Goal: Task Accomplishment & Management: Use online tool/utility

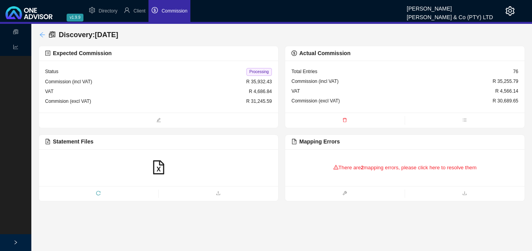
click at [40, 34] on icon "arrow-left" at bounding box center [42, 35] width 6 height 6
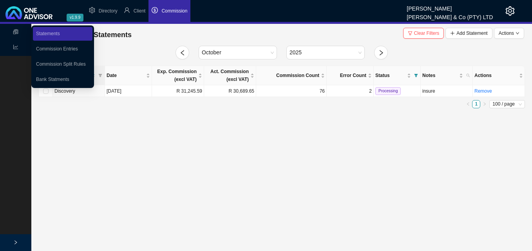
click at [16, 32] on icon "reconciliation" at bounding box center [15, 31] width 5 height 5
click at [43, 78] on link "Bank Statments" at bounding box center [52, 79] width 33 height 5
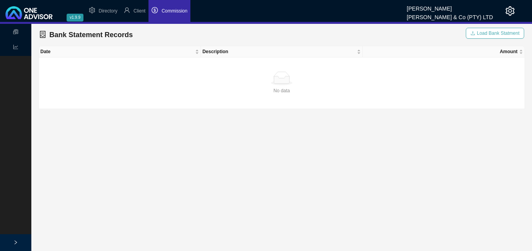
click at [482, 32] on span "Load Bank Statment" at bounding box center [498, 33] width 43 height 8
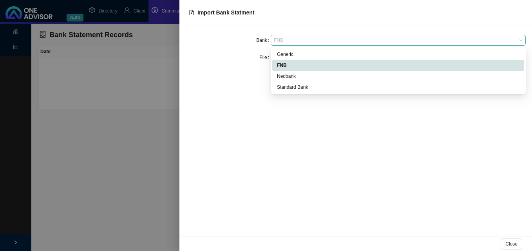
drag, startPoint x: 289, startPoint y: 38, endPoint x: 286, endPoint y: 43, distance: 5.4
click at [288, 38] on span "FNB" at bounding box center [398, 40] width 249 height 10
click at [286, 53] on div "Generic" at bounding box center [398, 55] width 242 height 8
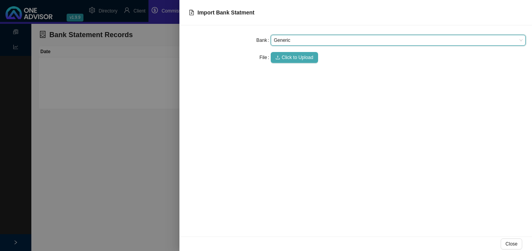
click at [292, 55] on span "Click to Upload" at bounding box center [298, 58] width 32 height 8
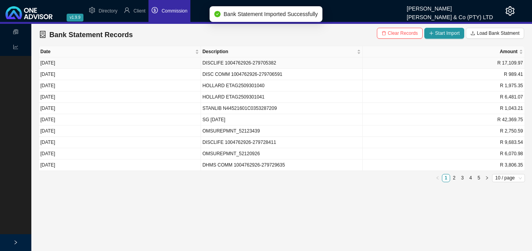
click at [281, 65] on td "DISCLIFE 1004762926-279705382" at bounding box center [282, 63] width 162 height 11
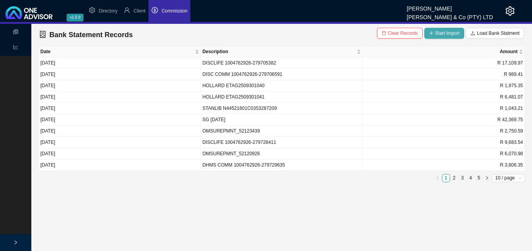
click at [446, 34] on span "Start Import" at bounding box center [447, 33] width 25 height 8
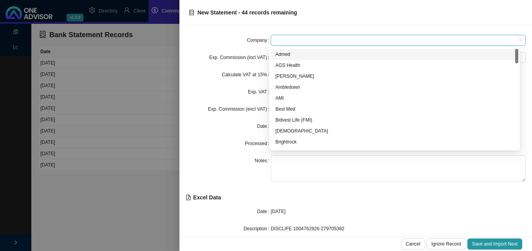
click at [290, 39] on span at bounding box center [398, 40] width 249 height 10
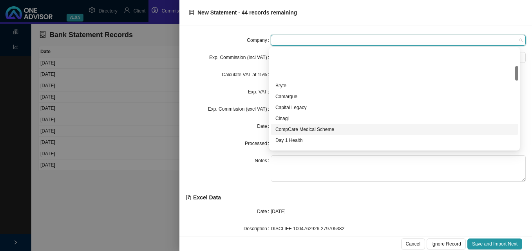
scroll to position [117, 0]
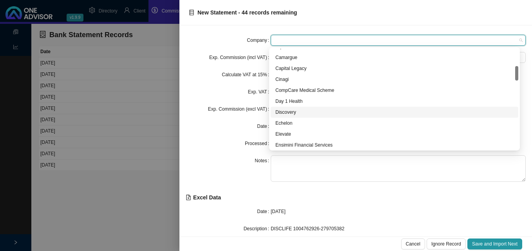
click at [294, 113] on div "Discovery" at bounding box center [394, 112] width 238 height 8
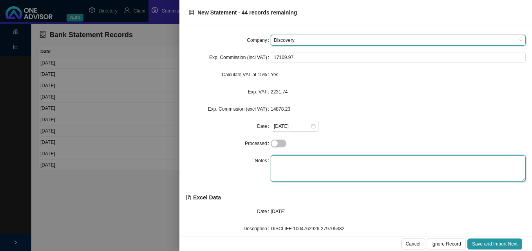
click at [281, 157] on textarea at bounding box center [398, 168] width 255 height 27
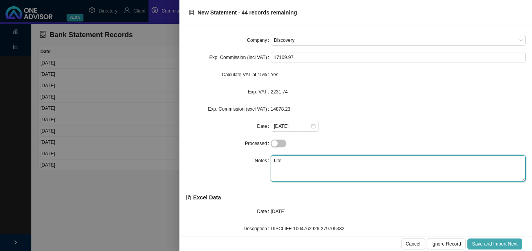
type textarea "Life"
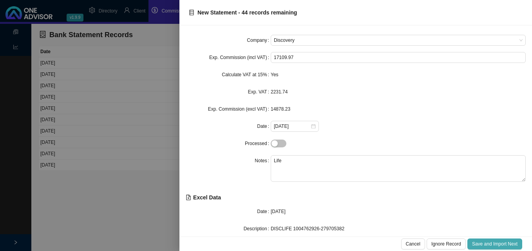
click at [482, 244] on span "Save and Import Next" at bounding box center [494, 244] width 45 height 8
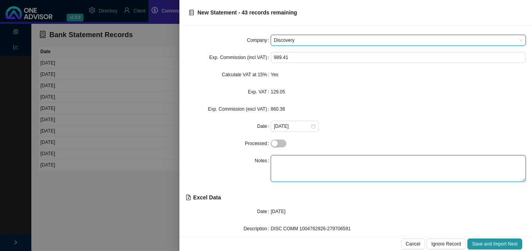
click at [306, 165] on textarea at bounding box center [398, 168] width 255 height 27
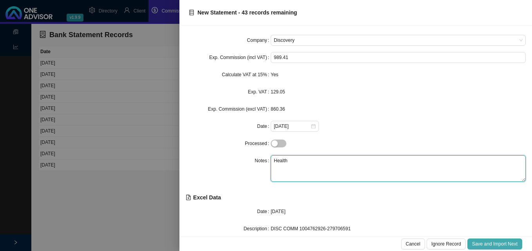
type textarea "Health"
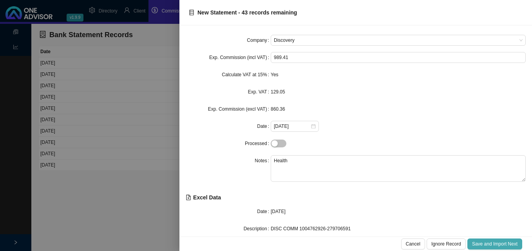
click at [482, 244] on span "Save and Import Next" at bounding box center [494, 244] width 45 height 8
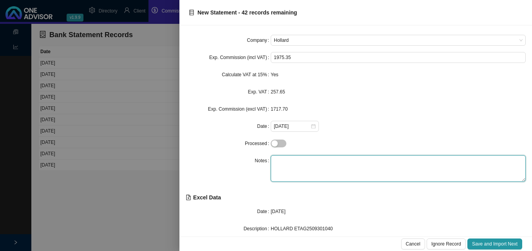
click at [299, 158] on textarea at bounding box center [398, 168] width 255 height 27
type textarea "Insure"
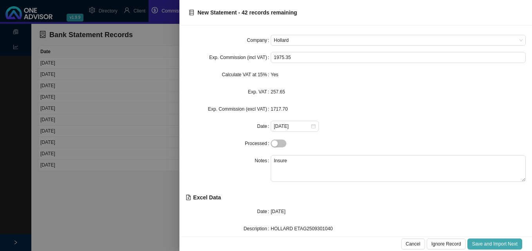
click at [488, 241] on span "Save and Import Next" at bounding box center [494, 244] width 45 height 8
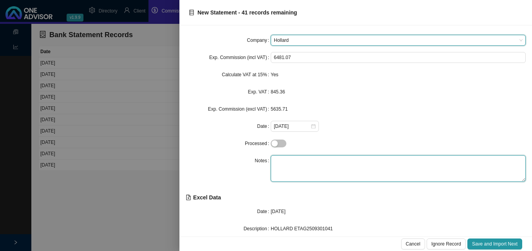
click at [310, 158] on textarea at bounding box center [398, 168] width 255 height 27
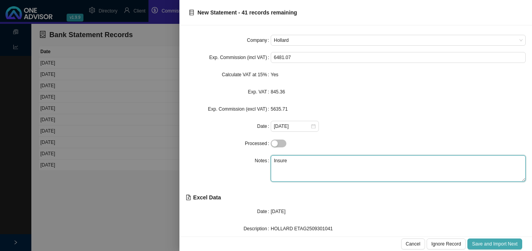
type textarea "Insure"
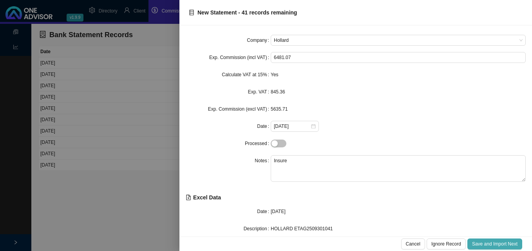
click at [489, 243] on span "Save and Import Next" at bounding box center [494, 244] width 45 height 8
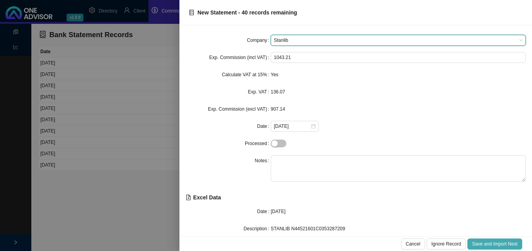
click at [489, 243] on span "Save and Import Next" at bounding box center [494, 244] width 45 height 8
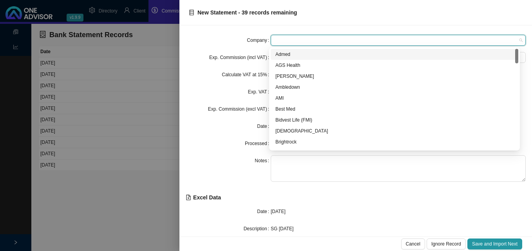
click at [308, 38] on span at bounding box center [398, 40] width 249 height 10
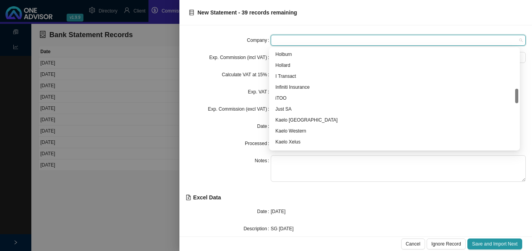
scroll to position [313, 0]
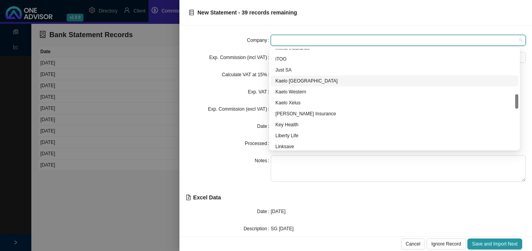
click at [314, 81] on div "Kaelo [GEOGRAPHIC_DATA]" at bounding box center [394, 81] width 238 height 8
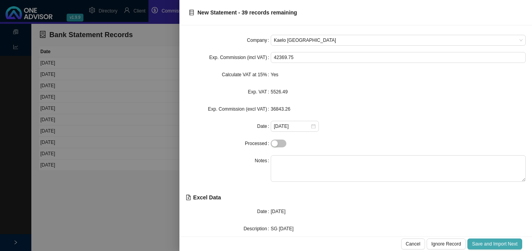
click at [482, 241] on span "Save and Import Next" at bounding box center [494, 244] width 45 height 8
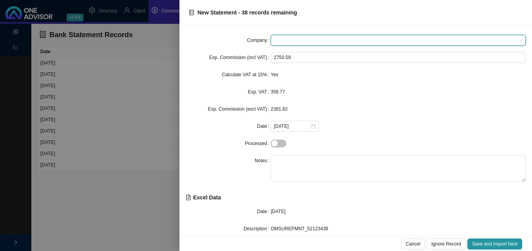
click at [300, 42] on span at bounding box center [398, 40] width 249 height 10
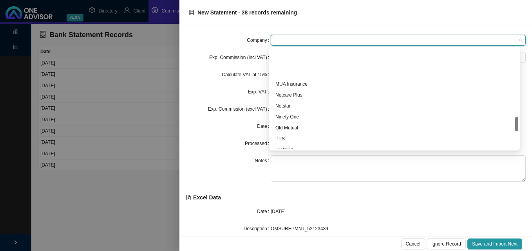
scroll to position [470, 0]
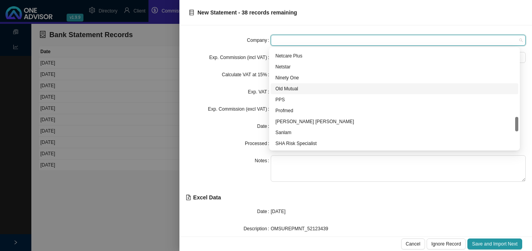
click at [296, 87] on div "Old Mutual" at bounding box center [394, 89] width 238 height 8
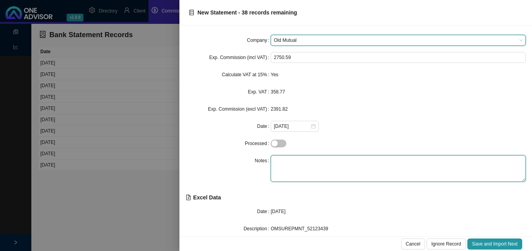
click at [291, 161] on textarea at bounding box center [398, 168] width 255 height 27
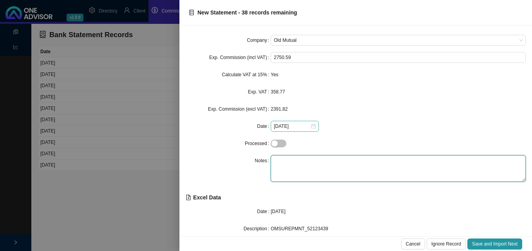
type textarea "O"
type textarea "Insure"
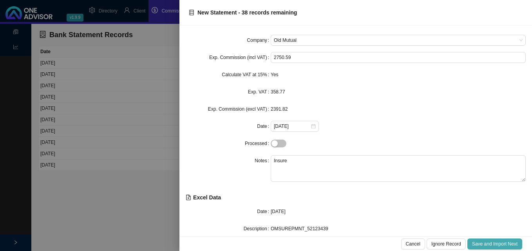
click at [482, 245] on span "Save and Import Next" at bounding box center [494, 244] width 45 height 8
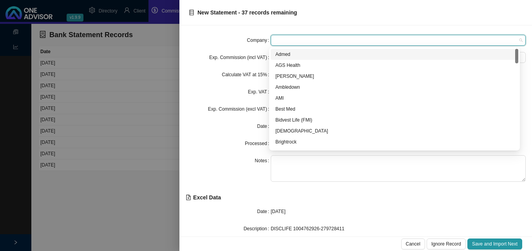
click at [309, 40] on span at bounding box center [398, 40] width 249 height 10
type input "di"
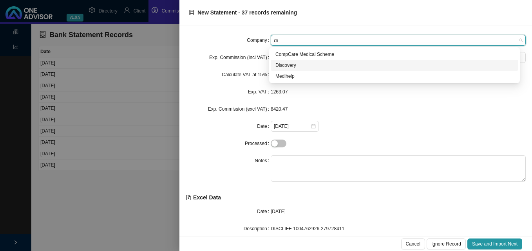
click at [308, 64] on div "Discovery" at bounding box center [394, 65] width 238 height 8
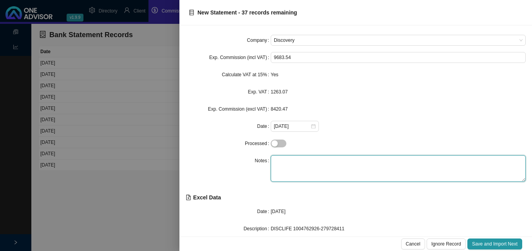
drag, startPoint x: 289, startPoint y: 160, endPoint x: 287, endPoint y: 164, distance: 4.4
click at [288, 160] on textarea at bounding box center [398, 168] width 255 height 27
type textarea "Life"
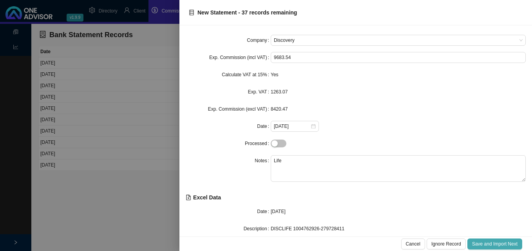
drag, startPoint x: 490, startPoint y: 240, endPoint x: 481, endPoint y: 240, distance: 9.0
click at [490, 240] on button "Save and Import Next" at bounding box center [494, 244] width 55 height 11
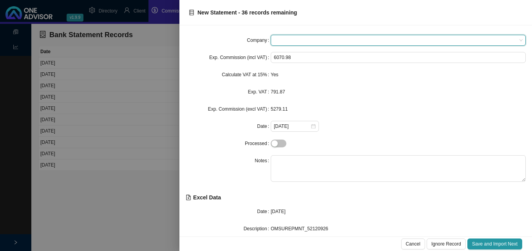
click at [292, 40] on span at bounding box center [398, 40] width 249 height 10
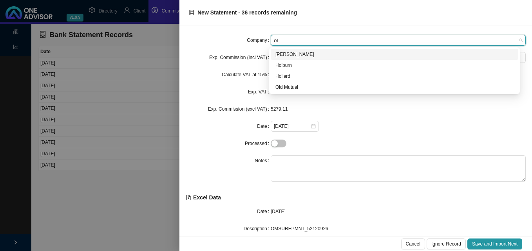
type input "old"
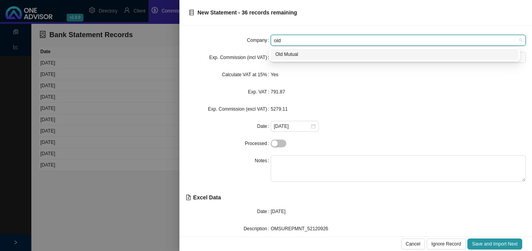
click at [296, 53] on div "Old Mutual" at bounding box center [394, 55] width 238 height 8
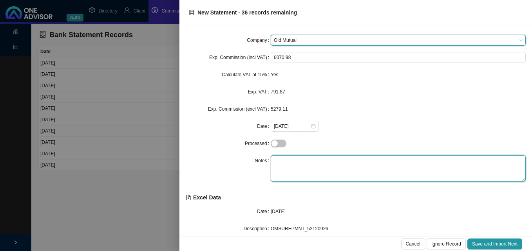
click at [292, 158] on textarea at bounding box center [398, 168] width 255 height 27
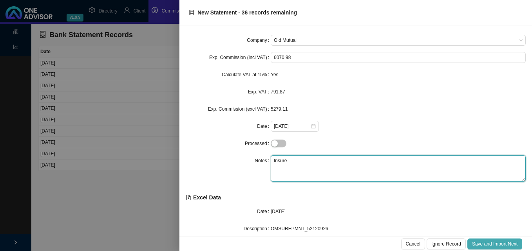
type textarea "Insure"
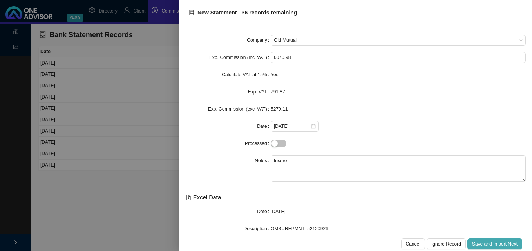
click at [493, 242] on span "Save and Import Next" at bounding box center [494, 244] width 45 height 8
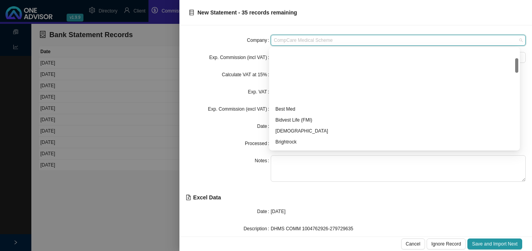
drag, startPoint x: 288, startPoint y: 36, endPoint x: 251, endPoint y: 36, distance: 37.6
click at [251, 36] on div "Company CompCare Medical Scheme" at bounding box center [356, 40] width 340 height 11
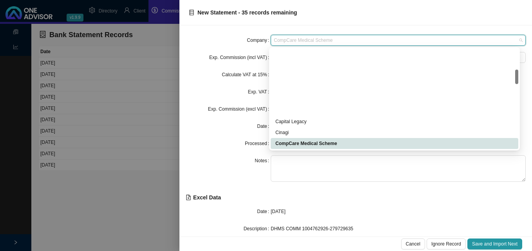
scroll to position [143, 0]
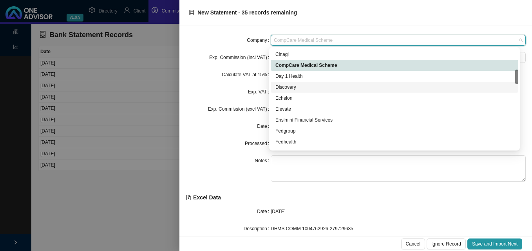
click at [304, 84] on div "Discovery" at bounding box center [394, 87] width 238 height 8
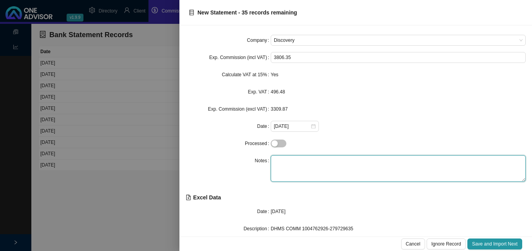
click at [287, 161] on textarea at bounding box center [398, 168] width 255 height 27
type textarea "Vitality"
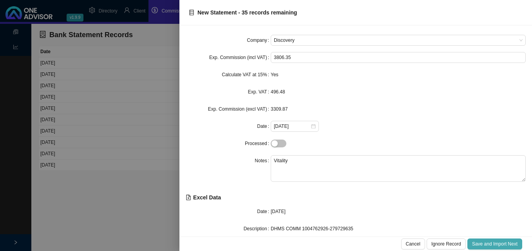
click at [482, 241] on span "Save and Import Next" at bounding box center [494, 244] width 45 height 8
click at [490, 242] on span "Save and Import Next" at bounding box center [494, 244] width 45 height 8
click at [492, 242] on span "Save and Import Next" at bounding box center [494, 244] width 45 height 8
click at [494, 243] on span "Save and Import Next" at bounding box center [494, 244] width 45 height 8
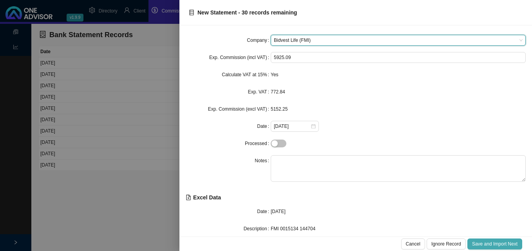
click at [496, 243] on span "Save and Import Next" at bounding box center [494, 244] width 45 height 8
click at [497, 244] on span "Save and Import Next" at bounding box center [494, 244] width 45 height 8
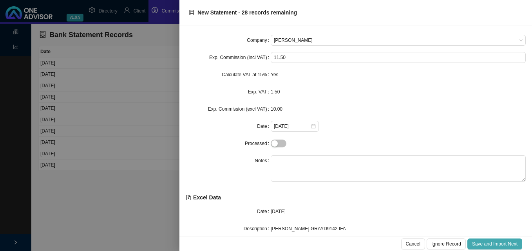
click at [498, 244] on span "Save and Import Next" at bounding box center [494, 244] width 45 height 8
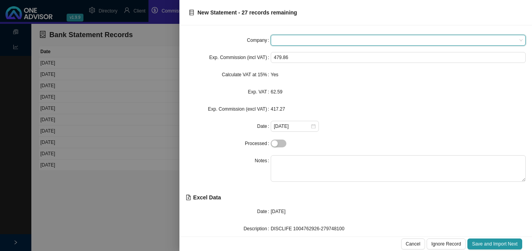
type input "d"
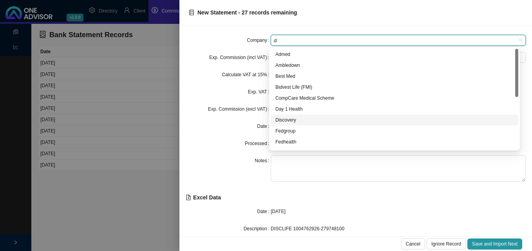
click at [296, 121] on div "Discovery" at bounding box center [394, 120] width 238 height 8
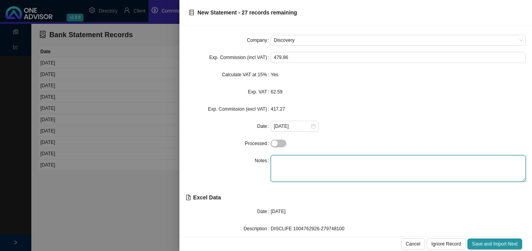
click at [294, 157] on textarea at bounding box center [398, 168] width 255 height 27
type textarea "Life"
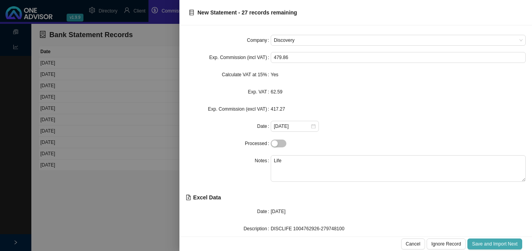
click at [490, 243] on span "Save and Import Next" at bounding box center [494, 244] width 45 height 8
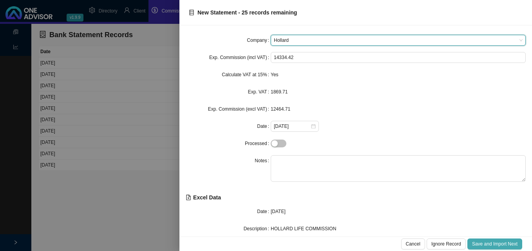
click at [490, 243] on span "Save and Import Next" at bounding box center [494, 244] width 45 height 8
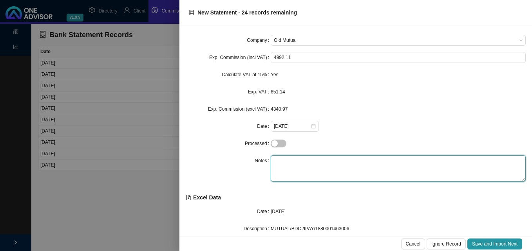
click at [313, 164] on textarea at bounding box center [398, 168] width 255 height 27
type textarea "Life"
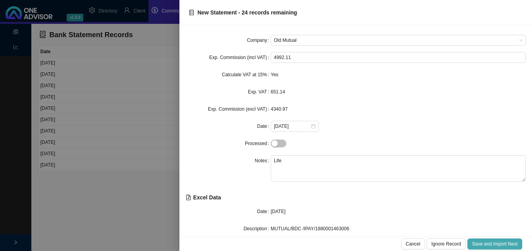
click at [477, 244] on span "Save and Import Next" at bounding box center [494, 244] width 45 height 8
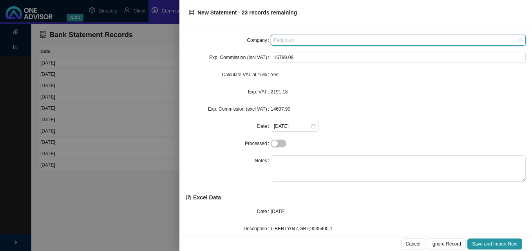
scroll to position [130, 0]
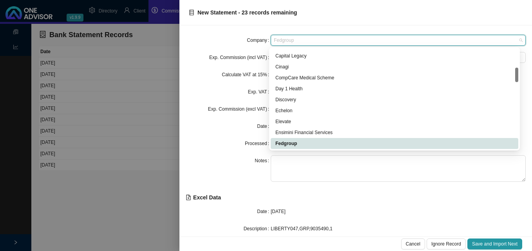
drag, startPoint x: 311, startPoint y: 40, endPoint x: 257, endPoint y: 33, distance: 54.5
click at [258, 33] on div "Company Fedgroup Exp. Commission (incl VAT) 16799.08 Calculate VAT at 15% Yes E…" at bounding box center [355, 130] width 352 height 211
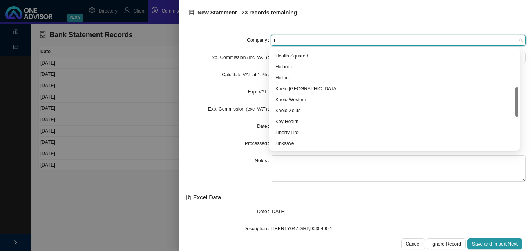
type input "li"
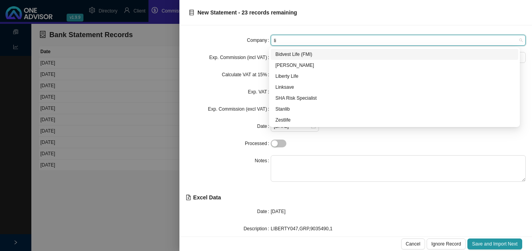
scroll to position [0, 0]
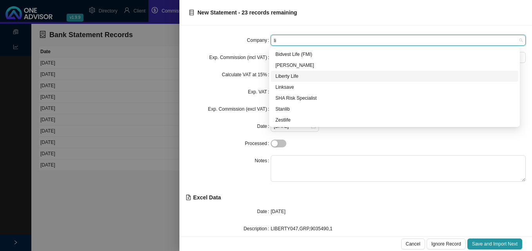
click at [307, 74] on div "Liberty Life" at bounding box center [394, 76] width 238 height 8
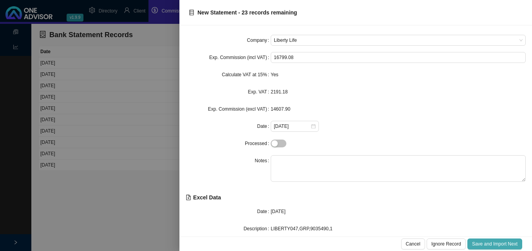
click at [483, 241] on span "Save and Import Next" at bounding box center [494, 244] width 45 height 8
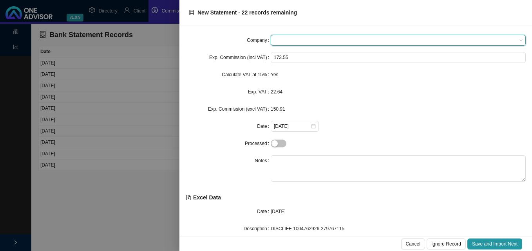
type input "d"
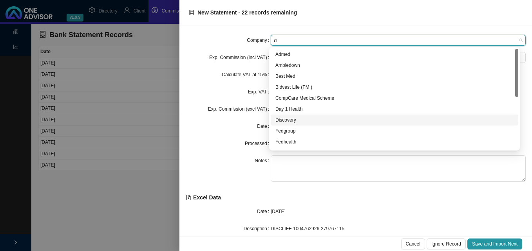
click at [304, 120] on div "Discovery" at bounding box center [394, 120] width 238 height 8
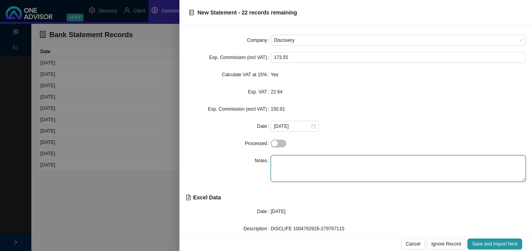
click at [293, 162] on textarea at bounding box center [398, 168] width 255 height 27
type textarea "Life"
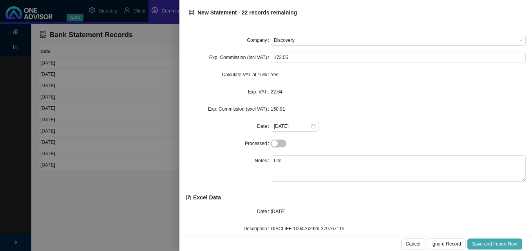
click at [497, 245] on span "Save and Import Next" at bounding box center [494, 244] width 45 height 8
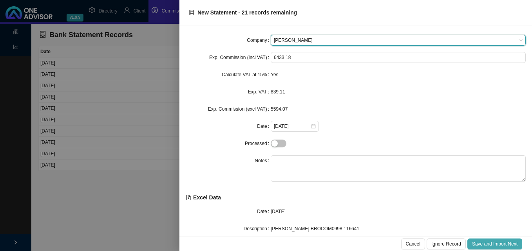
click at [497, 242] on span "Save and Import Next" at bounding box center [494, 244] width 45 height 8
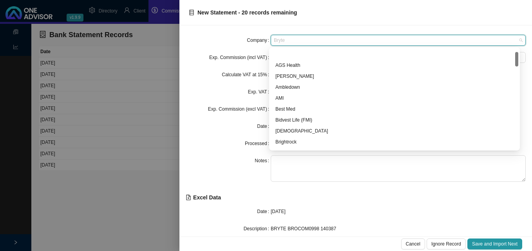
scroll to position [20, 0]
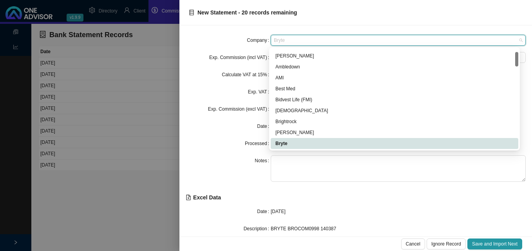
drag, startPoint x: 304, startPoint y: 40, endPoint x: 298, endPoint y: 41, distance: 5.1
click at [300, 40] on span "Bryte" at bounding box center [398, 40] width 249 height 10
click at [299, 131] on div "[PERSON_NAME]" at bounding box center [394, 133] width 238 height 8
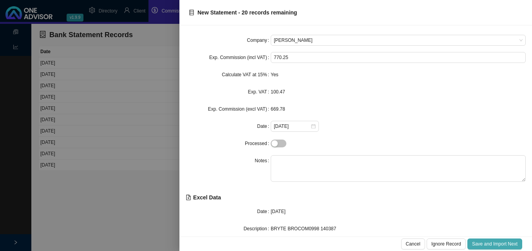
click at [479, 243] on span "Save and Import Next" at bounding box center [494, 244] width 45 height 8
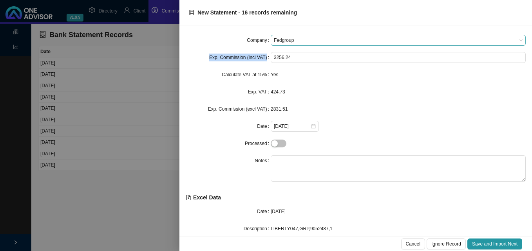
click at [313, 43] on form "Company Fedgroup Exp. Commission (incl VAT) 3256.24 Calculate VAT at 15% Yes Ex…" at bounding box center [356, 108] width 340 height 147
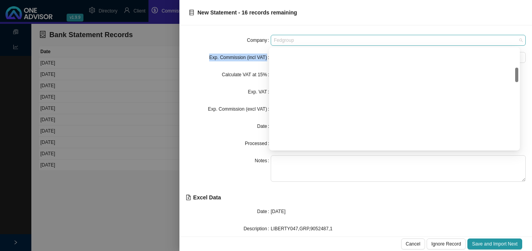
scroll to position [130, 0]
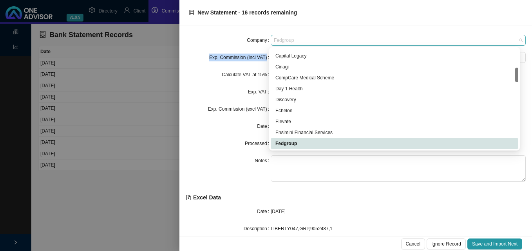
click at [311, 43] on span "Fedgroup" at bounding box center [398, 40] width 249 height 10
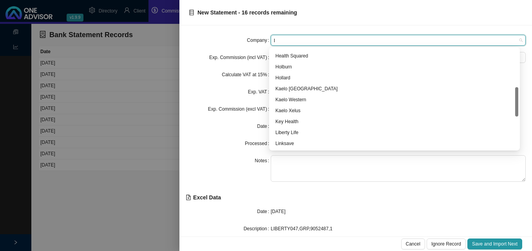
type input "li"
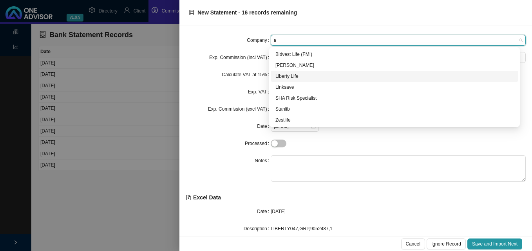
click at [301, 74] on div "Liberty Life" at bounding box center [394, 76] width 238 height 8
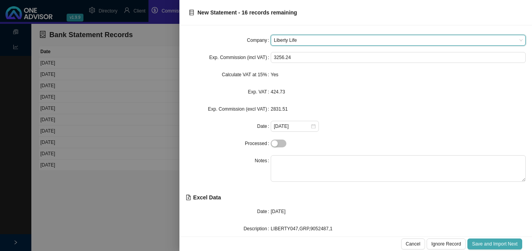
click at [488, 244] on span "Save and Import Next" at bounding box center [494, 244] width 45 height 8
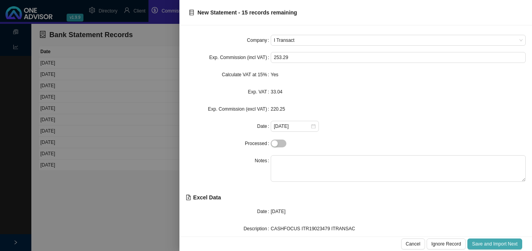
click at [488, 244] on span "Save and Import Next" at bounding box center [494, 244] width 45 height 8
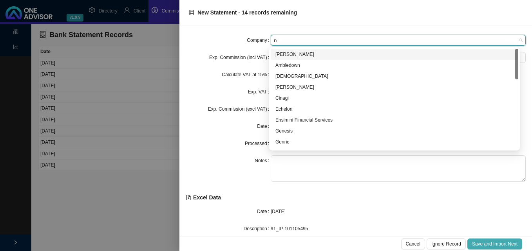
type input "ni"
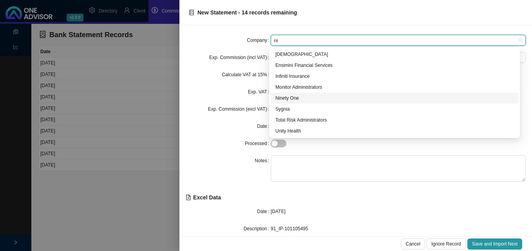
click at [318, 100] on div "Ninety One" at bounding box center [394, 98] width 238 height 8
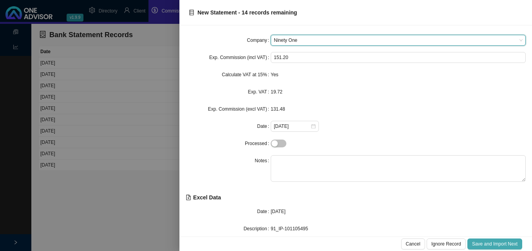
click at [489, 246] on span "Save and Import Next" at bounding box center [494, 244] width 45 height 8
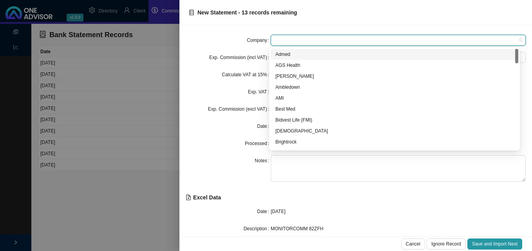
click at [299, 41] on span at bounding box center [398, 40] width 249 height 10
type input "mo"
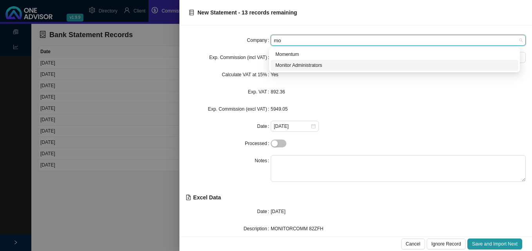
click at [304, 64] on div "Monitor Administrators" at bounding box center [394, 65] width 238 height 8
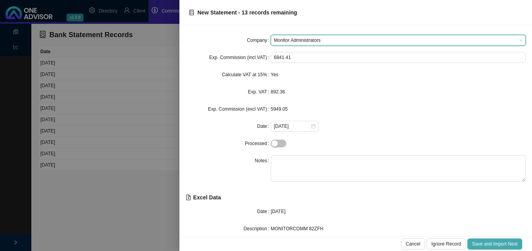
click at [487, 245] on span "Save and Import Next" at bounding box center [494, 244] width 45 height 8
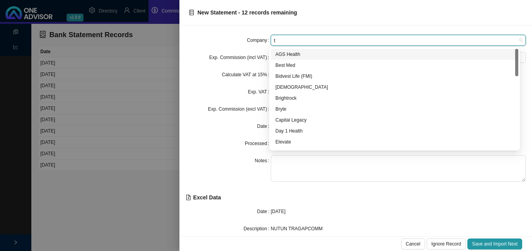
type input "tr"
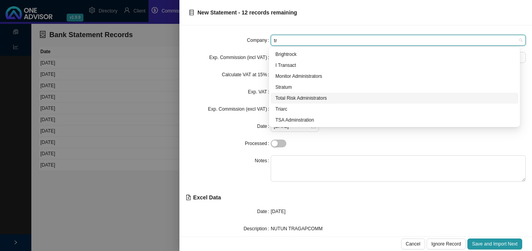
click at [326, 100] on div "Total Risk Administrators" at bounding box center [394, 98] width 238 height 8
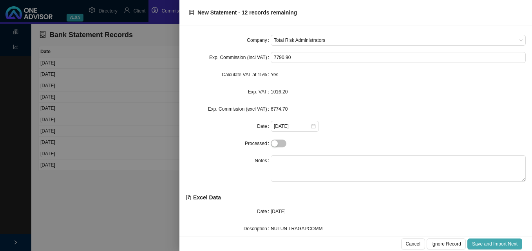
click at [482, 246] on span "Save and Import Next" at bounding box center [494, 244] width 45 height 8
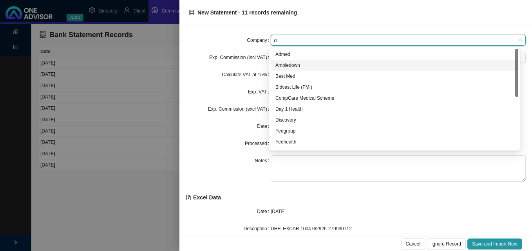
type input "di"
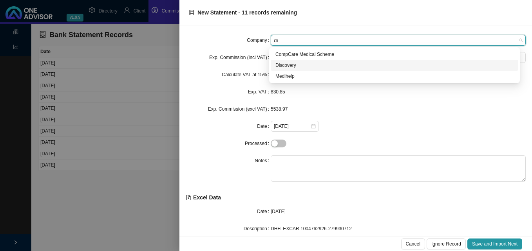
click at [295, 67] on div "Discovery" at bounding box center [394, 65] width 238 height 8
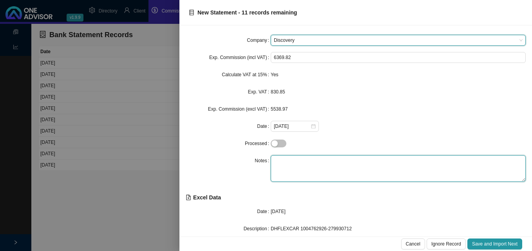
click at [291, 164] on textarea at bounding box center [398, 168] width 255 height 27
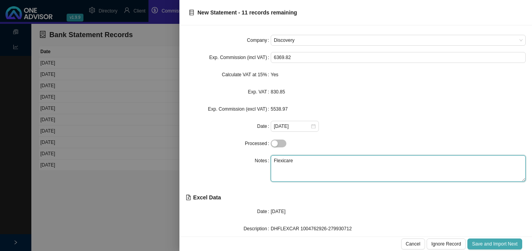
type textarea "Flexicare"
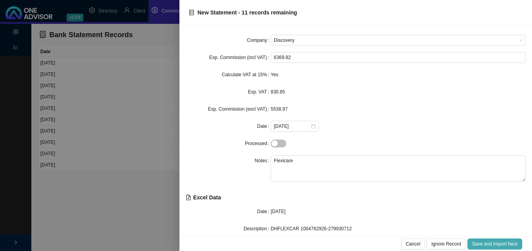
click at [474, 242] on span "Save and Import Next" at bounding box center [494, 244] width 45 height 8
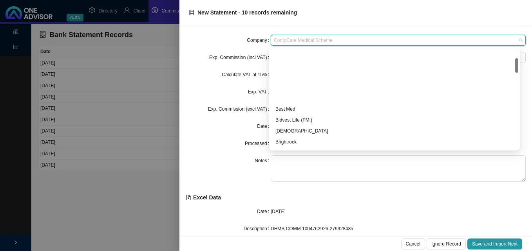
scroll to position [64, 0]
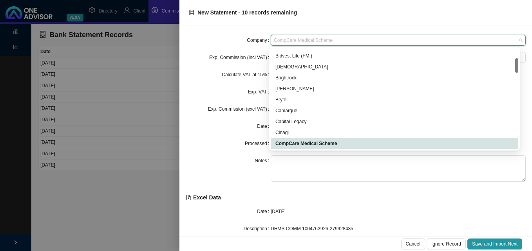
drag, startPoint x: 345, startPoint y: 41, endPoint x: 281, endPoint y: 34, distance: 64.2
click at [281, 34] on div "Company CompCare Medical Scheme Exp. Commission (incl VAT) 2602.58 Calculate VA…" at bounding box center [355, 130] width 352 height 211
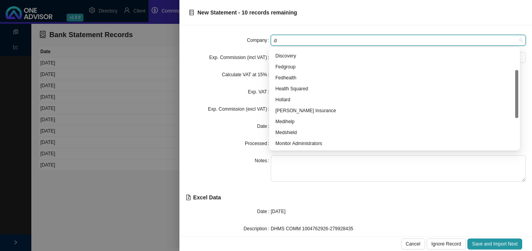
scroll to position [44, 0]
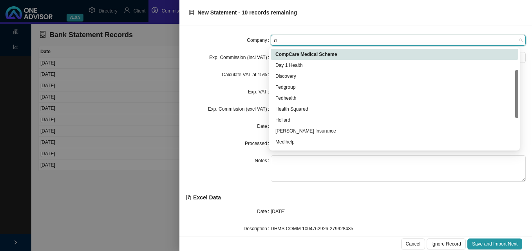
type input "di"
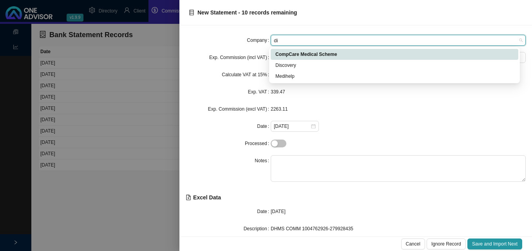
scroll to position [0, 0]
click at [302, 64] on div "Discovery" at bounding box center [394, 65] width 238 height 8
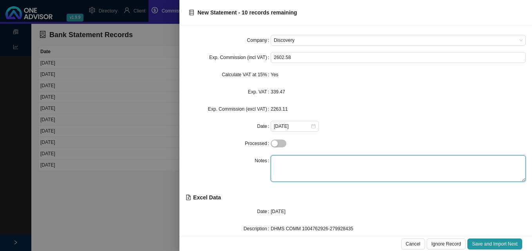
click at [295, 156] on textarea at bounding box center [398, 168] width 255 height 27
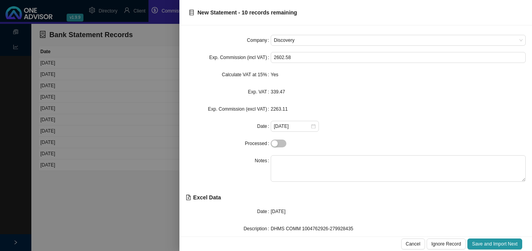
click at [248, 146] on label "Processed" at bounding box center [258, 143] width 26 height 11
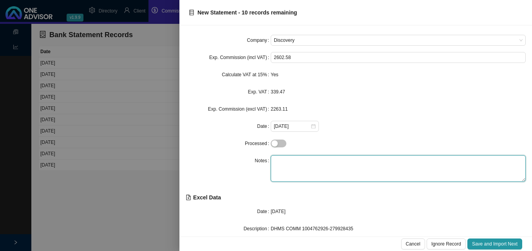
drag, startPoint x: 248, startPoint y: 146, endPoint x: 309, endPoint y: 168, distance: 65.2
click at [309, 168] on textarea at bounding box center [398, 168] width 255 height 27
type textarea "Vitality"
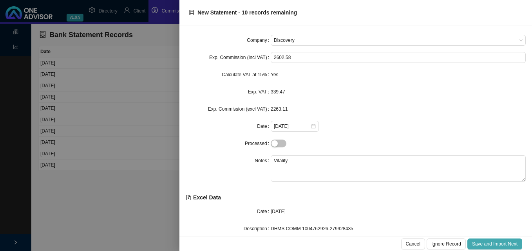
click at [490, 242] on span "Save and Import Next" at bounding box center [494, 244] width 45 height 8
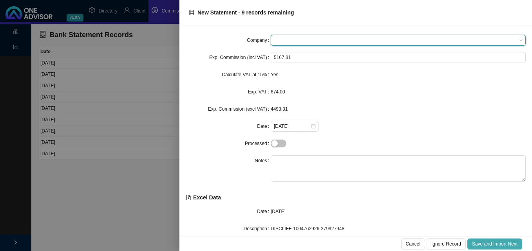
type input "d"
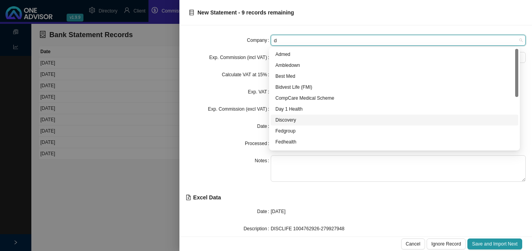
click at [305, 119] on div "Discovery" at bounding box center [394, 120] width 238 height 8
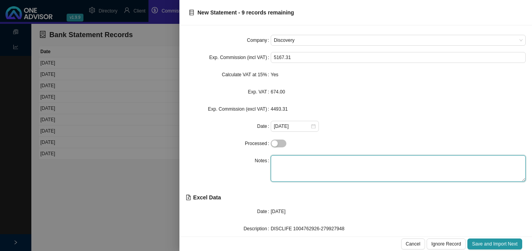
click at [295, 159] on textarea at bounding box center [398, 168] width 255 height 27
type textarea "LIfe"
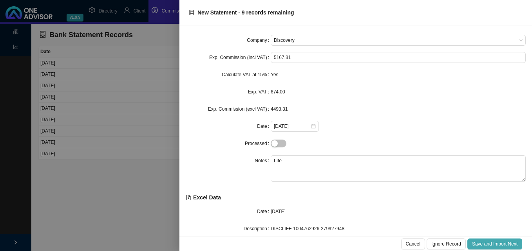
click at [488, 240] on button "Save and Import Next" at bounding box center [494, 244] width 55 height 11
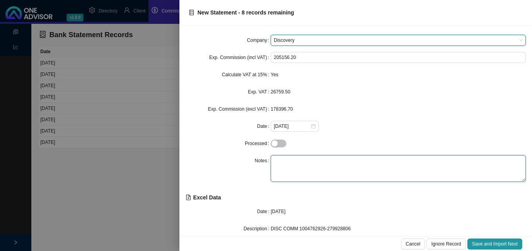
click at [321, 161] on textarea at bounding box center [398, 168] width 255 height 27
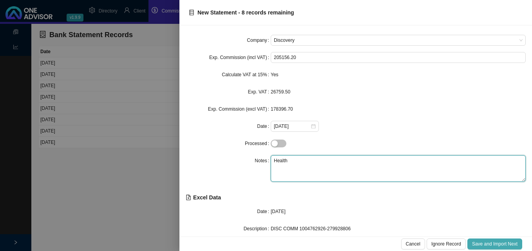
type textarea "Health"
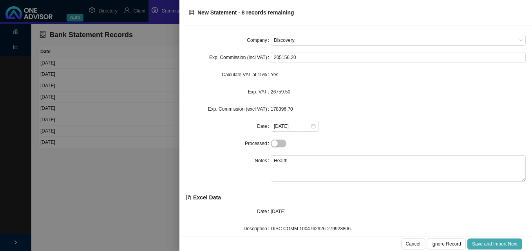
click at [479, 244] on span "Save and Import Next" at bounding box center [494, 244] width 45 height 8
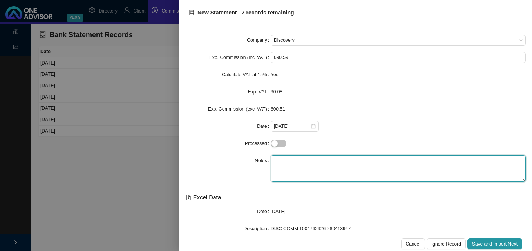
click at [321, 166] on textarea at bounding box center [398, 168] width 255 height 27
type textarea "Health"
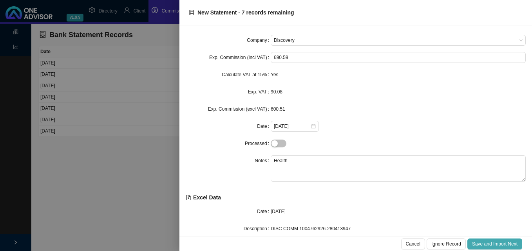
click at [488, 242] on span "Save and Import Next" at bounding box center [494, 244] width 45 height 8
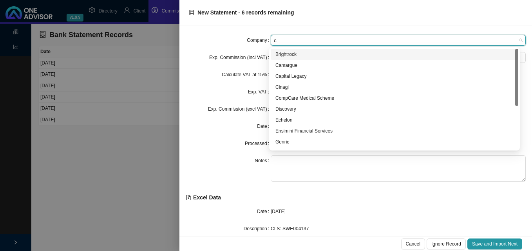
type input "ca"
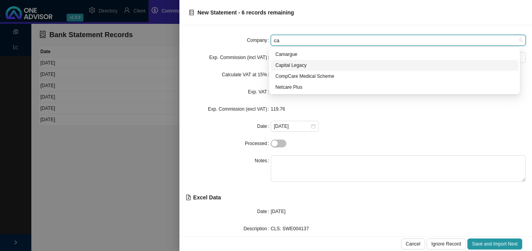
click at [295, 67] on div "Capital Legacy" at bounding box center [394, 65] width 238 height 8
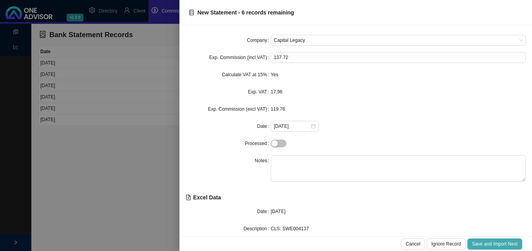
click at [490, 242] on span "Save and Import Next" at bounding box center [494, 244] width 45 height 8
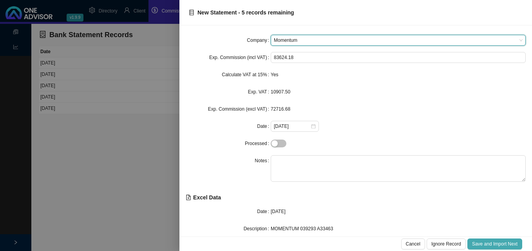
click at [490, 242] on span "Save and Import Next" at bounding box center [494, 244] width 45 height 8
type input "d"
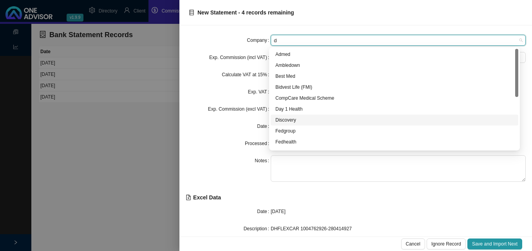
click at [309, 121] on div "Discovery" at bounding box center [394, 120] width 238 height 8
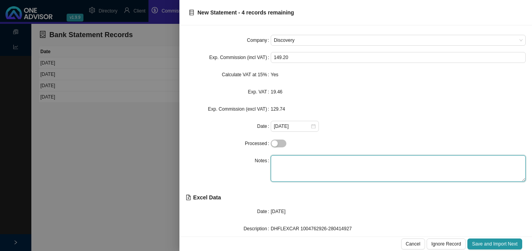
click at [294, 167] on textarea at bounding box center [398, 168] width 255 height 27
type textarea "Flexicare"
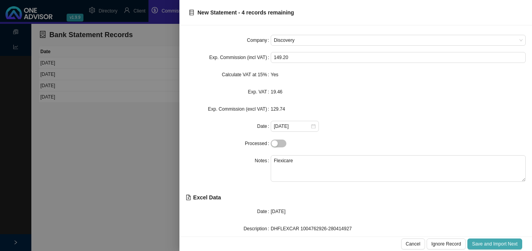
click at [492, 243] on span "Save and Import Next" at bounding box center [494, 244] width 45 height 8
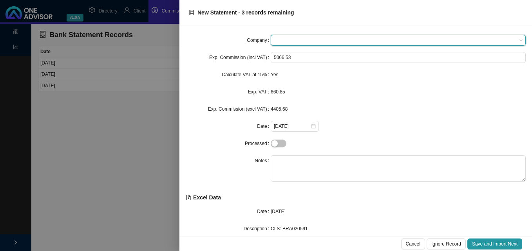
type input "c"
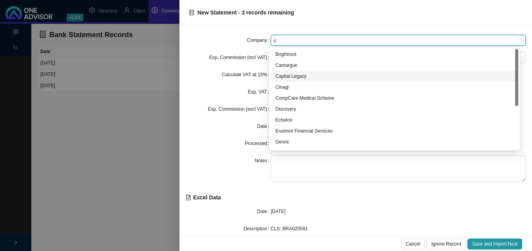
click at [301, 78] on div "Capital Legacy" at bounding box center [394, 76] width 238 height 8
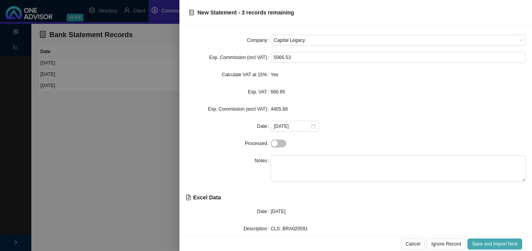
click at [489, 243] on span "Save and Import Next" at bounding box center [494, 244] width 45 height 8
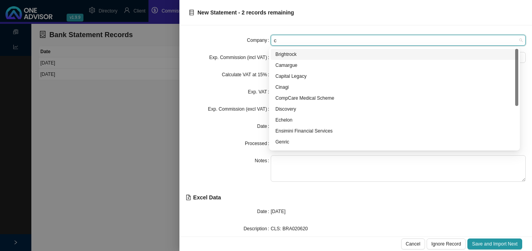
type input "ca"
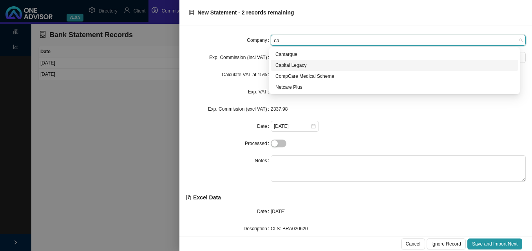
click at [312, 68] on div "Capital Legacy" at bounding box center [394, 65] width 238 height 8
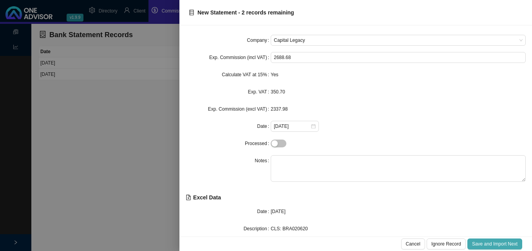
click at [502, 246] on span "Save and Import Next" at bounding box center [494, 244] width 45 height 8
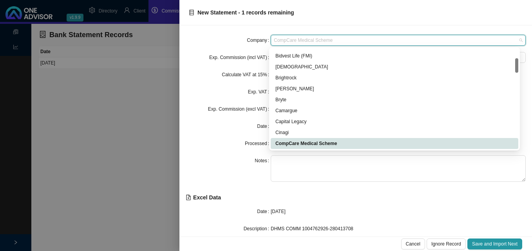
drag, startPoint x: 345, startPoint y: 39, endPoint x: 297, endPoint y: 38, distance: 48.6
click at [298, 38] on span "CompCare Medical Scheme" at bounding box center [398, 40] width 249 height 10
type input "d"
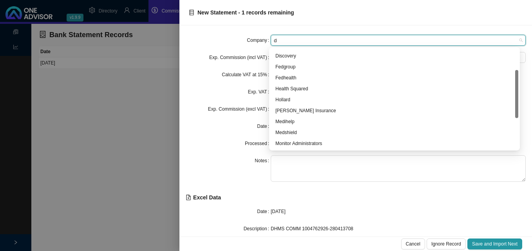
scroll to position [44, 0]
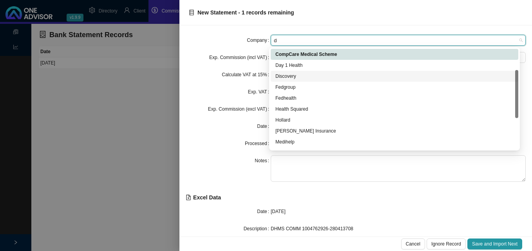
click at [306, 78] on div "Discovery" at bounding box center [394, 76] width 238 height 8
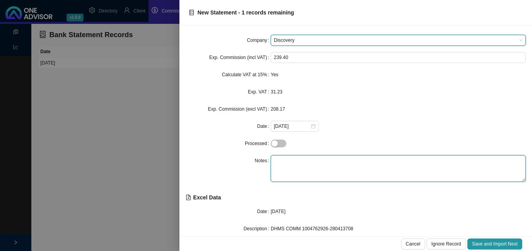
click at [290, 167] on textarea at bounding box center [398, 168] width 255 height 27
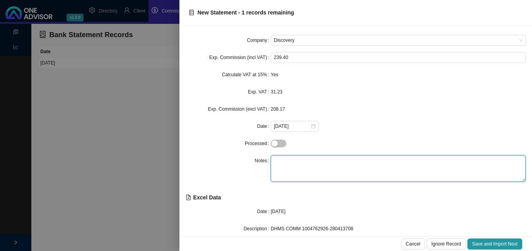
type textarea "B"
type textarea "Vitality"
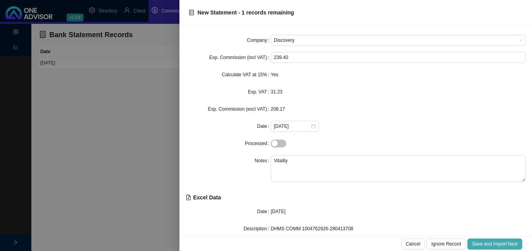
click at [483, 243] on span "Save and Import Next" at bounding box center [494, 244] width 45 height 8
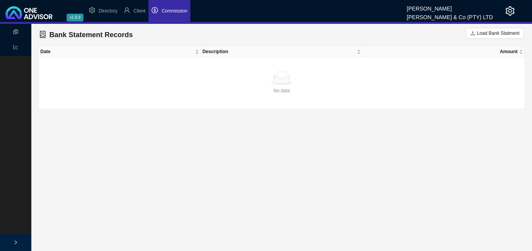
click at [172, 14] on li "Commission" at bounding box center [169, 11] width 42 height 22
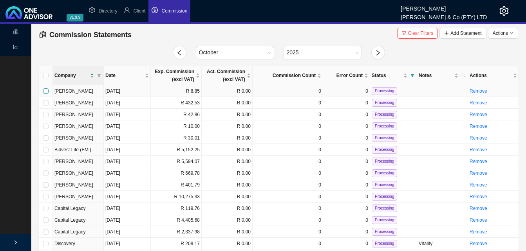
click at [45, 91] on input "checkbox" at bounding box center [45, 91] width 5 height 5
checkbox input "true"
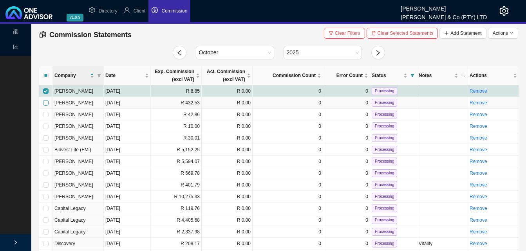
click at [44, 101] on input "checkbox" at bounding box center [45, 102] width 5 height 5
checkbox input "true"
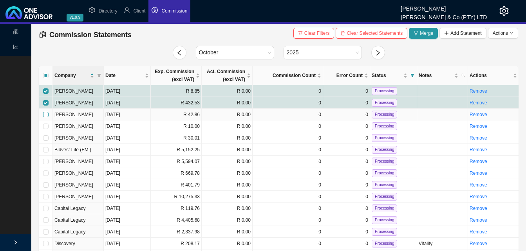
click at [47, 113] on input "checkbox" at bounding box center [45, 114] width 5 height 5
checkbox input "true"
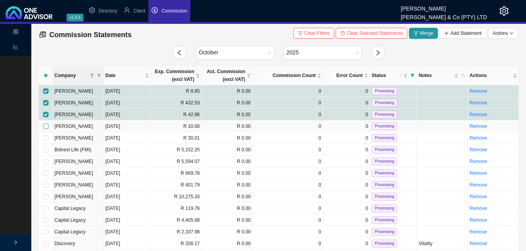
click at [45, 125] on input "checkbox" at bounding box center [45, 126] width 5 height 5
checkbox input "true"
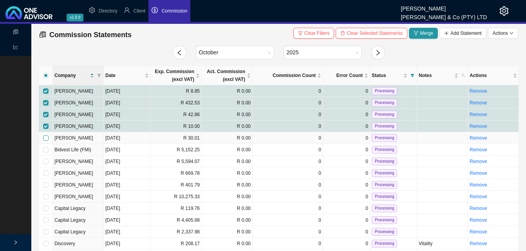
click at [45, 138] on input "checkbox" at bounding box center [45, 138] width 5 height 5
checkbox input "true"
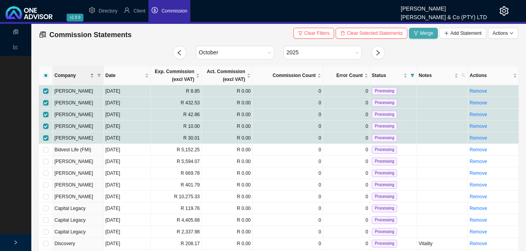
click at [423, 33] on span "Merge" at bounding box center [426, 33] width 13 height 8
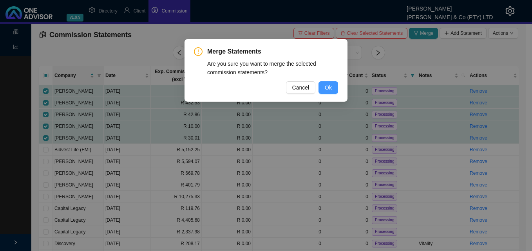
click at [331, 85] on span "Ok" at bounding box center [328, 87] width 7 height 9
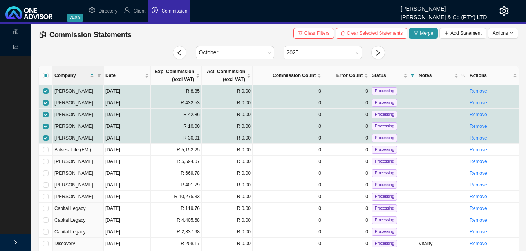
checkbox input "false"
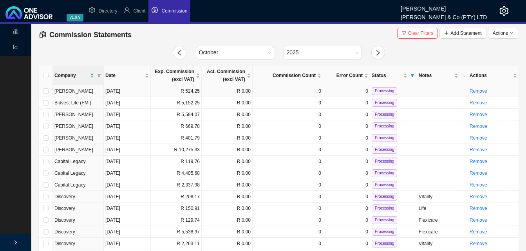
click at [184, 93] on td "R 524.25" at bounding box center [176, 91] width 51 height 12
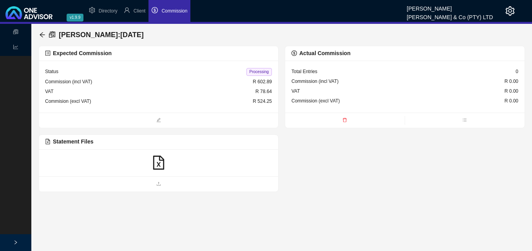
click at [157, 164] on icon "file-excel" at bounding box center [159, 163] width 14 height 14
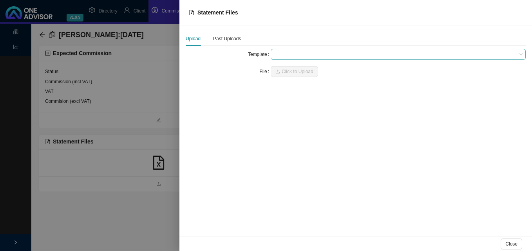
click at [285, 51] on span at bounding box center [398, 54] width 249 height 10
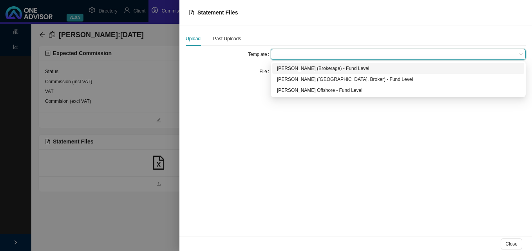
click at [320, 69] on div "[PERSON_NAME] (Brokerage) - Fund Level" at bounding box center [398, 69] width 242 height 8
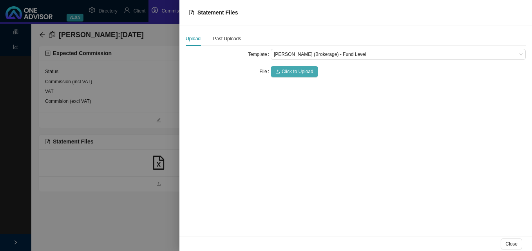
click at [297, 71] on span "Click to Upload" at bounding box center [298, 72] width 32 height 8
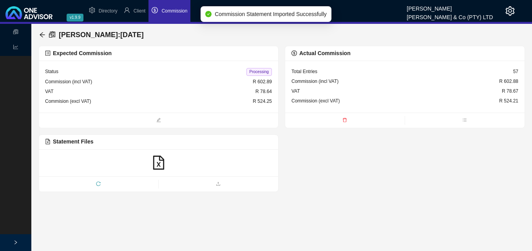
drag, startPoint x: 159, startPoint y: 161, endPoint x: 154, endPoint y: 191, distance: 29.7
click at [154, 191] on div "Statement Files" at bounding box center [158, 164] width 240 height 58
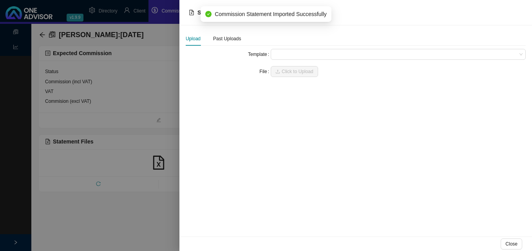
click at [136, 143] on div at bounding box center [266, 125] width 532 height 251
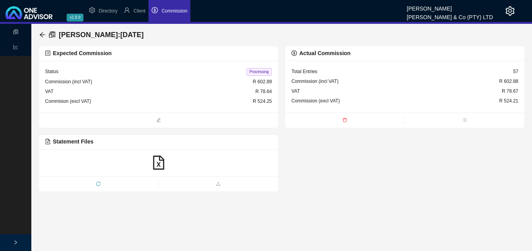
click at [257, 72] on span "Processing" at bounding box center [258, 72] width 25 height 8
click at [40, 33] on icon "arrow-left" at bounding box center [42, 35] width 6 height 6
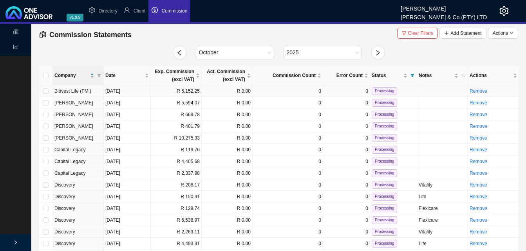
click at [170, 90] on td "R 5,152.25" at bounding box center [176, 91] width 51 height 12
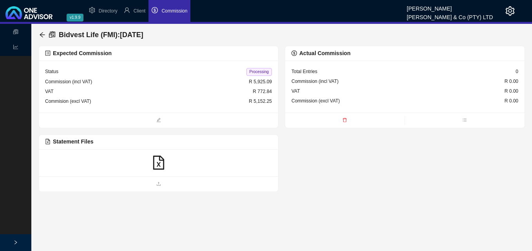
click at [160, 163] on icon "file-excel" at bounding box center [159, 163] width 14 height 14
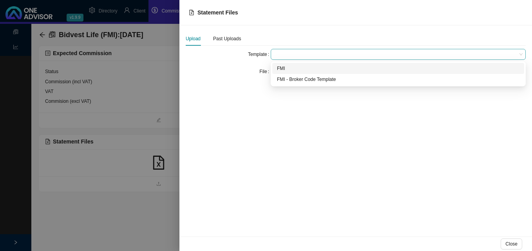
click at [282, 53] on span at bounding box center [398, 54] width 249 height 10
click at [288, 67] on div "FMI" at bounding box center [398, 69] width 242 height 8
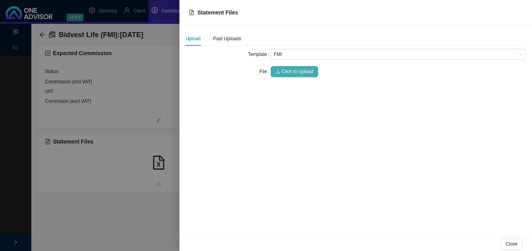
click at [289, 69] on span "Click to Upload" at bounding box center [298, 72] width 32 height 8
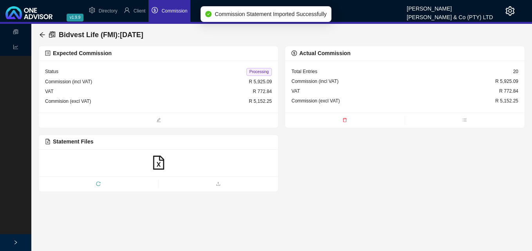
drag, startPoint x: 256, startPoint y: 72, endPoint x: 251, endPoint y: 72, distance: 4.7
click at [256, 72] on span "Processing" at bounding box center [258, 72] width 25 height 8
click at [41, 34] on icon "arrow-left" at bounding box center [42, 34] width 5 height 5
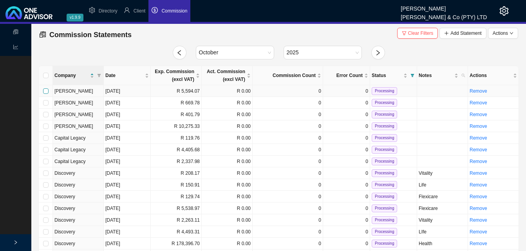
click at [46, 91] on input "checkbox" at bounding box center [45, 91] width 5 height 5
checkbox input "true"
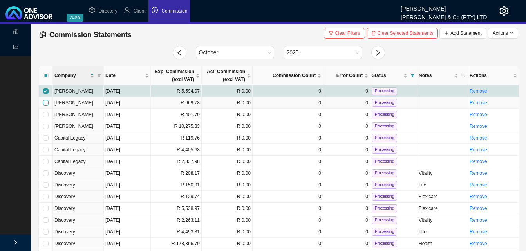
click at [46, 102] on input "checkbox" at bounding box center [45, 102] width 5 height 5
checkbox input "true"
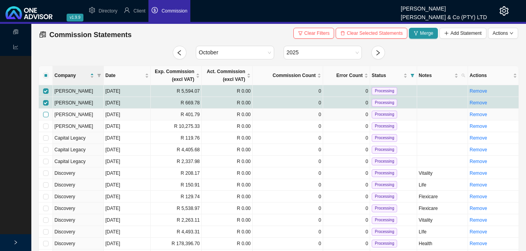
click at [45, 114] on input "checkbox" at bounding box center [45, 114] width 5 height 5
checkbox input "true"
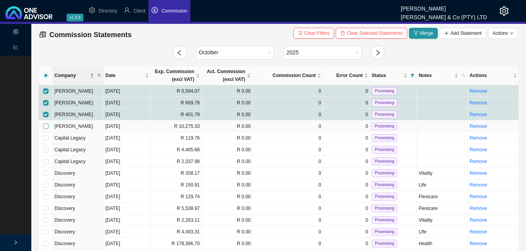
click at [45, 126] on input "checkbox" at bounding box center [45, 126] width 5 height 5
checkbox input "true"
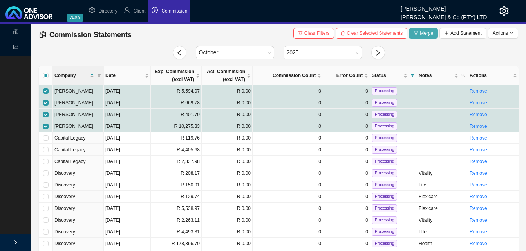
click at [425, 33] on span "Merge" at bounding box center [426, 33] width 13 height 8
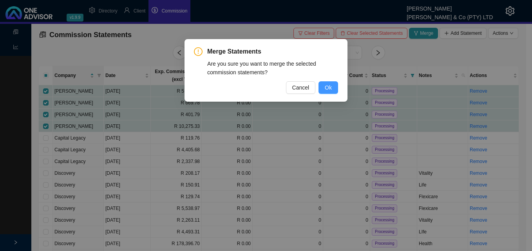
click at [329, 88] on span "Ok" at bounding box center [328, 87] width 7 height 9
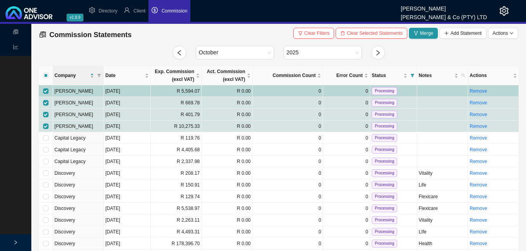
checkbox input "false"
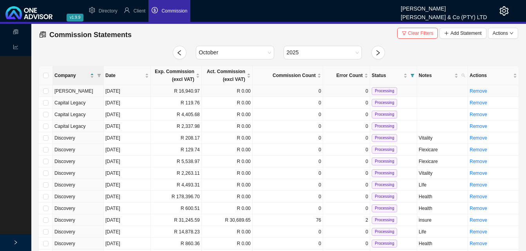
click at [182, 92] on td "R 16,940.97" at bounding box center [176, 91] width 51 height 12
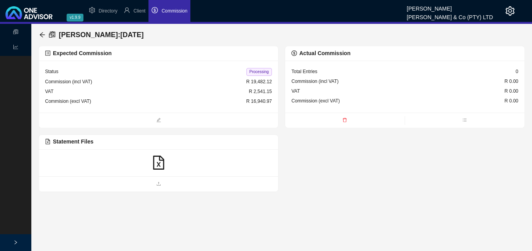
click at [161, 164] on icon "file-excel" at bounding box center [159, 163] width 14 height 14
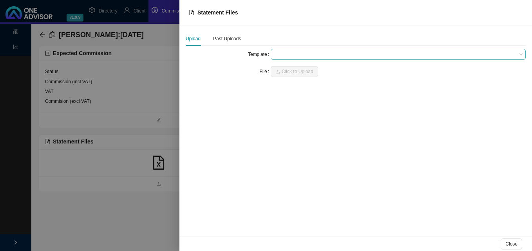
click at [280, 54] on span at bounding box center [398, 54] width 249 height 10
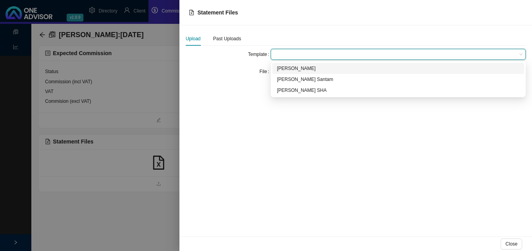
click at [281, 66] on div "[PERSON_NAME]" at bounding box center [398, 69] width 242 height 8
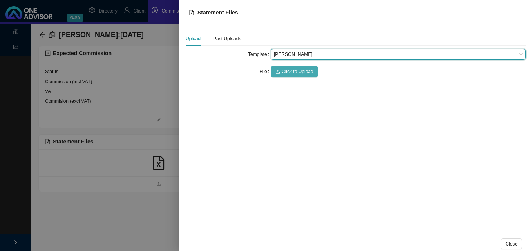
click at [291, 68] on span "Click to Upload" at bounding box center [298, 72] width 32 height 8
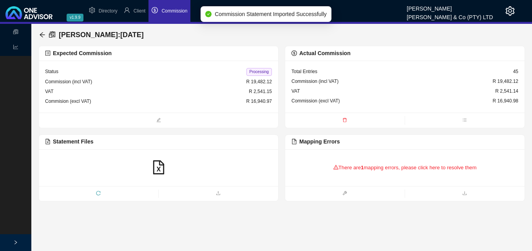
click at [347, 167] on div "There are 1 mapping errors, please click here to resolve them" at bounding box center [404, 168] width 227 height 24
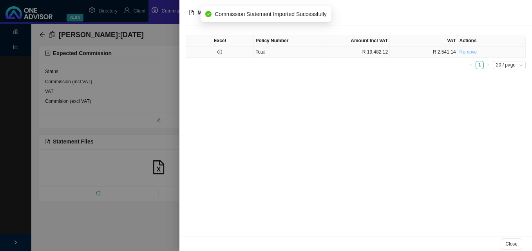
click at [467, 51] on link "Remove" at bounding box center [468, 51] width 18 height 5
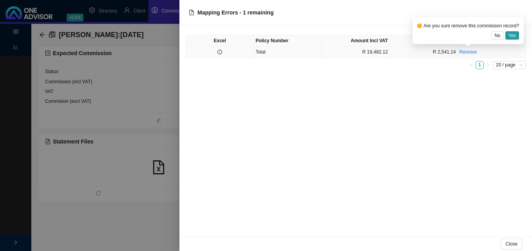
click at [515, 34] on span "Yes" at bounding box center [512, 36] width 8 height 8
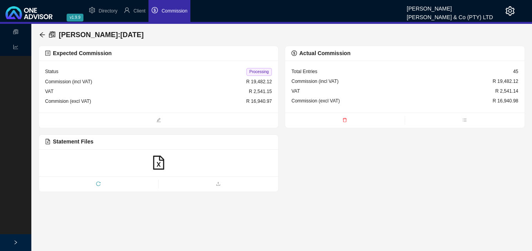
drag, startPoint x: 260, startPoint y: 71, endPoint x: 250, endPoint y: 73, distance: 10.7
click at [260, 71] on span "Processing" at bounding box center [258, 72] width 25 height 8
click at [40, 34] on icon "arrow-left" at bounding box center [42, 34] width 5 height 5
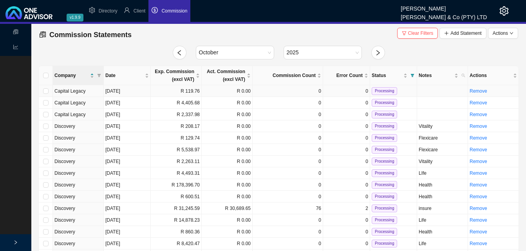
click at [168, 90] on td "R 119.76" at bounding box center [176, 91] width 51 height 12
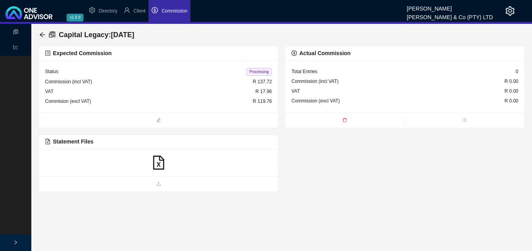
click at [154, 164] on icon "file-excel" at bounding box center [159, 163] width 14 height 14
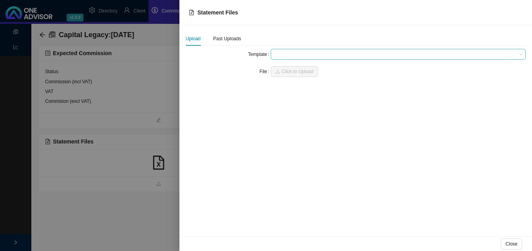
click at [297, 56] on span at bounding box center [398, 54] width 249 height 10
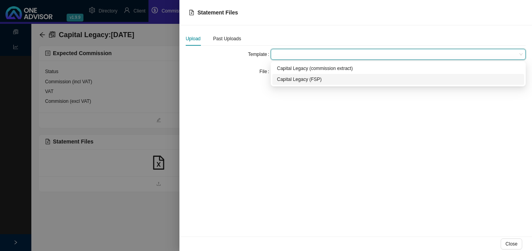
click at [293, 80] on div "Capital Legacy (FSP)" at bounding box center [398, 80] width 242 height 8
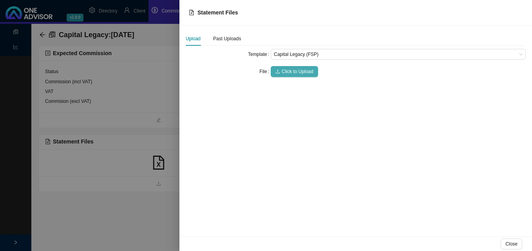
click at [295, 73] on span "Click to Upload" at bounding box center [298, 72] width 32 height 8
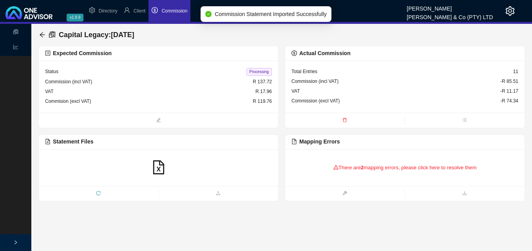
click at [352, 166] on div "There are 2 mapping errors, please click here to resolve them" at bounding box center [404, 168] width 227 height 24
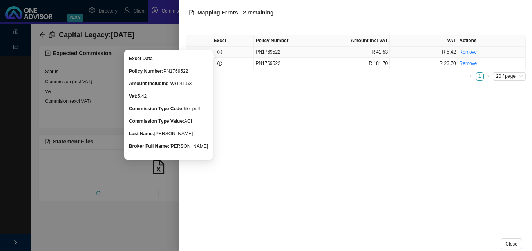
click at [220, 54] on icon "info-circle" at bounding box center [219, 52] width 5 height 5
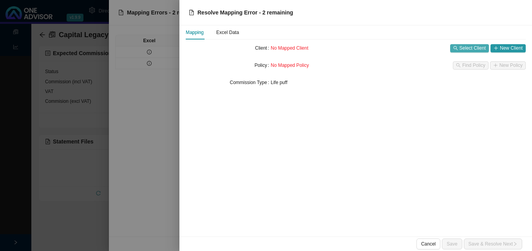
click at [468, 48] on span "Select Client" at bounding box center [472, 48] width 26 height 8
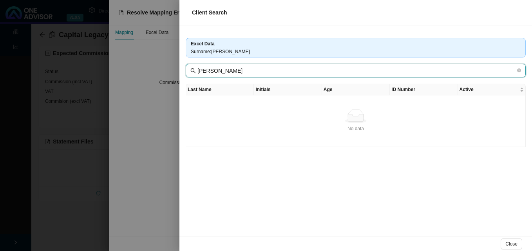
drag, startPoint x: 221, startPoint y: 71, endPoint x: 150, endPoint y: 64, distance: 71.7
click at [150, 64] on div "Client Search Excel Data Surname : [PERSON_NAME] [PERSON_NAME] Last Name Initia…" at bounding box center [266, 125] width 532 height 251
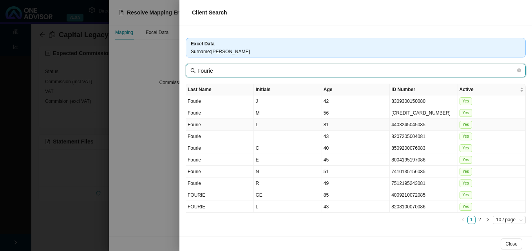
type input "Fourie"
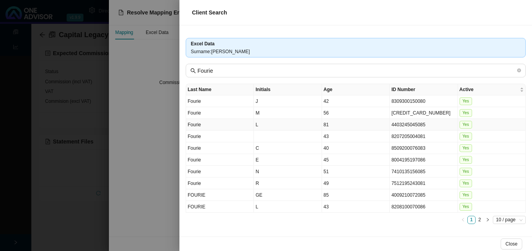
click at [293, 128] on td "L" at bounding box center [288, 125] width 68 height 12
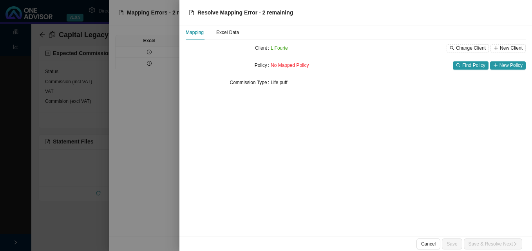
click at [156, 123] on div at bounding box center [266, 125] width 532 height 251
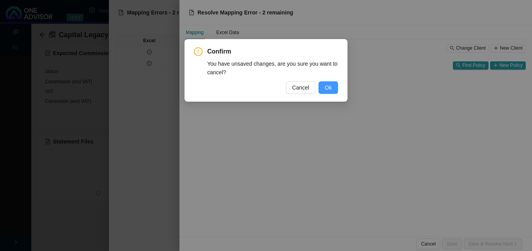
click at [324, 89] on button "Ok" at bounding box center [328, 87] width 20 height 13
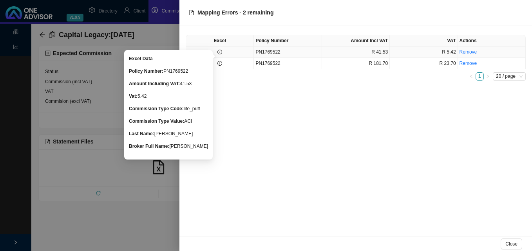
click at [220, 51] on icon "info-circle" at bounding box center [219, 52] width 5 height 5
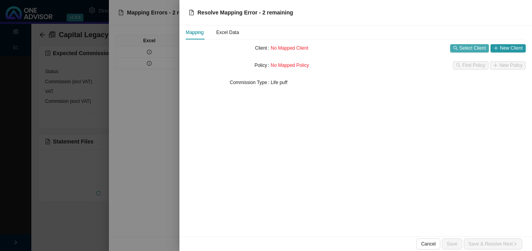
click at [462, 45] on span "Select Client" at bounding box center [472, 48] width 26 height 8
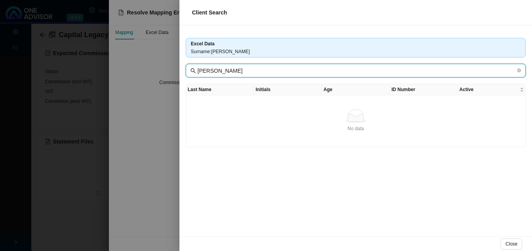
drag, startPoint x: 219, startPoint y: 70, endPoint x: 182, endPoint y: 67, distance: 36.9
click at [182, 67] on div "Excel Data Surname : [PERSON_NAME] [PERSON_NAME] Last Name Initials Age ID Numb…" at bounding box center [355, 130] width 352 height 211
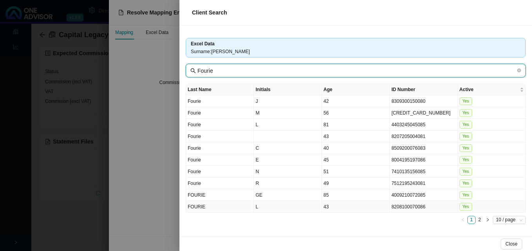
type input "Fourie"
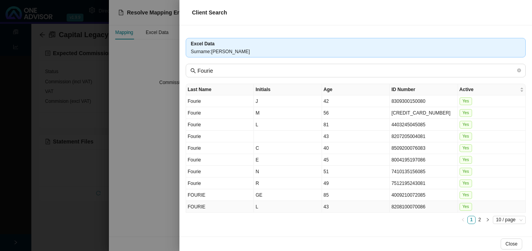
click at [304, 209] on td "L" at bounding box center [288, 207] width 68 height 12
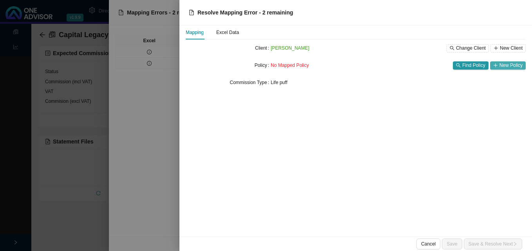
click at [502, 65] on span "New Policy" at bounding box center [510, 65] width 23 height 8
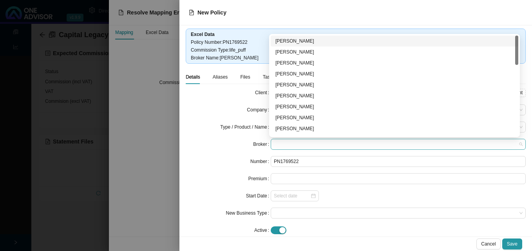
click at [304, 145] on span at bounding box center [398, 144] width 249 height 10
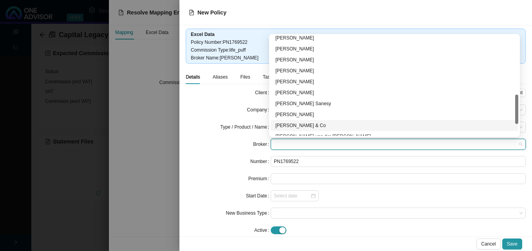
scroll to position [161, 0]
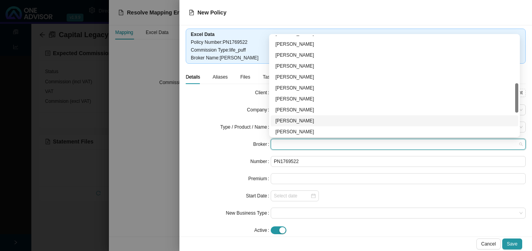
click at [226, 144] on div "Broker" at bounding box center [228, 144] width 85 height 11
click at [295, 145] on span at bounding box center [398, 144] width 249 height 10
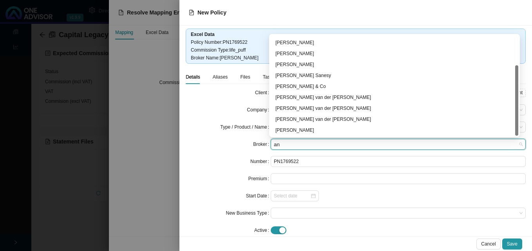
scroll to position [42, 0]
type input "[PERSON_NAME]"
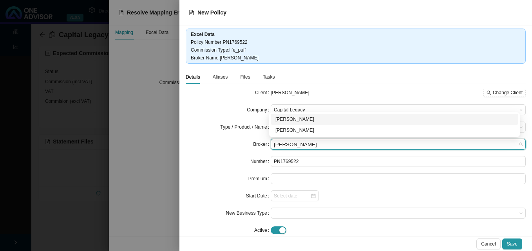
scroll to position [0, 0]
click at [293, 119] on div "[PERSON_NAME]" at bounding box center [394, 120] width 238 height 8
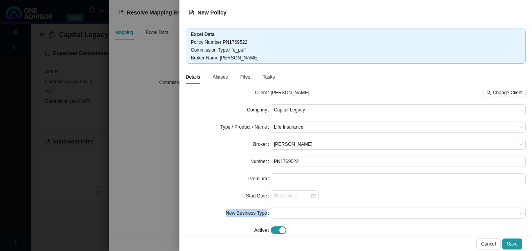
drag, startPoint x: 450, startPoint y: 202, endPoint x: 498, endPoint y: 224, distance: 53.3
click at [496, 223] on form "Client [PERSON_NAME] Change Client Company Capital Legacy Type / Product / Name…" at bounding box center [356, 161] width 340 height 149
drag, startPoint x: 498, startPoint y: 224, endPoint x: 513, endPoint y: 244, distance: 24.3
click at [513, 244] on span "Save" at bounding box center [512, 244] width 11 height 8
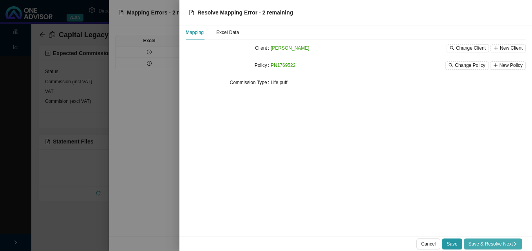
drag, startPoint x: 489, startPoint y: 242, endPoint x: 468, endPoint y: 241, distance: 20.4
click at [488, 242] on span "Save & Resolve Next" at bounding box center [492, 244] width 49 height 8
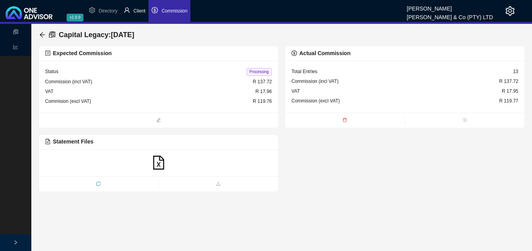
click at [139, 10] on span "Client" at bounding box center [140, 10] width 12 height 5
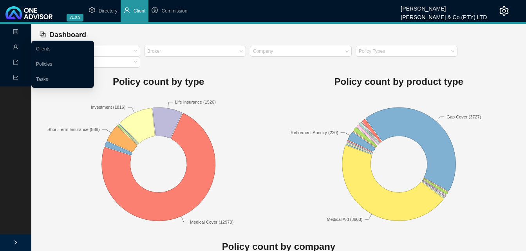
click at [18, 47] on icon "user" at bounding box center [15, 46] width 5 height 5
click at [44, 47] on link "Clients" at bounding box center [43, 48] width 14 height 5
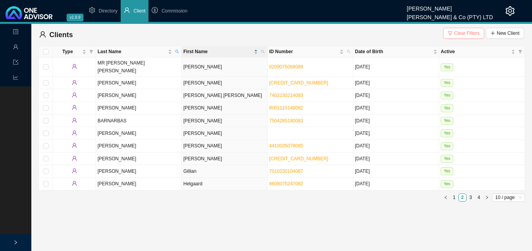
click at [464, 33] on span "Clear Filters" at bounding box center [466, 33] width 25 height 8
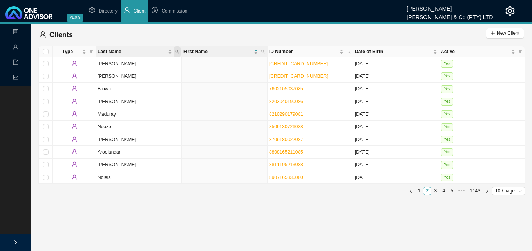
click at [179, 51] on span "Last Name" at bounding box center [176, 51] width 7 height 11
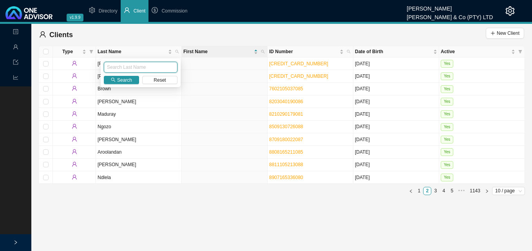
click at [155, 66] on input "text" at bounding box center [141, 67] width 74 height 11
type input "fourie"
click at [129, 80] on span "Search" at bounding box center [124, 80] width 15 height 8
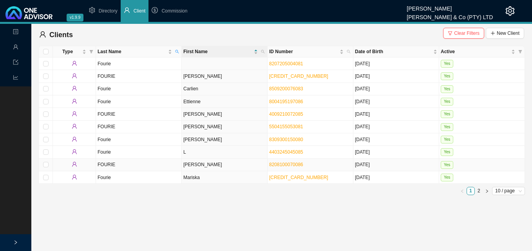
click at [238, 166] on td "[PERSON_NAME]" at bounding box center [225, 165] width 86 height 13
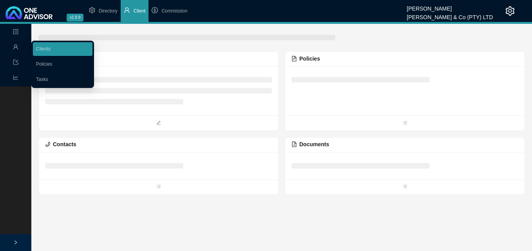
click at [238, 166] on html "v1.9.9 [PERSON_NAME] & Co (PTY) LTD Directory Client Commission Landing Managem…" at bounding box center [266, 125] width 532 height 251
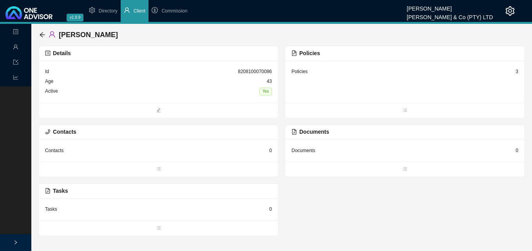
click at [517, 72] on div "Policies 3" at bounding box center [404, 82] width 239 height 42
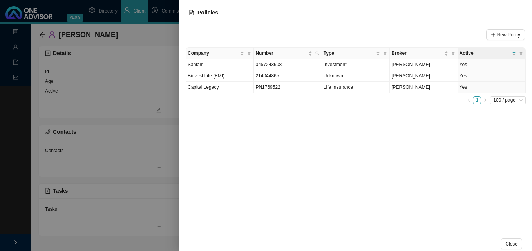
click at [136, 85] on div at bounding box center [266, 125] width 532 height 251
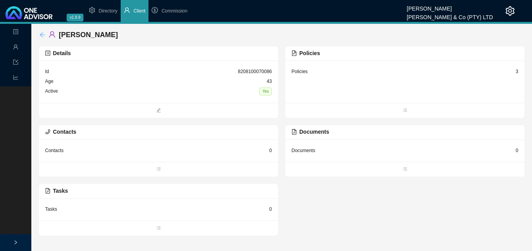
click at [42, 34] on icon "arrow-left" at bounding box center [42, 34] width 5 height 5
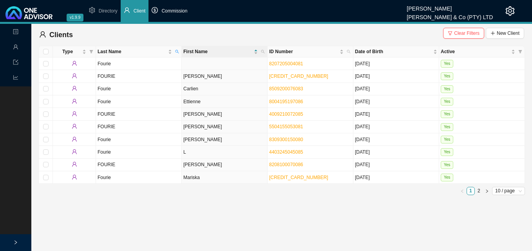
click at [177, 12] on span "Commission" at bounding box center [174, 10] width 26 height 5
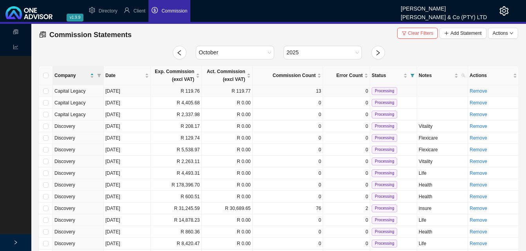
click at [158, 93] on td "R 119.76" at bounding box center [176, 91] width 51 height 12
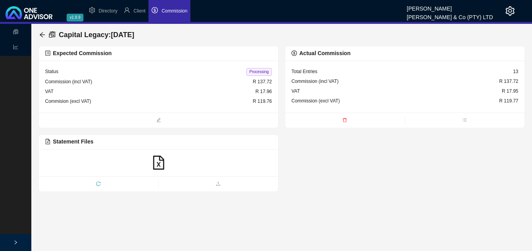
click at [261, 71] on span "Processing" at bounding box center [258, 72] width 25 height 8
click at [44, 33] on icon "arrow-left" at bounding box center [42, 35] width 6 height 6
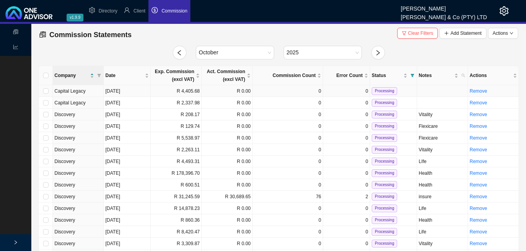
click at [176, 90] on td "R 4,405.68" at bounding box center [176, 91] width 51 height 12
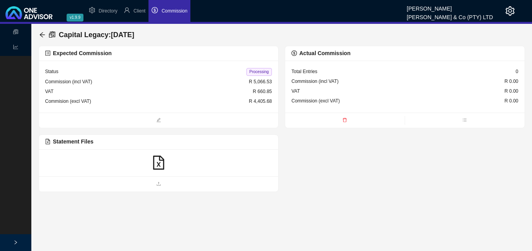
click at [158, 163] on icon "file-excel" at bounding box center [159, 163] width 14 height 14
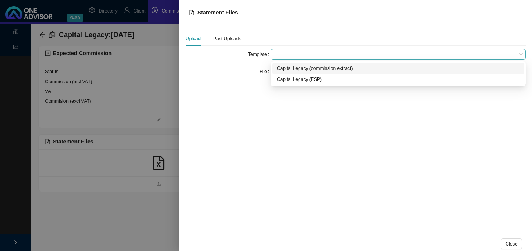
click at [287, 54] on span at bounding box center [398, 54] width 249 height 10
click at [287, 67] on div "Capital Legacy (commission extract)" at bounding box center [398, 69] width 242 height 8
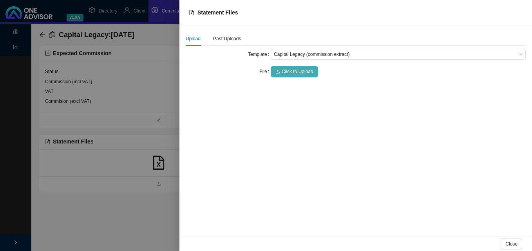
click at [287, 70] on span "Click to Upload" at bounding box center [298, 72] width 32 height 8
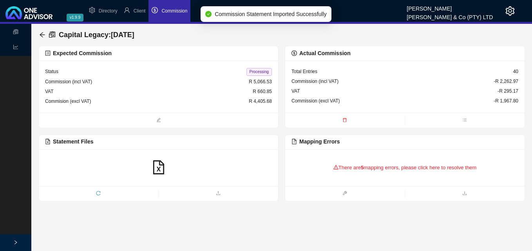
click at [351, 164] on div "There are 5 mapping errors, please click here to resolve them" at bounding box center [404, 168] width 227 height 24
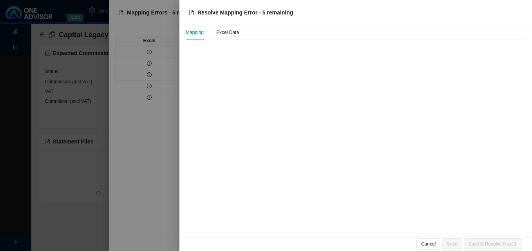
click at [144, 49] on div at bounding box center [266, 125] width 532 height 251
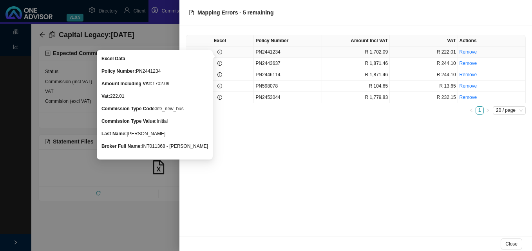
click at [219, 51] on icon "info-circle" at bounding box center [219, 52] width 5 height 5
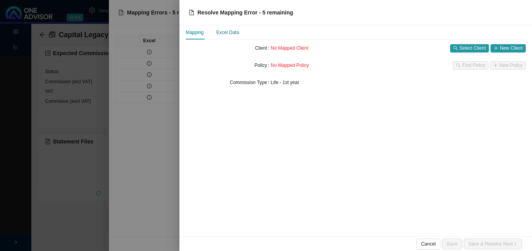
click at [228, 32] on div "Excel Data" at bounding box center [227, 33] width 23 height 8
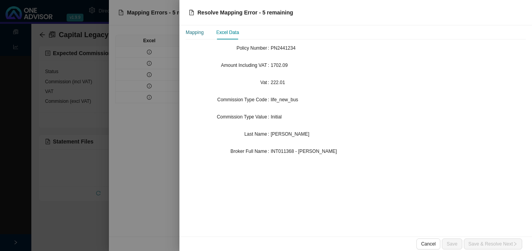
click at [198, 33] on div "Mapping" at bounding box center [195, 33] width 18 height 8
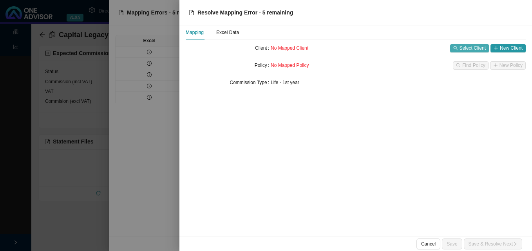
click at [467, 49] on span "Select Client" at bounding box center [472, 48] width 26 height 8
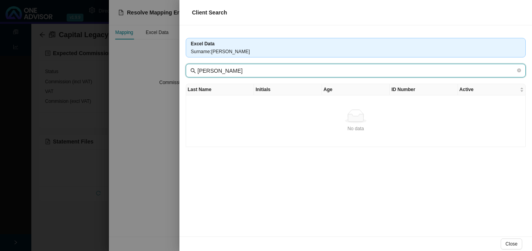
drag, startPoint x: 225, startPoint y: 70, endPoint x: 180, endPoint y: 65, distance: 45.3
click at [181, 65] on div "Excel Data Surname : [PERSON_NAME] [PERSON_NAME] Last Name Initials Age ID Numb…" at bounding box center [355, 130] width 352 height 211
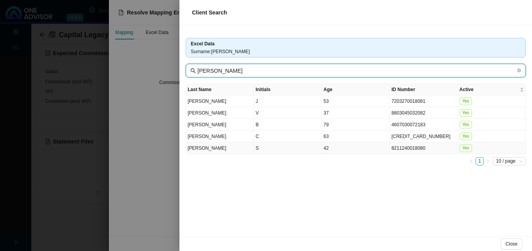
type input "[PERSON_NAME]"
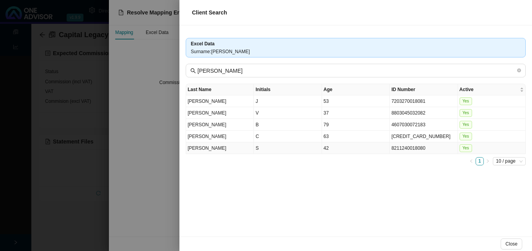
click at [304, 149] on td "S" at bounding box center [288, 149] width 68 height 12
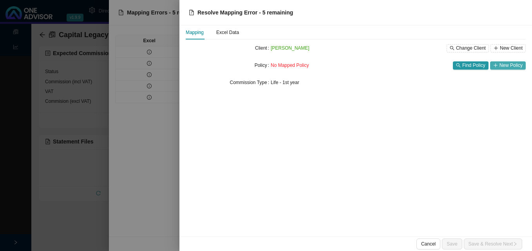
click at [508, 64] on span "New Policy" at bounding box center [510, 65] width 23 height 8
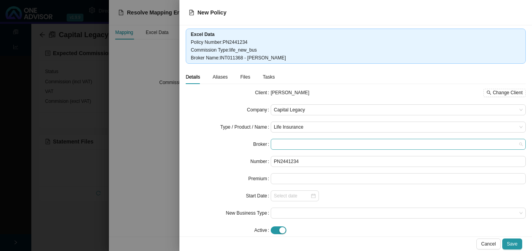
click at [304, 144] on span at bounding box center [398, 144] width 249 height 10
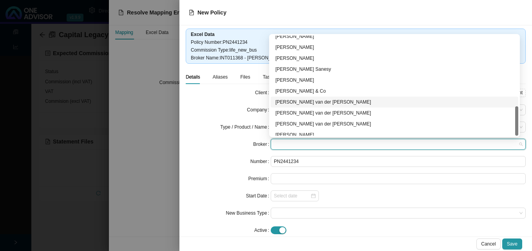
scroll to position [240, 0]
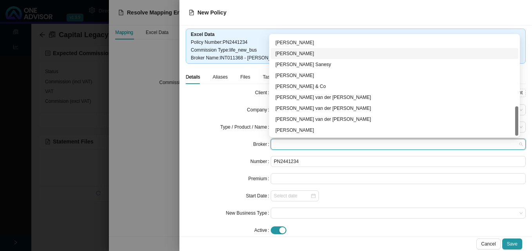
click at [305, 53] on div "[PERSON_NAME]" at bounding box center [394, 54] width 238 height 8
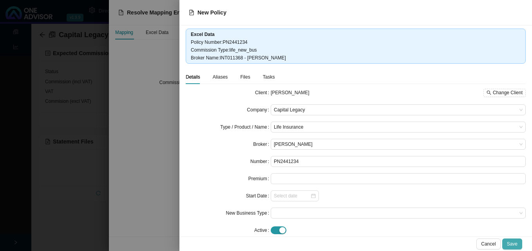
click at [513, 243] on span "Save" at bounding box center [512, 244] width 11 height 8
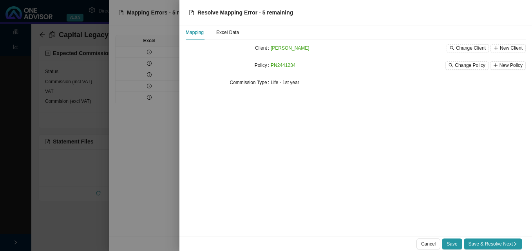
click at [513, 242] on icon "right" at bounding box center [515, 244] width 5 height 5
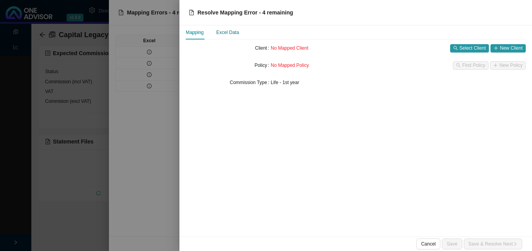
click at [222, 31] on div "Excel Data" at bounding box center [227, 33] width 23 height 8
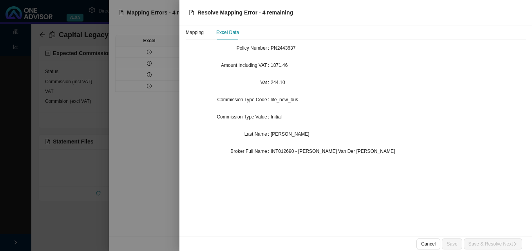
click at [149, 68] on div at bounding box center [266, 125] width 532 height 251
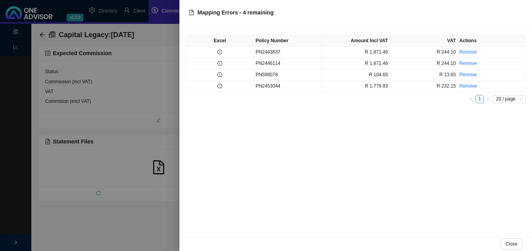
click at [146, 68] on div at bounding box center [266, 125] width 532 height 251
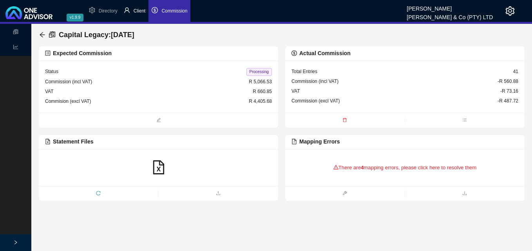
click at [139, 12] on span "Client" at bounding box center [140, 10] width 12 height 5
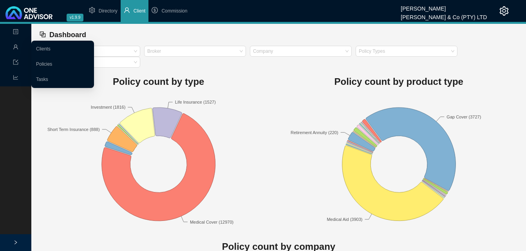
click at [16, 46] on icon "user" at bounding box center [15, 46] width 5 height 5
click at [48, 49] on link "Clients" at bounding box center [43, 48] width 14 height 5
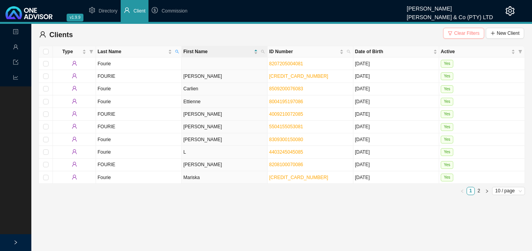
click at [458, 31] on span "Clear Filters" at bounding box center [466, 33] width 25 height 8
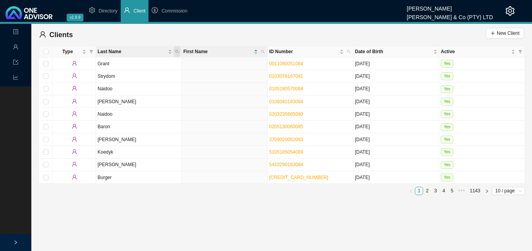
click at [175, 51] on icon "search" at bounding box center [177, 52] width 4 height 4
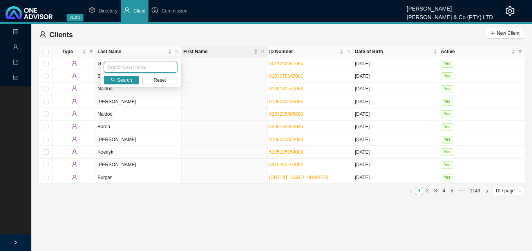
click at [154, 62] on input "text" at bounding box center [141, 67] width 74 height 11
type input "[PERSON_NAME]"
click at [122, 80] on span "Search" at bounding box center [124, 80] width 15 height 8
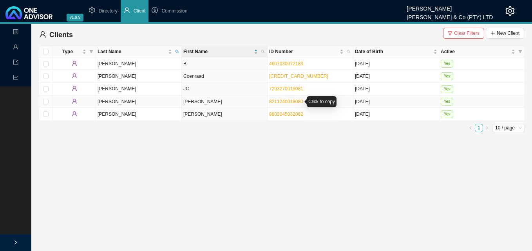
click at [288, 103] on link "8211240018080" at bounding box center [286, 101] width 34 height 5
click at [249, 101] on td "[PERSON_NAME]" at bounding box center [225, 102] width 86 height 13
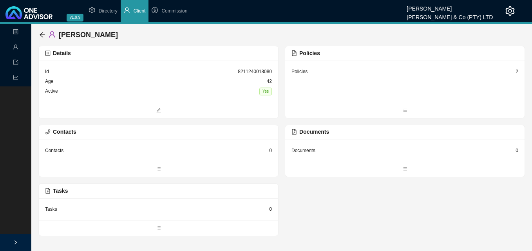
click at [516, 72] on div "2" at bounding box center [516, 72] width 3 height 8
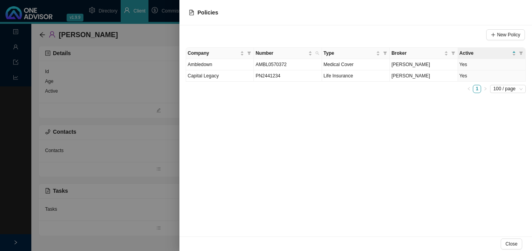
click at [41, 33] on div at bounding box center [266, 125] width 532 height 251
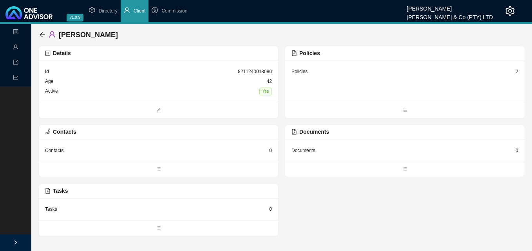
click at [41, 33] on icon "arrow-left" at bounding box center [42, 35] width 6 height 6
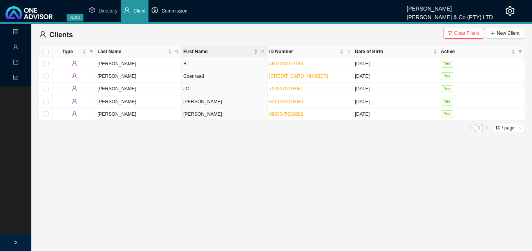
click at [180, 13] on span "Commission" at bounding box center [174, 10] width 26 height 5
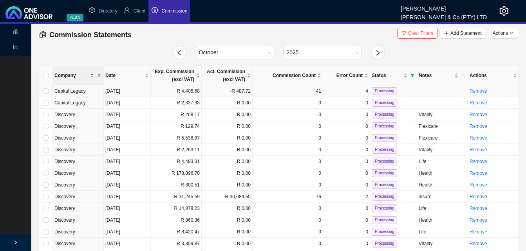
click at [160, 90] on td "R 4,405.68" at bounding box center [176, 91] width 51 height 12
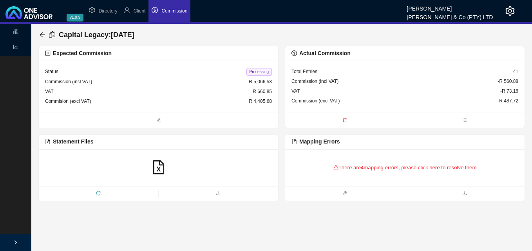
click at [369, 166] on div "There are 4 mapping errors, please click here to resolve them" at bounding box center [404, 168] width 227 height 24
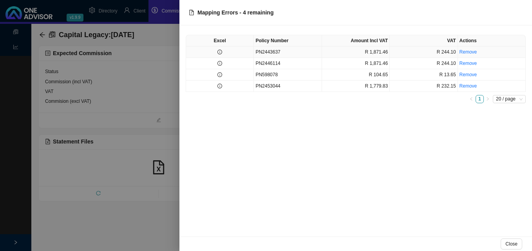
click at [223, 52] on td at bounding box center [220, 52] width 68 height 11
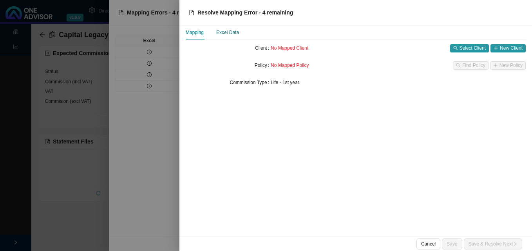
click at [235, 33] on div "Excel Data" at bounding box center [227, 33] width 23 height 8
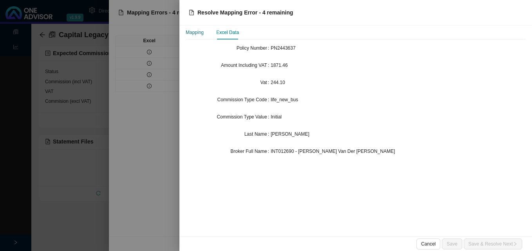
click at [198, 36] on div "Mapping" at bounding box center [195, 33] width 18 height 8
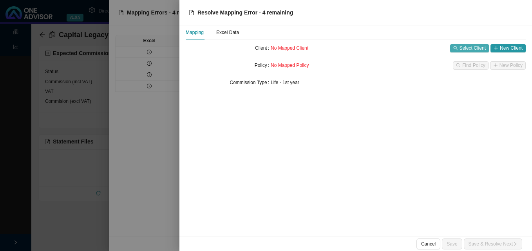
click at [466, 49] on span "Select Client" at bounding box center [472, 48] width 26 height 8
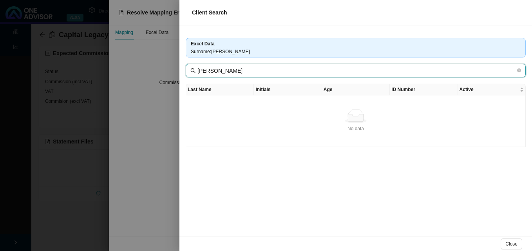
drag, startPoint x: 242, startPoint y: 70, endPoint x: 120, endPoint y: 52, distance: 124.0
click at [128, 54] on div "Client Search Excel Data Surname : [PERSON_NAME] [PERSON_NAME] Last Name Initia…" at bounding box center [266, 125] width 532 height 251
type input "Pistorius"
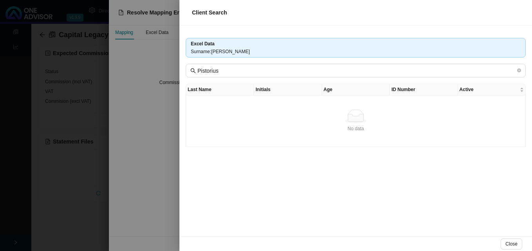
click at [168, 138] on div at bounding box center [266, 125] width 532 height 251
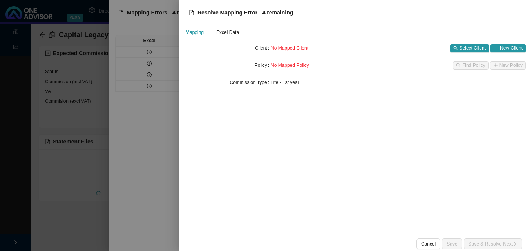
drag, startPoint x: 168, startPoint y: 137, endPoint x: 164, endPoint y: 141, distance: 5.0
click at [166, 137] on div at bounding box center [266, 125] width 532 height 251
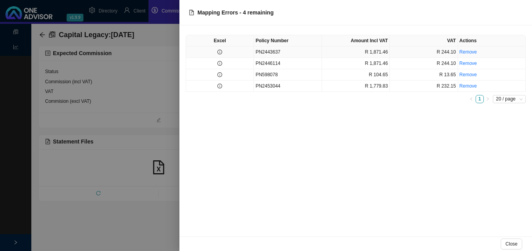
click at [221, 51] on icon "info-circle" at bounding box center [219, 52] width 5 height 5
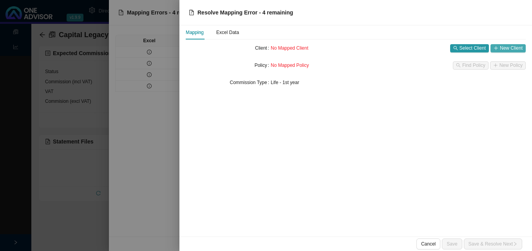
click at [502, 47] on span "New Client" at bounding box center [511, 48] width 23 height 8
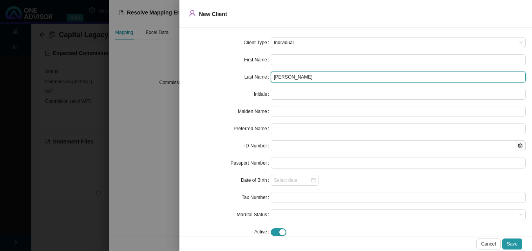
drag, startPoint x: 310, startPoint y: 77, endPoint x: 284, endPoint y: 74, distance: 26.0
click at [284, 74] on input "[PERSON_NAME]" at bounding box center [398, 77] width 255 height 11
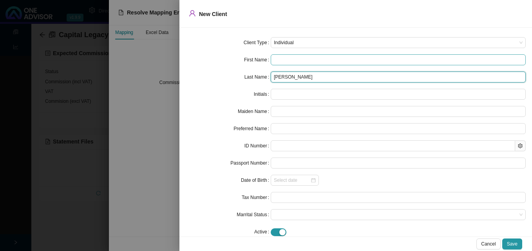
type input "[PERSON_NAME]"
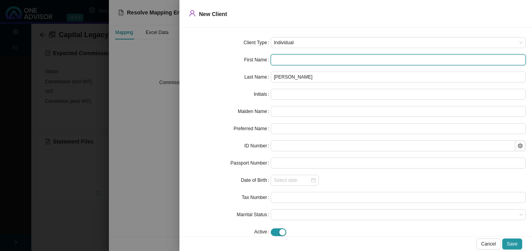
click at [279, 60] on input "text" at bounding box center [398, 59] width 255 height 11
paste input "[PERSON_NAME]"
type input "[PERSON_NAME]"
type input "SL"
type input "Shevaun"
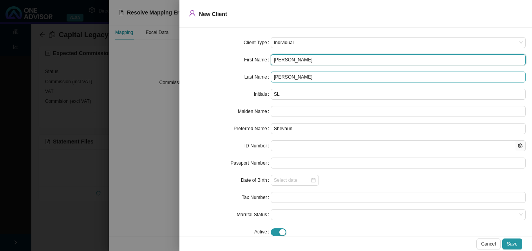
type input "[PERSON_NAME]"
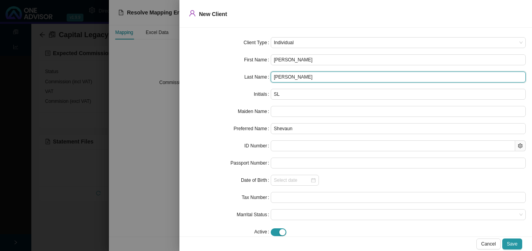
drag, startPoint x: 284, startPoint y: 78, endPoint x: 172, endPoint y: 63, distance: 113.4
click at [184, 65] on div "Client Type Individual First Name [PERSON_NAME] Last Name [PERSON_NAME] Initial…" at bounding box center [355, 132] width 352 height 209
type input "Pistorius"
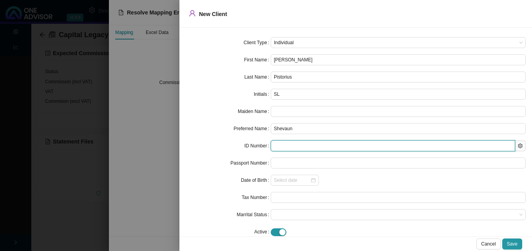
click at [288, 148] on input "text" at bounding box center [393, 146] width 244 height 11
paste input "8902240028083"
type input "8902240028083"
type input "[DATE]"
type input "8902240028083"
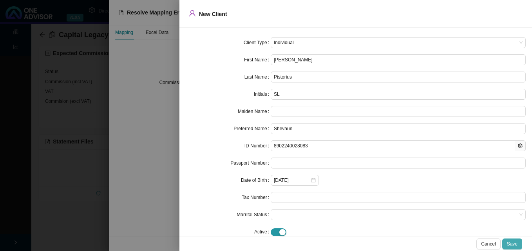
click at [511, 243] on span "Save" at bounding box center [512, 244] width 11 height 8
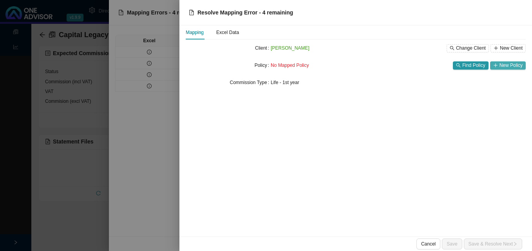
click at [501, 62] on span "New Policy" at bounding box center [510, 65] width 23 height 8
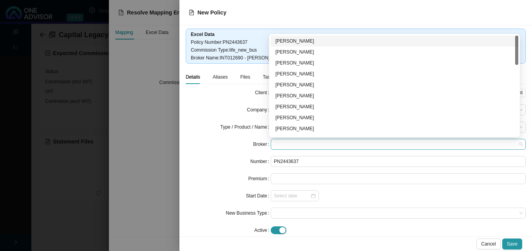
click at [325, 140] on span at bounding box center [398, 144] width 249 height 10
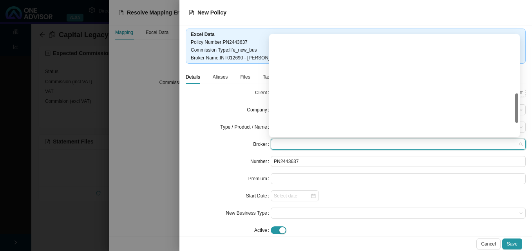
scroll to position [235, 0]
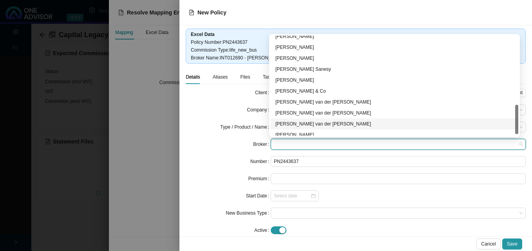
click at [315, 124] on div "[PERSON_NAME] van der [PERSON_NAME]" at bounding box center [394, 124] width 238 height 8
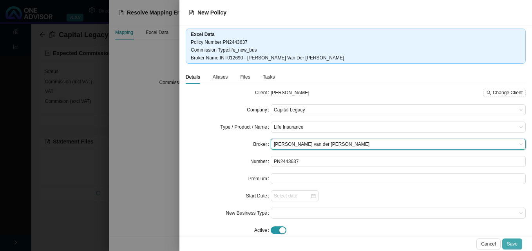
click at [513, 242] on span "Save" at bounding box center [512, 244] width 11 height 8
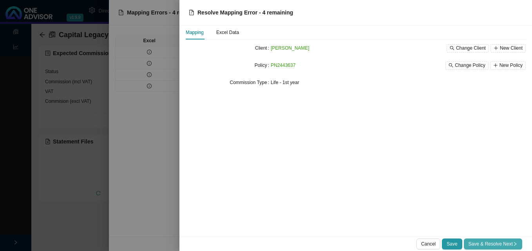
click at [482, 242] on span "Save & Resolve Next" at bounding box center [492, 244] width 49 height 8
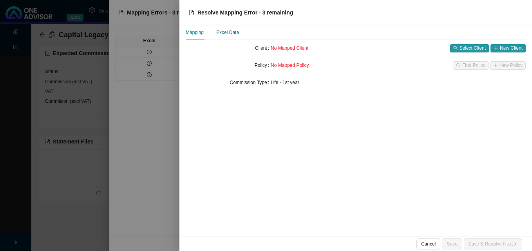
click at [229, 33] on div "Excel Data" at bounding box center [227, 33] width 23 height 8
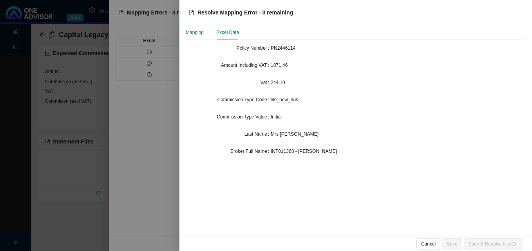
click at [201, 35] on div "Mapping" at bounding box center [195, 33] width 18 height 8
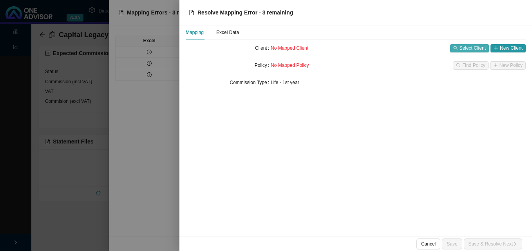
click at [467, 50] on span "Select Client" at bounding box center [472, 48] width 26 height 8
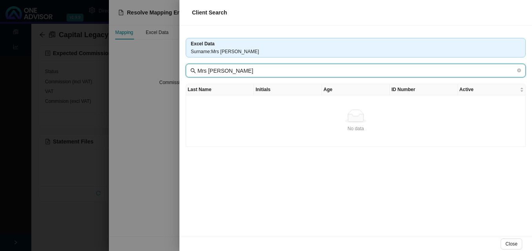
drag, startPoint x: 235, startPoint y: 71, endPoint x: 164, endPoint y: 60, distance: 72.1
click at [164, 61] on div "Client Search Excel Data Surname : Mrs [PERSON_NAME] Mrs [PERSON_NAME] Last Nam…" at bounding box center [266, 125] width 532 height 251
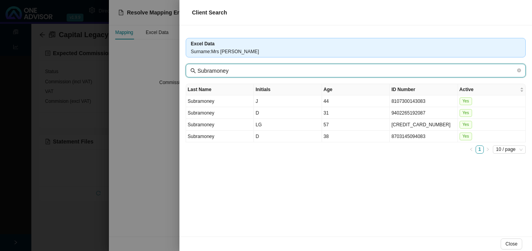
type input "Subramoney"
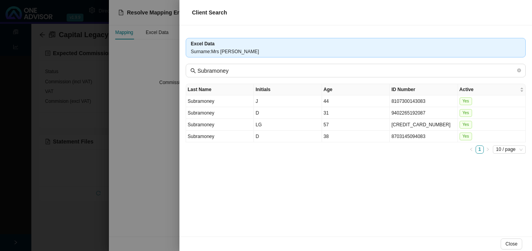
click at [158, 149] on div at bounding box center [266, 125] width 532 height 251
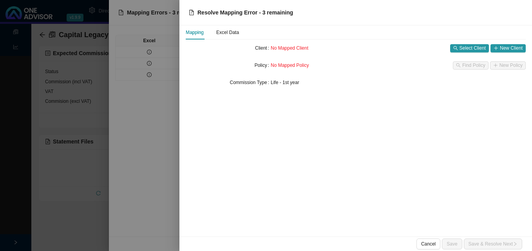
click at [160, 143] on div at bounding box center [266, 125] width 532 height 251
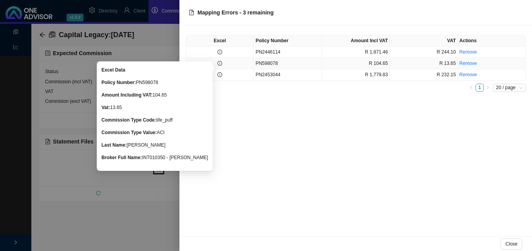
click at [219, 63] on icon "info-circle" at bounding box center [219, 63] width 5 height 5
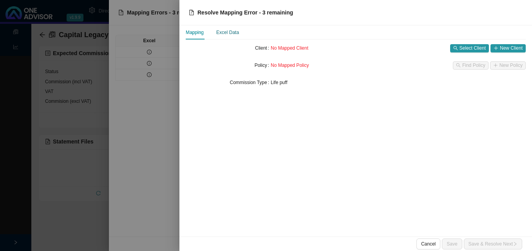
click at [235, 32] on div "Excel Data" at bounding box center [227, 33] width 23 height 8
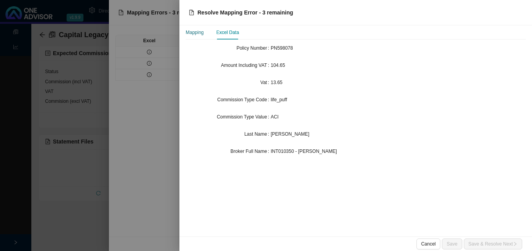
click at [193, 32] on div "Mapping" at bounding box center [195, 33] width 18 height 8
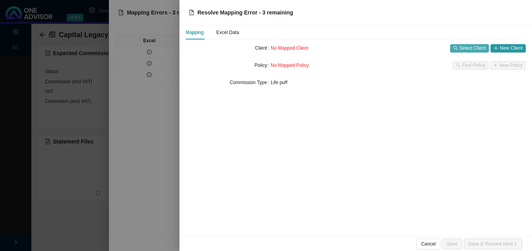
click at [473, 50] on span "Select Client" at bounding box center [472, 48] width 26 height 8
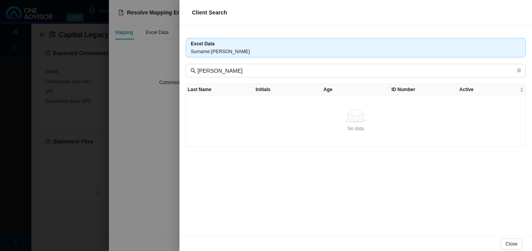
click at [155, 74] on div at bounding box center [266, 125] width 532 height 251
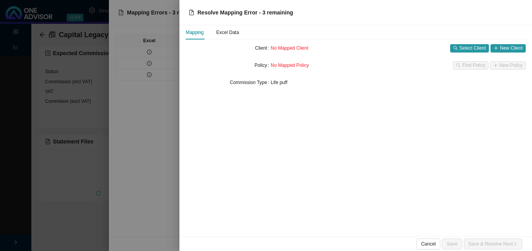
click at [169, 103] on div at bounding box center [266, 125] width 532 height 251
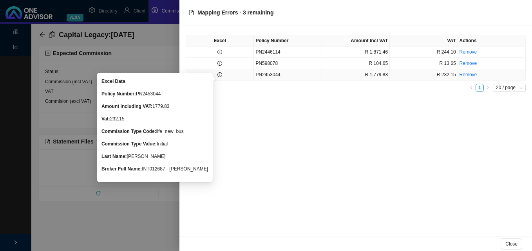
click at [221, 75] on icon "info-circle" at bounding box center [219, 74] width 5 height 5
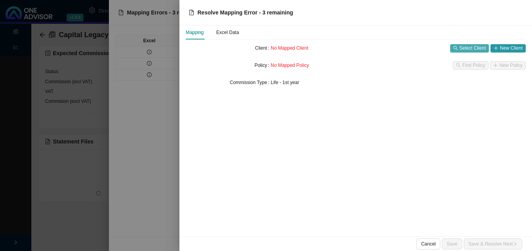
click at [464, 52] on button "Select Client" at bounding box center [469, 48] width 39 height 8
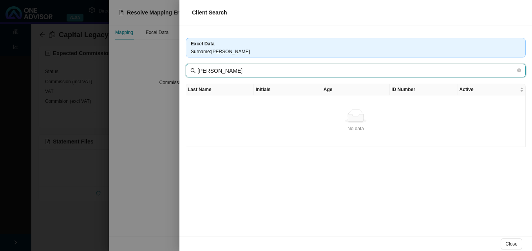
drag, startPoint x: 229, startPoint y: 71, endPoint x: 187, endPoint y: 66, distance: 42.3
click at [194, 67] on span "[PERSON_NAME]" at bounding box center [356, 71] width 340 height 14
type input "Gooderson"
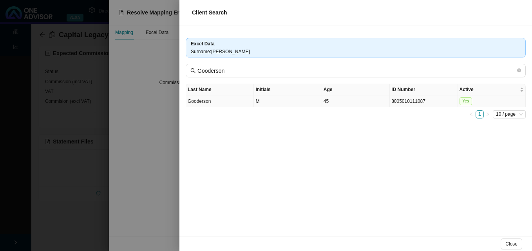
click at [350, 101] on td "45" at bounding box center [356, 102] width 68 height 12
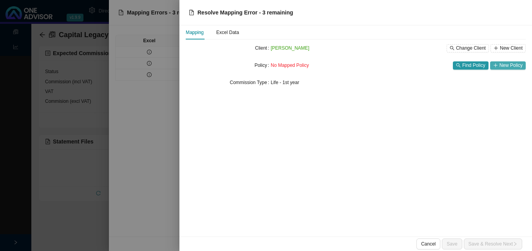
click at [509, 66] on span "New Policy" at bounding box center [510, 65] width 23 height 8
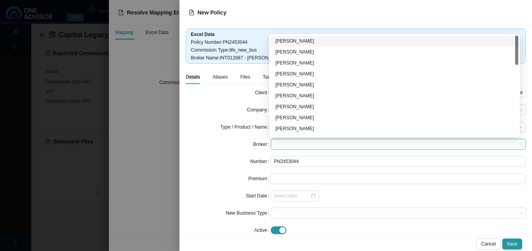
click at [300, 141] on span at bounding box center [398, 144] width 249 height 10
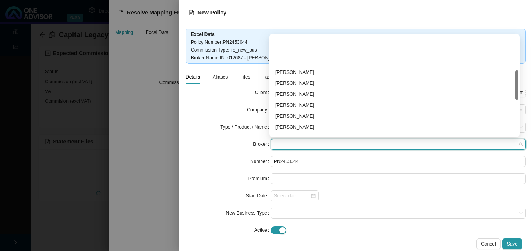
scroll to position [117, 0]
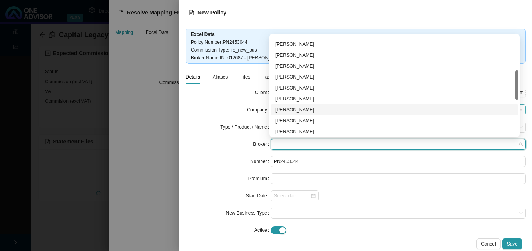
click at [291, 105] on div "[PERSON_NAME]" at bounding box center [395, 110] width 248 height 11
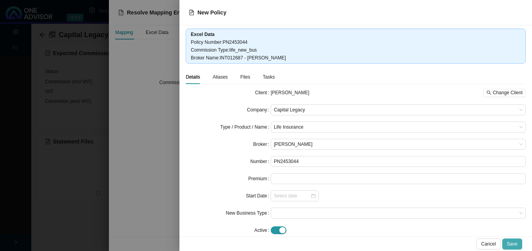
click at [514, 247] on span "Save" at bounding box center [512, 244] width 11 height 8
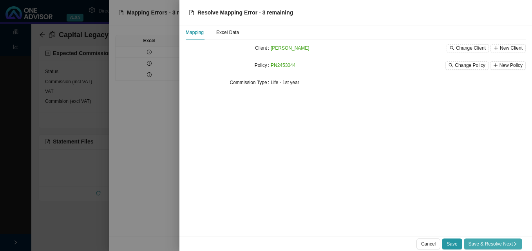
click at [499, 242] on span "Save & Resolve Next" at bounding box center [492, 244] width 49 height 8
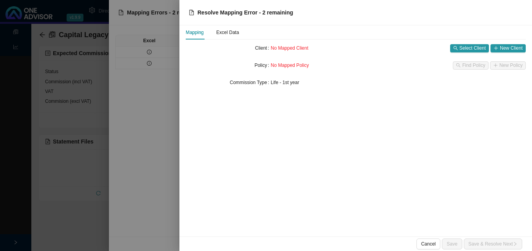
click at [148, 145] on div at bounding box center [266, 125] width 532 height 251
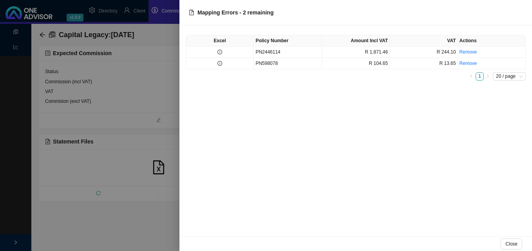
click at [148, 145] on div at bounding box center [266, 125] width 532 height 251
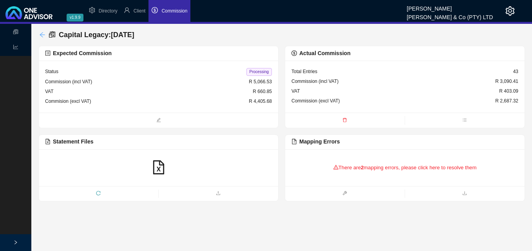
click at [42, 34] on icon "arrow-left" at bounding box center [42, 35] width 6 height 6
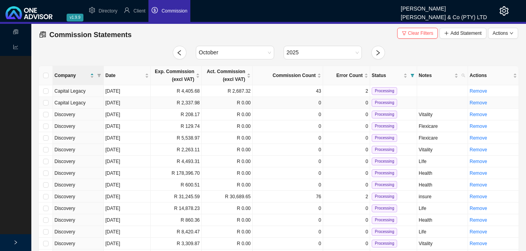
click at [185, 103] on td "R 2,337.98" at bounding box center [176, 103] width 51 height 12
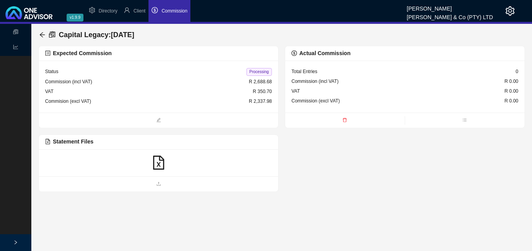
click at [163, 163] on icon "file-excel" at bounding box center [159, 163] width 14 height 14
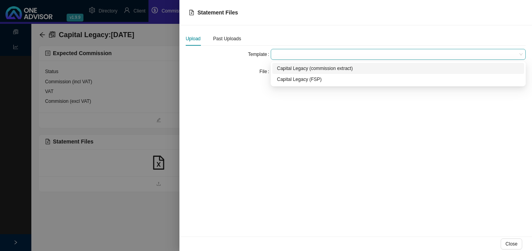
drag, startPoint x: 286, startPoint y: 52, endPoint x: 287, endPoint y: 58, distance: 5.9
click at [286, 53] on span at bounding box center [398, 54] width 249 height 10
click at [298, 68] on div "Capital Legacy (commission extract)" at bounding box center [398, 69] width 242 height 8
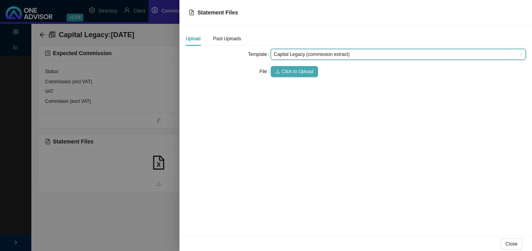
click at [306, 70] on span "Click to Upload" at bounding box center [298, 72] width 32 height 8
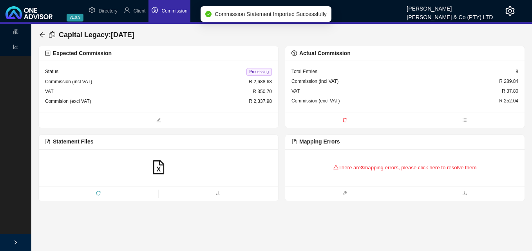
click at [360, 168] on div "There are 3 mapping errors, please click here to resolve them" at bounding box center [404, 168] width 227 height 24
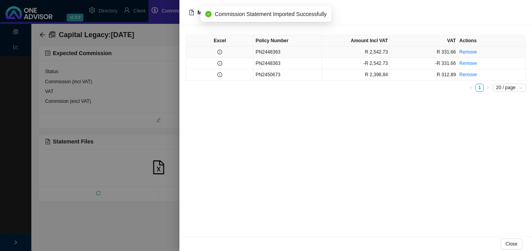
click at [223, 51] on td at bounding box center [220, 52] width 68 height 11
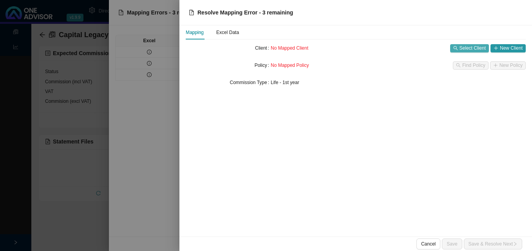
click at [467, 48] on span "Select Client" at bounding box center [472, 48] width 26 height 8
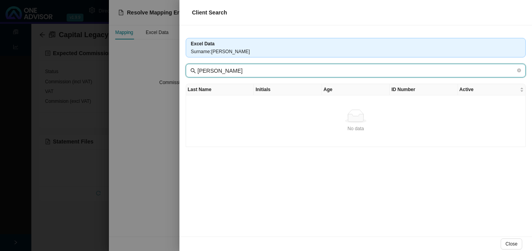
drag, startPoint x: 238, startPoint y: 69, endPoint x: 192, endPoint y: 65, distance: 46.0
click at [192, 65] on span "[PERSON_NAME]" at bounding box center [356, 71] width 340 height 14
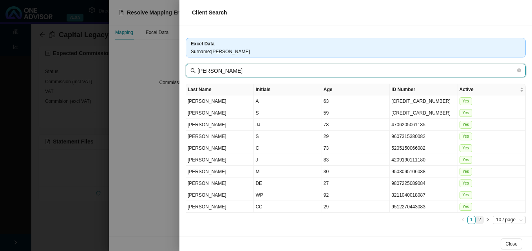
type input "[PERSON_NAME]"
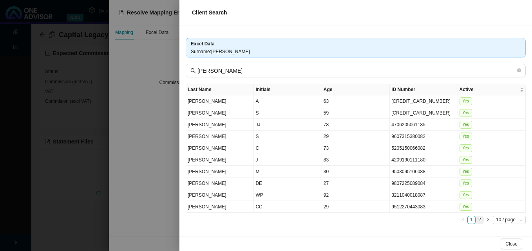
click at [477, 220] on link "2" at bounding box center [479, 220] width 7 height 7
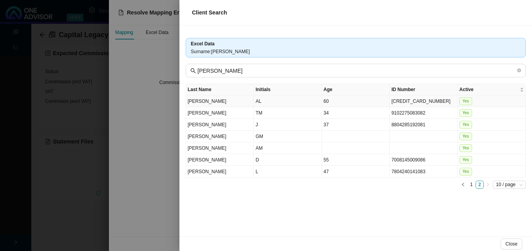
click at [296, 101] on td "AL" at bounding box center [288, 102] width 68 height 12
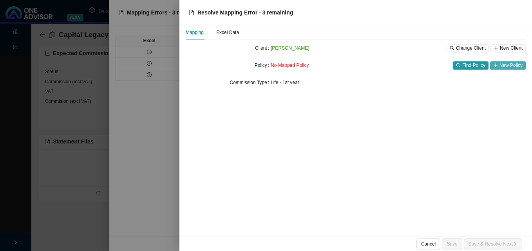
click at [511, 67] on span "New Policy" at bounding box center [510, 65] width 23 height 8
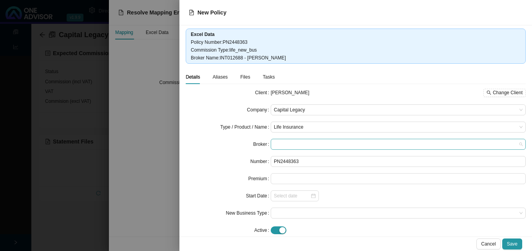
click at [321, 144] on span at bounding box center [398, 144] width 249 height 10
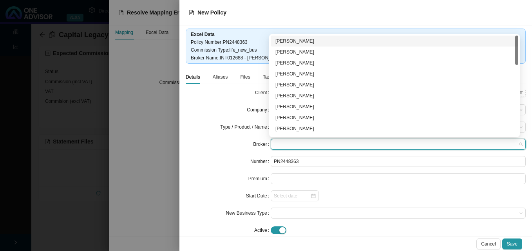
type input "a"
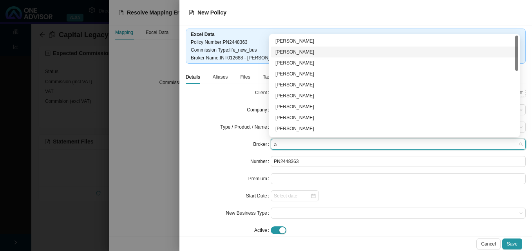
click at [312, 50] on div "[PERSON_NAME]" at bounding box center [394, 52] width 238 height 8
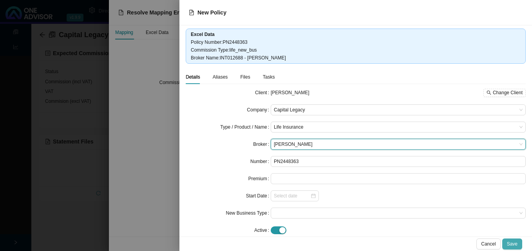
click at [514, 245] on span "Save" at bounding box center [512, 244] width 11 height 8
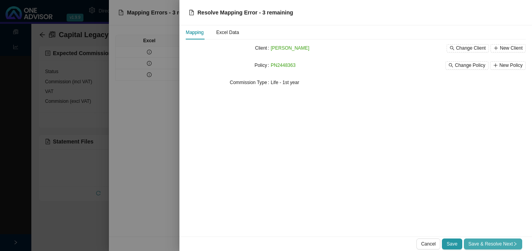
click at [496, 245] on span "Save & Resolve Next" at bounding box center [492, 244] width 49 height 8
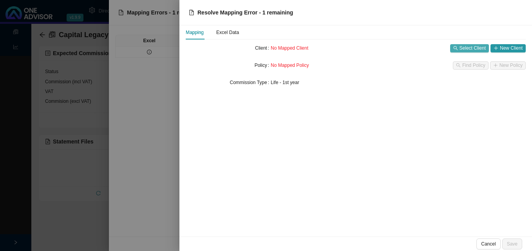
click at [459, 48] on button "Select Client" at bounding box center [469, 48] width 39 height 8
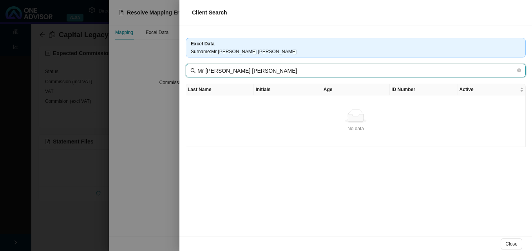
drag, startPoint x: 250, startPoint y: 70, endPoint x: 179, endPoint y: 64, distance: 71.2
click at [179, 64] on div "Excel Data Surname : Mr [PERSON_NAME] [PERSON_NAME] Mr [PERSON_NAME] [PERSON_NA…" at bounding box center [355, 130] width 352 height 211
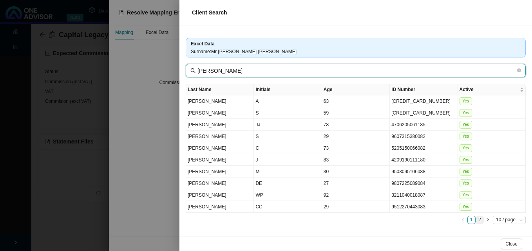
type input "[PERSON_NAME]"
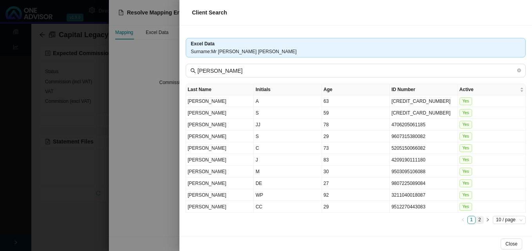
click at [478, 220] on link "2" at bounding box center [479, 220] width 7 height 7
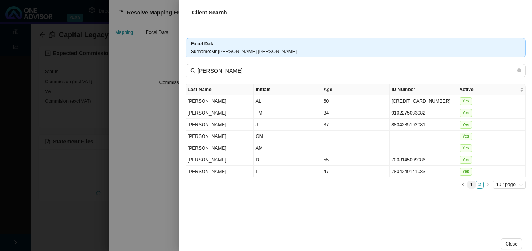
click at [470, 186] on link "1" at bounding box center [471, 184] width 7 height 7
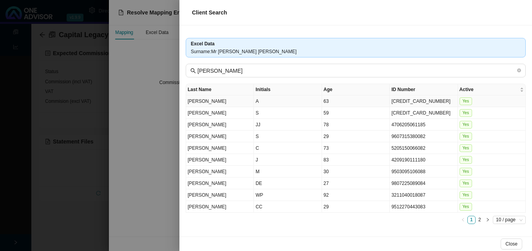
click at [288, 103] on td "A" at bounding box center [288, 102] width 68 height 12
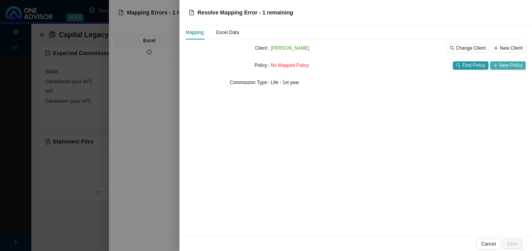
click at [503, 64] on span "New Policy" at bounding box center [510, 65] width 23 height 8
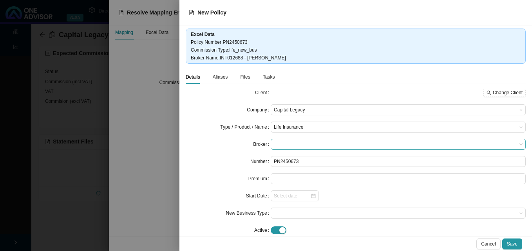
click at [311, 148] on span at bounding box center [398, 144] width 249 height 10
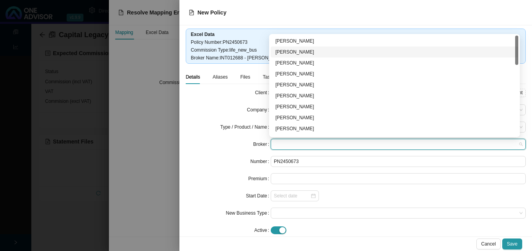
click at [327, 51] on div "[PERSON_NAME]" at bounding box center [394, 52] width 238 height 8
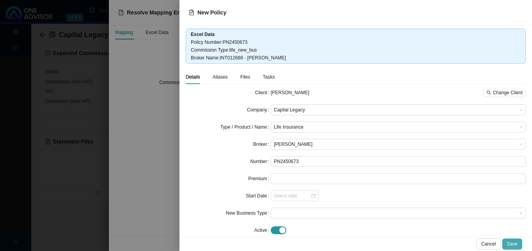
click at [515, 241] on span "Save" at bounding box center [512, 244] width 11 height 8
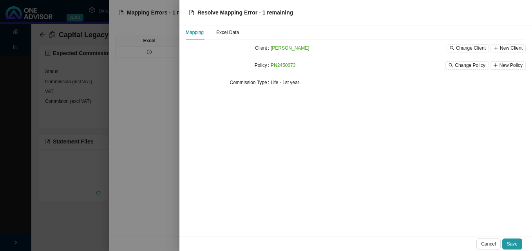
click at [515, 241] on span "Save" at bounding box center [512, 244] width 11 height 8
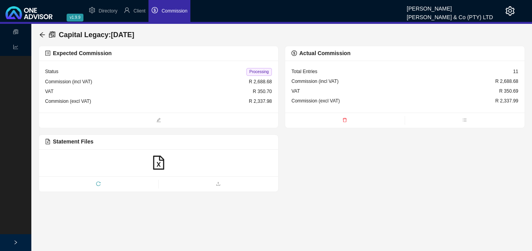
click at [255, 71] on span "Processing" at bounding box center [258, 72] width 25 height 8
click at [141, 10] on span "Client" at bounding box center [140, 10] width 12 height 5
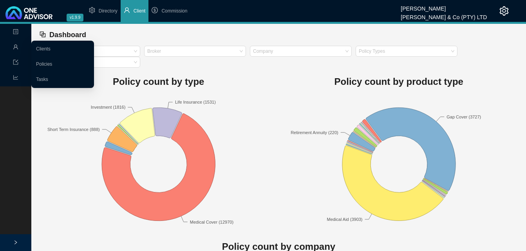
click at [20, 45] on span "Management" at bounding box center [31, 47] width 36 height 5
click at [48, 46] on link "Clients" at bounding box center [43, 48] width 14 height 5
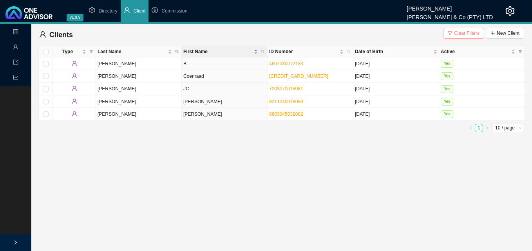
click at [457, 33] on span "Clear Filters" at bounding box center [466, 33] width 25 height 8
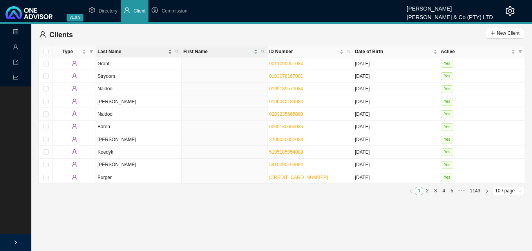
drag, startPoint x: 177, startPoint y: 49, endPoint x: 168, endPoint y: 54, distance: 10.2
click at [176, 49] on span "Last Name" at bounding box center [176, 51] width 7 height 11
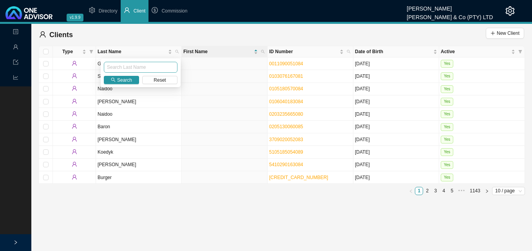
click at [151, 65] on input "text" at bounding box center [141, 67] width 74 height 11
type input "[PERSON_NAME]"
click at [121, 80] on span "Search" at bounding box center [124, 80] width 15 height 8
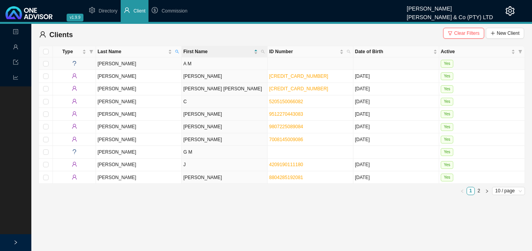
click at [224, 63] on td "A M" at bounding box center [225, 64] width 86 height 13
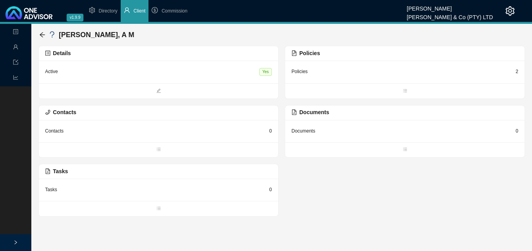
click at [517, 72] on div "2" at bounding box center [516, 72] width 3 height 8
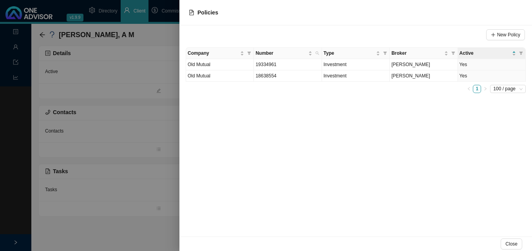
click at [40, 34] on div at bounding box center [266, 125] width 532 height 251
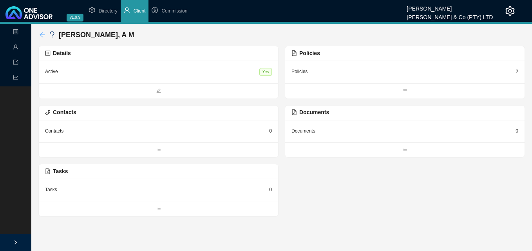
click at [40, 36] on icon "arrow-left" at bounding box center [42, 35] width 6 height 6
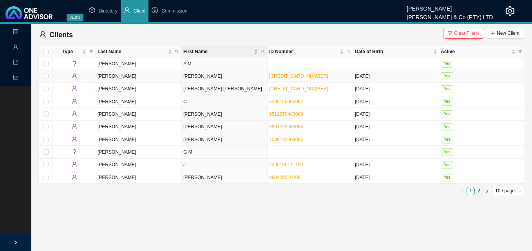
click at [199, 76] on td "[PERSON_NAME]" at bounding box center [225, 76] width 86 height 13
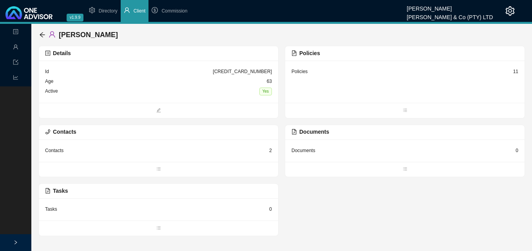
click at [516, 70] on div "11" at bounding box center [515, 72] width 5 height 8
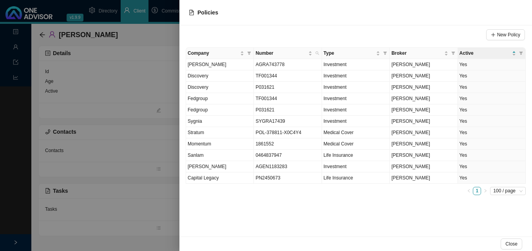
click at [121, 97] on div at bounding box center [266, 125] width 532 height 251
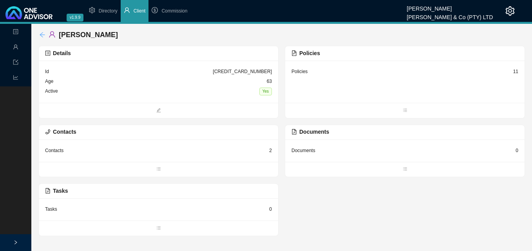
click at [39, 32] on icon "arrow-left" at bounding box center [42, 35] width 6 height 6
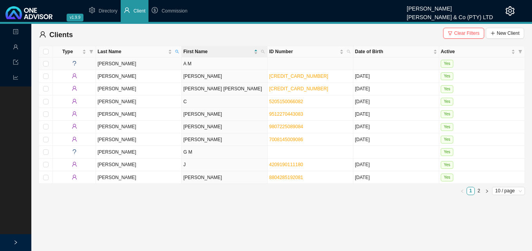
click at [209, 65] on td "A M" at bounding box center [225, 64] width 86 height 13
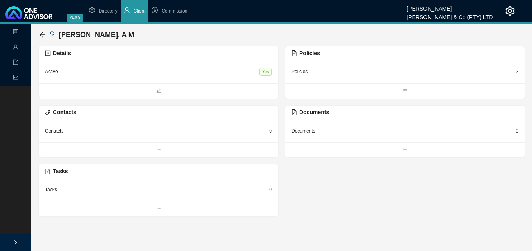
click at [516, 72] on div "2" at bounding box center [516, 72] width 3 height 8
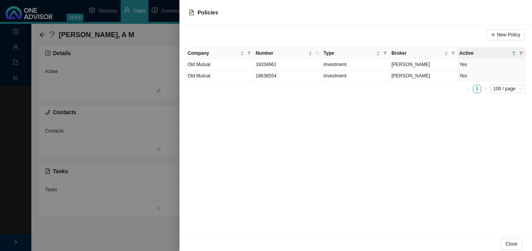
click at [132, 85] on div at bounding box center [266, 125] width 532 height 251
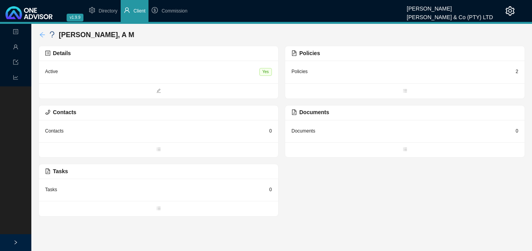
click at [41, 34] on icon "arrow-left" at bounding box center [42, 34] width 5 height 5
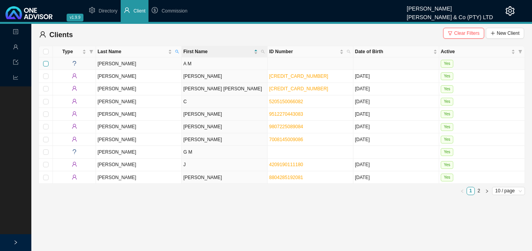
click at [46, 62] on input "checkbox" at bounding box center [45, 63] width 5 height 5
checkbox input "true"
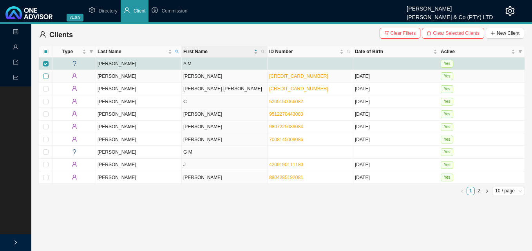
click at [45, 76] on input "checkbox" at bounding box center [45, 76] width 5 height 5
checkbox input "true"
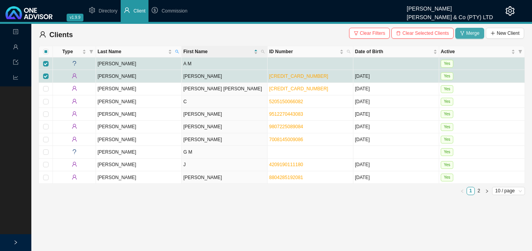
click at [471, 33] on span "Merge" at bounding box center [472, 33] width 13 height 8
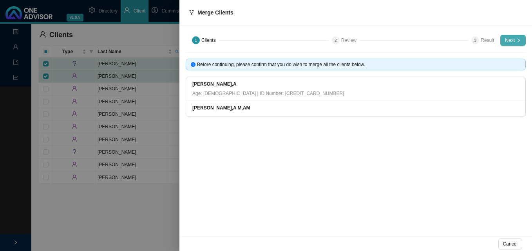
click at [510, 39] on span "Next" at bounding box center [510, 40] width 10 height 8
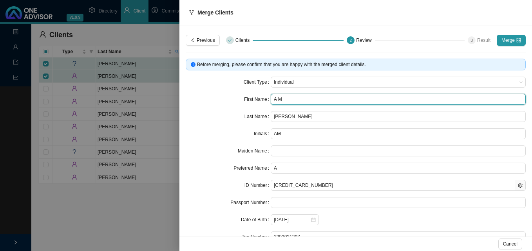
click at [276, 99] on input "A M" at bounding box center [398, 99] width 255 height 11
drag, startPoint x: 276, startPoint y: 99, endPoint x: 304, endPoint y: 98, distance: 28.2
click at [304, 98] on input "A M" at bounding box center [398, 99] width 255 height 11
type input "A"
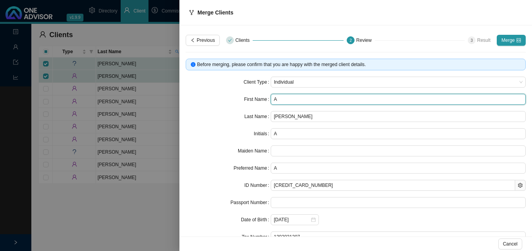
type input "An"
type input "And"
type input "Andr"
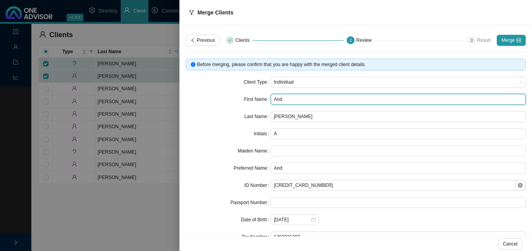
type input "Andr"
type input "[PERSON_NAME]"
click at [291, 98] on input "[PERSON_NAME]" at bounding box center [398, 99] width 255 height 11
click at [309, 98] on input "[PERSON_NAME]" at bounding box center [398, 99] width 255 height 11
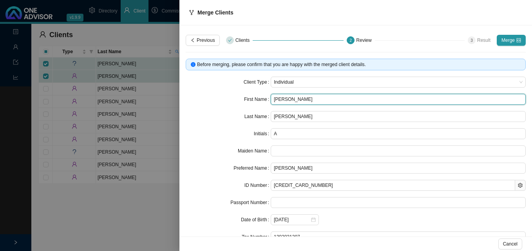
drag, startPoint x: 306, startPoint y: 99, endPoint x: 298, endPoint y: 99, distance: 8.2
click at [298, 99] on input "[PERSON_NAME]" at bounding box center [398, 99] width 255 height 11
type input "[PERSON_NAME]"
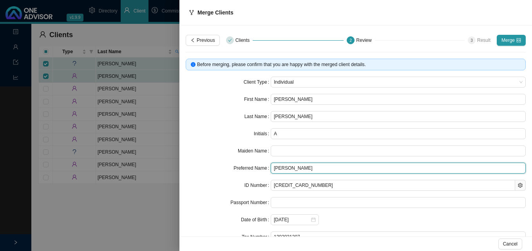
click at [347, 168] on input "[PERSON_NAME]" at bounding box center [398, 168] width 255 height 11
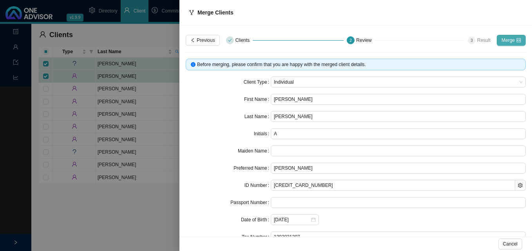
click at [504, 41] on span "Merge" at bounding box center [507, 40] width 13 height 8
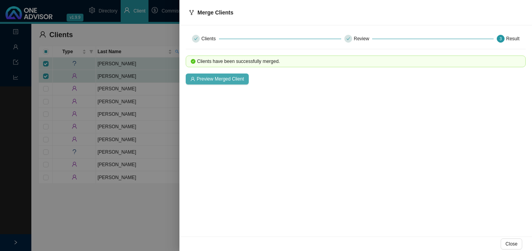
click at [223, 82] on span "Preview Merged Client" at bounding box center [220, 79] width 47 height 8
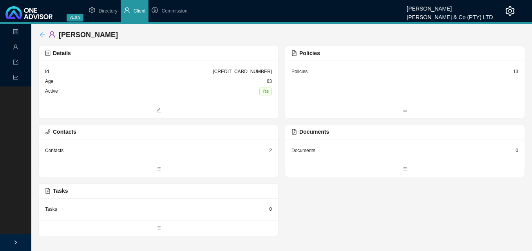
click at [43, 34] on icon "arrow-left" at bounding box center [42, 35] width 6 height 6
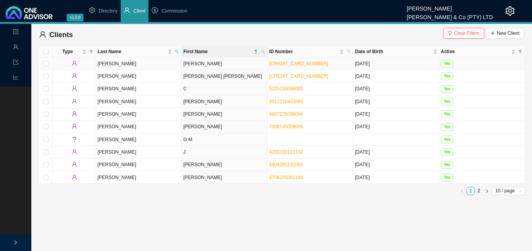
click at [191, 65] on td "[PERSON_NAME]" at bounding box center [225, 64] width 86 height 13
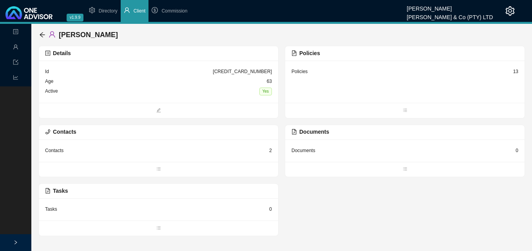
click at [240, 49] on div "Details" at bounding box center [158, 53] width 227 height 9
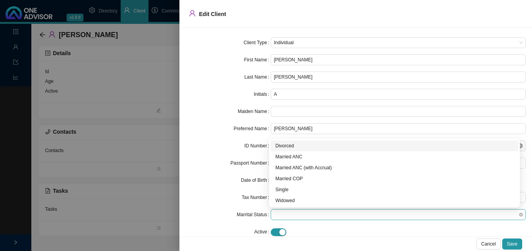
click at [489, 215] on span at bounding box center [398, 215] width 249 height 10
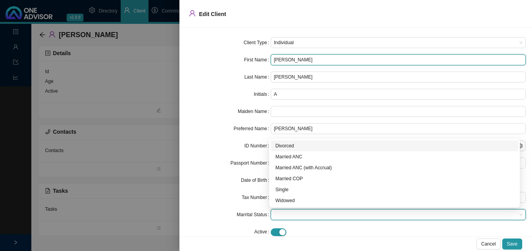
click at [296, 58] on input "[PERSON_NAME]" at bounding box center [398, 59] width 255 height 11
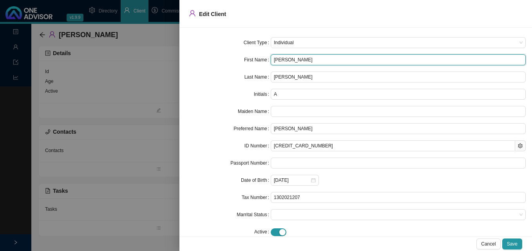
type input "[PERSON_NAME]"
type input "AM"
type input "[PERSON_NAME]"
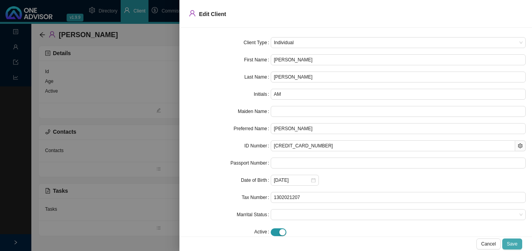
click at [515, 243] on span "Save" at bounding box center [512, 244] width 11 height 8
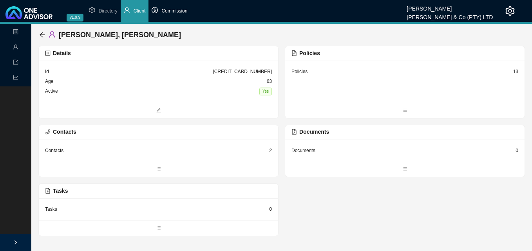
click at [174, 10] on span "Commission" at bounding box center [174, 10] width 26 height 5
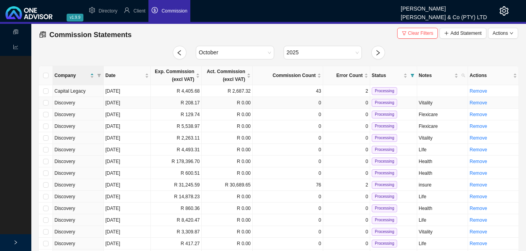
click at [161, 102] on td "R 208.17" at bounding box center [176, 103] width 51 height 12
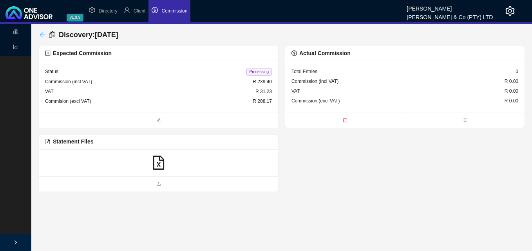
click at [43, 34] on icon "arrow-left" at bounding box center [42, 35] width 6 height 6
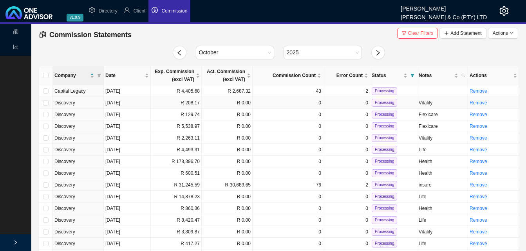
click at [174, 104] on td "R 208.17" at bounding box center [176, 103] width 51 height 12
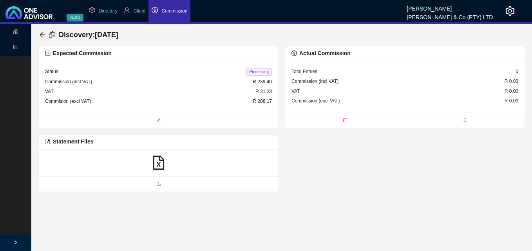
click at [160, 162] on icon "file-excel" at bounding box center [158, 163] width 11 height 14
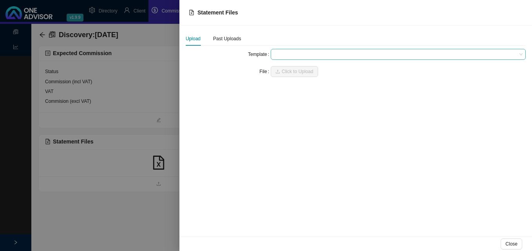
click at [284, 56] on span at bounding box center [398, 54] width 249 height 10
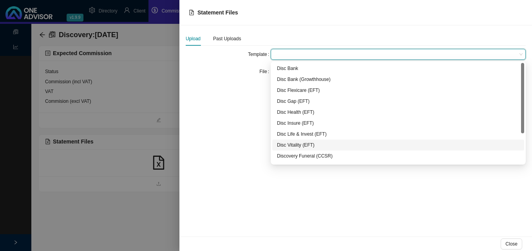
click at [285, 146] on div "Disc Vitality (EFT)" at bounding box center [398, 145] width 242 height 8
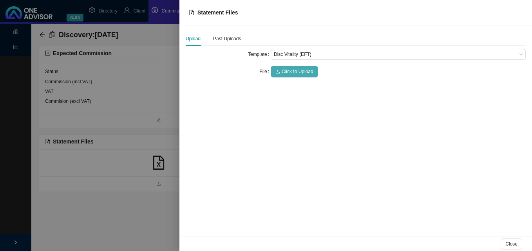
click at [294, 72] on span "Click to Upload" at bounding box center [298, 72] width 32 height 8
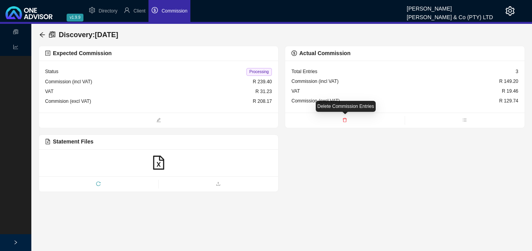
click at [344, 119] on icon "delete" at bounding box center [345, 120] width 4 height 4
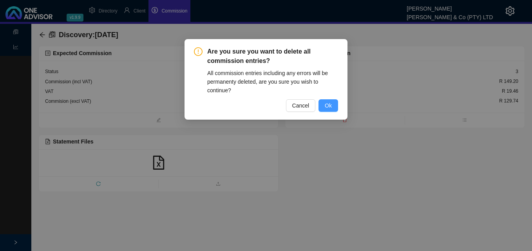
click at [330, 107] on span "Ok" at bounding box center [328, 105] width 7 height 9
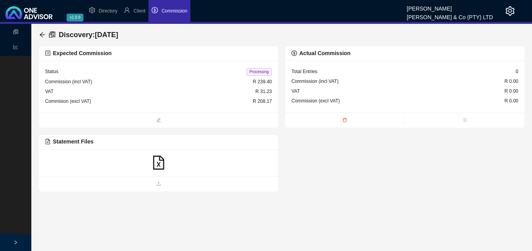
click at [157, 168] on icon "file-excel" at bounding box center [159, 163] width 14 height 14
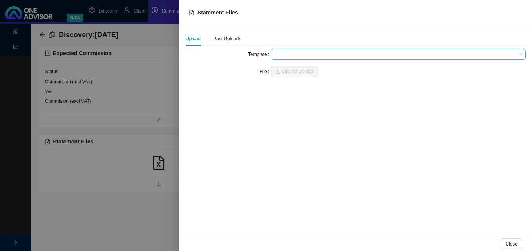
click at [282, 57] on span at bounding box center [398, 54] width 249 height 10
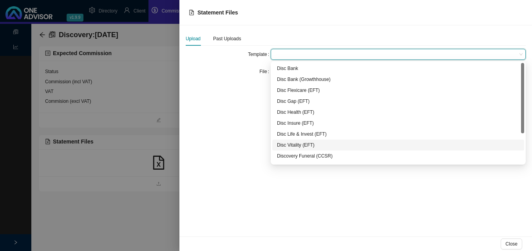
click at [302, 142] on div "Disc Vitality (EFT)" at bounding box center [398, 145] width 242 height 8
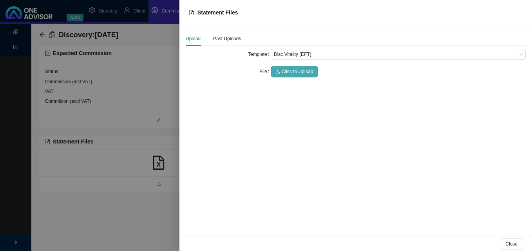
click at [292, 67] on button "Click to Upload" at bounding box center [294, 71] width 47 height 11
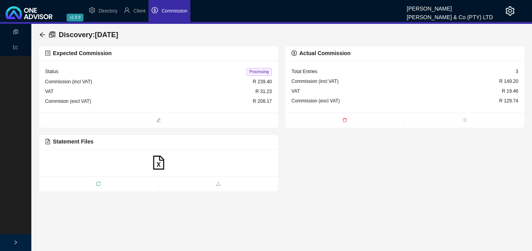
click at [344, 119] on icon "delete" at bounding box center [345, 120] width 4 height 4
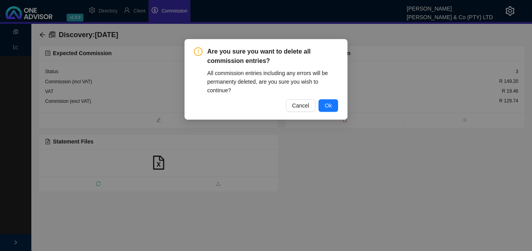
drag, startPoint x: 331, startPoint y: 101, endPoint x: 334, endPoint y: 127, distance: 25.6
click at [331, 105] on span "Ok" at bounding box center [328, 105] width 7 height 9
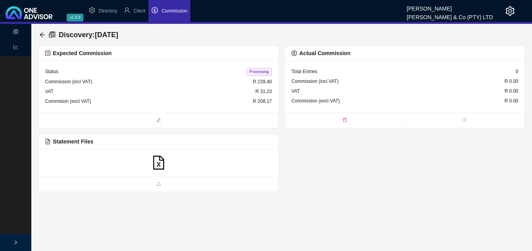
click at [159, 165] on icon "file-excel" at bounding box center [159, 163] width 14 height 14
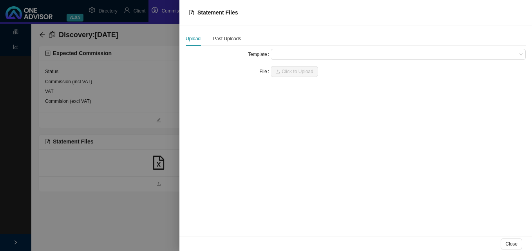
click at [134, 167] on div at bounding box center [266, 125] width 532 height 251
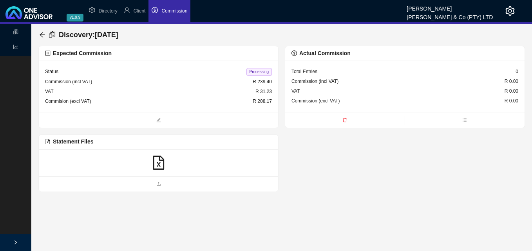
click at [163, 167] on icon "file-excel" at bounding box center [158, 163] width 11 height 14
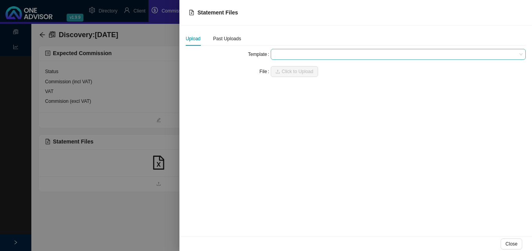
click at [296, 56] on span at bounding box center [398, 54] width 249 height 10
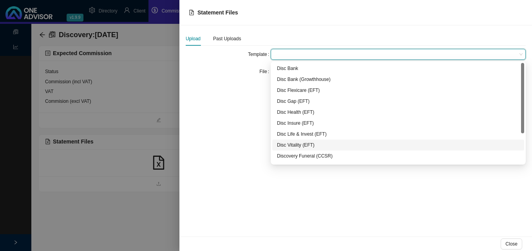
click at [310, 143] on div "Disc Vitality (EFT)" at bounding box center [398, 145] width 242 height 8
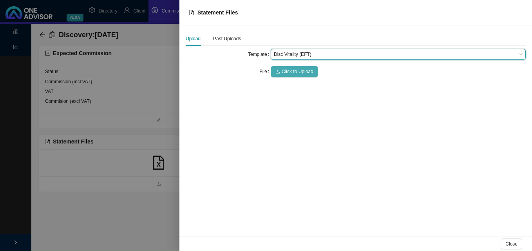
click at [297, 71] on span "Click to Upload" at bounding box center [298, 72] width 32 height 8
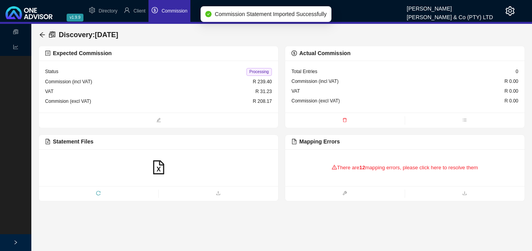
click at [343, 170] on div "There are 12 mapping errors, please click here to resolve them" at bounding box center [404, 168] width 227 height 24
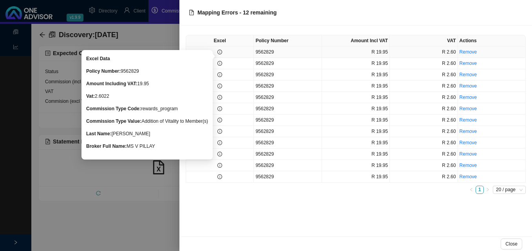
click at [221, 52] on icon "info-circle" at bounding box center [219, 52] width 5 height 5
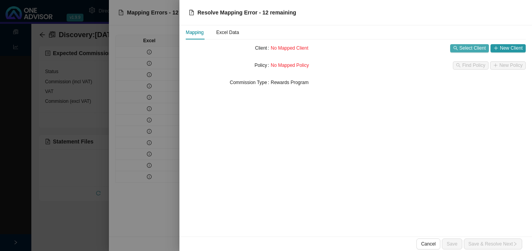
click at [471, 49] on span "Select Client" at bounding box center [472, 48] width 26 height 8
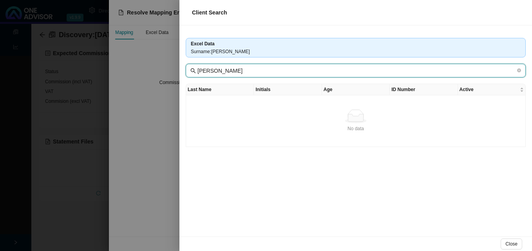
drag, startPoint x: 214, startPoint y: 70, endPoint x: 189, endPoint y: 69, distance: 25.1
click at [189, 69] on span "[PERSON_NAME]" at bounding box center [356, 71] width 340 height 14
type input "[DEMOGRAPHIC_DATA]"
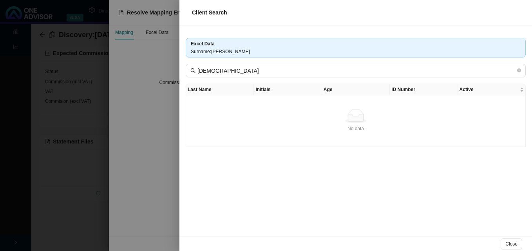
click at [384, 160] on div "Excel Data Surname : [PERSON_NAME] [PERSON_NAME] Last Name Initials Age ID Numb…" at bounding box center [355, 130] width 352 height 211
click at [151, 148] on div at bounding box center [266, 125] width 532 height 251
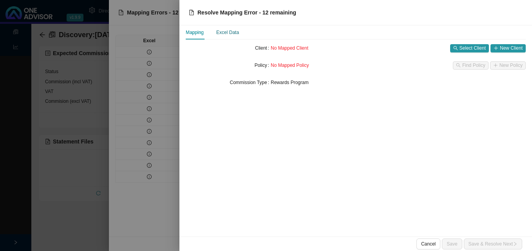
click at [229, 33] on div "Excel Data" at bounding box center [227, 33] width 23 height 8
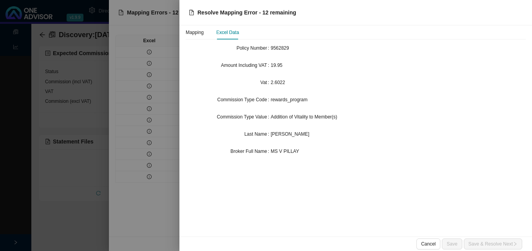
click at [162, 89] on div at bounding box center [266, 125] width 532 height 251
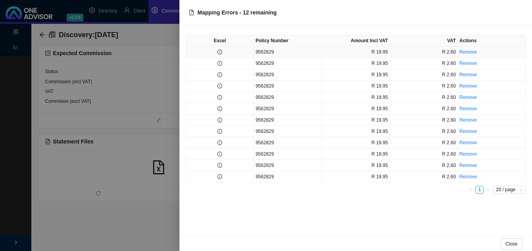
click at [222, 54] on td at bounding box center [220, 52] width 68 height 11
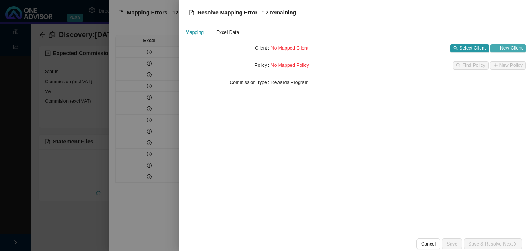
click at [512, 47] on span "New Client" at bounding box center [511, 48] width 23 height 8
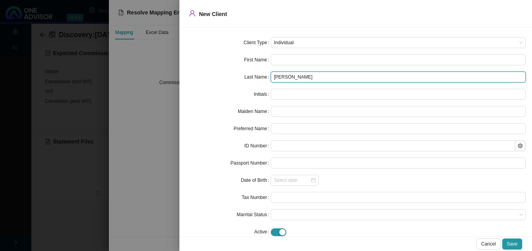
drag, startPoint x: 287, startPoint y: 76, endPoint x: 229, endPoint y: 71, distance: 58.6
click at [229, 71] on form "Client Type Individual First Name Last Name [PERSON_NAME] Initials Maiden Name …" at bounding box center [356, 137] width 340 height 201
type input "[DEMOGRAPHIC_DATA]"
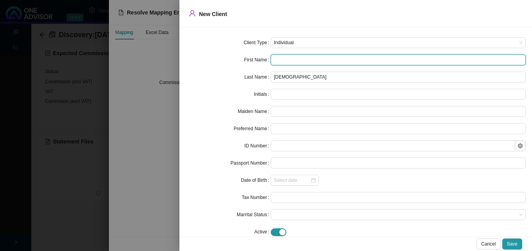
click at [282, 60] on input "text" at bounding box center [398, 59] width 255 height 11
type input "A"
type input "Aa"
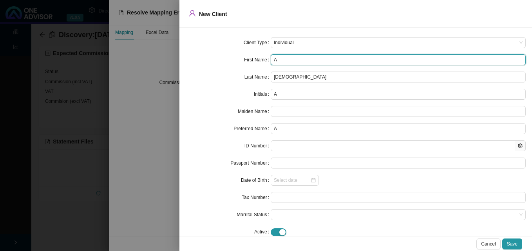
type input "Aa"
type input "Aar"
type input "Aaro"
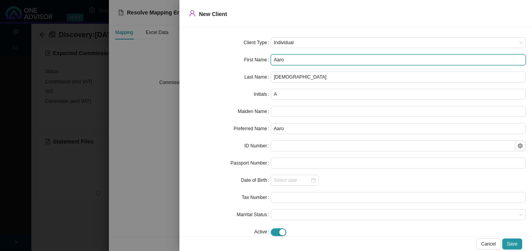
type input "[PERSON_NAME]"
type input "AJ"
type input "[PERSON_NAME]"
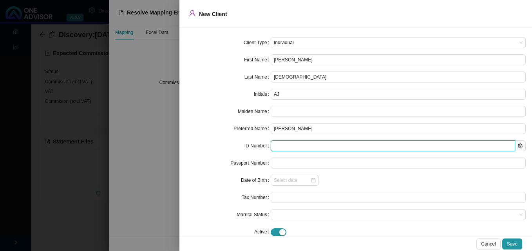
paste input "9510055169089"
type input "9510055169089"
type input "[DATE]"
type input "9510055169089"
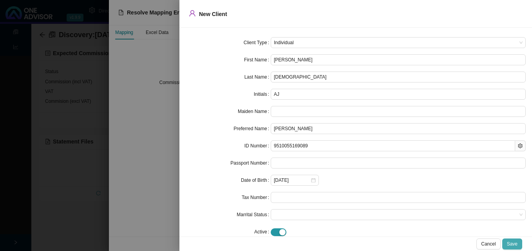
click at [507, 241] on button "Save" at bounding box center [512, 244] width 20 height 11
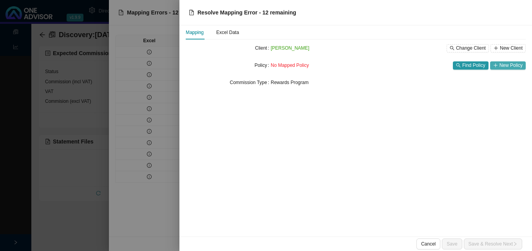
click at [505, 67] on span "New Policy" at bounding box center [510, 65] width 23 height 8
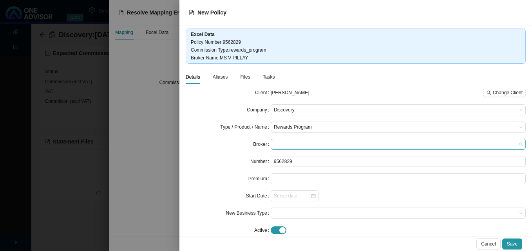
click at [305, 146] on span at bounding box center [398, 144] width 249 height 10
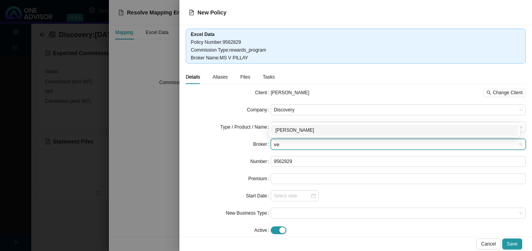
type input "vee"
click at [327, 130] on div "[PERSON_NAME]" at bounding box center [394, 130] width 238 height 8
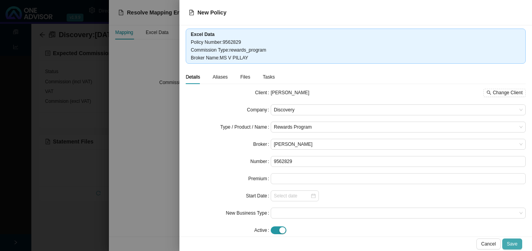
click at [514, 242] on span "Save" at bounding box center [512, 244] width 11 height 8
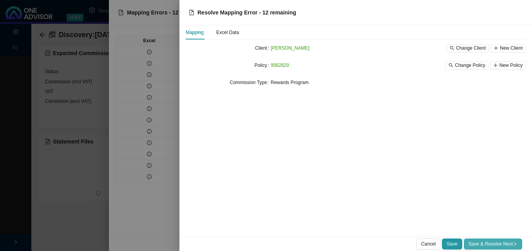
click at [511, 240] on button "Save & Resolve Next" at bounding box center [493, 244] width 58 height 11
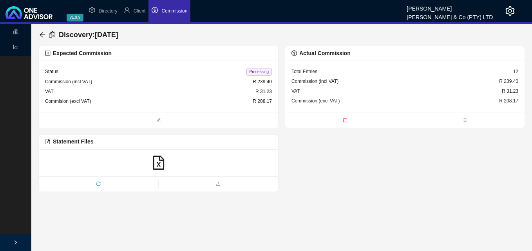
click at [257, 72] on span "Processing" at bounding box center [258, 72] width 25 height 8
click at [41, 34] on icon "arrow-left" at bounding box center [42, 34] width 5 height 5
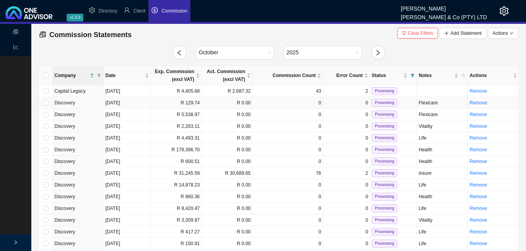
click at [197, 101] on td "R 129.74" at bounding box center [176, 103] width 51 height 12
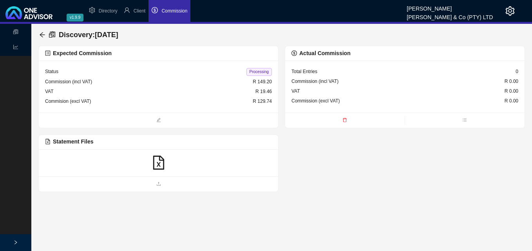
click at [154, 163] on icon "file-excel" at bounding box center [158, 163] width 11 height 14
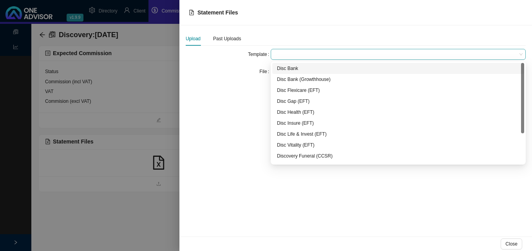
click at [284, 54] on span at bounding box center [398, 54] width 249 height 10
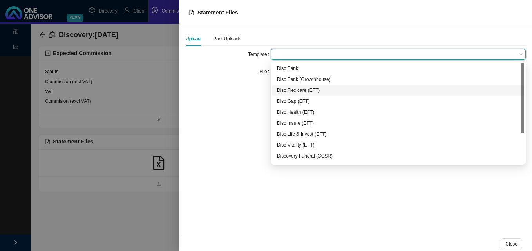
click at [316, 91] on div "Disc Flexicare (EFT)" at bounding box center [398, 91] width 242 height 8
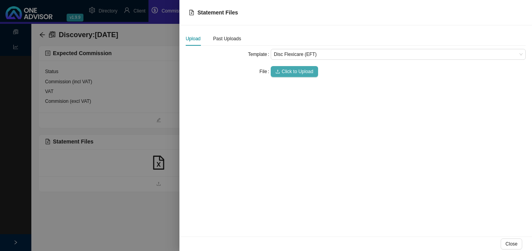
click at [296, 72] on span "Click to Upload" at bounding box center [298, 72] width 32 height 8
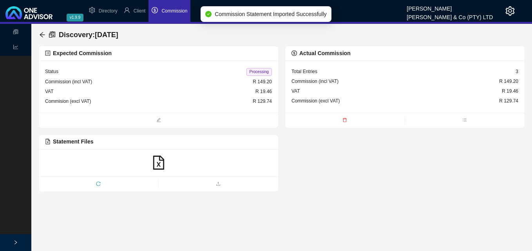
click at [256, 71] on span "Processing" at bounding box center [258, 72] width 25 height 8
click at [43, 35] on icon "arrow-left" at bounding box center [42, 35] width 6 height 6
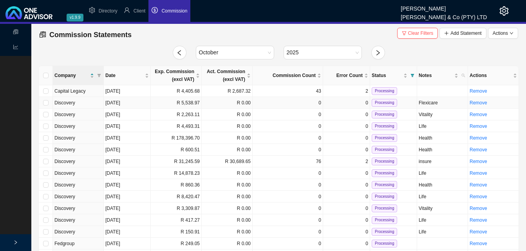
click at [143, 106] on td "[DATE]" at bounding box center [127, 103] width 47 height 12
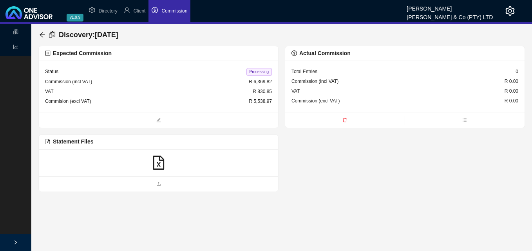
click at [159, 163] on icon "file-excel" at bounding box center [158, 163] width 11 height 14
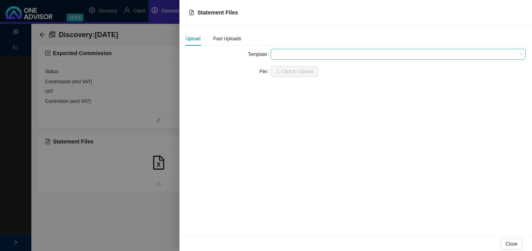
click at [287, 56] on span at bounding box center [398, 54] width 249 height 10
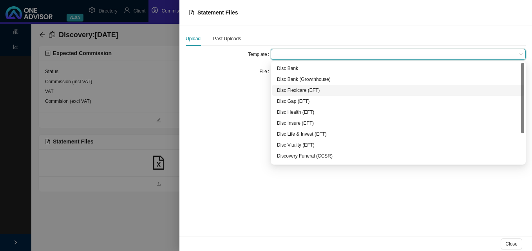
click at [298, 89] on div "Disc Flexicare (EFT)" at bounding box center [398, 91] width 242 height 8
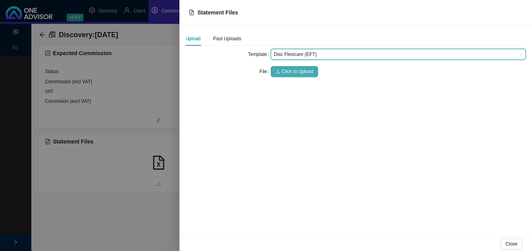
click at [293, 70] on span "Click to Upload" at bounding box center [298, 72] width 32 height 8
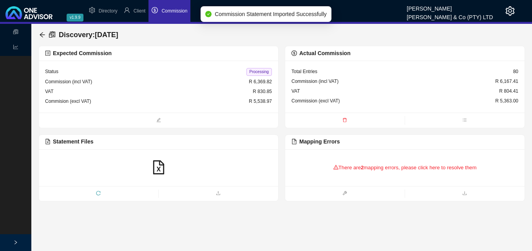
click at [351, 170] on div "There are 2 mapping errors, please click here to resolve them" at bounding box center [404, 168] width 227 height 24
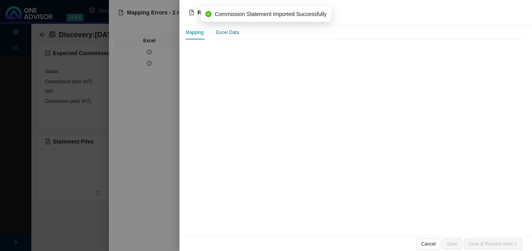
click at [227, 35] on div "Excel Data" at bounding box center [227, 33] width 23 height 8
click at [227, 33] on div "Excel Data" at bounding box center [227, 33] width 23 height 8
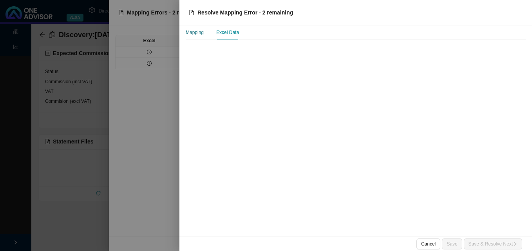
click at [197, 31] on div "Mapping" at bounding box center [195, 33] width 18 height 8
click at [137, 56] on div at bounding box center [266, 125] width 532 height 251
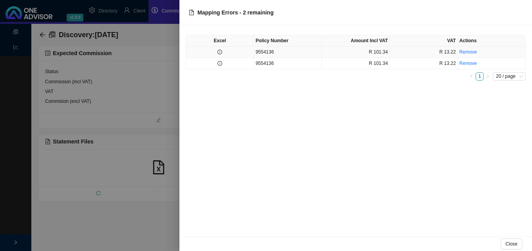
click at [230, 52] on td at bounding box center [220, 52] width 68 height 11
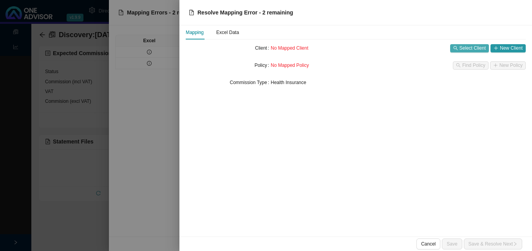
click at [470, 49] on span "Select Client" at bounding box center [472, 48] width 26 height 8
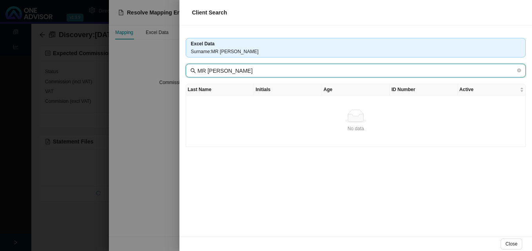
drag, startPoint x: 213, startPoint y: 72, endPoint x: 171, endPoint y: 67, distance: 42.6
click at [172, 67] on div "Client Search Excel Data Surname : MR [PERSON_NAME] MR [PERSON_NAME] Last Name …" at bounding box center [266, 125] width 532 height 251
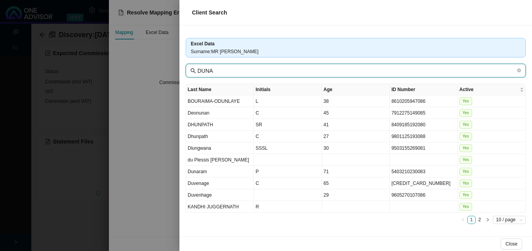
type input "DUNA"
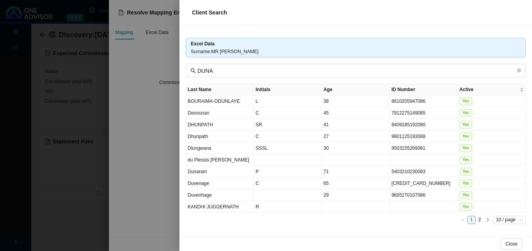
click at [154, 125] on div at bounding box center [266, 125] width 532 height 251
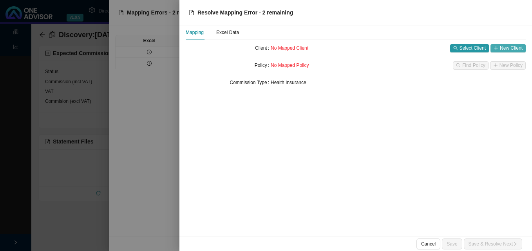
click at [508, 47] on span "New Client" at bounding box center [511, 48] width 23 height 8
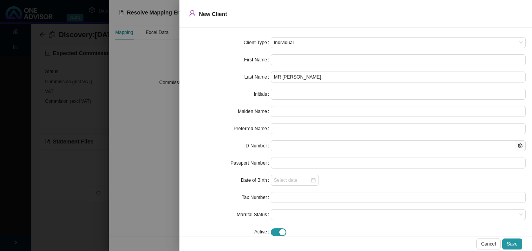
click at [151, 186] on div at bounding box center [266, 125] width 532 height 251
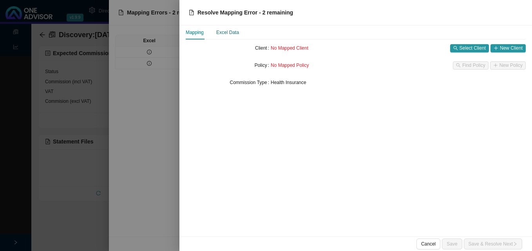
click at [232, 30] on div "Excel Data" at bounding box center [227, 33] width 23 height 8
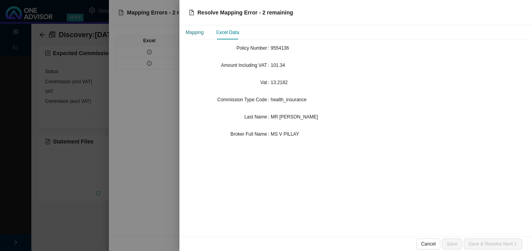
click at [197, 31] on div "Mapping" at bounding box center [195, 33] width 18 height 8
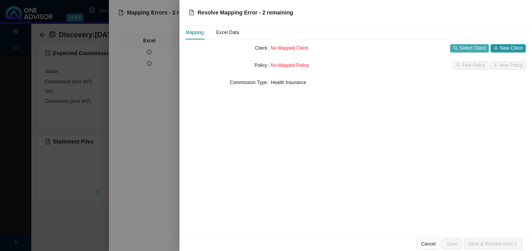
click at [476, 47] on span "Select Client" at bounding box center [472, 48] width 26 height 8
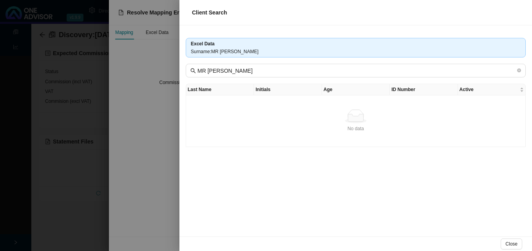
click at [159, 68] on div at bounding box center [266, 125] width 532 height 251
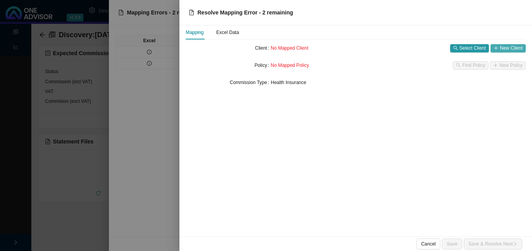
click at [502, 46] on span "New Client" at bounding box center [511, 48] width 23 height 8
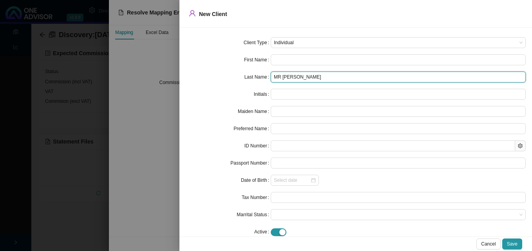
drag, startPoint x: 287, startPoint y: 78, endPoint x: 225, endPoint y: 73, distance: 62.1
click at [241, 74] on div "Last Name MR [PERSON_NAME]" at bounding box center [356, 77] width 340 height 11
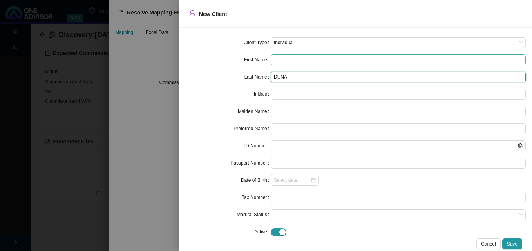
type input "DUNA"
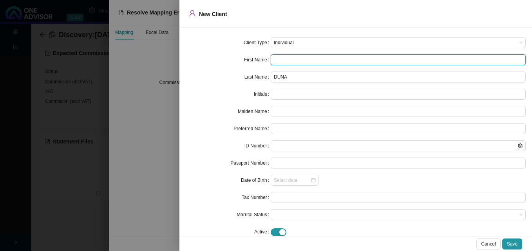
click at [284, 59] on input "text" at bounding box center [398, 59] width 255 height 11
type input "M"
type input "My"
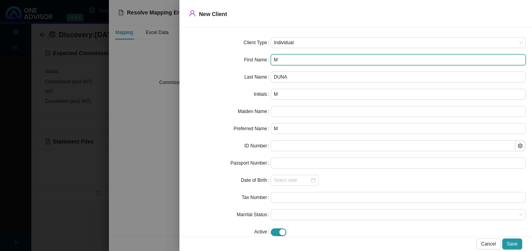
type input "My"
type input "Myo"
type input "Myol"
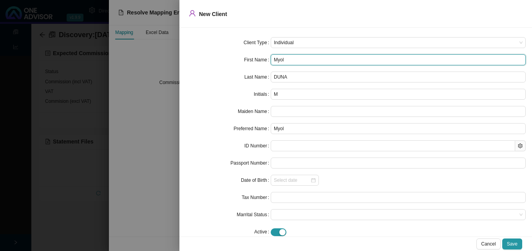
type input "Myoli"
type input "Myolis"
type input "Myolisi"
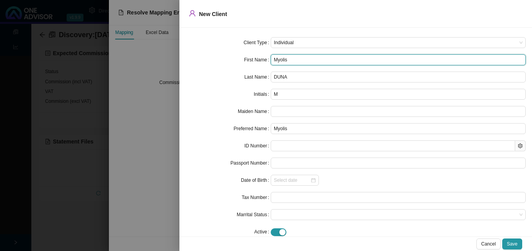
type input "Myolisi"
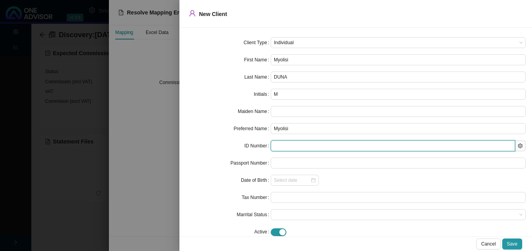
paste input "9412145408082"
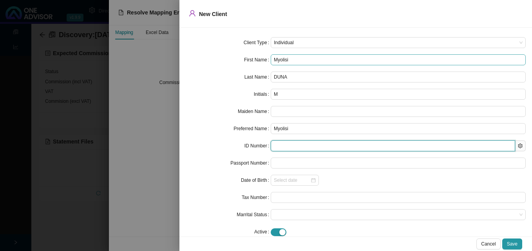
type input "9412145408082"
type input "[DATE]"
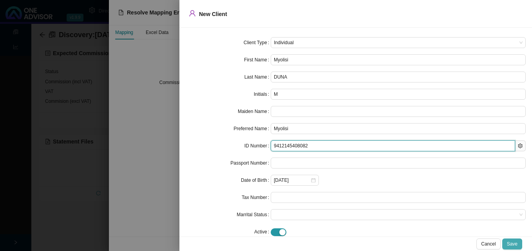
type input "9412145408082"
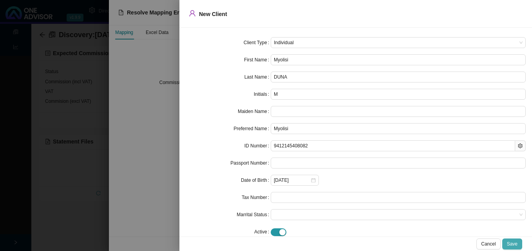
click at [513, 243] on span "Save" at bounding box center [512, 244] width 11 height 8
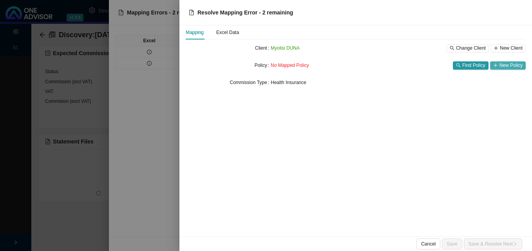
click at [501, 64] on span "New Policy" at bounding box center [510, 65] width 23 height 8
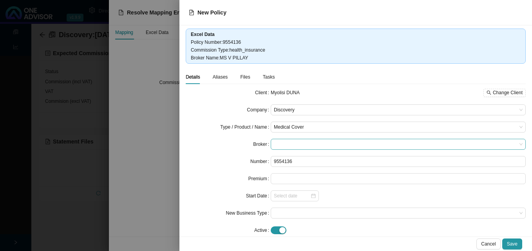
click at [301, 146] on span at bounding box center [398, 144] width 249 height 10
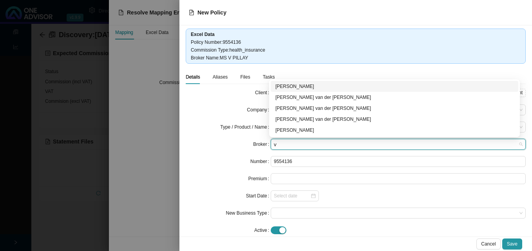
type input "ve"
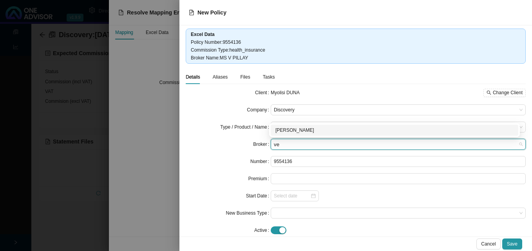
click at [295, 130] on div "[PERSON_NAME]" at bounding box center [394, 130] width 238 height 8
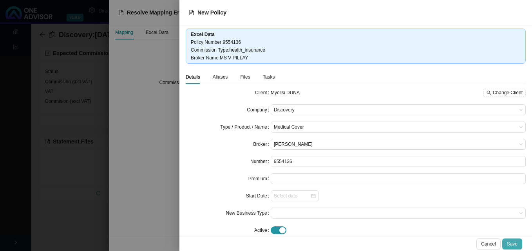
click at [517, 241] on span "Save" at bounding box center [512, 244] width 11 height 8
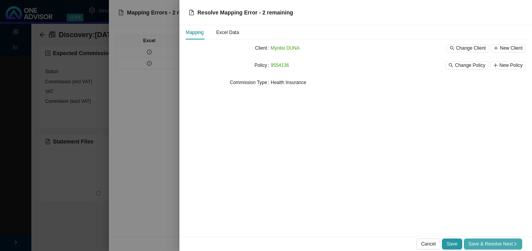
click at [511, 246] on span "Save & Resolve Next" at bounding box center [492, 244] width 49 height 8
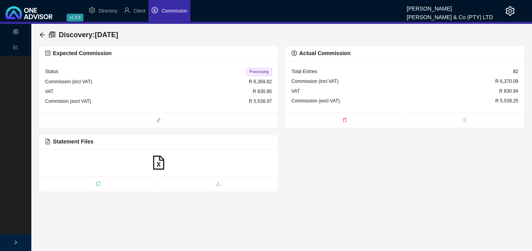
click at [259, 71] on span "Processing" at bounding box center [258, 72] width 25 height 8
click at [39, 33] on div "Discovery : [DATE]" at bounding box center [281, 35] width 486 height 22
click at [42, 35] on icon "arrow-left" at bounding box center [42, 35] width 6 height 6
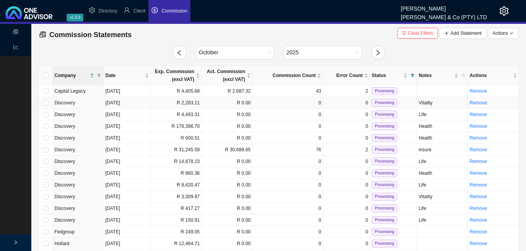
click at [177, 106] on td "R 2,263.11" at bounding box center [176, 103] width 51 height 12
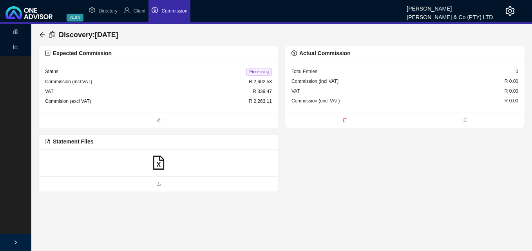
click at [156, 163] on icon "file-excel" at bounding box center [159, 163] width 14 height 14
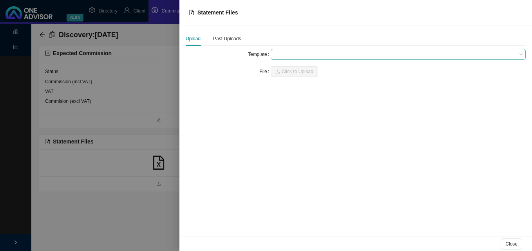
click at [290, 54] on span at bounding box center [398, 54] width 249 height 10
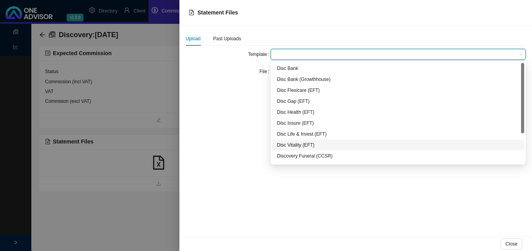
click at [292, 144] on div "Disc Vitality (EFT)" at bounding box center [398, 145] width 242 height 8
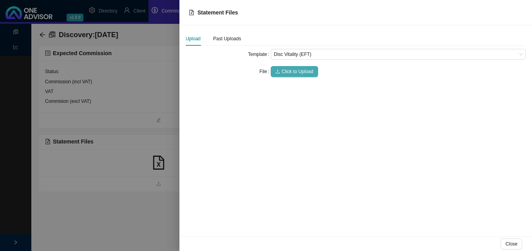
click at [295, 73] on span "Click to Upload" at bounding box center [298, 72] width 32 height 8
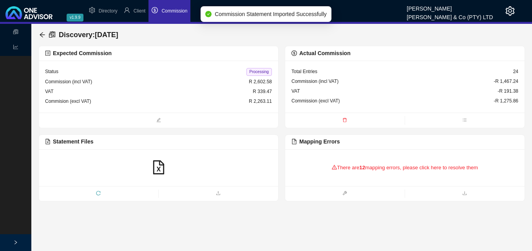
click at [339, 165] on div "There are 12 mapping errors, please click here to resolve them" at bounding box center [404, 168] width 227 height 24
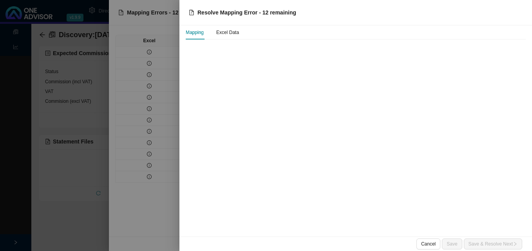
click at [168, 61] on div at bounding box center [266, 125] width 532 height 251
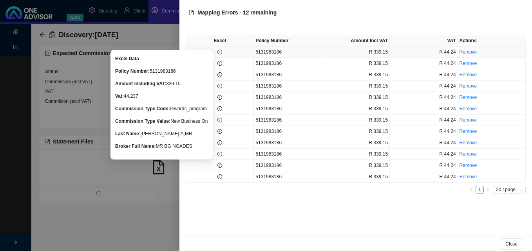
click at [221, 53] on icon "info-circle" at bounding box center [219, 52] width 5 height 5
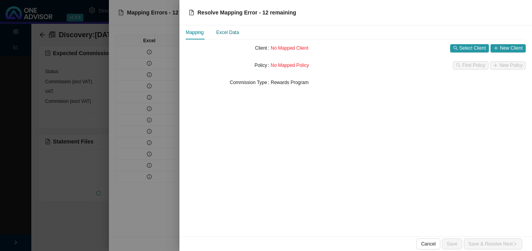
click at [226, 34] on div "Excel Data" at bounding box center [227, 33] width 23 height 8
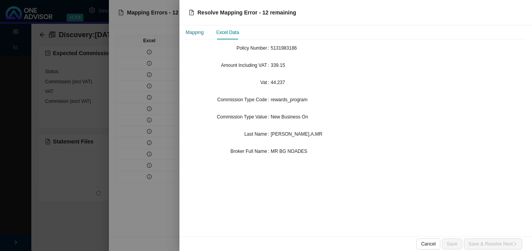
click at [202, 33] on div "Mapping" at bounding box center [195, 33] width 18 height 8
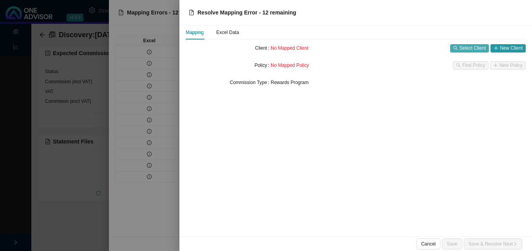
click at [466, 48] on span "Select Client" at bounding box center [472, 48] width 26 height 8
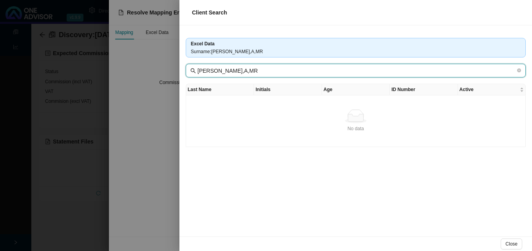
drag, startPoint x: 221, startPoint y: 70, endPoint x: 271, endPoint y: 72, distance: 49.8
click at [270, 72] on input "[PERSON_NAME],A,MR" at bounding box center [356, 71] width 318 height 9
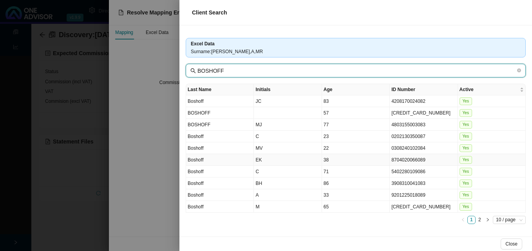
type input "BOSHOFF"
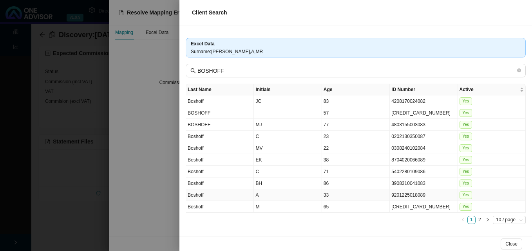
click at [390, 198] on td "9201225018089" at bounding box center [424, 196] width 68 height 12
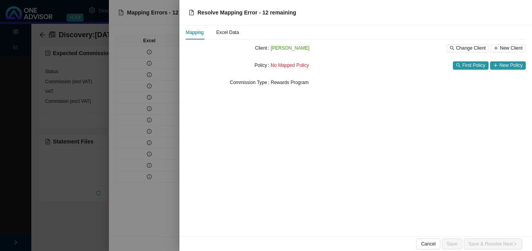
click at [149, 156] on div at bounding box center [266, 125] width 532 height 251
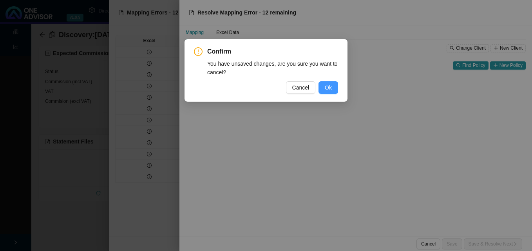
click at [331, 87] on span "Ok" at bounding box center [328, 87] width 7 height 9
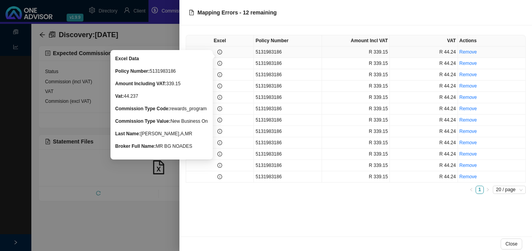
click at [220, 52] on icon "info-circle" at bounding box center [220, 52] width 0 height 2
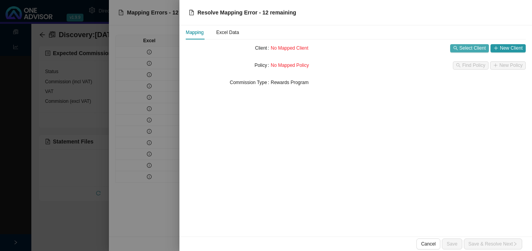
click at [468, 47] on span "Select Client" at bounding box center [472, 48] width 26 height 8
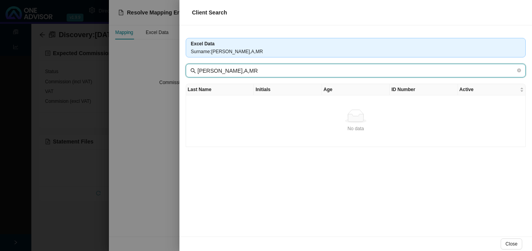
drag, startPoint x: 221, startPoint y: 71, endPoint x: 274, endPoint y: 72, distance: 52.5
click at [273, 72] on input "[PERSON_NAME],A,MR" at bounding box center [356, 71] width 318 height 9
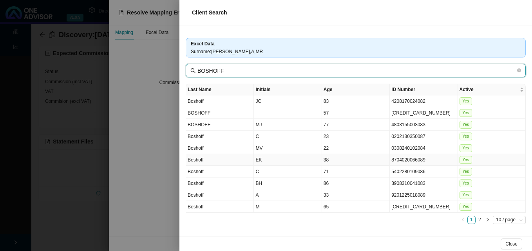
type input "BOSHOFF"
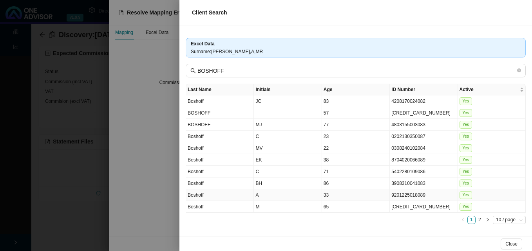
click at [385, 199] on td "33" at bounding box center [356, 196] width 68 height 12
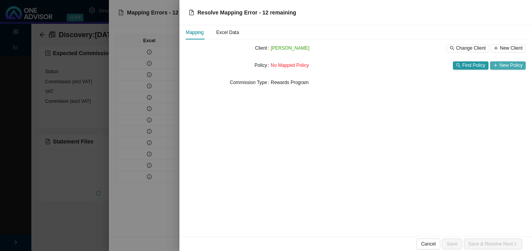
click at [507, 67] on span "New Policy" at bounding box center [510, 65] width 23 height 8
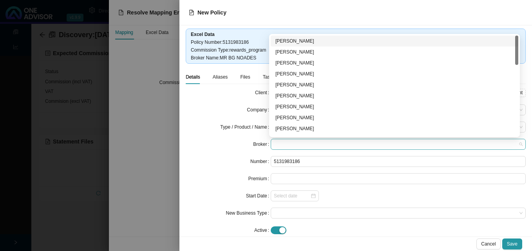
click at [307, 144] on span at bounding box center [398, 144] width 249 height 10
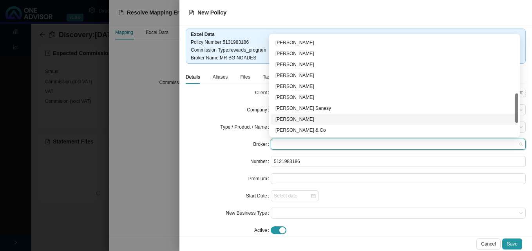
scroll to position [157, 0]
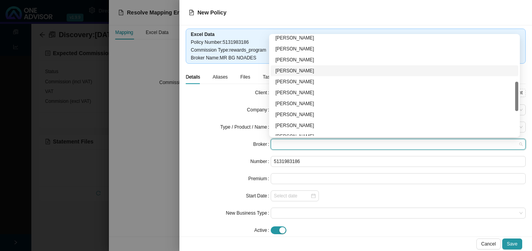
click at [309, 69] on div "[PERSON_NAME]" at bounding box center [394, 71] width 238 height 8
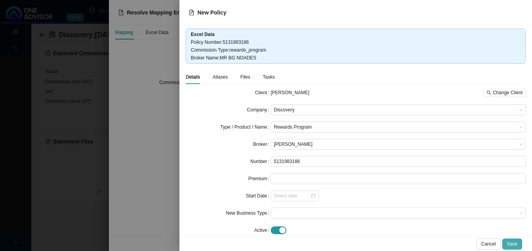
click at [511, 242] on span "Save" at bounding box center [512, 244] width 11 height 8
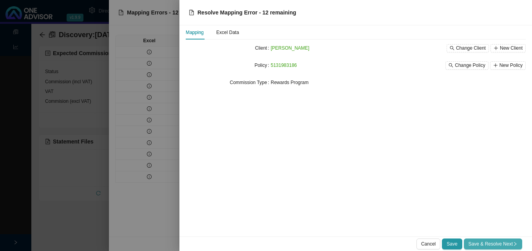
click at [492, 241] on span "Save & Resolve Next" at bounding box center [492, 244] width 49 height 8
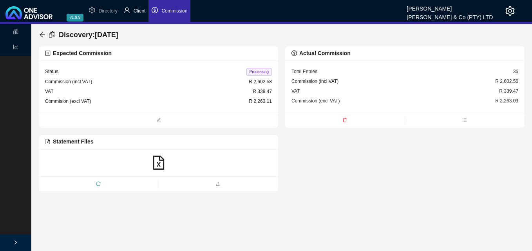
click at [137, 11] on span "Client" at bounding box center [140, 10] width 12 height 5
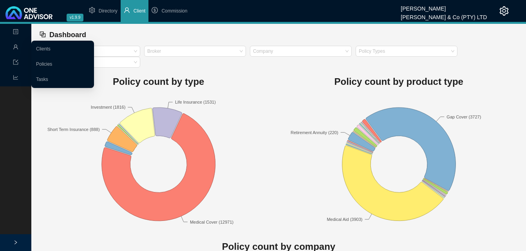
click at [16, 45] on icon "user" at bounding box center [15, 47] width 5 height 5
click at [44, 47] on link "Clients" at bounding box center [43, 48] width 14 height 5
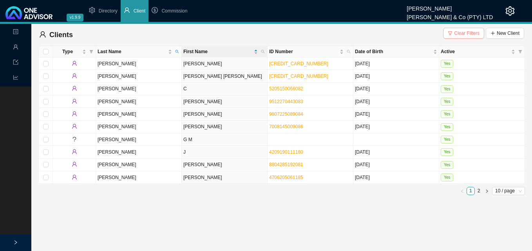
click at [474, 32] on span "Clear Filters" at bounding box center [466, 33] width 25 height 8
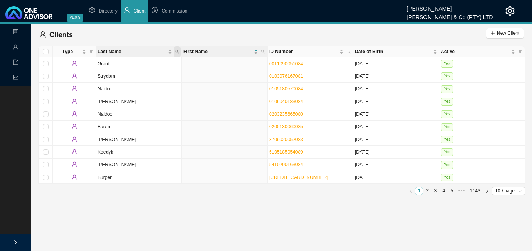
click at [179, 52] on span "Last Name" at bounding box center [176, 51] width 7 height 11
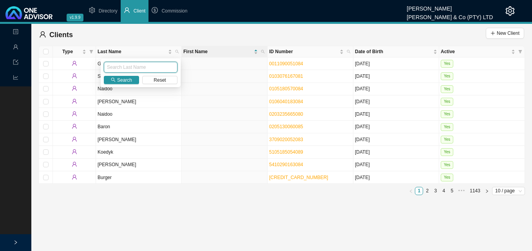
click at [151, 63] on input "text" at bounding box center [141, 67] width 74 height 11
type input "boshoff"
click at [126, 78] on span "Search" at bounding box center [124, 80] width 15 height 8
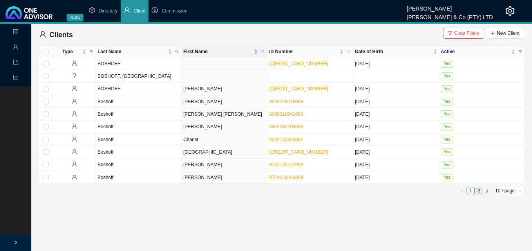
click at [480, 192] on link "2" at bounding box center [478, 191] width 7 height 7
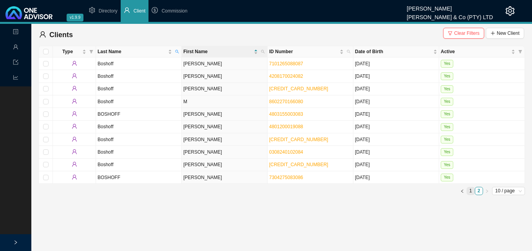
click at [469, 190] on link "1" at bounding box center [470, 191] width 7 height 7
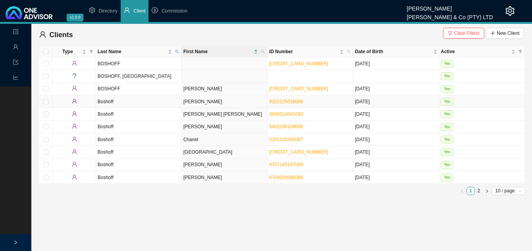
click at [226, 102] on td "[PERSON_NAME]" at bounding box center [225, 102] width 86 height 13
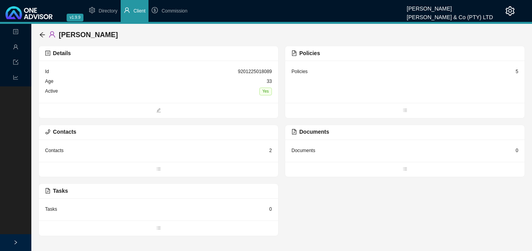
click at [517, 71] on div "5" at bounding box center [516, 72] width 3 height 8
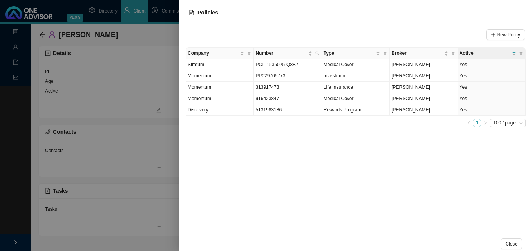
click at [150, 81] on div at bounding box center [266, 125] width 532 height 251
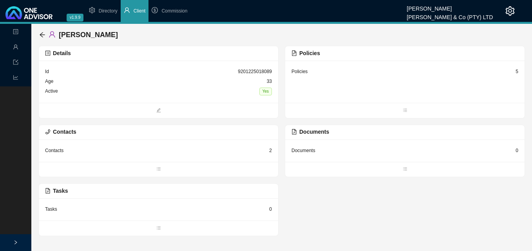
click at [239, 60] on div "Details" at bounding box center [158, 53] width 239 height 15
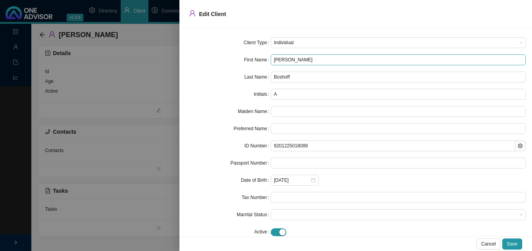
type input "[PERSON_NAME]="
type input "[PERSON_NAME]=="
type input "[PERSON_NAME]="
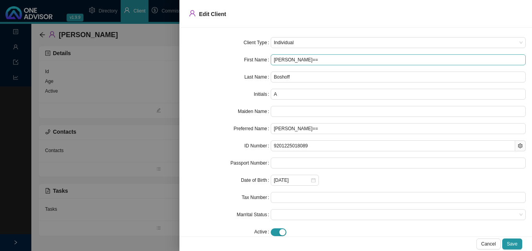
type input "[PERSON_NAME]="
type input "[PERSON_NAME]"
type input "Amand"
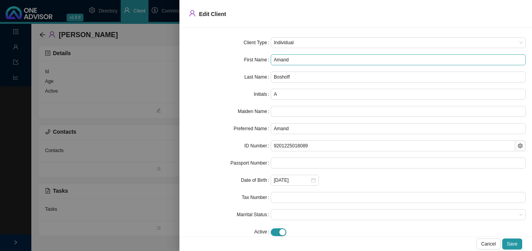
type input "Aman"
type input "Ama"
type input "Am"
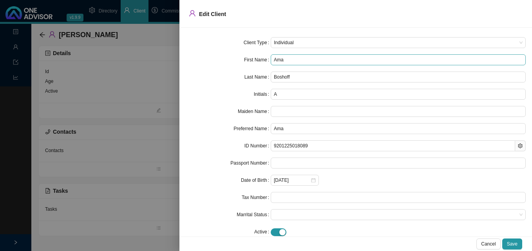
type input "Am"
type input "A"
type input "Ar"
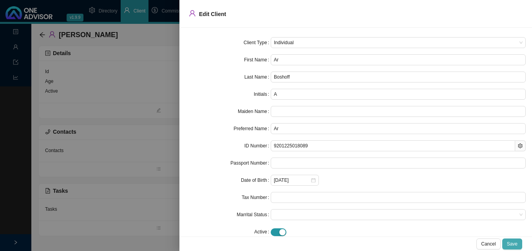
type input "Ara"
type input "Ar"
type input "Arm"
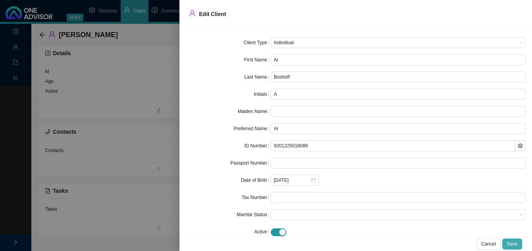
type input "Arm"
type input "Arma"
type input "Arman"
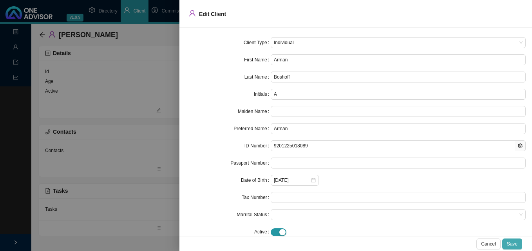
type input "[PERSON_NAME]"
click at [512, 244] on span "Save" at bounding box center [512, 244] width 11 height 8
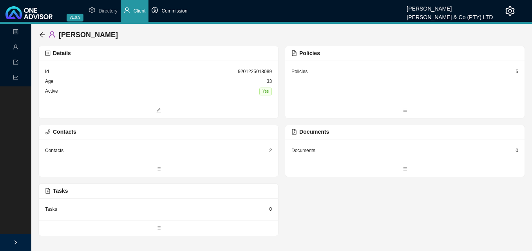
click at [175, 12] on span "Commission" at bounding box center [174, 10] width 26 height 5
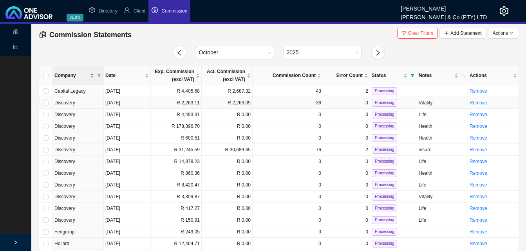
click at [198, 104] on td "R 2,263.11" at bounding box center [176, 103] width 51 height 12
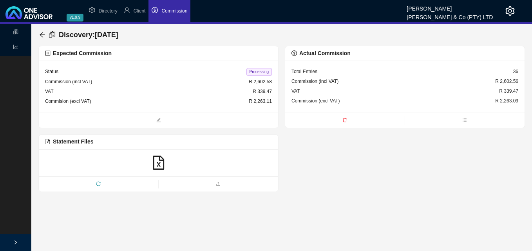
click at [258, 72] on span "Processing" at bounding box center [258, 72] width 25 height 8
click at [41, 33] on icon "arrow-left" at bounding box center [42, 35] width 6 height 6
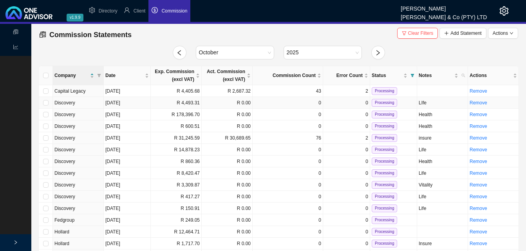
click at [161, 105] on td "R 4,493.31" at bounding box center [176, 103] width 51 height 12
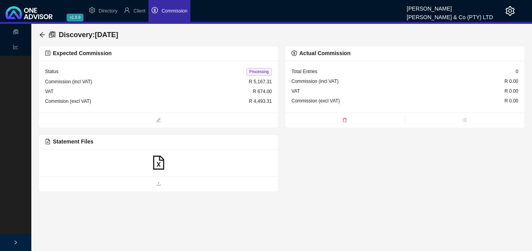
click at [161, 163] on icon "file-excel" at bounding box center [159, 163] width 14 height 14
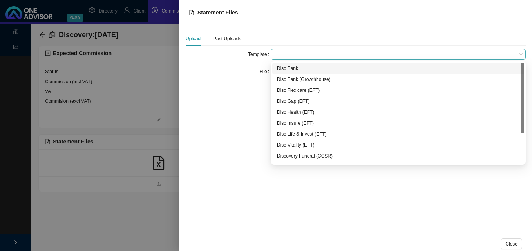
click at [285, 56] on span at bounding box center [398, 54] width 249 height 10
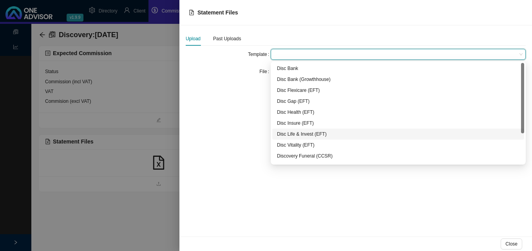
click at [302, 133] on div "Disc Life & Invest (EFT)" at bounding box center [398, 134] width 242 height 8
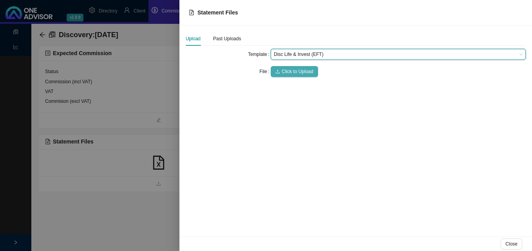
click at [289, 72] on span "Click to Upload" at bounding box center [298, 72] width 32 height 8
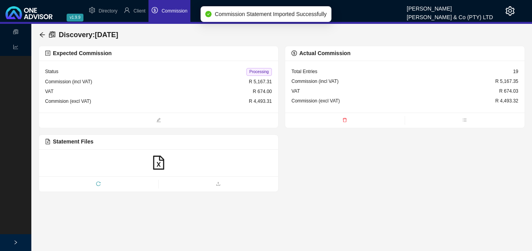
click at [259, 72] on span "Processing" at bounding box center [258, 72] width 25 height 8
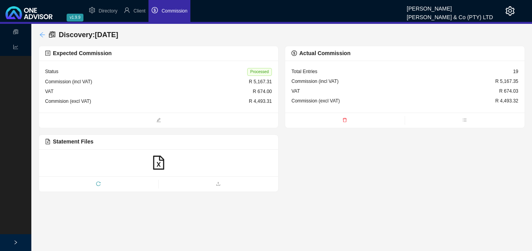
click at [42, 32] on icon "arrow-left" at bounding box center [42, 35] width 6 height 6
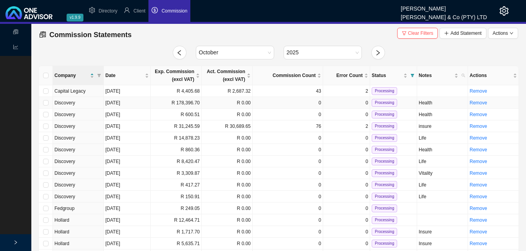
click at [183, 102] on td "R 178,396.70" at bounding box center [176, 103] width 51 height 12
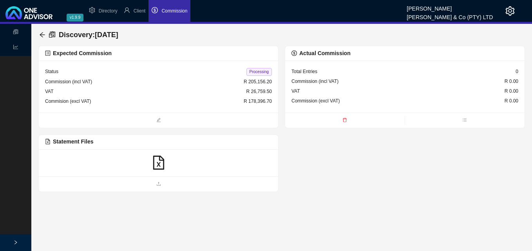
click at [162, 164] on icon "file-excel" at bounding box center [159, 163] width 14 height 14
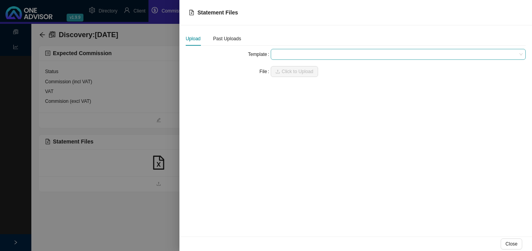
click at [287, 57] on span at bounding box center [398, 54] width 249 height 10
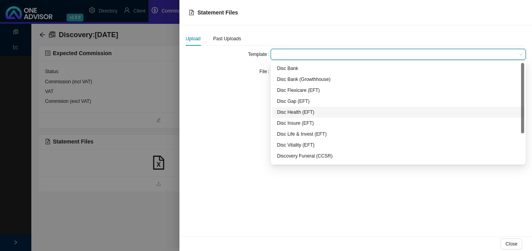
click at [299, 112] on div "Disc Health (EFT)" at bounding box center [398, 112] width 242 height 8
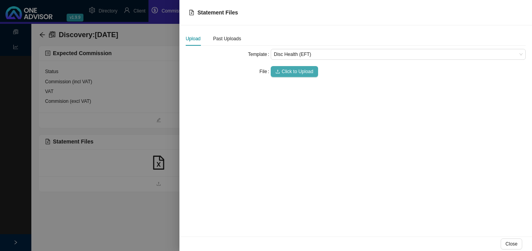
click at [293, 69] on span "Click to Upload" at bounding box center [298, 72] width 32 height 8
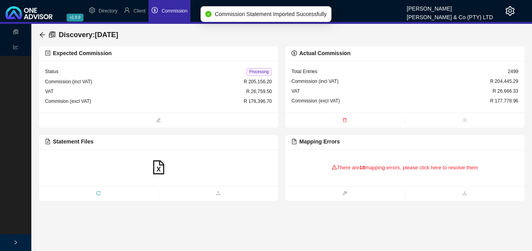
click at [371, 165] on div "There are 18 mapping errors, please click here to resolve them" at bounding box center [404, 168] width 227 height 24
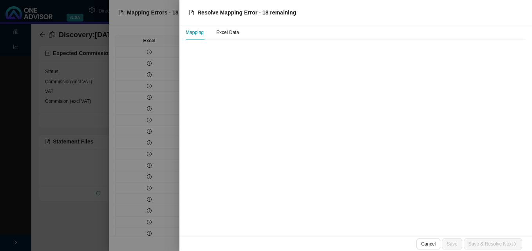
click at [164, 59] on div at bounding box center [266, 125] width 532 height 251
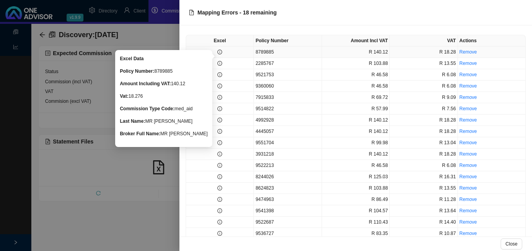
click at [217, 51] on icon "info-circle" at bounding box center [219, 52] width 5 height 5
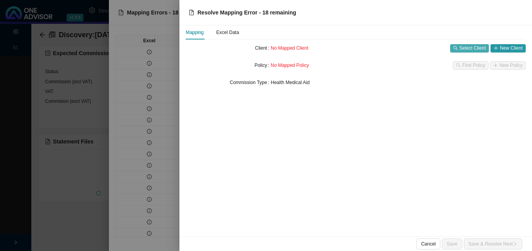
click at [459, 49] on button "Select Client" at bounding box center [469, 48] width 39 height 8
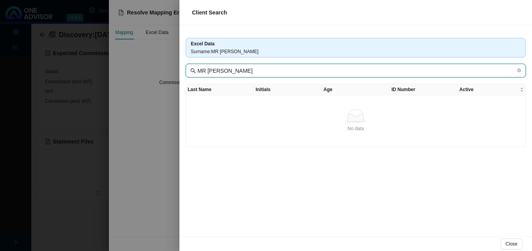
drag, startPoint x: 213, startPoint y: 71, endPoint x: 173, endPoint y: 72, distance: 40.0
click at [181, 72] on div "Excel Data Surname : MR [PERSON_NAME] MR [PERSON_NAME] Last Name Initials Age I…" at bounding box center [355, 130] width 352 height 211
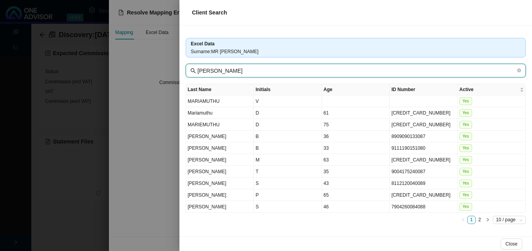
type input "[PERSON_NAME]"
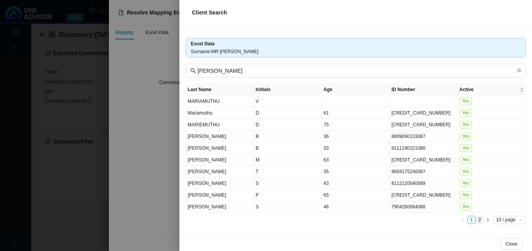
click at [479, 220] on link "2" at bounding box center [479, 220] width 7 height 7
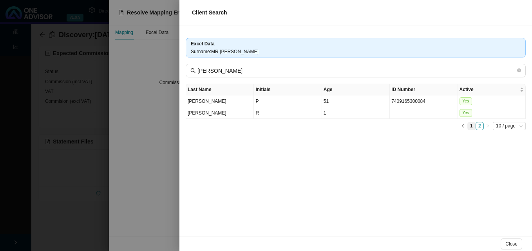
click at [470, 126] on link "1" at bounding box center [471, 126] width 7 height 7
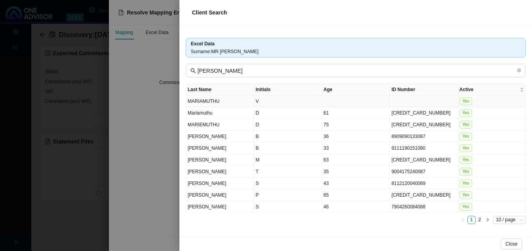
click at [311, 103] on td "V" at bounding box center [288, 102] width 68 height 12
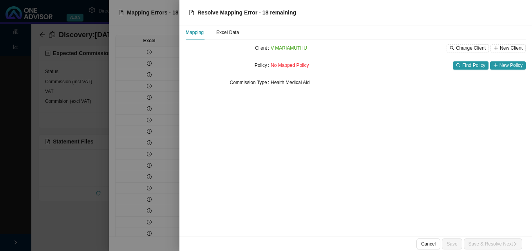
click at [127, 118] on div at bounding box center [266, 125] width 532 height 251
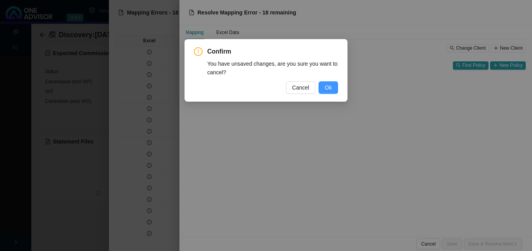
click at [329, 90] on span "Ok" at bounding box center [328, 87] width 7 height 9
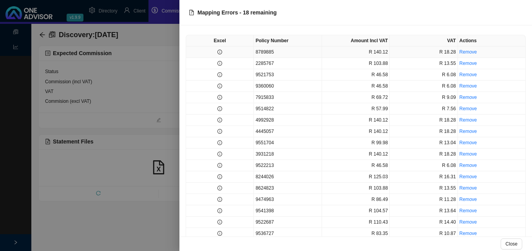
click at [268, 54] on td "8789885" at bounding box center [288, 52] width 68 height 11
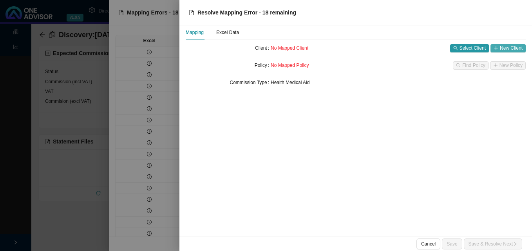
click at [514, 47] on span "New Client" at bounding box center [511, 48] width 23 height 8
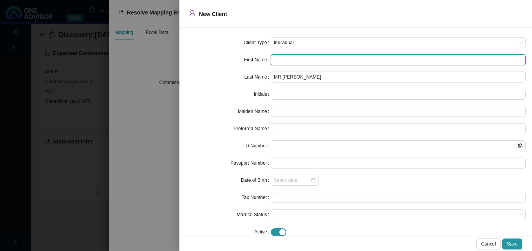
paste input "[CREDIT_CARD_NUMBER]"
type input "[CREDIT_CARD_NUMBER]"
type input "5"
type input "[CREDIT_CARD_NUMBER]"
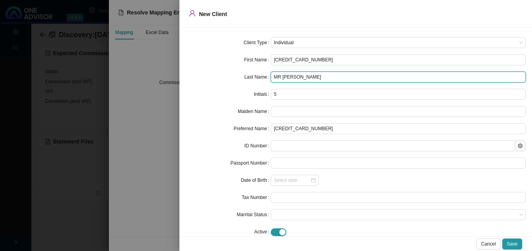
drag, startPoint x: 284, startPoint y: 78, endPoint x: 243, endPoint y: 73, distance: 41.5
click at [244, 73] on div "Last Name MR [PERSON_NAME]" at bounding box center [356, 77] width 340 height 11
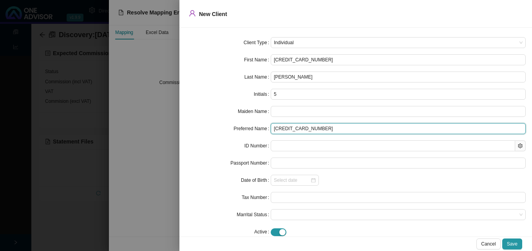
drag, startPoint x: 311, startPoint y: 130, endPoint x: 265, endPoint y: 127, distance: 45.9
click at [265, 127] on div "Preferred Name [CREDIT_CARD_NUMBER]" at bounding box center [356, 128] width 340 height 11
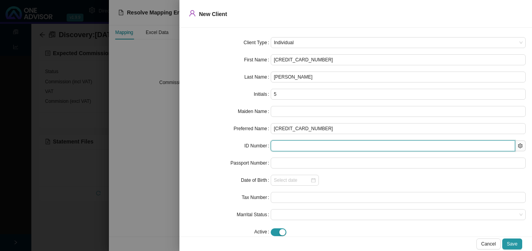
click at [293, 147] on input "text" at bounding box center [393, 146] width 244 height 11
paste input "[CREDIT_CARD_NUMBER]"
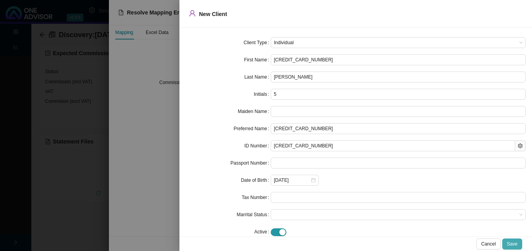
click at [514, 249] on button "Save" at bounding box center [512, 244] width 20 height 11
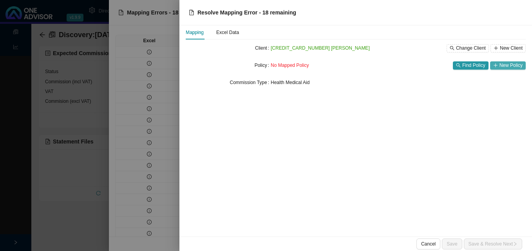
click at [504, 65] on span "New Policy" at bounding box center [510, 65] width 23 height 8
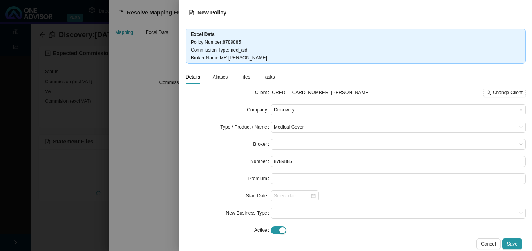
click at [144, 121] on div at bounding box center [266, 125] width 532 height 251
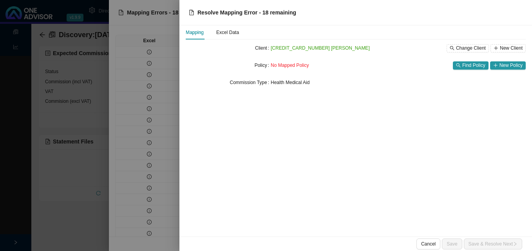
click at [163, 150] on div at bounding box center [266, 125] width 532 height 251
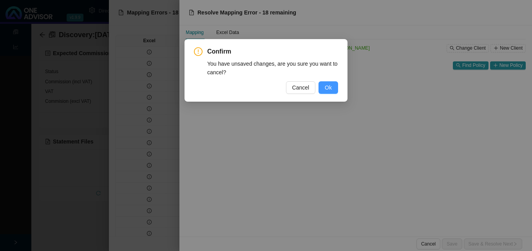
click at [330, 88] on span "Ok" at bounding box center [328, 87] width 7 height 9
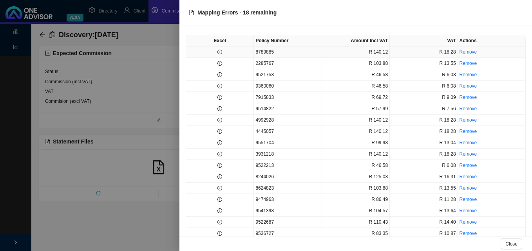
click at [287, 54] on td "8789885" at bounding box center [288, 52] width 68 height 11
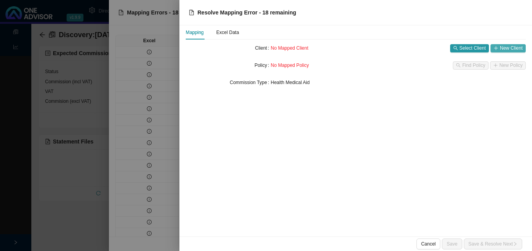
click at [499, 48] on button "New Client" at bounding box center [507, 48] width 35 height 8
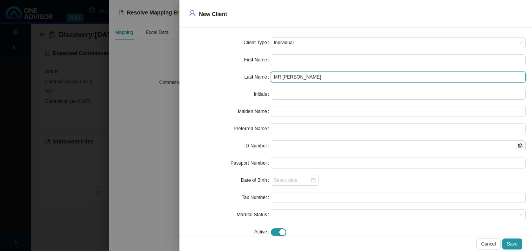
drag, startPoint x: 285, startPoint y: 77, endPoint x: 222, endPoint y: 79, distance: 63.5
click at [222, 79] on div "Last Name MR [PERSON_NAME]" at bounding box center [356, 77] width 340 height 11
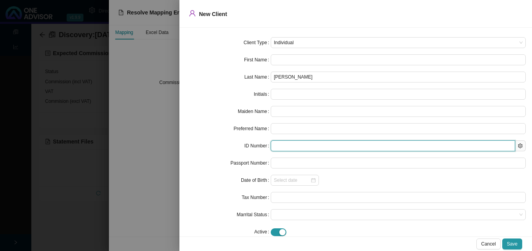
click at [278, 142] on input "text" at bounding box center [393, 146] width 244 height 11
paste input "[CREDIT_CARD_NUMBER]"
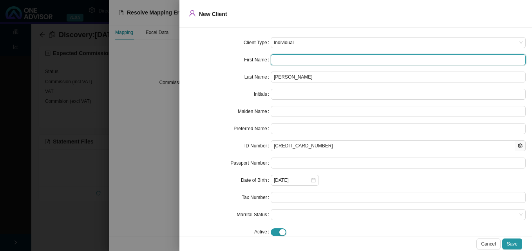
click at [290, 61] on input "text" at bounding box center [398, 59] width 255 height 11
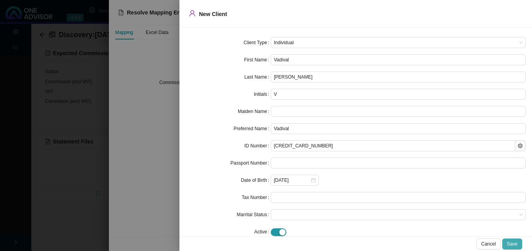
click at [510, 242] on span "Save" at bounding box center [512, 244] width 11 height 8
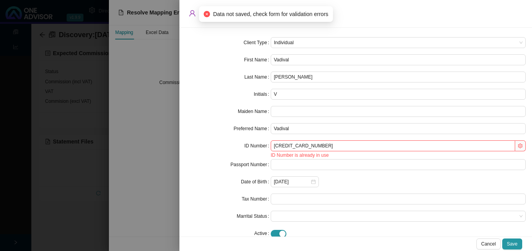
click at [162, 135] on div at bounding box center [266, 125] width 532 height 251
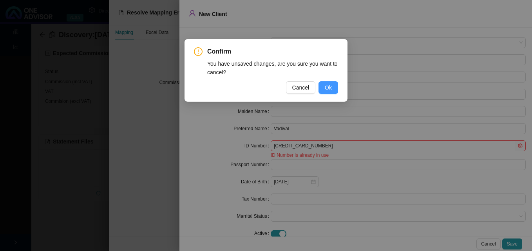
click at [330, 89] on span "Ok" at bounding box center [328, 87] width 7 height 9
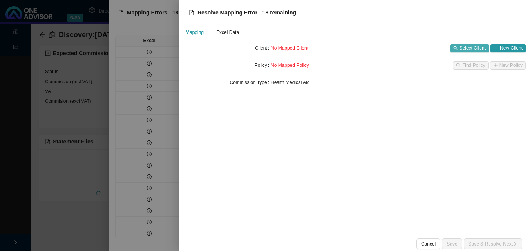
click at [471, 47] on span "Select Client" at bounding box center [472, 48] width 26 height 8
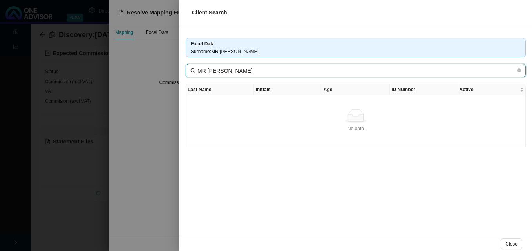
drag, startPoint x: 213, startPoint y: 70, endPoint x: 177, endPoint y: 69, distance: 35.7
click at [179, 69] on div "Excel Data Surname : MR [PERSON_NAME] MR [PERSON_NAME] Last Name Initials Age I…" at bounding box center [355, 130] width 352 height 211
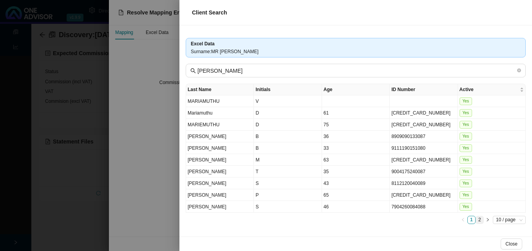
click at [479, 220] on link "2" at bounding box center [479, 220] width 7 height 7
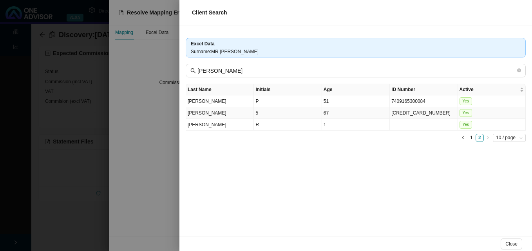
click at [391, 116] on td "[CREDIT_CARD_NUMBER]" at bounding box center [424, 113] width 68 height 12
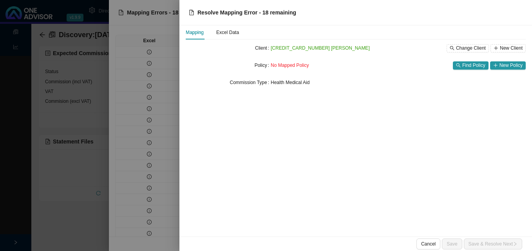
click at [150, 124] on div at bounding box center [266, 125] width 532 height 251
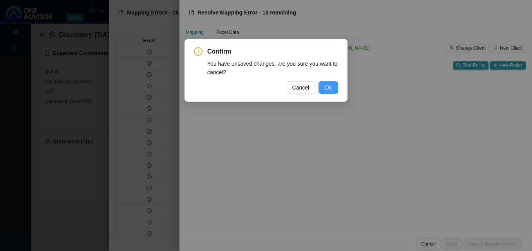
click at [333, 89] on button "Ok" at bounding box center [328, 87] width 20 height 13
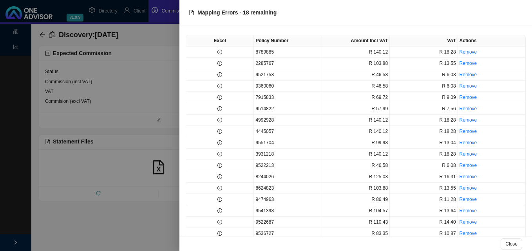
click at [139, 97] on div at bounding box center [266, 125] width 532 height 251
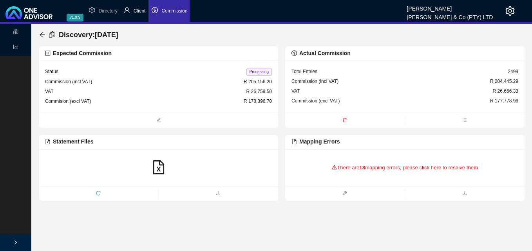
click at [140, 11] on span "Client" at bounding box center [140, 10] width 12 height 5
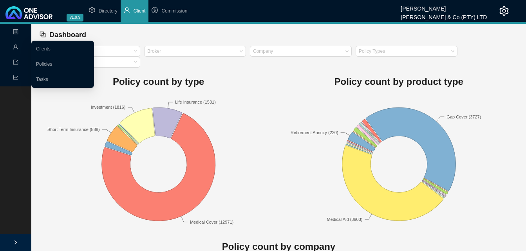
click at [19, 47] on span "Management" at bounding box center [31, 47] width 36 height 5
click at [51, 52] on link "Clients" at bounding box center [43, 48] width 14 height 5
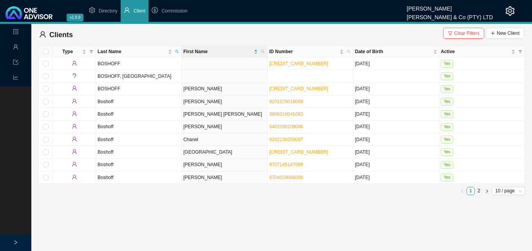
drag, startPoint x: 462, startPoint y: 31, endPoint x: 454, endPoint y: 37, distance: 10.2
click at [462, 32] on span "Clear Filters" at bounding box center [466, 33] width 25 height 8
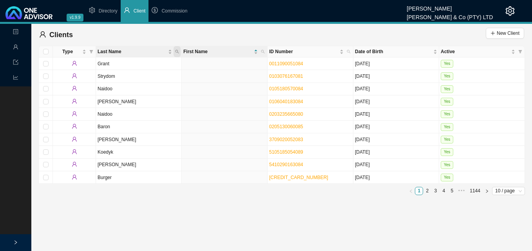
click at [177, 51] on icon "search" at bounding box center [177, 52] width 4 height 4
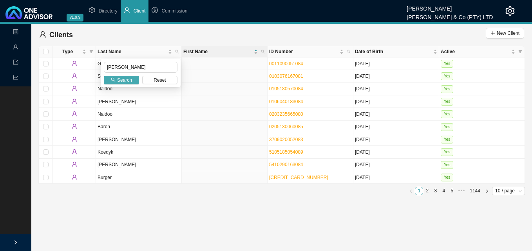
click at [123, 78] on span "Search" at bounding box center [124, 80] width 15 height 8
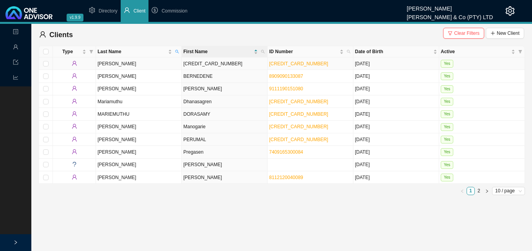
click at [222, 66] on td "[CREDIT_CARD_NUMBER]" at bounding box center [225, 64] width 86 height 13
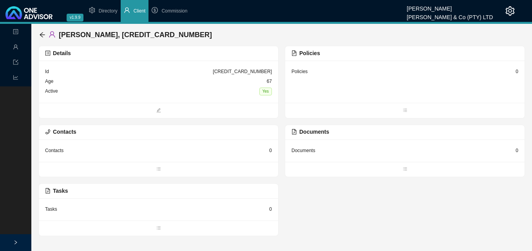
click at [229, 56] on div "Details" at bounding box center [158, 53] width 227 height 9
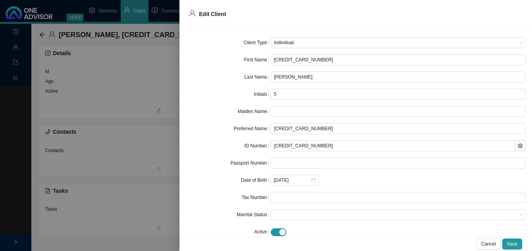
drag, startPoint x: 321, startPoint y: 61, endPoint x: 246, endPoint y: 55, distance: 75.0
click at [247, 55] on div "First Name [CREDIT_CARD_NUMBER]" at bounding box center [356, 59] width 340 height 11
click at [512, 243] on span "Save" at bounding box center [512, 244] width 11 height 8
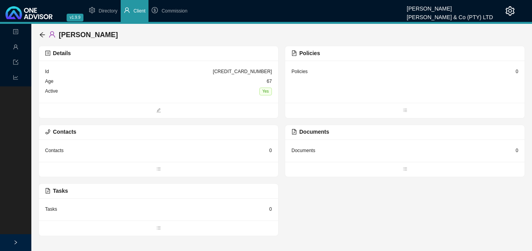
click at [517, 73] on div "0" at bounding box center [516, 72] width 3 height 8
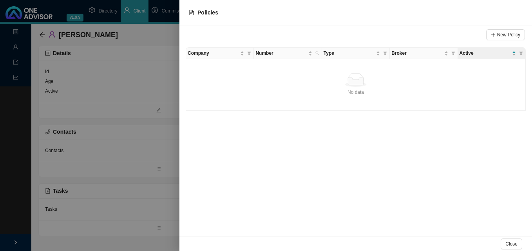
click at [126, 124] on div at bounding box center [266, 125] width 532 height 251
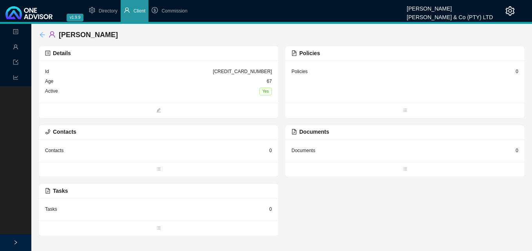
click at [43, 33] on icon "arrow-left" at bounding box center [42, 35] width 6 height 6
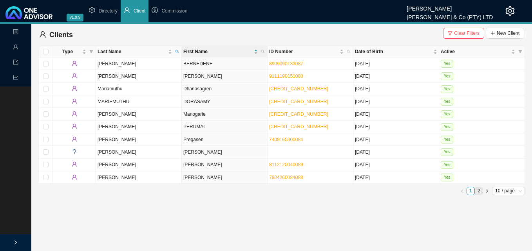
click at [479, 189] on link "2" at bounding box center [478, 191] width 7 height 7
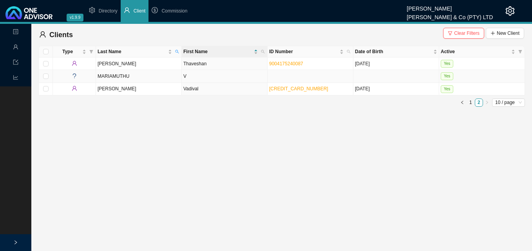
click at [210, 80] on td "V" at bounding box center [225, 76] width 86 height 13
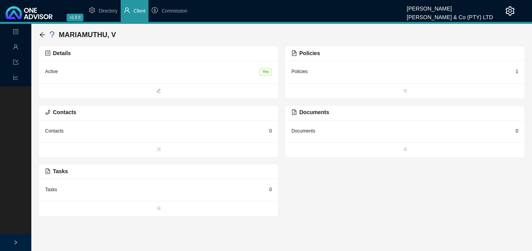
click at [516, 70] on div "1" at bounding box center [516, 72] width 3 height 8
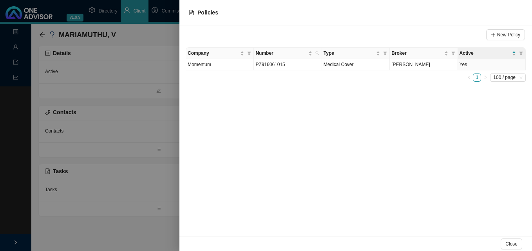
click at [166, 130] on div at bounding box center [266, 125] width 532 height 251
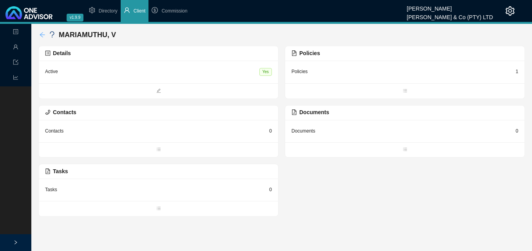
click at [41, 34] on icon "arrow-left" at bounding box center [42, 34] width 5 height 5
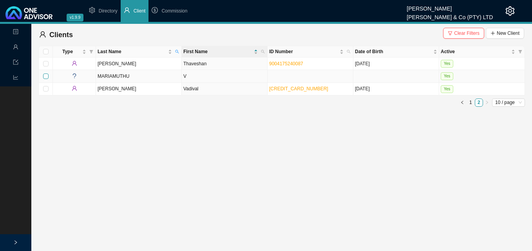
drag, startPoint x: 43, startPoint y: 74, endPoint x: 45, endPoint y: 78, distance: 4.2
click at [43, 75] on input "checkbox" at bounding box center [45, 76] width 5 height 5
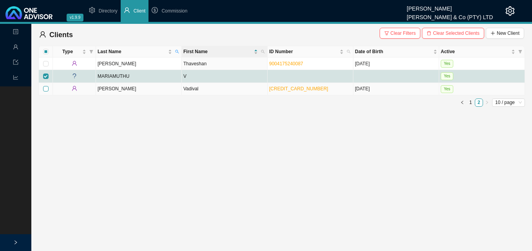
click at [43, 87] on input "checkbox" at bounding box center [45, 88] width 5 height 5
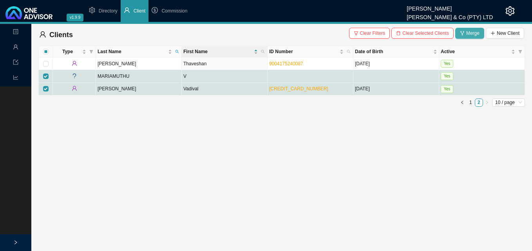
click at [472, 33] on span "Merge" at bounding box center [472, 33] width 13 height 8
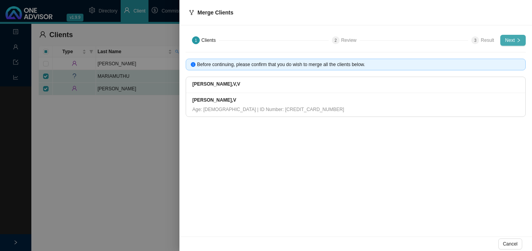
click at [518, 39] on icon "right" at bounding box center [518, 40] width 5 height 5
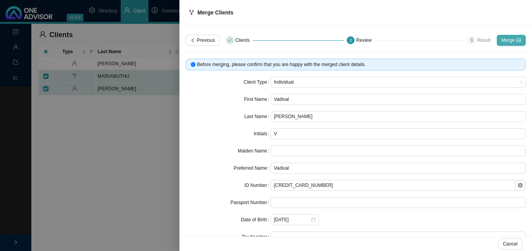
click at [502, 40] on span "Merge" at bounding box center [507, 40] width 13 height 8
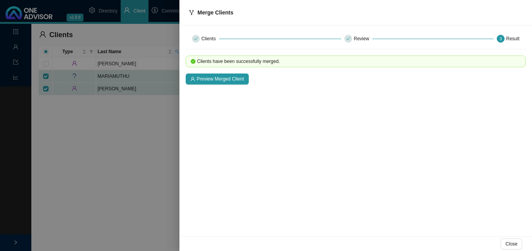
click at [115, 115] on div at bounding box center [266, 125] width 532 height 251
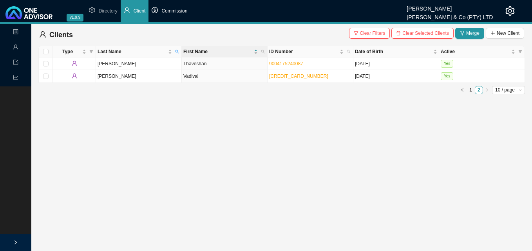
click at [179, 11] on span "Commission" at bounding box center [174, 10] width 26 height 5
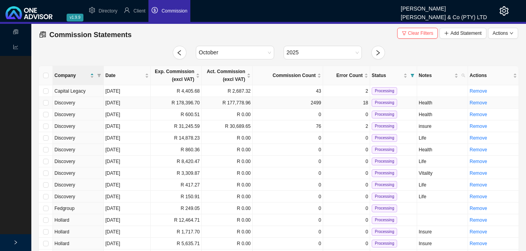
click at [189, 105] on td "R 178,396.70" at bounding box center [176, 103] width 51 height 12
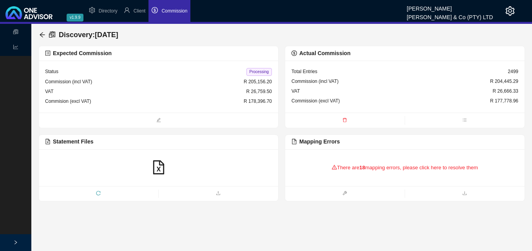
click at [372, 166] on div "There are 18 mapping errors, please click here to resolve them" at bounding box center [404, 168] width 227 height 24
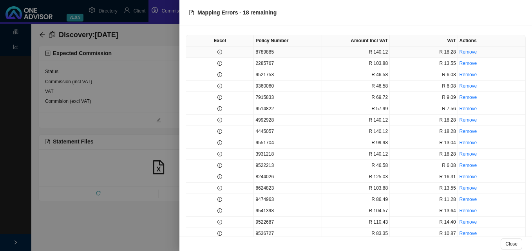
click at [257, 51] on td "8789885" at bounding box center [288, 52] width 68 height 11
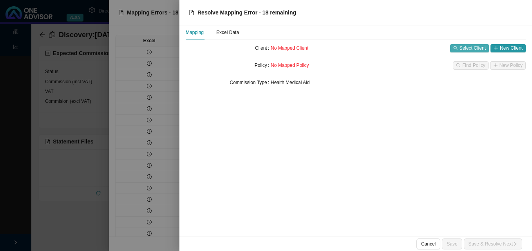
click at [474, 48] on span "Select Client" at bounding box center [472, 48] width 26 height 8
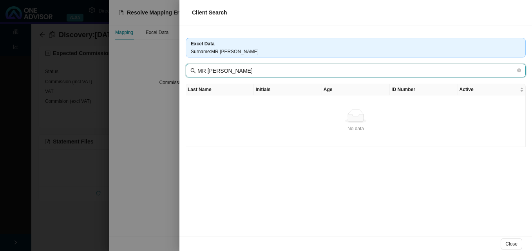
drag, startPoint x: 212, startPoint y: 72, endPoint x: 184, endPoint y: 68, distance: 28.1
click at [186, 69] on span "MR [PERSON_NAME]" at bounding box center [356, 71] width 340 height 14
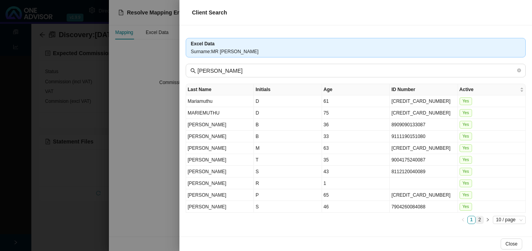
click at [477, 219] on link "2" at bounding box center [479, 220] width 7 height 7
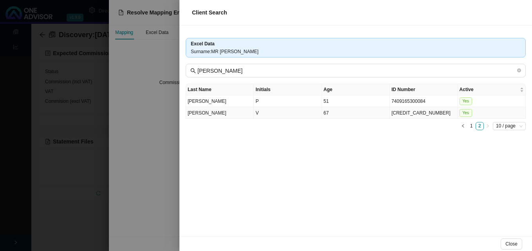
click at [339, 112] on td "67" at bounding box center [356, 113] width 68 height 12
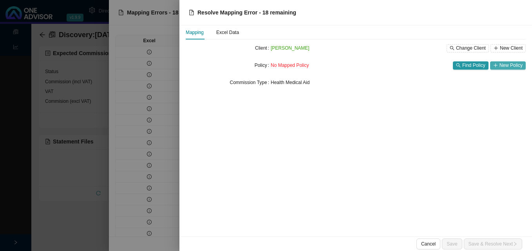
click at [506, 65] on span "New Policy" at bounding box center [510, 65] width 23 height 8
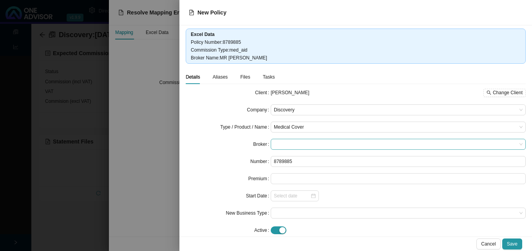
click at [305, 145] on span at bounding box center [398, 144] width 249 height 10
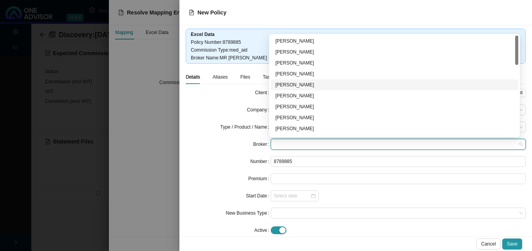
click at [322, 84] on div "[PERSON_NAME]" at bounding box center [394, 85] width 238 height 8
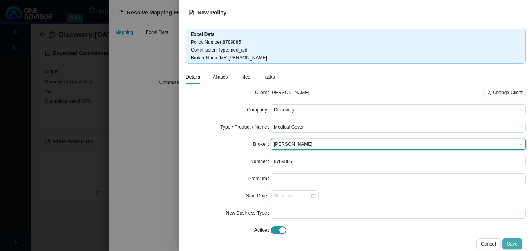
click at [511, 243] on span "Save" at bounding box center [512, 244] width 11 height 8
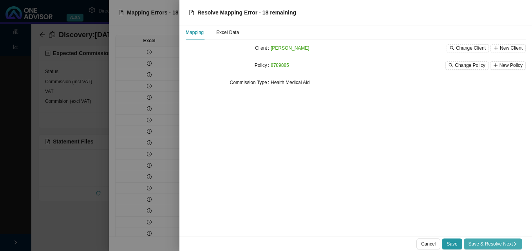
click at [497, 242] on span "Save & Resolve Next" at bounding box center [492, 244] width 49 height 8
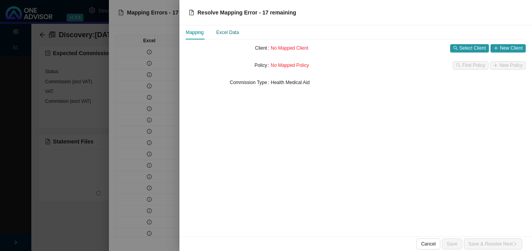
click at [231, 32] on div "Excel Data" at bounding box center [227, 33] width 23 height 8
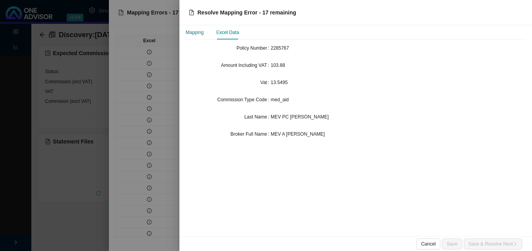
click at [195, 31] on div "Mapping" at bounding box center [195, 33] width 18 height 8
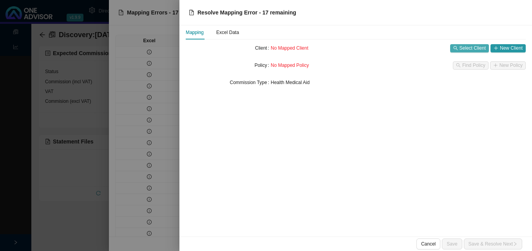
click at [466, 51] on span "Select Client" at bounding box center [472, 48] width 26 height 8
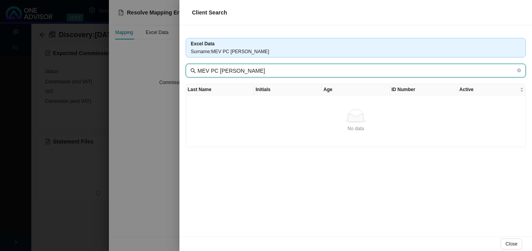
drag, startPoint x: 219, startPoint y: 70, endPoint x: 159, endPoint y: 67, distance: 59.2
click at [169, 65] on div "Client Search Excel Data Surname : MEV PC AVENANT MEV PC AVENANT Last Name Init…" at bounding box center [266, 125] width 532 height 251
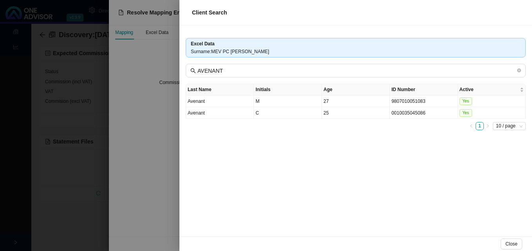
click at [170, 141] on div at bounding box center [266, 125] width 532 height 251
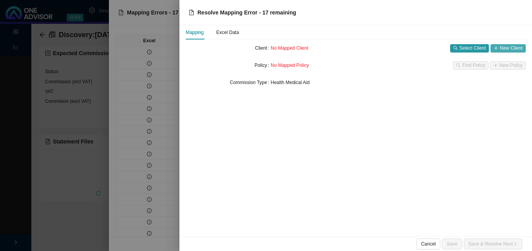
click at [511, 49] on span "New Client" at bounding box center [511, 48] width 23 height 8
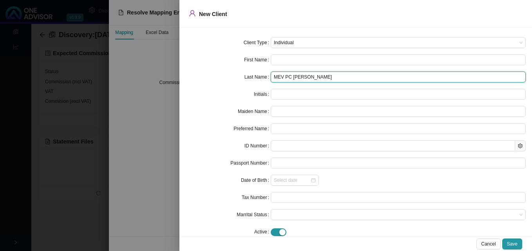
drag, startPoint x: 289, startPoint y: 76, endPoint x: 229, endPoint y: 71, distance: 60.1
click at [265, 74] on div "Last Name MEV PC AVENANT" at bounding box center [356, 77] width 340 height 11
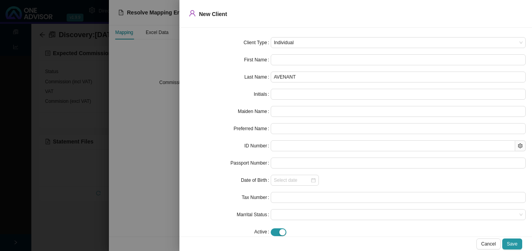
click at [269, 77] on label "Last Name" at bounding box center [257, 77] width 26 height 11
click at [134, 202] on div at bounding box center [266, 125] width 532 height 251
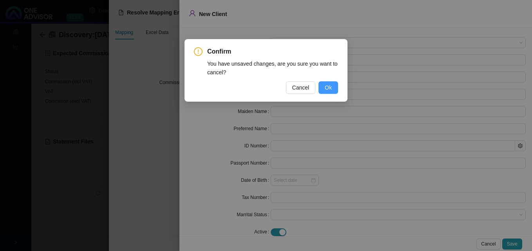
click at [325, 86] on span "Ok" at bounding box center [328, 87] width 7 height 9
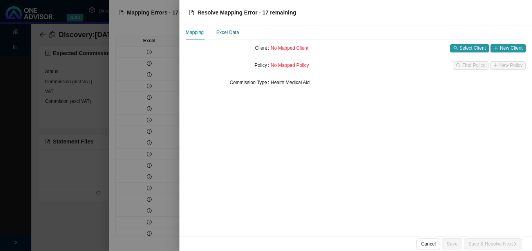
click at [223, 30] on div "Excel Data" at bounding box center [227, 33] width 23 height 8
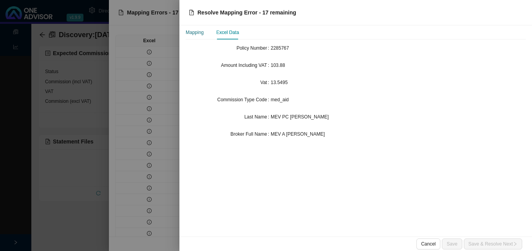
click at [193, 31] on div "Mapping" at bounding box center [195, 33] width 18 height 8
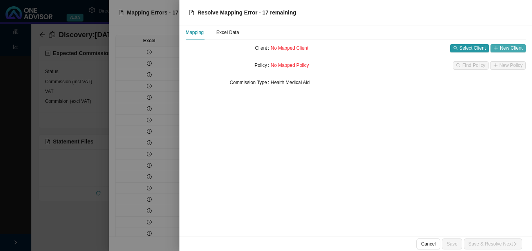
click at [517, 46] on span "New Client" at bounding box center [511, 48] width 23 height 8
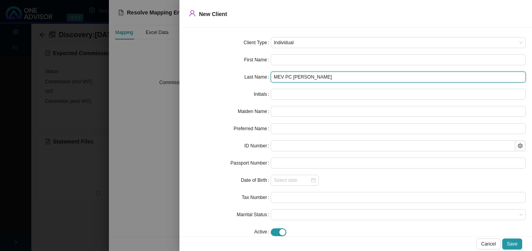
drag, startPoint x: 290, startPoint y: 78, endPoint x: 195, endPoint y: 68, distance: 95.2
click at [222, 70] on form "Client Type Individual First Name Last Name MEV PC AVENANT Initials Maiden Name…" at bounding box center [356, 137] width 340 height 201
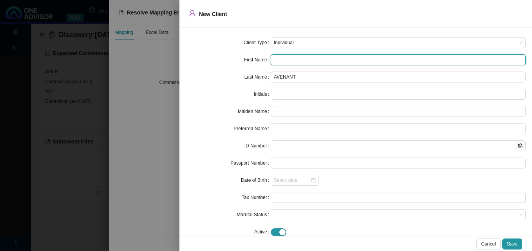
paste input "[PERSON_NAME]"
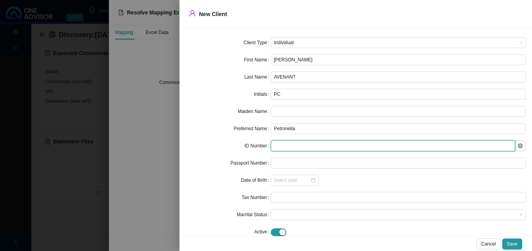
click at [304, 146] on input "text" at bounding box center [393, 146] width 244 height 11
paste input "4506010045088"
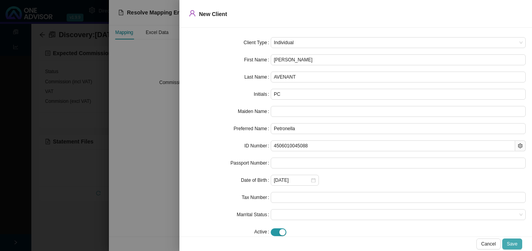
click at [513, 244] on span "Save" at bounding box center [512, 244] width 11 height 8
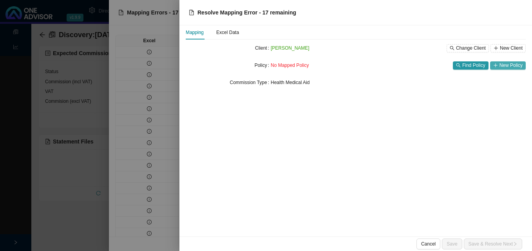
click at [508, 65] on span "New Policy" at bounding box center [510, 65] width 23 height 8
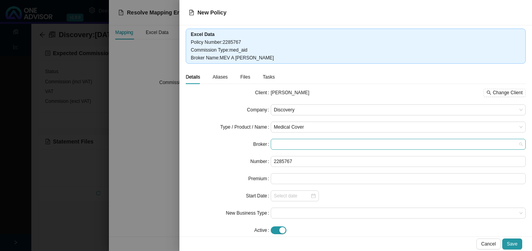
click at [304, 140] on span at bounding box center [398, 144] width 249 height 10
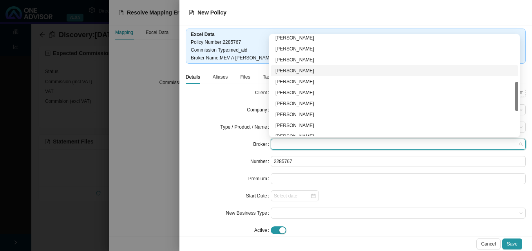
scroll to position [240, 0]
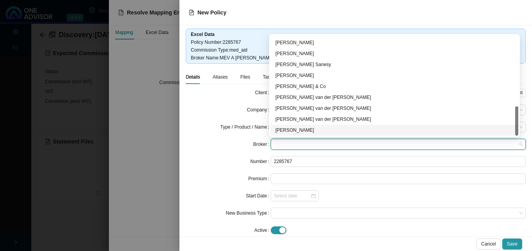
click at [337, 129] on div "[PERSON_NAME]" at bounding box center [394, 130] width 238 height 8
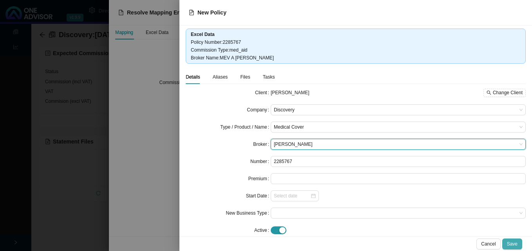
click at [511, 241] on span "Save" at bounding box center [512, 244] width 11 height 8
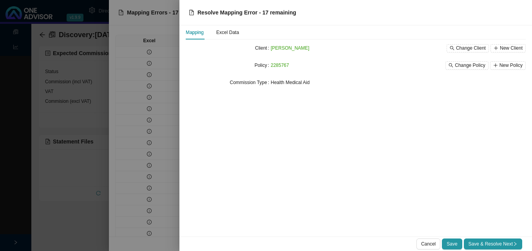
click at [512, 241] on span "Save & Resolve Next" at bounding box center [492, 244] width 49 height 8
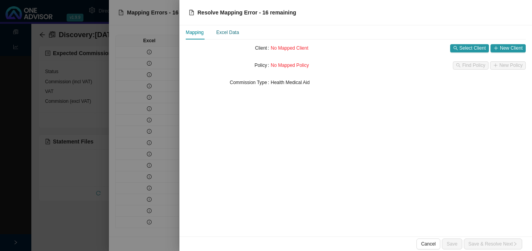
click at [220, 33] on div "Excel Data" at bounding box center [227, 33] width 23 height 8
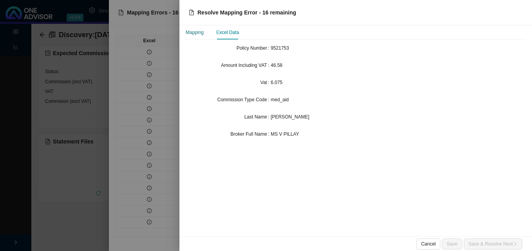
click at [201, 33] on div "Mapping" at bounding box center [195, 33] width 18 height 8
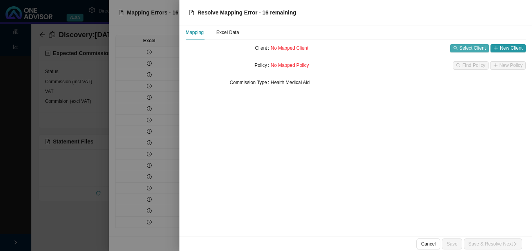
click at [470, 48] on span "Select Client" at bounding box center [472, 48] width 26 height 8
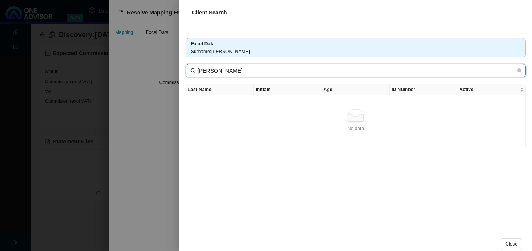
drag, startPoint x: 217, startPoint y: 70, endPoint x: 139, endPoint y: 62, distance: 77.6
click at [143, 62] on div "Client Search Excel Data Surname : [PERSON_NAME] [PERSON_NAME] Last Name Initia…" at bounding box center [266, 125] width 532 height 251
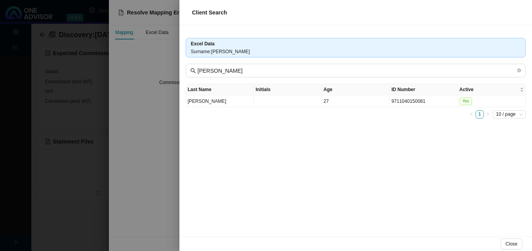
click at [150, 125] on div at bounding box center [266, 125] width 532 height 251
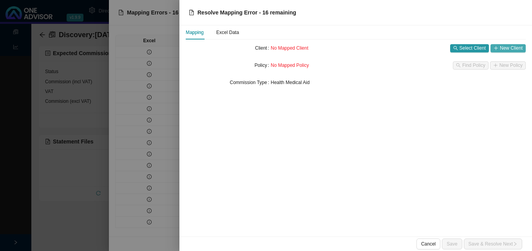
click at [507, 45] on span "New Client" at bounding box center [511, 48] width 23 height 8
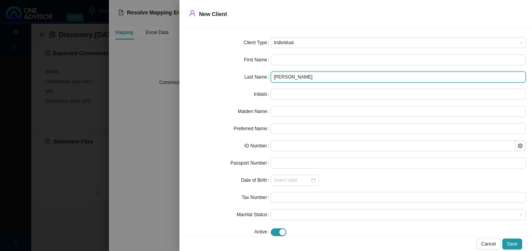
drag, startPoint x: 290, startPoint y: 78, endPoint x: 230, endPoint y: 68, distance: 60.7
click at [245, 70] on form "Client Type Individual First Name Last Name [PERSON_NAME] Initials Maiden Name …" at bounding box center [356, 137] width 340 height 201
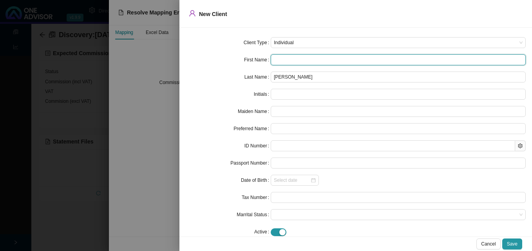
click at [286, 61] on input "text" at bounding box center [398, 59] width 255 height 11
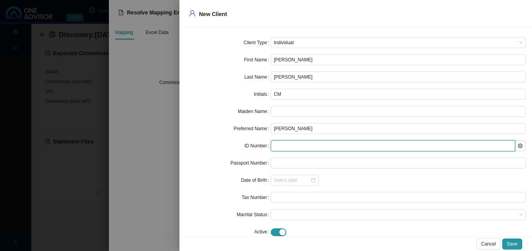
paste input "9610245359085"
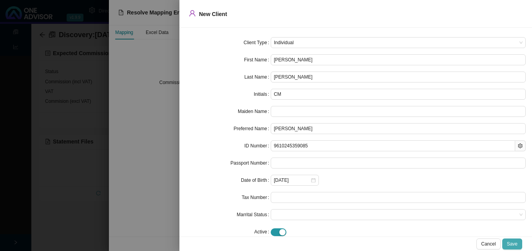
click at [515, 247] on span "Save" at bounding box center [512, 244] width 11 height 8
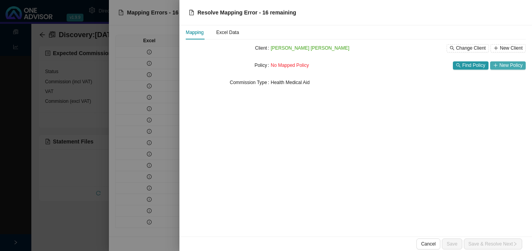
click at [510, 63] on span "New Policy" at bounding box center [510, 65] width 23 height 8
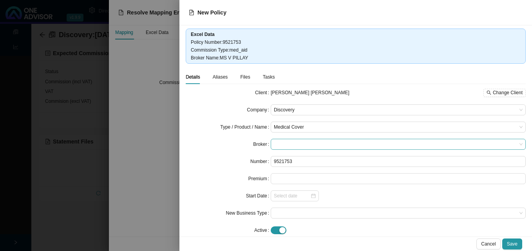
click at [317, 144] on span at bounding box center [398, 144] width 249 height 10
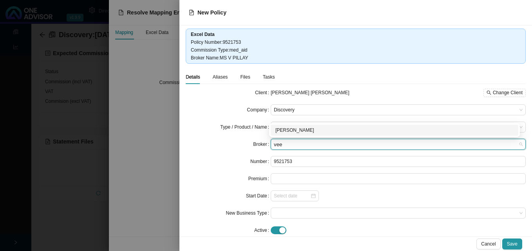
click at [318, 130] on div "[PERSON_NAME]" at bounding box center [394, 130] width 238 height 8
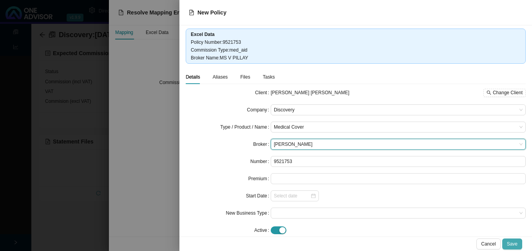
click at [509, 243] on span "Save" at bounding box center [512, 244] width 11 height 8
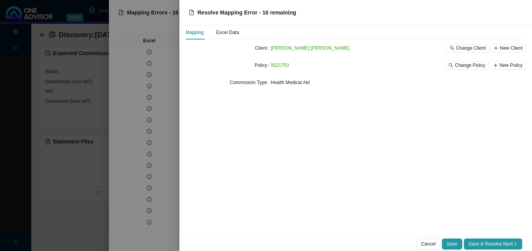
click at [509, 243] on span "Save & Resolve Next" at bounding box center [492, 244] width 49 height 8
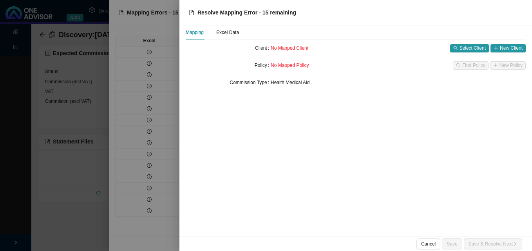
click at [164, 87] on div at bounding box center [266, 125] width 532 height 251
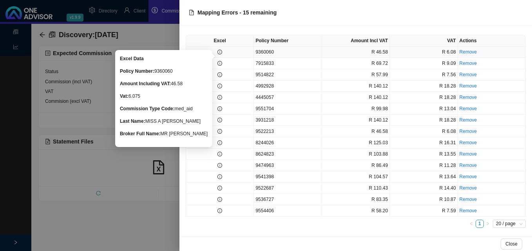
click at [220, 52] on icon "info-circle" at bounding box center [220, 52] width 0 height 2
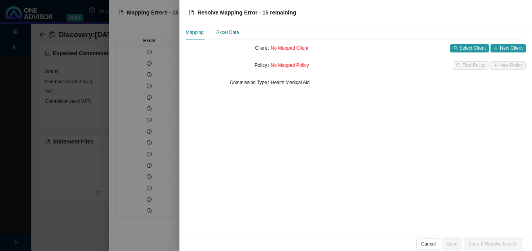
click at [231, 35] on div "Excel Data" at bounding box center [227, 33] width 23 height 8
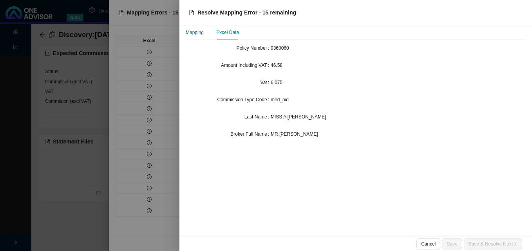
click at [192, 32] on div "Mapping" at bounding box center [195, 33] width 18 height 8
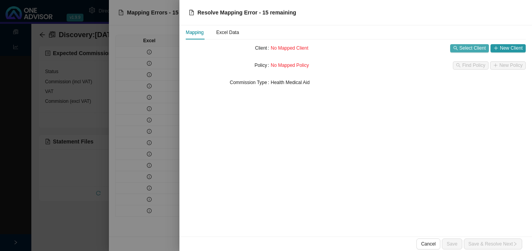
click at [473, 48] on span "Select Client" at bounding box center [472, 48] width 26 height 8
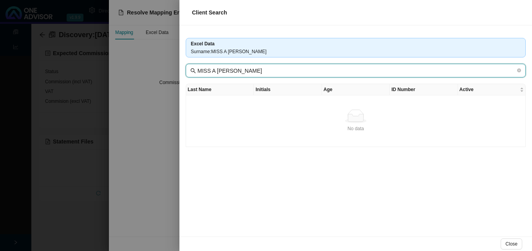
drag, startPoint x: 231, startPoint y: 71, endPoint x: 155, endPoint y: 65, distance: 76.3
click at [155, 65] on div "Client Search Excel Data Surname : MISS A [PERSON_NAME] MISS A [PERSON_NAME] La…" at bounding box center [266, 125] width 532 height 251
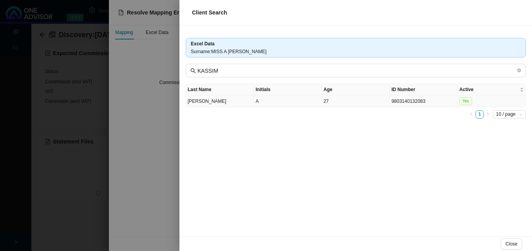
click at [351, 102] on td "27" at bounding box center [356, 102] width 68 height 12
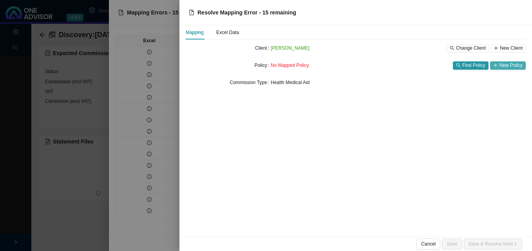
click at [505, 64] on span "New Policy" at bounding box center [510, 65] width 23 height 8
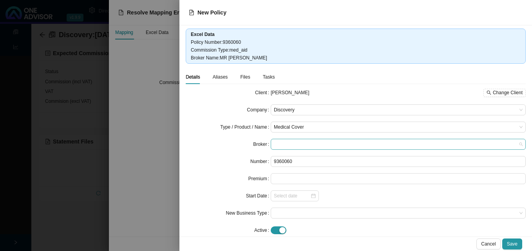
click at [321, 145] on span at bounding box center [398, 144] width 249 height 10
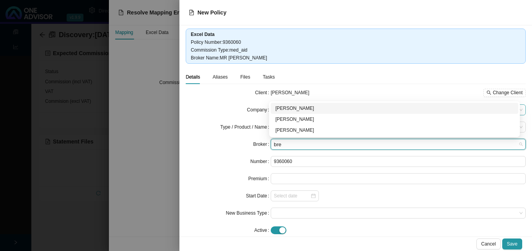
click at [313, 106] on div "[PERSON_NAME]" at bounding box center [394, 109] width 238 height 8
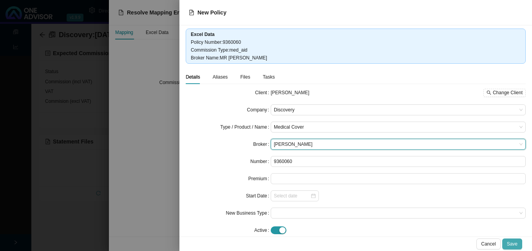
click at [515, 243] on span "Save" at bounding box center [512, 244] width 11 height 8
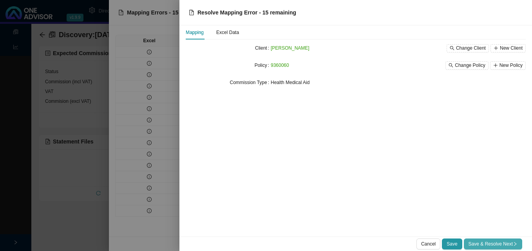
click at [494, 244] on span "Save & Resolve Next" at bounding box center [492, 244] width 49 height 8
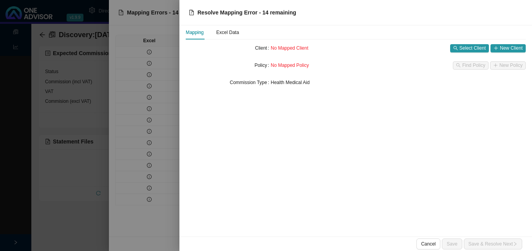
click at [148, 234] on div at bounding box center [266, 125] width 532 height 251
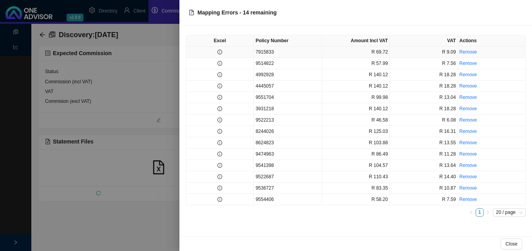
click at [228, 53] on td at bounding box center [220, 52] width 68 height 11
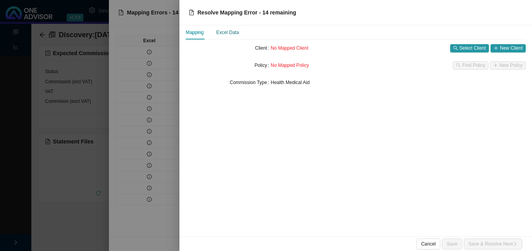
click at [236, 34] on div "Excel Data" at bounding box center [227, 33] width 23 height 8
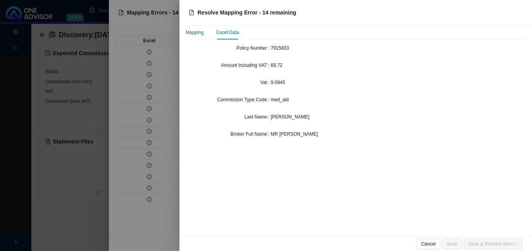
click at [201, 32] on div "Mapping" at bounding box center [195, 33] width 18 height 8
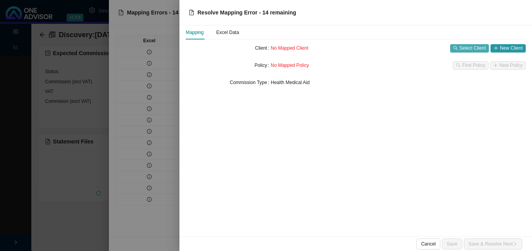
click at [471, 48] on span "Select Client" at bounding box center [472, 48] width 26 height 8
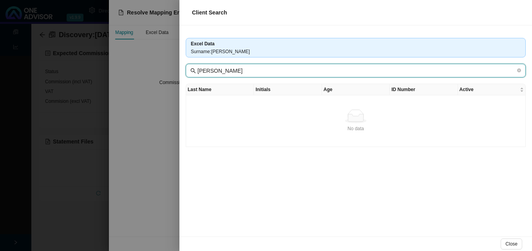
drag, startPoint x: 213, startPoint y: 72, endPoint x: 181, endPoint y: 72, distance: 32.1
click at [186, 72] on span "[PERSON_NAME]" at bounding box center [356, 71] width 340 height 14
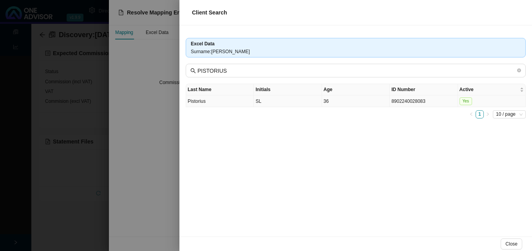
click at [295, 103] on td "SL" at bounding box center [288, 102] width 68 height 12
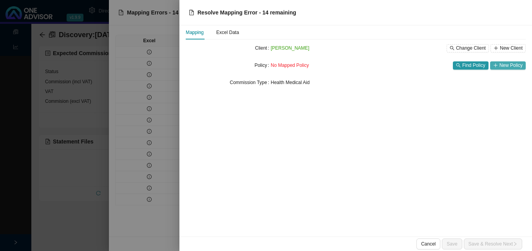
click at [508, 65] on span "New Policy" at bounding box center [510, 65] width 23 height 8
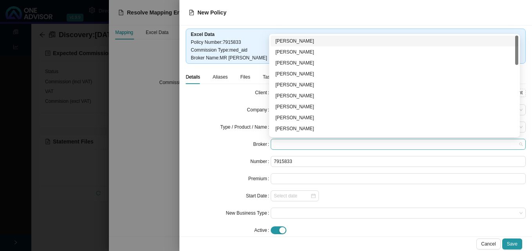
click at [322, 145] on span at bounding box center [398, 144] width 249 height 10
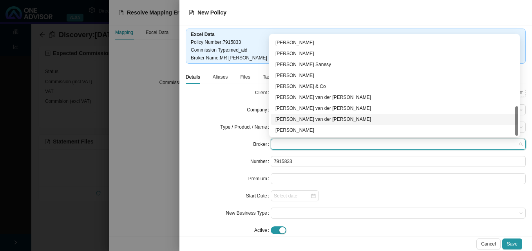
click at [345, 122] on div "[PERSON_NAME] van der [PERSON_NAME]" at bounding box center [394, 120] width 238 height 8
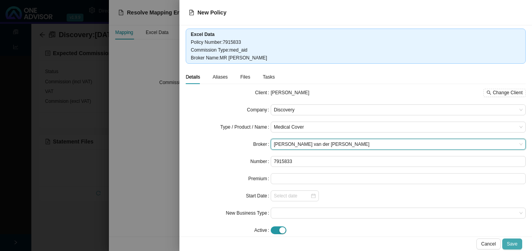
click at [516, 242] on span "Save" at bounding box center [512, 244] width 11 height 8
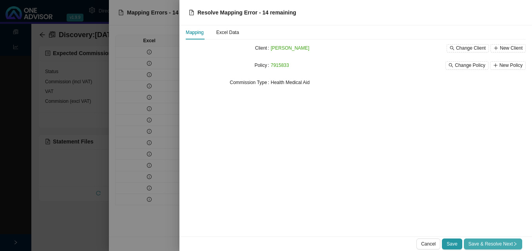
click at [509, 242] on span "Save & Resolve Next" at bounding box center [492, 244] width 49 height 8
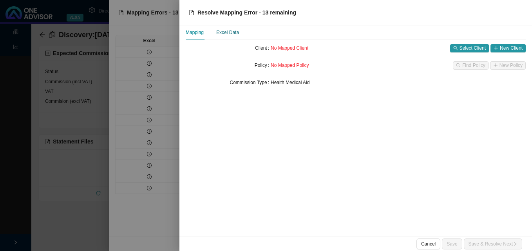
click at [235, 33] on div "Excel Data" at bounding box center [227, 33] width 23 height 8
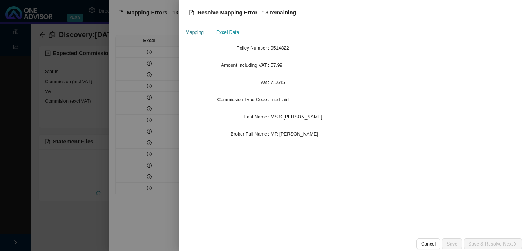
click at [199, 33] on div "Mapping" at bounding box center [195, 33] width 18 height 8
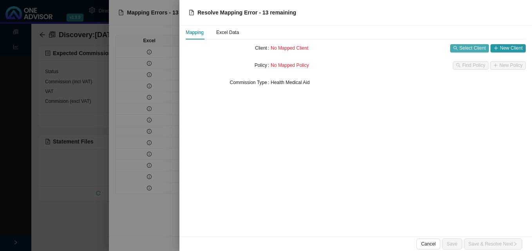
click at [462, 47] on span "Select Client" at bounding box center [472, 48] width 26 height 8
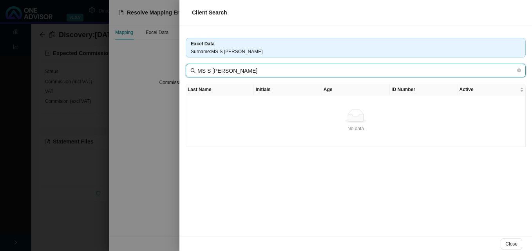
drag, startPoint x: 210, startPoint y: 70, endPoint x: 184, endPoint y: 67, distance: 26.0
click at [186, 67] on span "MS S [PERSON_NAME]" at bounding box center [356, 71] width 340 height 14
click at [199, 73] on input "HARRINARAIN" at bounding box center [356, 71] width 318 height 9
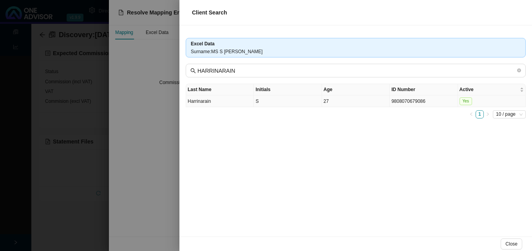
click at [226, 105] on td "Harrinarain" at bounding box center [220, 102] width 68 height 12
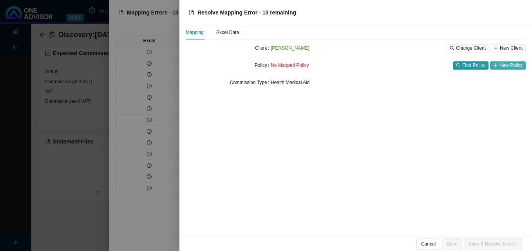
click at [510, 67] on span "New Policy" at bounding box center [510, 65] width 23 height 8
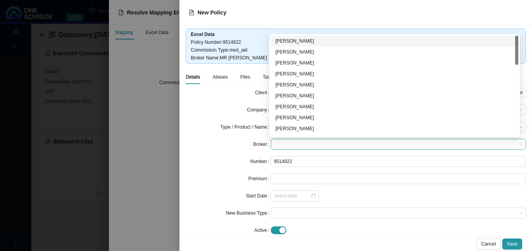
click at [313, 145] on span at bounding box center [398, 144] width 249 height 10
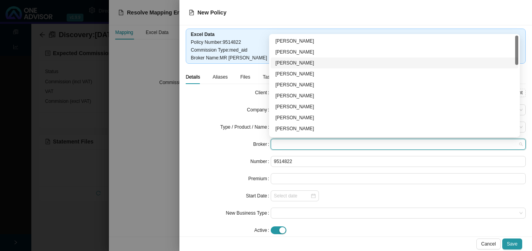
click at [312, 62] on div "[PERSON_NAME]" at bounding box center [394, 63] width 238 height 8
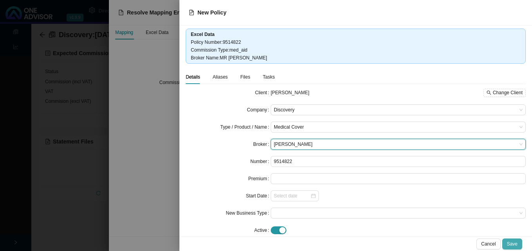
click at [509, 241] on span "Save" at bounding box center [512, 244] width 11 height 8
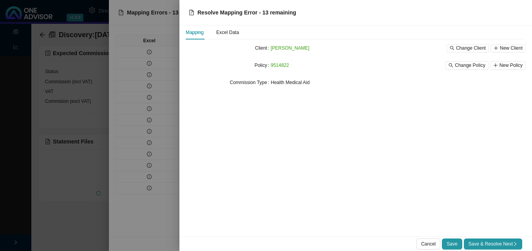
click at [509, 241] on span "Save & Resolve Next" at bounding box center [492, 244] width 49 height 8
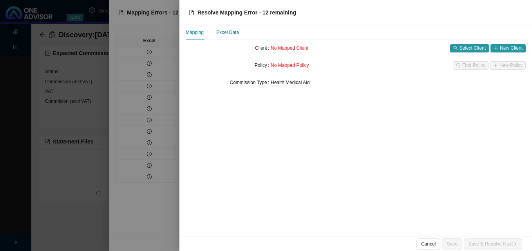
click at [231, 34] on div "Excel Data" at bounding box center [227, 33] width 23 height 8
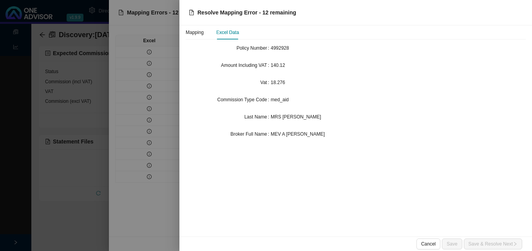
click at [152, 85] on div at bounding box center [266, 125] width 532 height 251
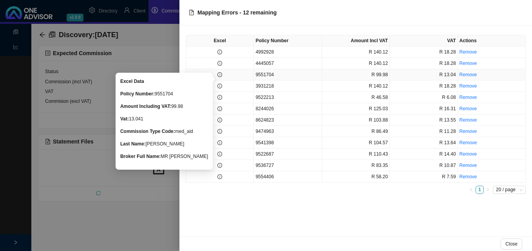
click at [220, 76] on icon "info-circle" at bounding box center [219, 74] width 5 height 5
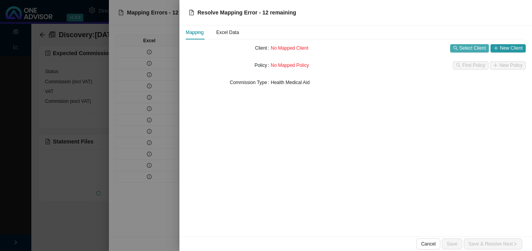
click at [467, 48] on span "Select Client" at bounding box center [472, 48] width 26 height 8
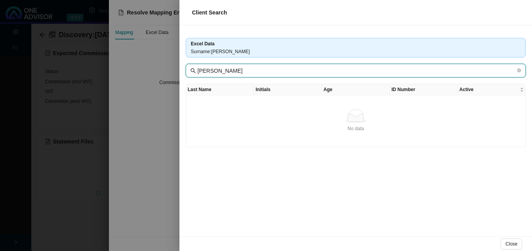
drag, startPoint x: 218, startPoint y: 69, endPoint x: 150, endPoint y: 65, distance: 68.3
click at [179, 67] on div "Client Search Excel Data Surname : [PERSON_NAME] [PERSON_NAME] Last Name Initia…" at bounding box center [266, 125] width 532 height 251
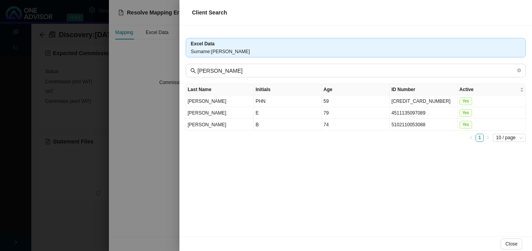
click at [160, 171] on div at bounding box center [266, 125] width 532 height 251
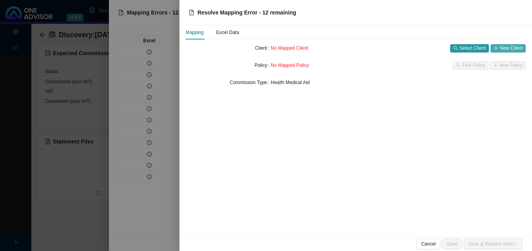
click at [512, 46] on span "New Client" at bounding box center [511, 48] width 23 height 8
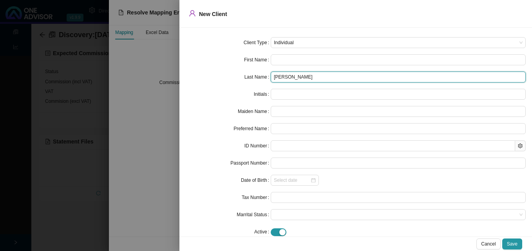
drag, startPoint x: 289, startPoint y: 74, endPoint x: 228, endPoint y: 69, distance: 61.7
click at [231, 70] on form "Client Type Individual First Name Last Name [PERSON_NAME] Initials Maiden Name …" at bounding box center [356, 137] width 340 height 201
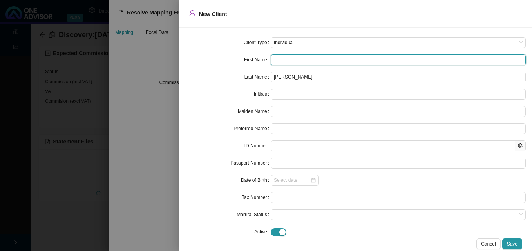
click at [292, 58] on input "text" at bounding box center [398, 59] width 255 height 11
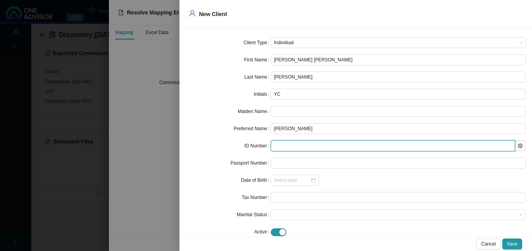
click at [292, 148] on input "text" at bounding box center [393, 146] width 244 height 11
paste input "3608080090084"
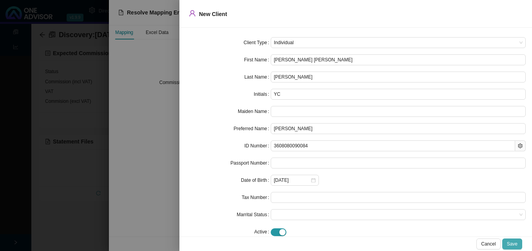
click at [511, 243] on span "Save" at bounding box center [512, 244] width 11 height 8
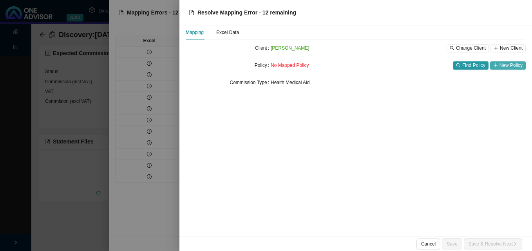
click at [504, 67] on span "New Policy" at bounding box center [510, 65] width 23 height 8
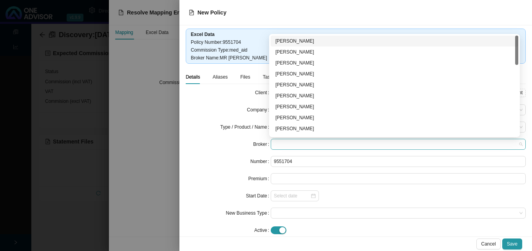
click at [311, 145] on span at bounding box center [398, 144] width 249 height 10
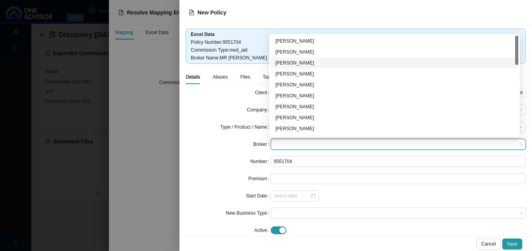
click at [309, 61] on div "[PERSON_NAME]" at bounding box center [394, 63] width 238 height 8
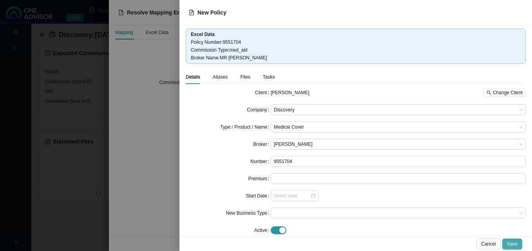
click at [513, 242] on span "Save" at bounding box center [512, 244] width 11 height 8
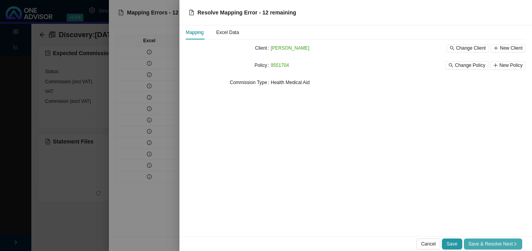
click at [505, 244] on span "Save & Resolve Next" at bounding box center [492, 244] width 49 height 8
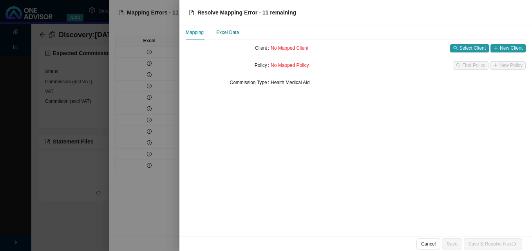
click at [227, 34] on div "Excel Data" at bounding box center [227, 33] width 23 height 8
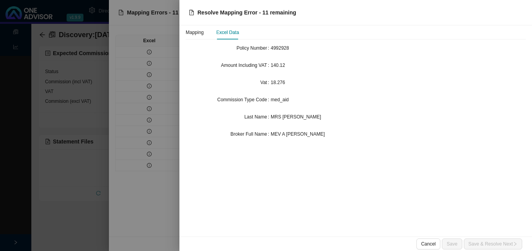
click at [133, 69] on div at bounding box center [266, 125] width 532 height 251
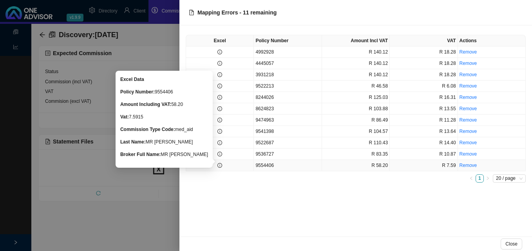
click at [219, 166] on icon "info-circle" at bounding box center [219, 165] width 5 height 5
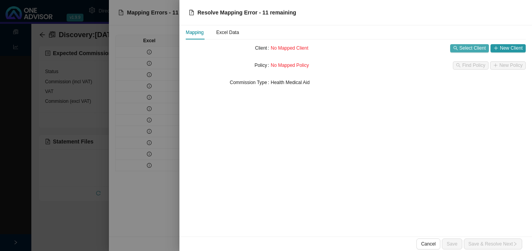
click at [463, 46] on span "Select Client" at bounding box center [472, 48] width 26 height 8
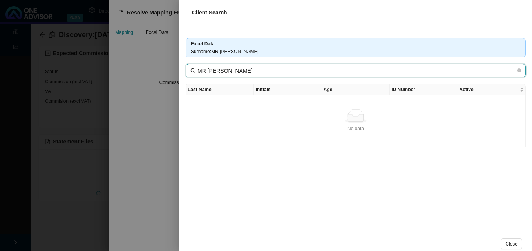
drag, startPoint x: 214, startPoint y: 71, endPoint x: 169, endPoint y: 68, distance: 45.6
click at [176, 68] on div "Client Search Excel Data Surname : MR [PERSON_NAME] MR [PERSON_NAME] Last Name …" at bounding box center [266, 125] width 532 height 251
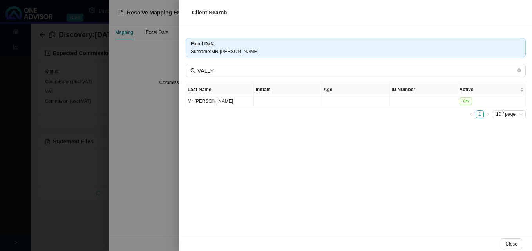
click at [159, 142] on div at bounding box center [266, 125] width 532 height 251
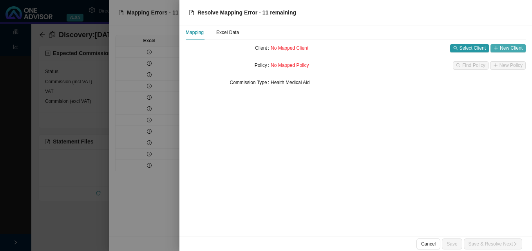
click at [516, 48] on span "New Client" at bounding box center [511, 48] width 23 height 8
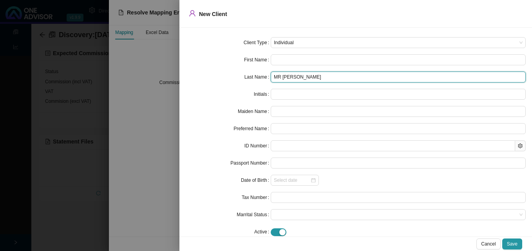
drag, startPoint x: 287, startPoint y: 76, endPoint x: 210, endPoint y: 79, distance: 77.6
click at [231, 78] on div "Last Name MR [PERSON_NAME]" at bounding box center [356, 77] width 340 height 11
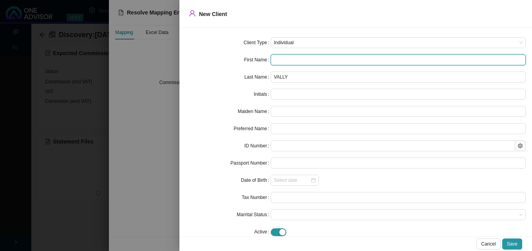
click at [285, 58] on input "text" at bounding box center [398, 59] width 255 height 11
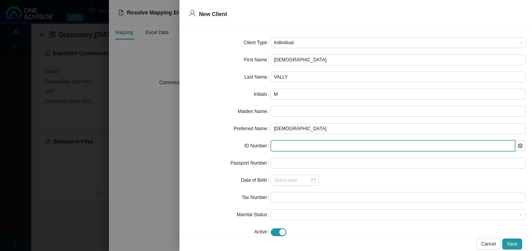
paste input "7109025198088"
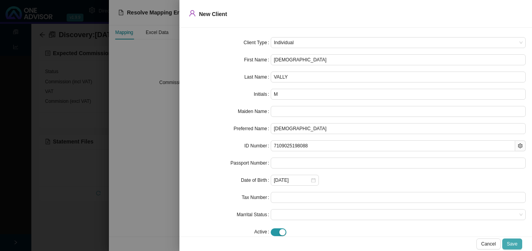
click at [512, 246] on span "Save" at bounding box center [512, 244] width 11 height 8
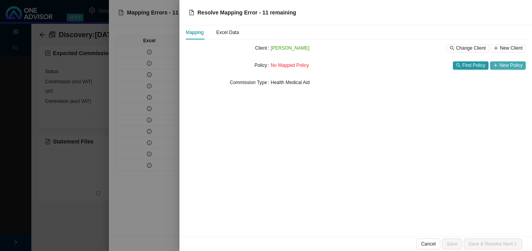
click at [512, 67] on span "New Policy" at bounding box center [510, 65] width 23 height 8
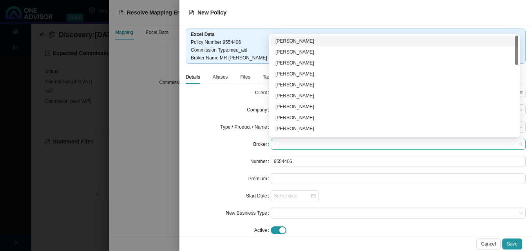
click at [341, 143] on span at bounding box center [398, 144] width 249 height 10
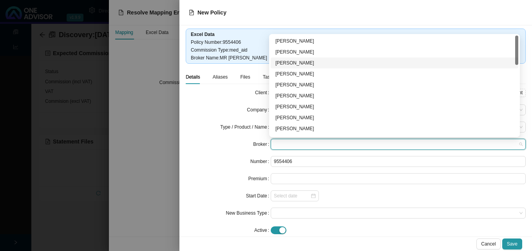
click at [298, 65] on div "[PERSON_NAME]" at bounding box center [394, 63] width 238 height 8
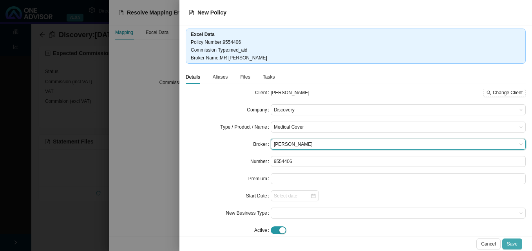
click at [516, 246] on span "Save" at bounding box center [512, 244] width 11 height 8
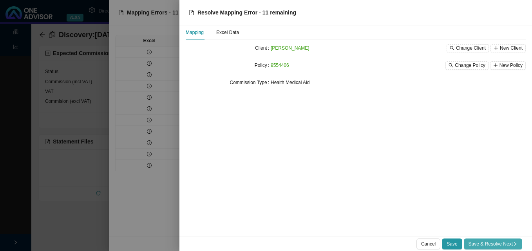
click at [508, 244] on span "Save & Resolve Next" at bounding box center [492, 244] width 49 height 8
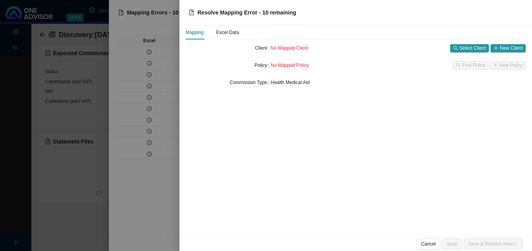
click at [145, 123] on div at bounding box center [266, 125] width 532 height 251
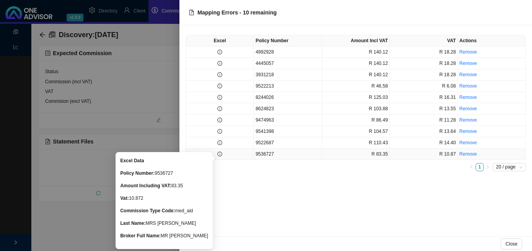
click at [221, 155] on icon "info-circle" at bounding box center [219, 154] width 5 height 5
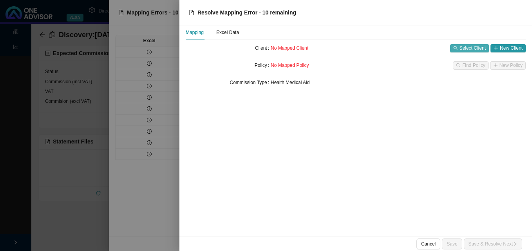
click at [472, 48] on span "Select Client" at bounding box center [472, 48] width 26 height 8
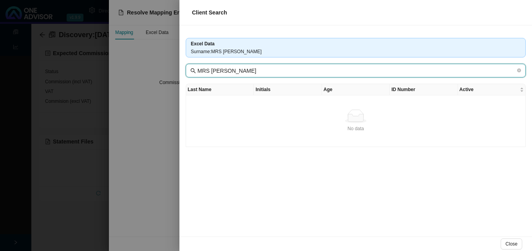
drag, startPoint x: 215, startPoint y: 70, endPoint x: 159, endPoint y: 70, distance: 56.4
click at [168, 70] on div "Client Search Excel Data Surname : MRS [PERSON_NAME] MRS [PERSON_NAME] Last Nam…" at bounding box center [266, 125] width 532 height 251
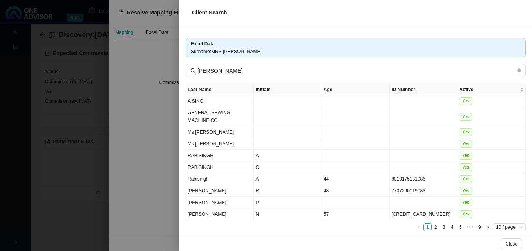
click at [169, 195] on div at bounding box center [266, 125] width 532 height 251
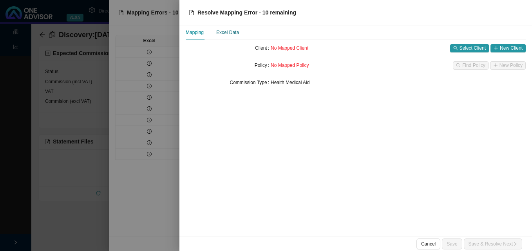
click at [228, 29] on div "Excel Data" at bounding box center [227, 33] width 23 height 8
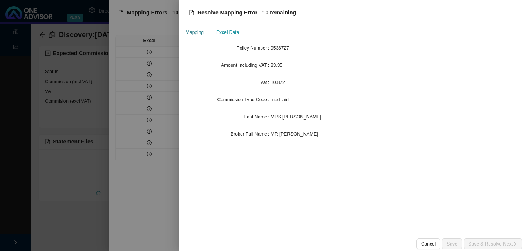
drag, startPoint x: 199, startPoint y: 31, endPoint x: 230, endPoint y: 41, distance: 32.5
click at [199, 34] on div "Mapping" at bounding box center [195, 33] width 18 height 8
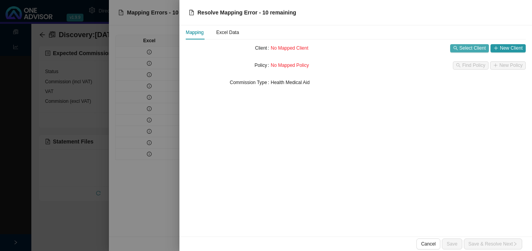
click at [468, 50] on span "Select Client" at bounding box center [472, 48] width 26 height 8
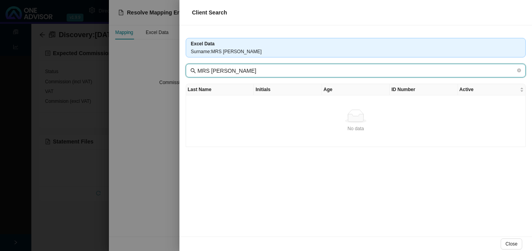
drag, startPoint x: 215, startPoint y: 70, endPoint x: 184, endPoint y: 68, distance: 31.0
click at [187, 68] on span "MRS [PERSON_NAME]" at bounding box center [356, 71] width 340 height 14
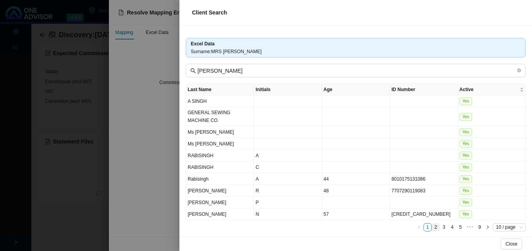
click at [432, 229] on link "2" at bounding box center [435, 227] width 7 height 7
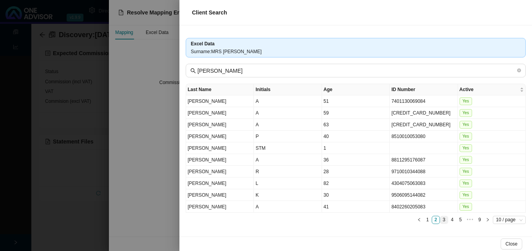
click at [444, 218] on link "3" at bounding box center [443, 220] width 7 height 7
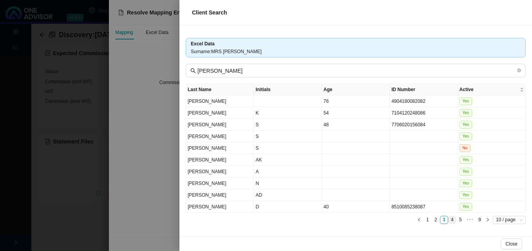
click at [452, 221] on link "4" at bounding box center [451, 220] width 7 height 7
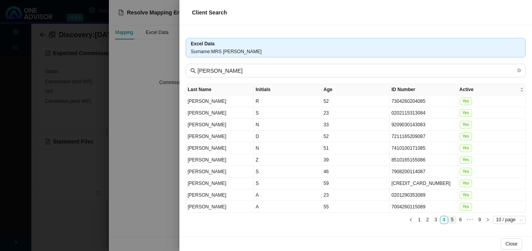
click at [453, 221] on link "5" at bounding box center [451, 220] width 7 height 7
click at [451, 219] on link "6" at bounding box center [451, 220] width 7 height 7
click at [463, 220] on link "7" at bounding box center [462, 220] width 7 height 7
click at [470, 219] on link "8" at bounding box center [471, 220] width 7 height 7
click at [479, 220] on link "9" at bounding box center [479, 220] width 7 height 7
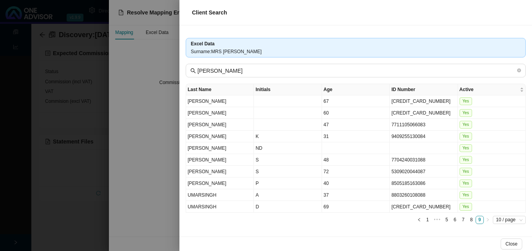
drag, startPoint x: 150, startPoint y: 107, endPoint x: 166, endPoint y: 108, distance: 16.9
click at [150, 108] on div at bounding box center [266, 125] width 532 height 251
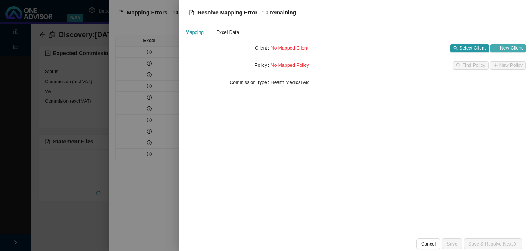
click at [503, 47] on span "New Client" at bounding box center [511, 48] width 23 height 8
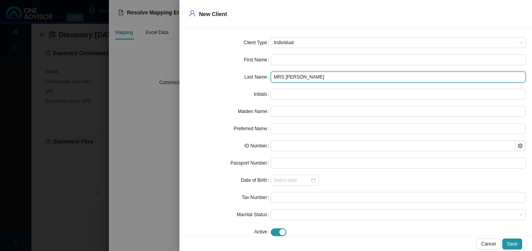
drag, startPoint x: 288, startPoint y: 77, endPoint x: 198, endPoint y: 74, distance: 89.7
click at [235, 74] on div "Last Name MRS [PERSON_NAME]" at bounding box center [356, 77] width 340 height 11
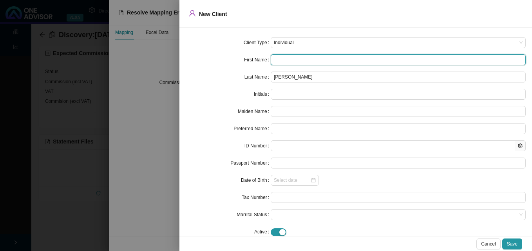
click at [276, 60] on input "text" at bounding box center [398, 59] width 255 height 11
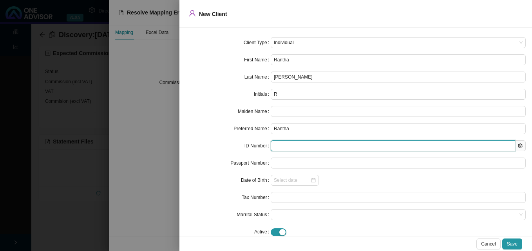
paste input "[CREDIT_CARD_NUMBER]"
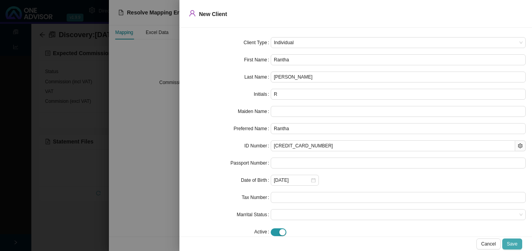
click at [510, 244] on span "Save" at bounding box center [512, 244] width 11 height 8
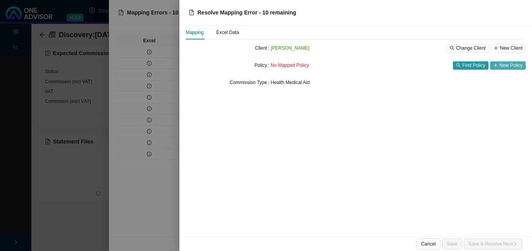
click at [505, 68] on span "New Policy" at bounding box center [510, 65] width 23 height 8
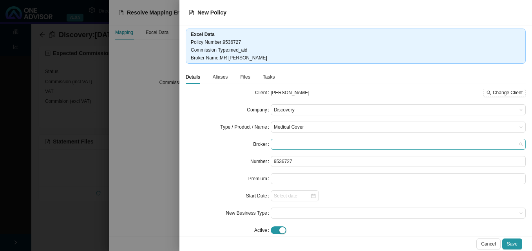
click at [289, 144] on span at bounding box center [398, 144] width 249 height 10
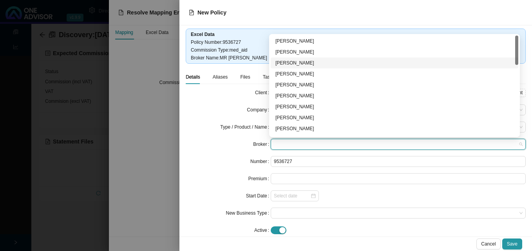
drag, startPoint x: 311, startPoint y: 60, endPoint x: 324, endPoint y: 78, distance: 22.4
click at [311, 62] on div "[PERSON_NAME]" at bounding box center [394, 63] width 238 height 8
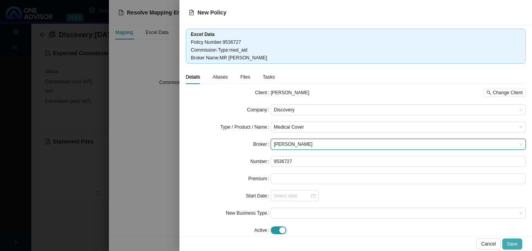
click at [510, 243] on span "Save" at bounding box center [512, 244] width 11 height 8
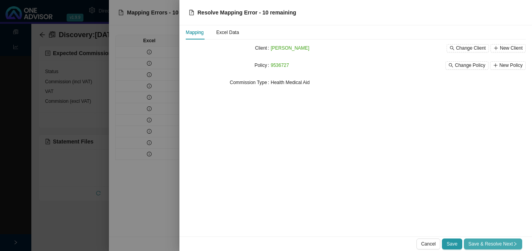
click at [486, 248] on span "Save & Resolve Next" at bounding box center [492, 244] width 49 height 8
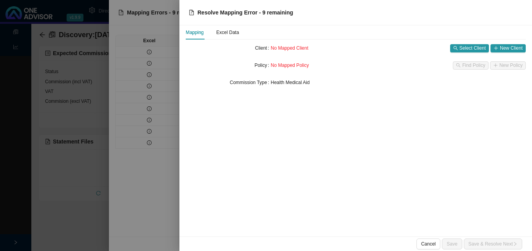
click at [149, 193] on div at bounding box center [266, 125] width 532 height 251
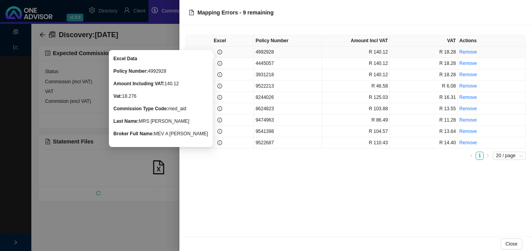
click at [219, 52] on icon "info-circle" at bounding box center [219, 52] width 5 height 5
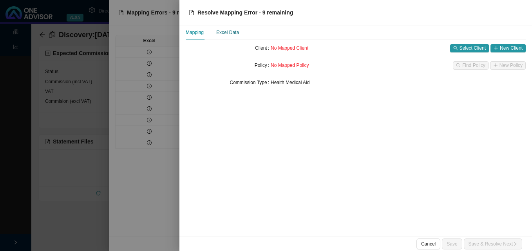
click at [231, 33] on div "Excel Data" at bounding box center [227, 33] width 23 height 8
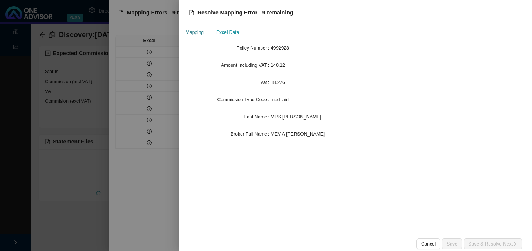
click at [194, 32] on div "Mapping" at bounding box center [195, 33] width 18 height 8
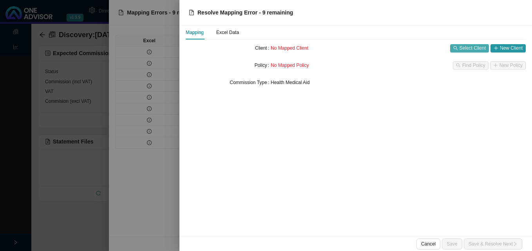
click at [472, 47] on span "Select Client" at bounding box center [472, 48] width 26 height 8
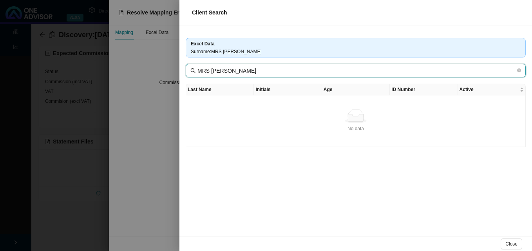
drag, startPoint x: 219, startPoint y: 73, endPoint x: 199, endPoint y: 74, distance: 20.0
click at [201, 74] on input "MRS [PERSON_NAME]" at bounding box center [356, 71] width 318 height 9
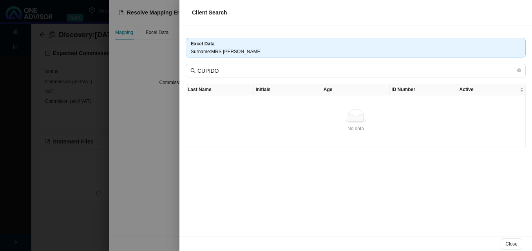
drag, startPoint x: 137, startPoint y: 158, endPoint x: 142, endPoint y: 158, distance: 5.1
click at [139, 158] on div at bounding box center [266, 125] width 532 height 251
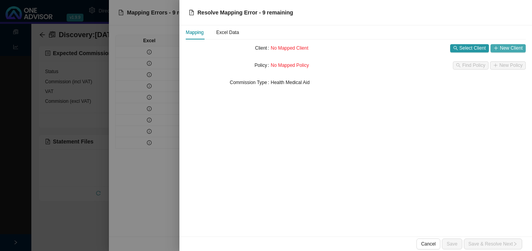
click at [514, 51] on span "New Client" at bounding box center [511, 48] width 23 height 8
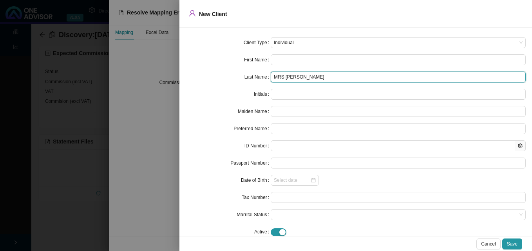
drag, startPoint x: 290, startPoint y: 79, endPoint x: 264, endPoint y: 79, distance: 26.2
click at [264, 79] on div "Last Name MRS [PERSON_NAME]" at bounding box center [356, 77] width 340 height 11
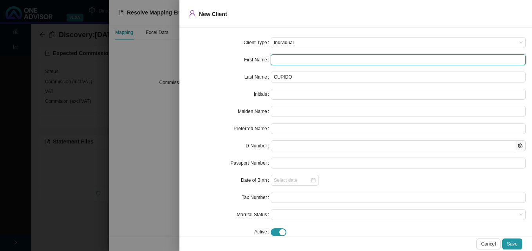
paste input "[PERSON_NAME]"
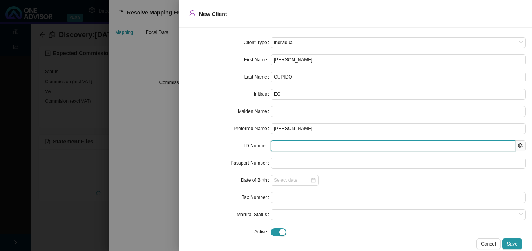
paste input "7702140147087"
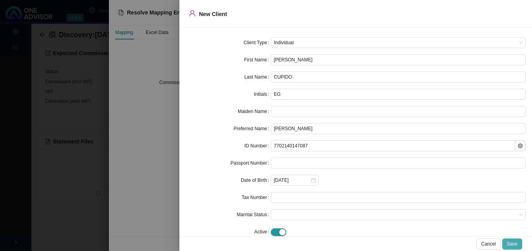
click at [516, 242] on span "Save" at bounding box center [512, 244] width 11 height 8
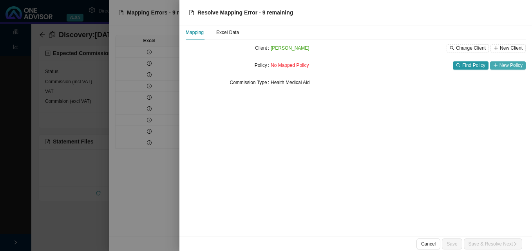
click at [500, 68] on span "New Policy" at bounding box center [510, 65] width 23 height 8
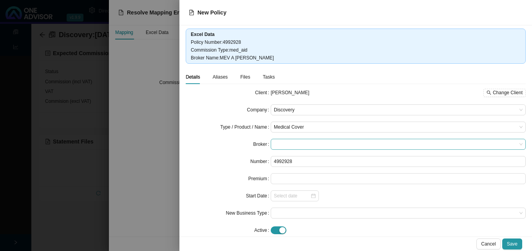
click at [285, 145] on span at bounding box center [398, 144] width 249 height 10
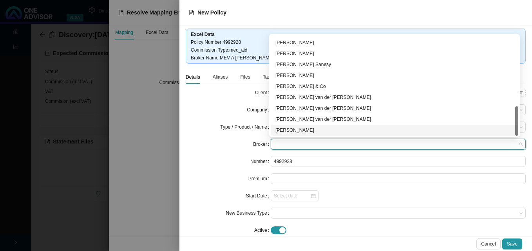
click at [333, 129] on div "[PERSON_NAME]" at bounding box center [394, 130] width 238 height 8
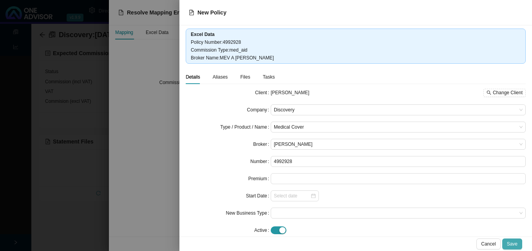
click at [509, 241] on span "Save" at bounding box center [512, 244] width 11 height 8
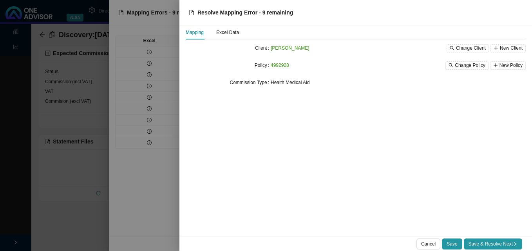
click at [509, 241] on span "Save & Resolve Next" at bounding box center [492, 244] width 49 height 8
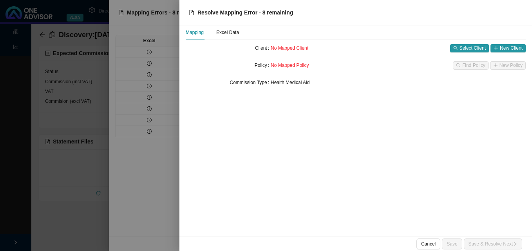
click at [161, 186] on div at bounding box center [266, 125] width 532 height 251
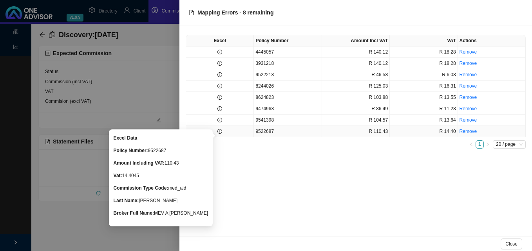
click at [219, 132] on icon "info-circle" at bounding box center [219, 131] width 5 height 5
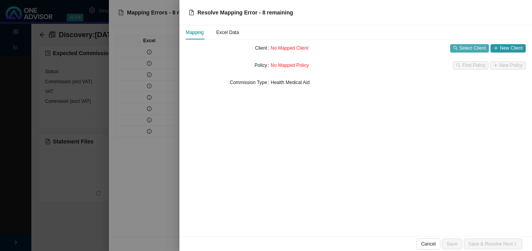
click at [467, 49] on span "Select Client" at bounding box center [472, 48] width 26 height 8
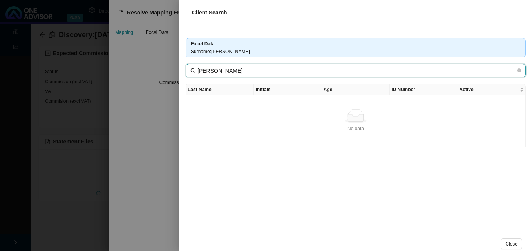
drag, startPoint x: 219, startPoint y: 73, endPoint x: 142, endPoint y: 69, distance: 76.8
click at [155, 69] on div "Client Search Excel Data Surname : [PERSON_NAME] [PERSON_NAME] Last Name Initia…" at bounding box center [266, 125] width 532 height 251
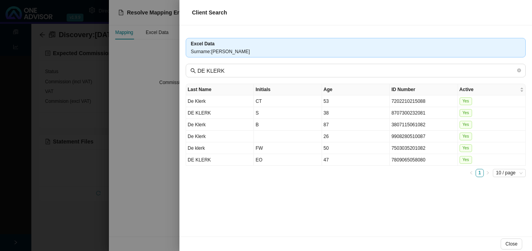
click at [143, 82] on div at bounding box center [266, 125] width 532 height 251
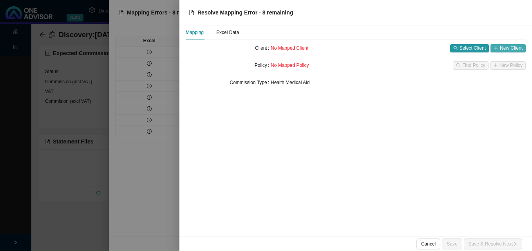
click at [517, 48] on span "New Client" at bounding box center [511, 48] width 23 height 8
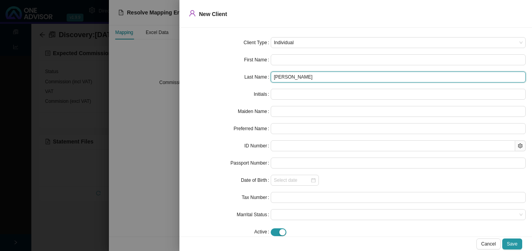
drag, startPoint x: 291, startPoint y: 79, endPoint x: 244, endPoint y: 74, distance: 48.0
click at [250, 74] on div "Last Name [PERSON_NAME]" at bounding box center [356, 77] width 340 height 11
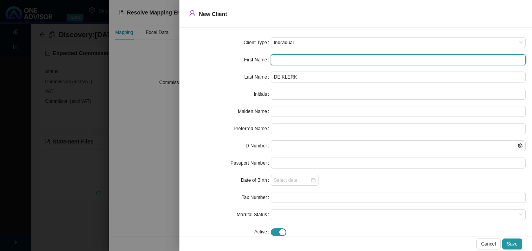
paste input "9301250312082"
drag, startPoint x: 324, startPoint y: 61, endPoint x: 251, endPoint y: 56, distance: 73.0
click at [254, 56] on div "First Name 9301250312082" at bounding box center [356, 59] width 340 height 11
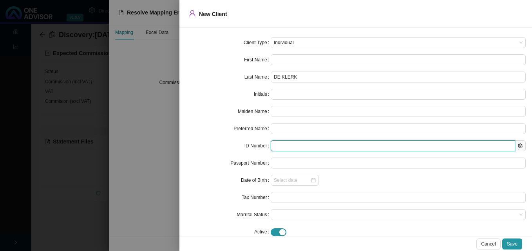
click at [278, 146] on input "text" at bounding box center [393, 146] width 244 height 11
paste input "9301250312082"
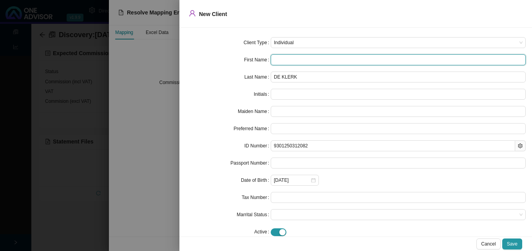
click at [289, 61] on input "text" at bounding box center [398, 59] width 255 height 11
paste input "[PERSON_NAME][DEMOGRAPHIC_DATA]"
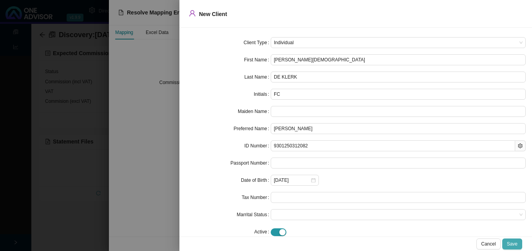
click at [512, 246] on span "Save" at bounding box center [512, 244] width 11 height 8
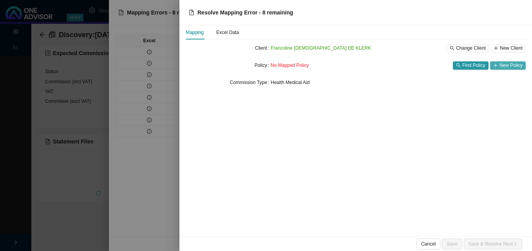
click at [501, 64] on span "New Policy" at bounding box center [510, 65] width 23 height 8
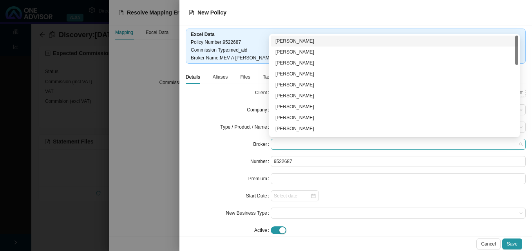
click at [330, 141] on span at bounding box center [398, 144] width 249 height 10
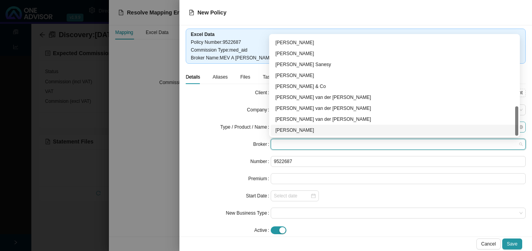
click at [346, 130] on div "[PERSON_NAME]" at bounding box center [394, 130] width 238 height 8
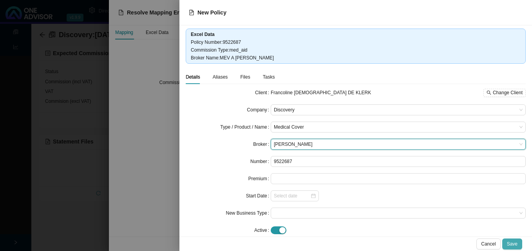
click at [513, 242] on span "Save" at bounding box center [512, 244] width 11 height 8
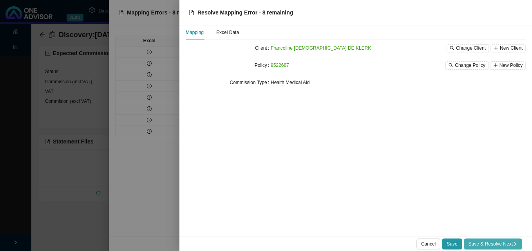
drag, startPoint x: 508, startPoint y: 246, endPoint x: 497, endPoint y: 245, distance: 10.6
click at [508, 246] on span "Save & Resolve Next" at bounding box center [492, 244] width 49 height 8
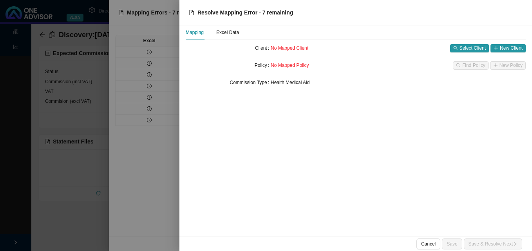
click at [165, 194] on div at bounding box center [266, 125] width 532 height 251
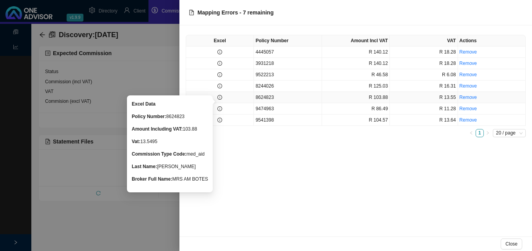
click at [220, 98] on icon "info-circle" at bounding box center [219, 97] width 5 height 5
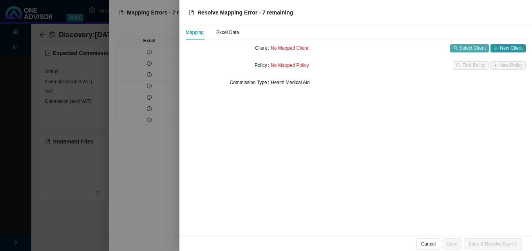
click at [466, 47] on span "Select Client" at bounding box center [472, 48] width 26 height 8
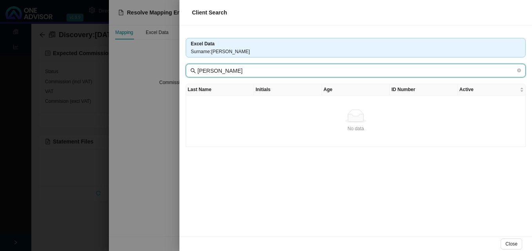
drag, startPoint x: 218, startPoint y: 72, endPoint x: 148, endPoint y: 67, distance: 70.6
click at [179, 69] on div "Client Search Excel Data Surname : [PERSON_NAME] [PERSON_NAME] Last Name Initia…" at bounding box center [266, 125] width 532 height 251
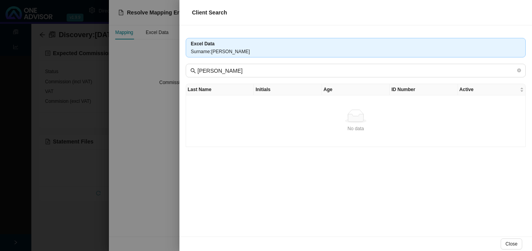
click at [153, 125] on div at bounding box center [266, 125] width 532 height 251
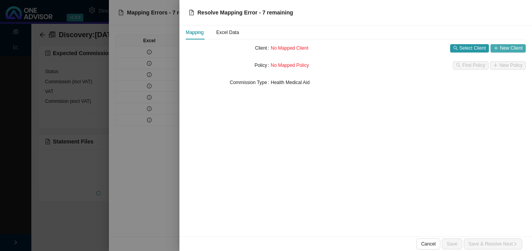
click at [513, 49] on span "New Client" at bounding box center [511, 48] width 23 height 8
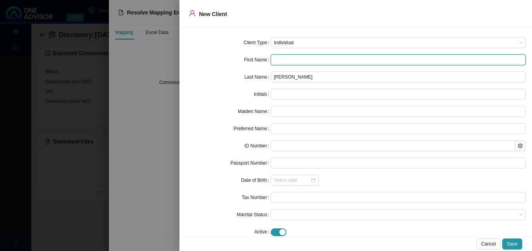
paste input "[PERSON_NAME] [PERSON_NAME]"
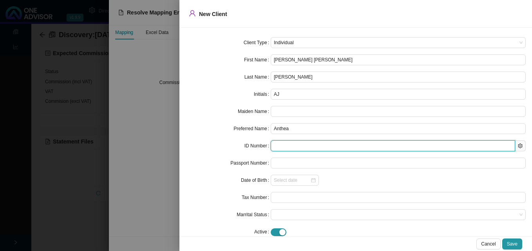
paste input "8806270156088"
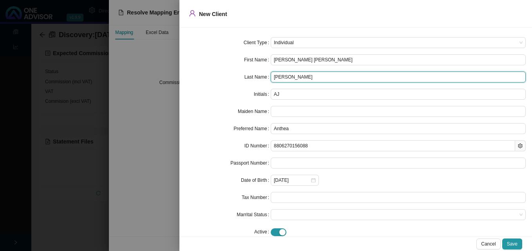
drag, startPoint x: 291, startPoint y: 78, endPoint x: 241, endPoint y: 76, distance: 49.8
click at [241, 76] on div "Last Name [PERSON_NAME]" at bounding box center [356, 77] width 340 height 11
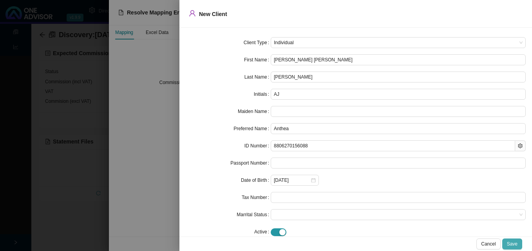
click at [512, 244] on span "Save" at bounding box center [512, 244] width 11 height 8
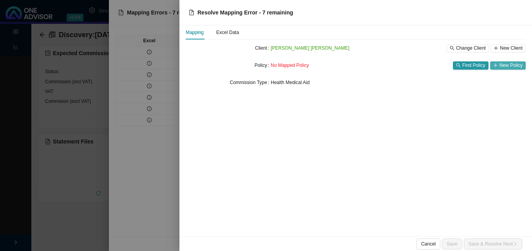
click at [498, 63] on span "button" at bounding box center [495, 65] width 5 height 5
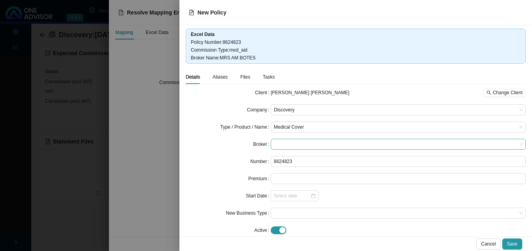
click at [309, 141] on span at bounding box center [398, 144] width 249 height 10
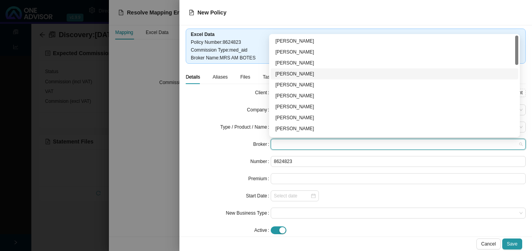
click at [295, 74] on div "[PERSON_NAME]" at bounding box center [394, 74] width 238 height 8
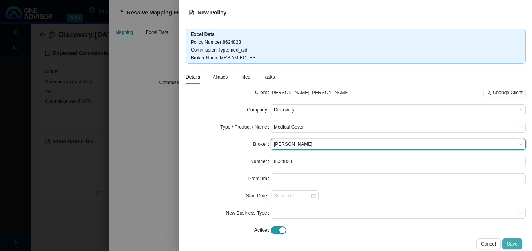
click at [508, 240] on span "Save" at bounding box center [512, 244] width 11 height 8
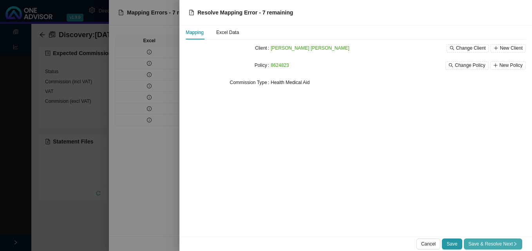
click at [509, 242] on span "Save & Resolve Next" at bounding box center [492, 244] width 49 height 8
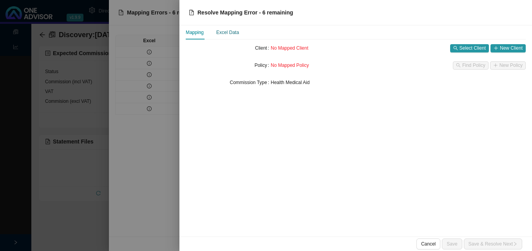
click at [226, 29] on div "Excel Data" at bounding box center [227, 33] width 23 height 8
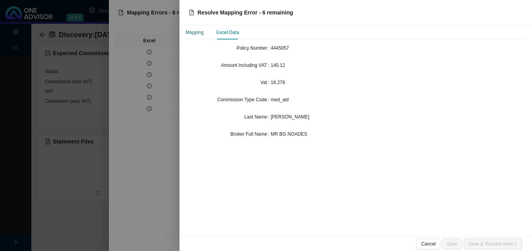
drag, startPoint x: 199, startPoint y: 31, endPoint x: 266, endPoint y: 37, distance: 67.6
click at [199, 32] on div "Mapping" at bounding box center [195, 33] width 18 height 8
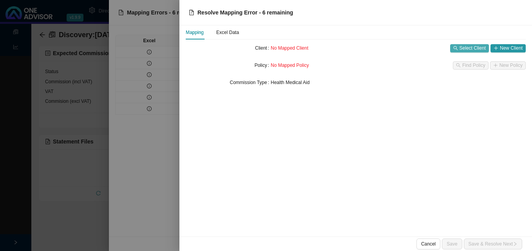
click at [466, 46] on button "Select Client" at bounding box center [469, 48] width 39 height 8
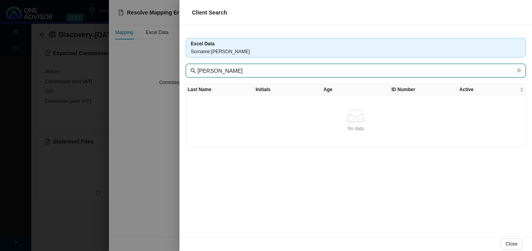
drag, startPoint x: 217, startPoint y: 71, endPoint x: 154, endPoint y: 69, distance: 63.5
click at [181, 70] on div "Excel Data Surname : [PERSON_NAME] [PERSON_NAME] Last Name Initials Age ID Numb…" at bounding box center [355, 130] width 352 height 211
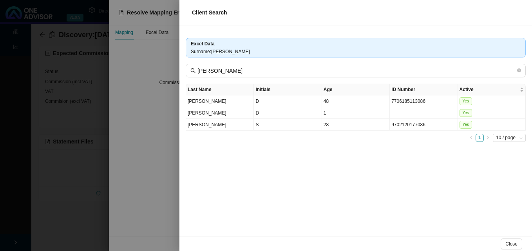
click at [138, 141] on div at bounding box center [266, 125] width 532 height 251
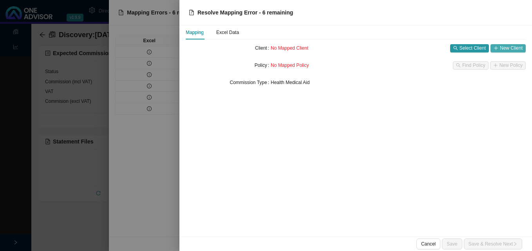
click at [506, 46] on span "New Client" at bounding box center [511, 48] width 23 height 8
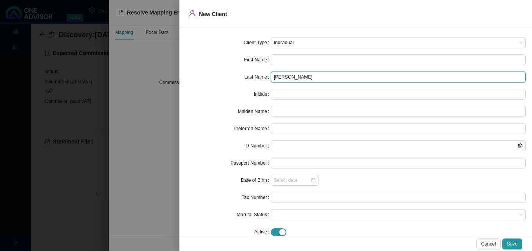
drag, startPoint x: 289, startPoint y: 76, endPoint x: 238, endPoint y: 71, distance: 51.6
click at [244, 72] on div "Last Name [PERSON_NAME]" at bounding box center [356, 77] width 340 height 11
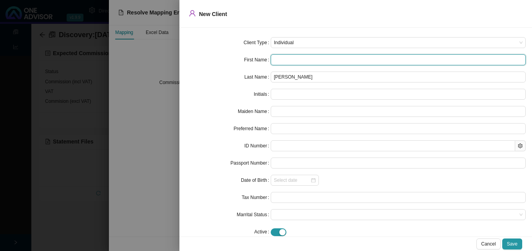
click at [285, 60] on input "text" at bounding box center [398, 59] width 255 height 11
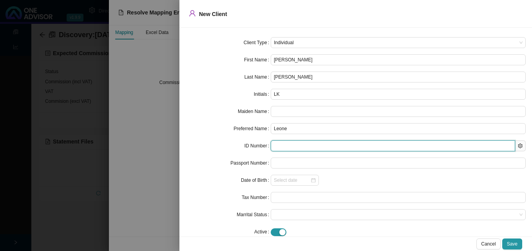
paste input "9203090116089"
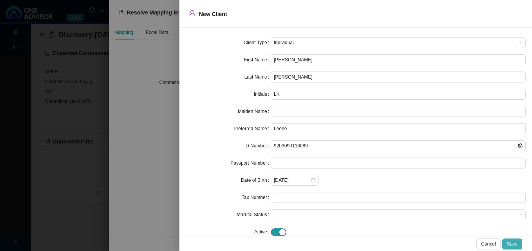
click at [512, 243] on span "Save" at bounding box center [512, 244] width 11 height 8
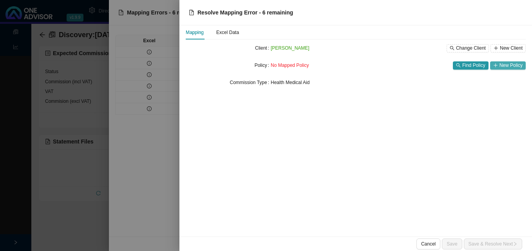
click at [503, 62] on button "New Policy" at bounding box center [508, 65] width 36 height 8
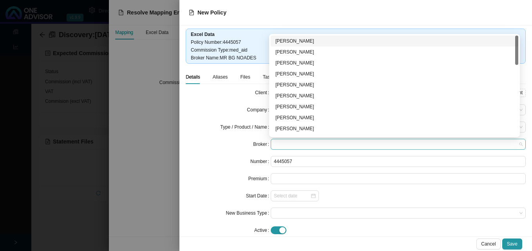
click at [271, 147] on div at bounding box center [398, 144] width 255 height 11
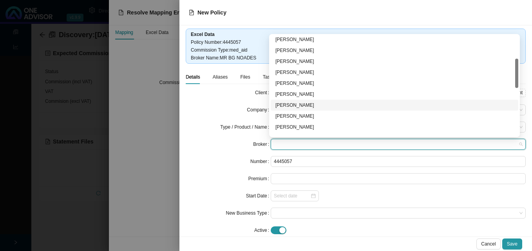
scroll to position [117, 0]
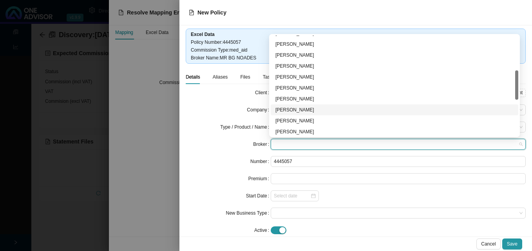
click at [318, 111] on div "[PERSON_NAME]" at bounding box center [394, 110] width 238 height 8
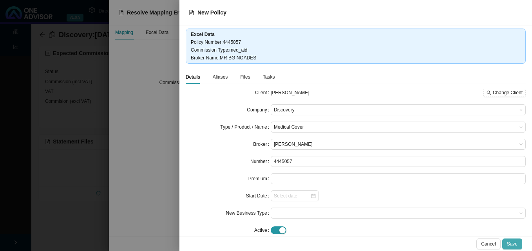
click at [511, 244] on span "Save" at bounding box center [512, 244] width 11 height 8
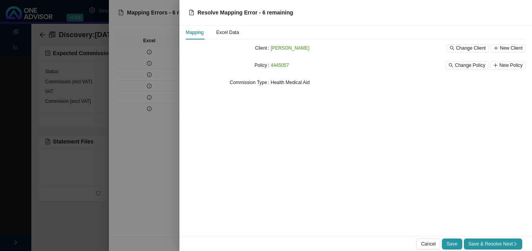
click at [510, 242] on span "Save & Resolve Next" at bounding box center [492, 244] width 49 height 8
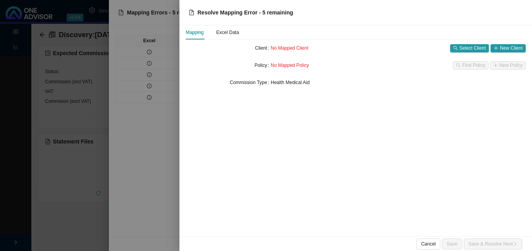
click at [136, 162] on div at bounding box center [266, 125] width 532 height 251
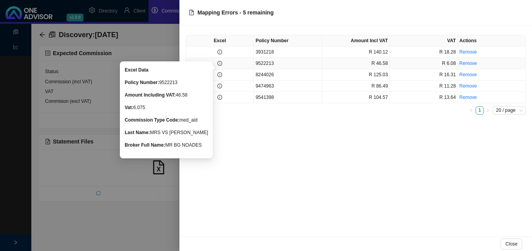
click at [220, 63] on icon "info-circle" at bounding box center [220, 63] width 0 height 2
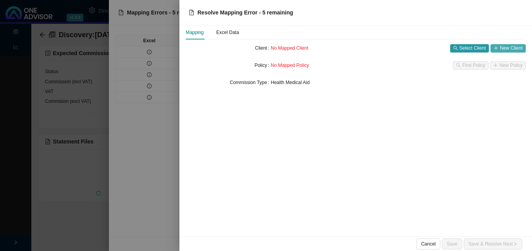
click at [514, 46] on span "New Client" at bounding box center [511, 48] width 23 height 8
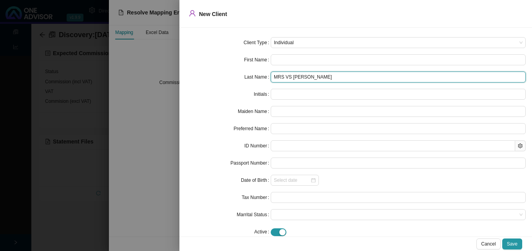
drag, startPoint x: 288, startPoint y: 79, endPoint x: 250, endPoint y: 76, distance: 38.5
click at [250, 76] on div "Last Name MRS VS [PERSON_NAME]" at bounding box center [356, 77] width 340 height 11
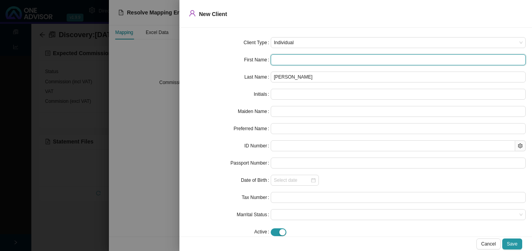
paste input "[PERSON_NAME] [PERSON_NAME]"
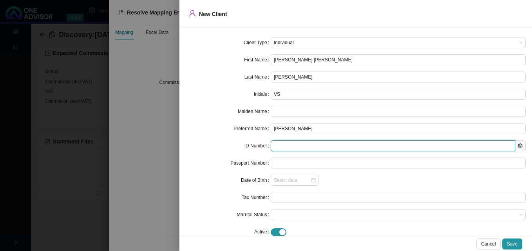
paste input "5510270673182"
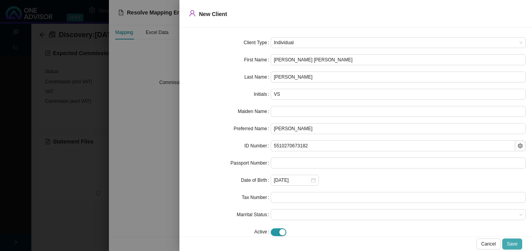
click at [512, 244] on span "Save" at bounding box center [512, 244] width 11 height 8
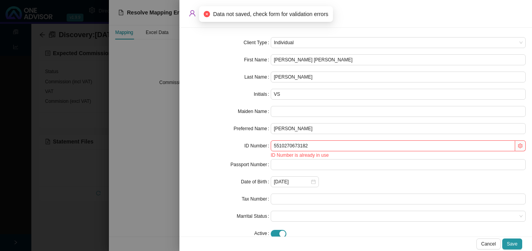
click at [157, 185] on div at bounding box center [266, 125] width 532 height 251
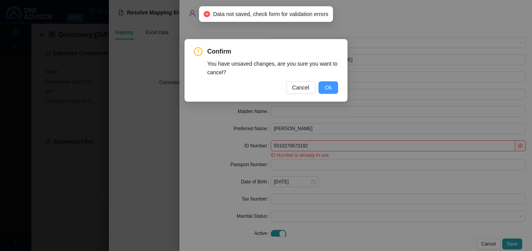
click at [328, 85] on span "Ok" at bounding box center [328, 87] width 7 height 9
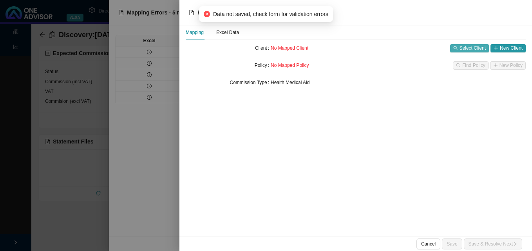
click at [457, 47] on icon "search" at bounding box center [455, 48] width 4 height 4
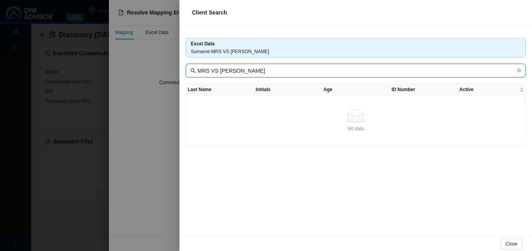
drag, startPoint x: 217, startPoint y: 72, endPoint x: 177, endPoint y: 73, distance: 39.9
click at [177, 73] on div "Client Search Excel Data Surname : MRS VS [PERSON_NAME] MRS VS [PERSON_NAME] La…" at bounding box center [266, 125] width 532 height 251
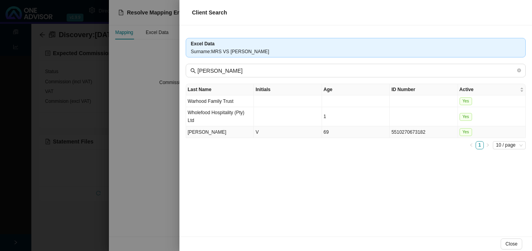
click at [280, 131] on td "V" at bounding box center [288, 132] width 68 height 12
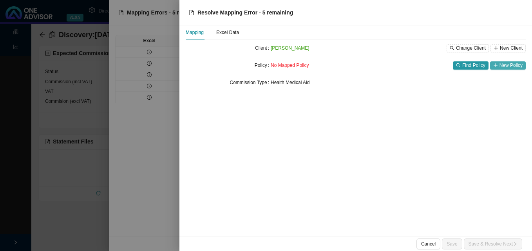
click at [517, 65] on span "New Policy" at bounding box center [510, 65] width 23 height 8
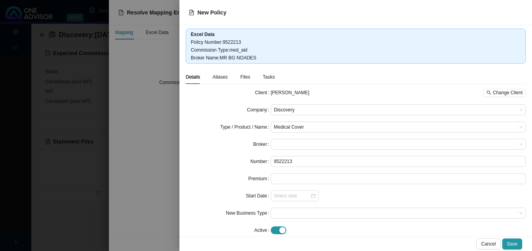
drag, startPoint x: 126, startPoint y: 100, endPoint x: 135, endPoint y: 101, distance: 8.3
click at [128, 101] on div at bounding box center [266, 125] width 532 height 251
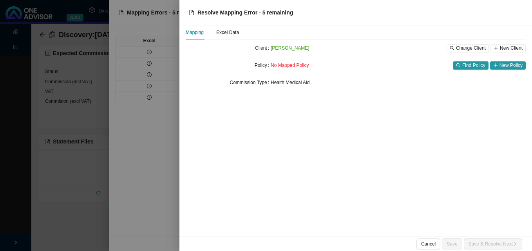
click at [136, 61] on div at bounding box center [266, 125] width 532 height 251
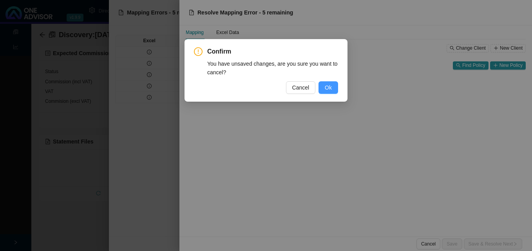
click at [331, 88] on span "Ok" at bounding box center [328, 87] width 7 height 9
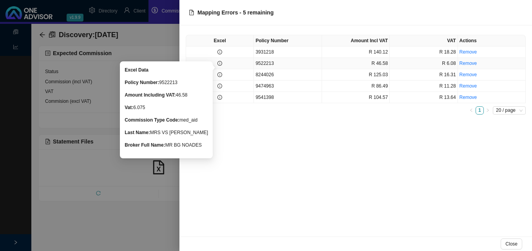
click at [221, 63] on icon "info-circle" at bounding box center [219, 63] width 5 height 5
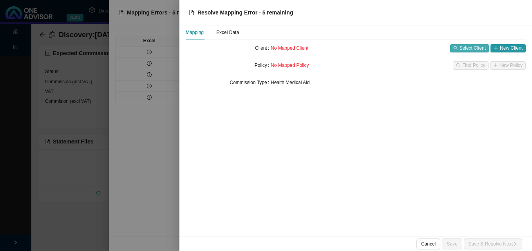
click at [475, 51] on span "Select Client" at bounding box center [472, 48] width 26 height 8
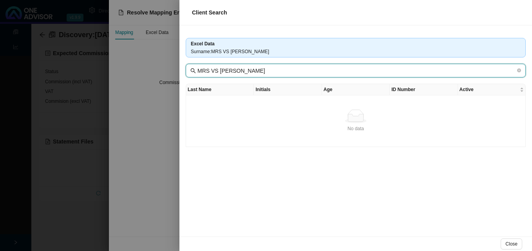
drag, startPoint x: 218, startPoint y: 71, endPoint x: 172, endPoint y: 70, distance: 45.8
click at [187, 70] on span "MRS VS [PERSON_NAME]" at bounding box center [356, 71] width 340 height 14
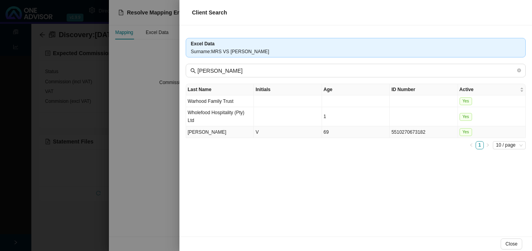
click at [409, 133] on td "5510270673182" at bounding box center [424, 132] width 68 height 12
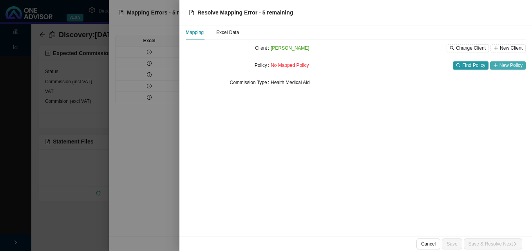
click at [513, 67] on span "New Policy" at bounding box center [510, 65] width 23 height 8
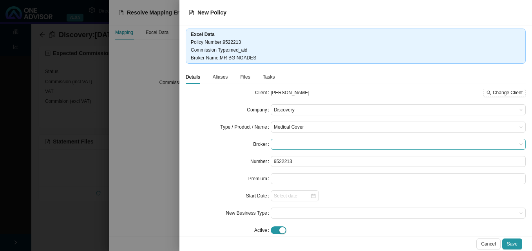
click at [287, 143] on span at bounding box center [398, 144] width 249 height 10
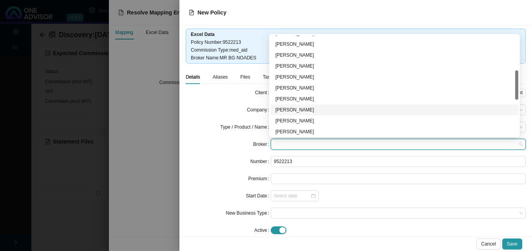
click at [322, 113] on div "[PERSON_NAME]" at bounding box center [394, 110] width 238 height 8
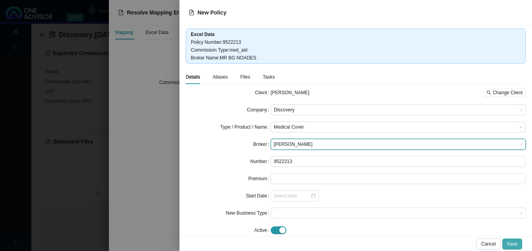
click at [509, 243] on span "Save" at bounding box center [512, 244] width 11 height 8
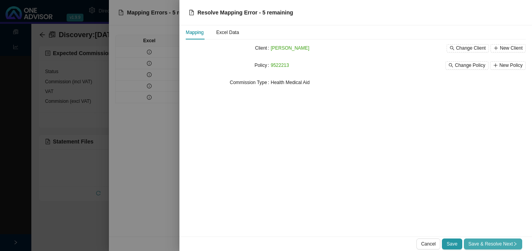
click at [483, 240] on span "Save & Resolve Next" at bounding box center [492, 244] width 49 height 8
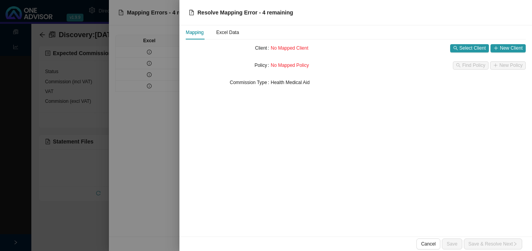
click at [158, 170] on div at bounding box center [266, 125] width 532 height 251
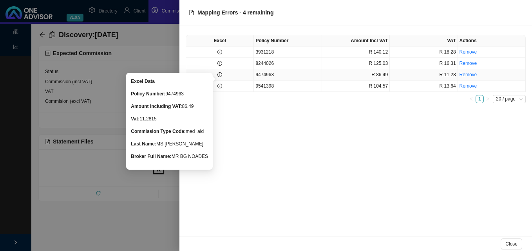
click at [220, 75] on icon "info-circle" at bounding box center [220, 75] width 0 height 2
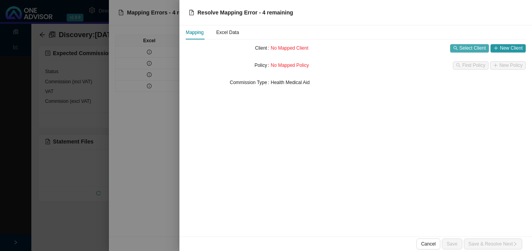
click at [460, 47] on span "Select Client" at bounding box center [472, 48] width 26 height 8
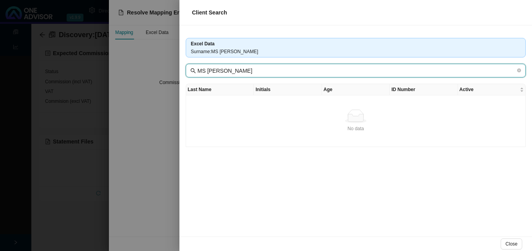
click at [211, 71] on input "MS [PERSON_NAME]" at bounding box center [356, 71] width 318 height 9
click at [210, 71] on input "MS [PERSON_NAME]" at bounding box center [356, 71] width 318 height 9
drag, startPoint x: 209, startPoint y: 71, endPoint x: 182, endPoint y: 70, distance: 27.0
click at [190, 70] on span "MS [PERSON_NAME]" at bounding box center [356, 71] width 340 height 14
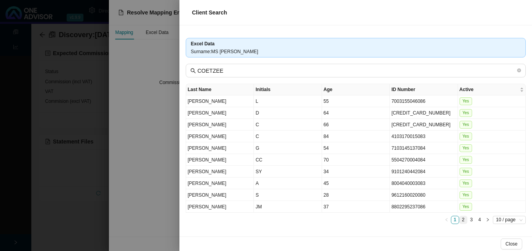
click at [463, 220] on link "2" at bounding box center [462, 220] width 7 height 7
click at [470, 222] on link "3" at bounding box center [471, 220] width 7 height 7
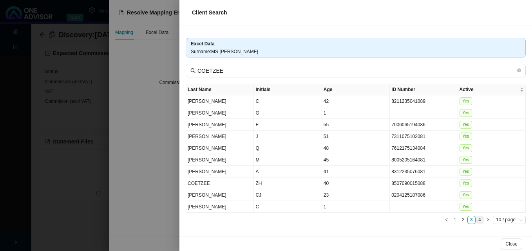
click at [481, 221] on link "4" at bounding box center [479, 220] width 7 height 7
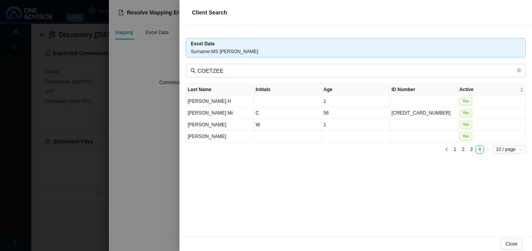
click at [165, 175] on div at bounding box center [266, 125] width 532 height 251
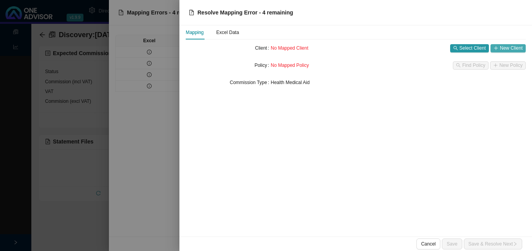
click at [511, 50] on span "New Client" at bounding box center [511, 48] width 23 height 8
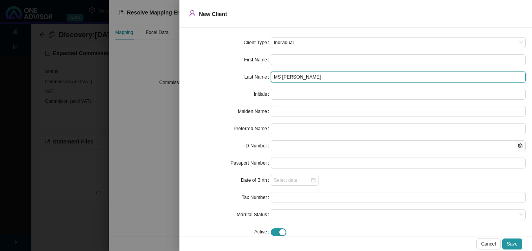
drag, startPoint x: 284, startPoint y: 77, endPoint x: 243, endPoint y: 77, distance: 40.7
click at [243, 77] on div "Last Name MS [PERSON_NAME]" at bounding box center [356, 77] width 340 height 11
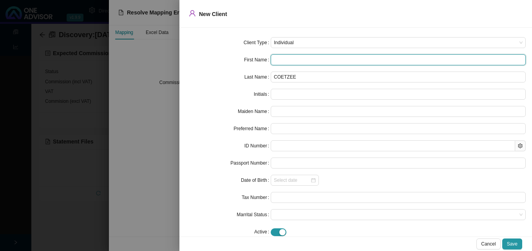
click at [290, 60] on input "text" at bounding box center [398, 59] width 255 height 11
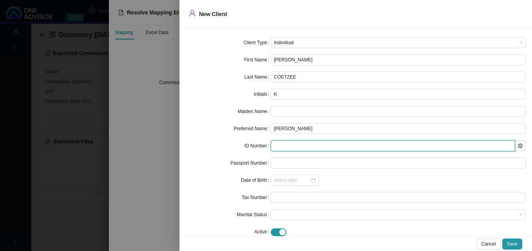
paste input "9209170237083"
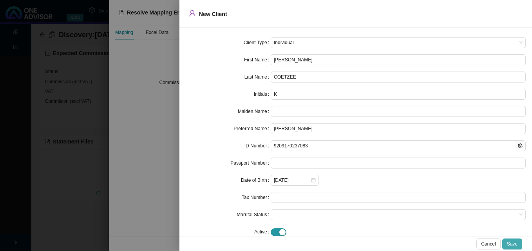
click at [512, 242] on span "Save" at bounding box center [512, 244] width 11 height 8
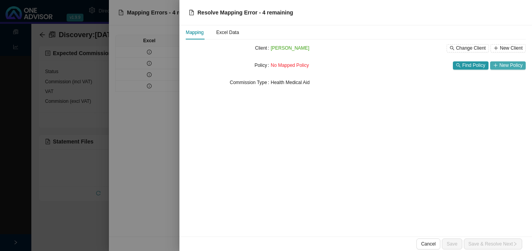
click at [504, 66] on span "New Policy" at bounding box center [510, 65] width 23 height 8
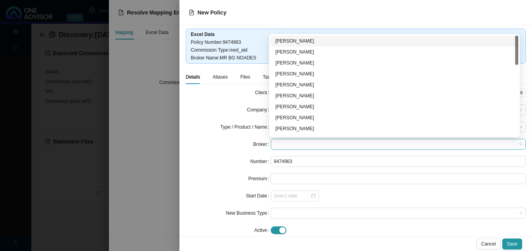
click at [286, 144] on span at bounding box center [398, 144] width 249 height 10
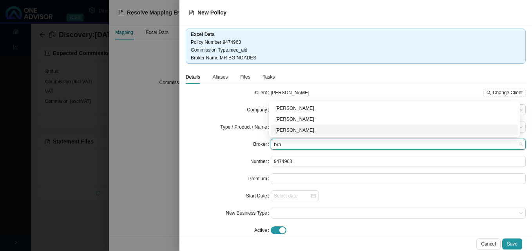
click at [286, 132] on div "[PERSON_NAME]" at bounding box center [394, 130] width 238 height 8
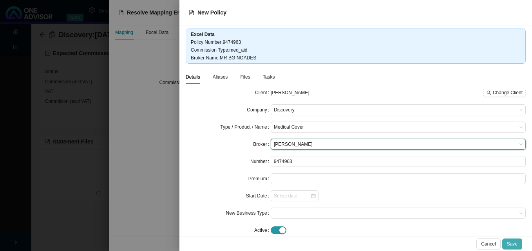
click at [520, 242] on button "Save" at bounding box center [512, 244] width 20 height 11
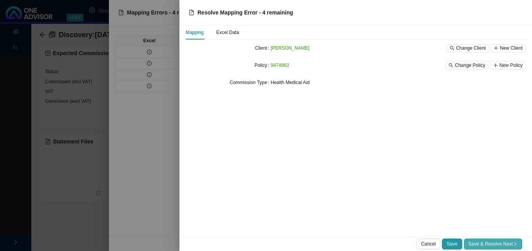
click at [506, 246] on span "Save & Resolve Next" at bounding box center [492, 244] width 49 height 8
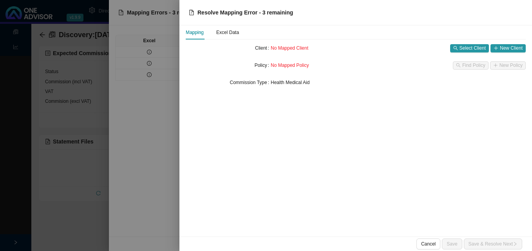
click at [154, 186] on div at bounding box center [266, 125] width 532 height 251
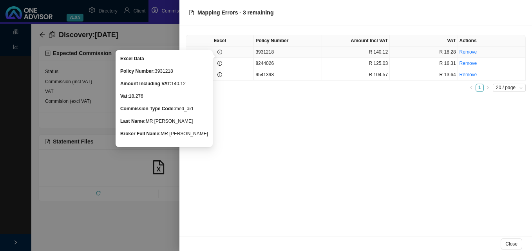
click at [218, 53] on icon "info-circle" at bounding box center [219, 52] width 5 height 5
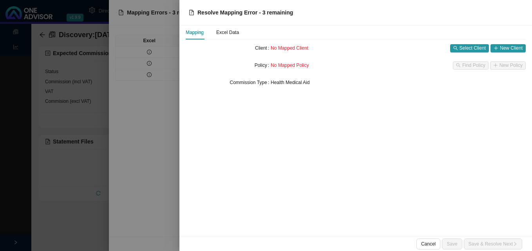
click at [241, 33] on div "Mapping Excel Data" at bounding box center [350, 32] width 329 height 14
click at [230, 33] on div "Excel Data" at bounding box center [227, 33] width 23 height 8
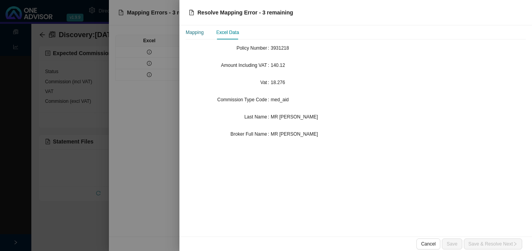
click at [197, 34] on div "Mapping" at bounding box center [195, 33] width 18 height 8
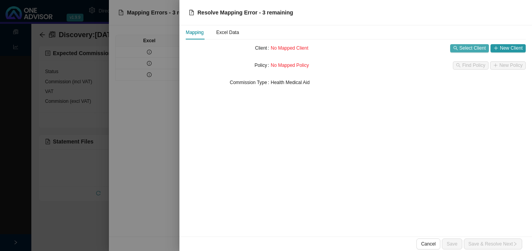
click at [467, 49] on span "Select Client" at bounding box center [472, 48] width 26 height 8
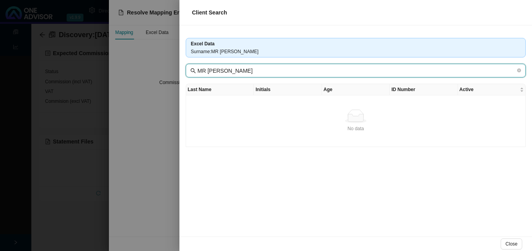
drag, startPoint x: 214, startPoint y: 72, endPoint x: 166, endPoint y: 73, distance: 47.4
click at [176, 73] on div "Client Search Excel Data Surname : MR [PERSON_NAME] MR [PERSON_NAME] Last Name …" at bounding box center [266, 125] width 532 height 251
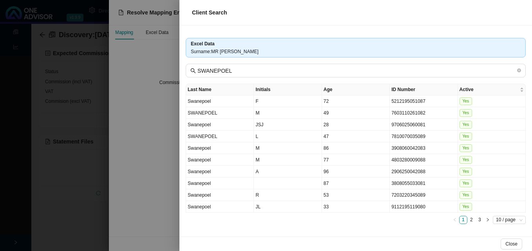
click at [156, 160] on div at bounding box center [266, 125] width 532 height 251
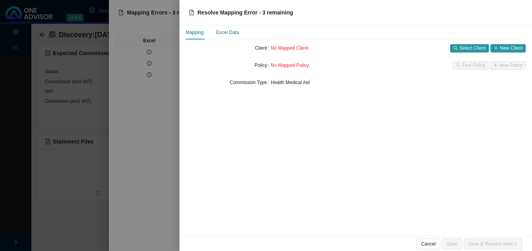
click at [231, 31] on div "Excel Data" at bounding box center [227, 33] width 23 height 8
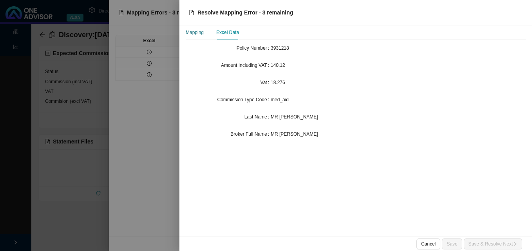
click at [194, 31] on div "Mapping" at bounding box center [195, 33] width 18 height 8
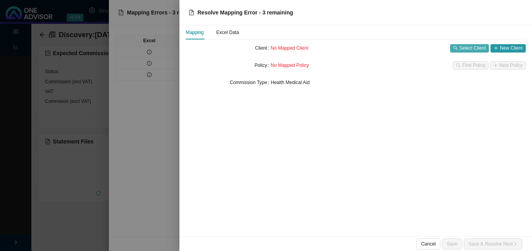
click at [468, 47] on span "Select Client" at bounding box center [472, 48] width 26 height 8
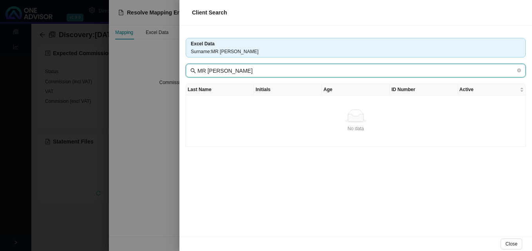
drag, startPoint x: 214, startPoint y: 72, endPoint x: 151, endPoint y: 71, distance: 63.1
click at [161, 72] on div "Client Search Excel Data Surname : MR [PERSON_NAME] MR [PERSON_NAME] Last Name …" at bounding box center [266, 125] width 532 height 251
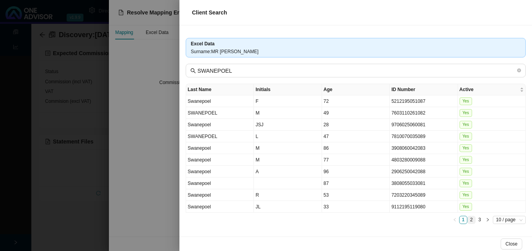
click at [472, 221] on link "2" at bounding box center [471, 220] width 7 height 7
click at [478, 221] on link "3" at bounding box center [479, 220] width 7 height 7
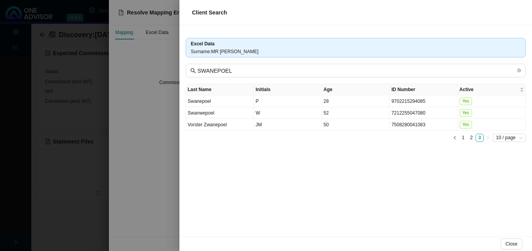
click at [170, 185] on div at bounding box center [266, 125] width 532 height 251
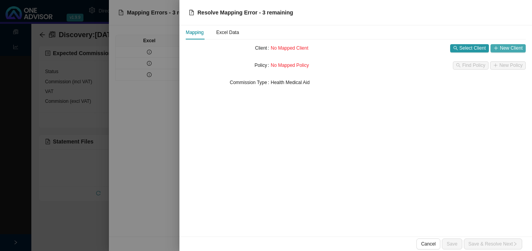
click at [508, 49] on span "New Client" at bounding box center [511, 48] width 23 height 8
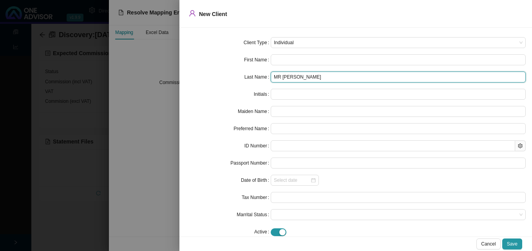
drag, startPoint x: 287, startPoint y: 78, endPoint x: 156, endPoint y: 78, distance: 131.2
click at [193, 78] on div "Last Name MR [PERSON_NAME]" at bounding box center [356, 77] width 340 height 11
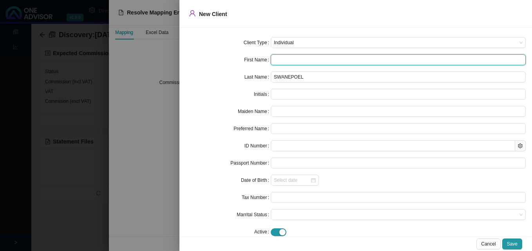
click at [309, 61] on input "text" at bounding box center [398, 59] width 255 height 11
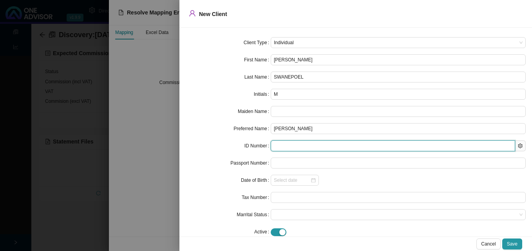
click at [278, 149] on input "text" at bounding box center [393, 146] width 244 height 11
paste input "8601145341084"
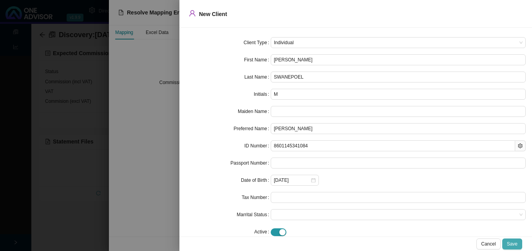
click at [510, 242] on span "Save" at bounding box center [512, 244] width 11 height 8
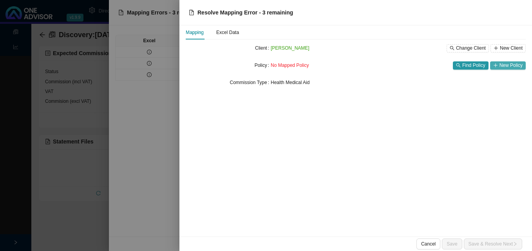
click at [505, 69] on span "New Policy" at bounding box center [510, 65] width 23 height 8
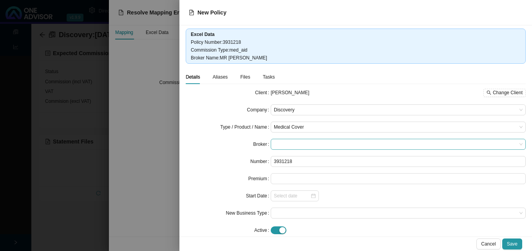
click at [319, 145] on span at bounding box center [398, 144] width 249 height 10
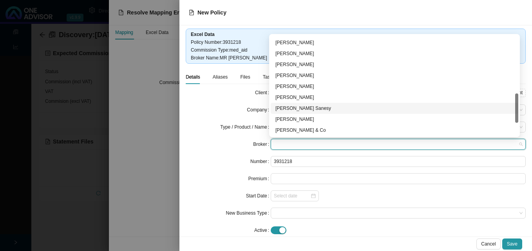
scroll to position [240, 0]
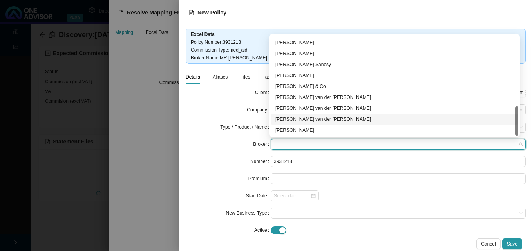
click at [343, 118] on div "[PERSON_NAME] van der [PERSON_NAME]" at bounding box center [394, 120] width 238 height 8
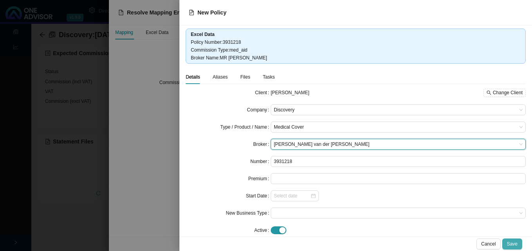
click at [512, 241] on span "Save" at bounding box center [512, 244] width 11 height 8
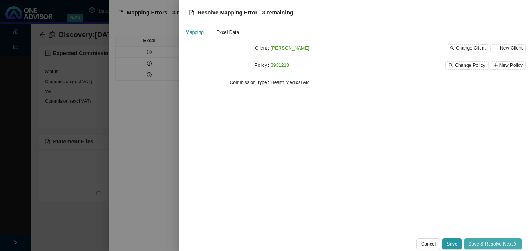
click at [512, 241] on span "Save & Resolve Next" at bounding box center [492, 244] width 49 height 8
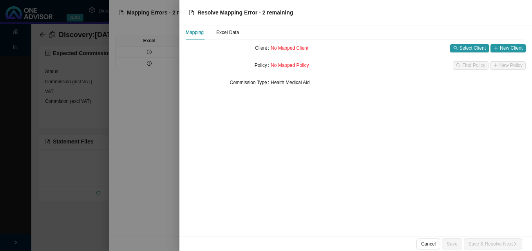
click at [161, 160] on div at bounding box center [266, 125] width 532 height 251
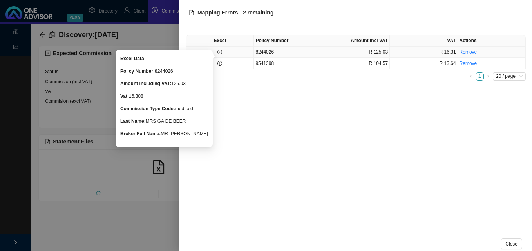
click at [218, 53] on icon "info-circle" at bounding box center [219, 52] width 5 height 5
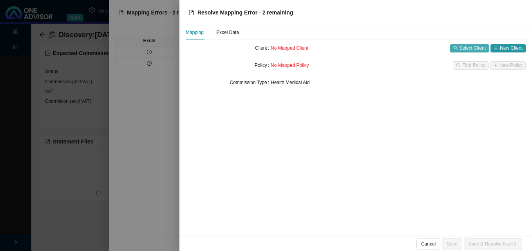
click at [460, 45] on button "Select Client" at bounding box center [469, 48] width 39 height 8
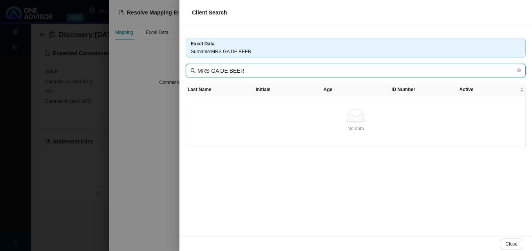
drag, startPoint x: 219, startPoint y: 70, endPoint x: 150, endPoint y: 71, distance: 68.1
click at [190, 71] on span "MRS GA DE BEER" at bounding box center [356, 71] width 340 height 14
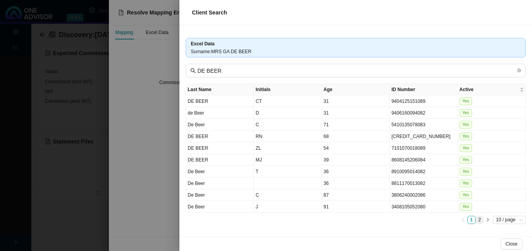
click at [477, 221] on link "2" at bounding box center [479, 220] width 7 height 7
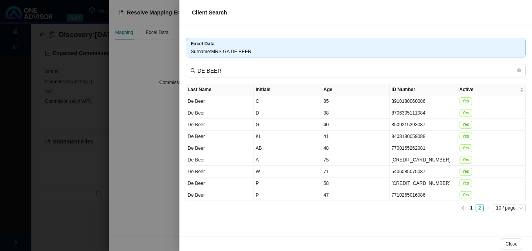
click at [162, 192] on div at bounding box center [266, 125] width 532 height 251
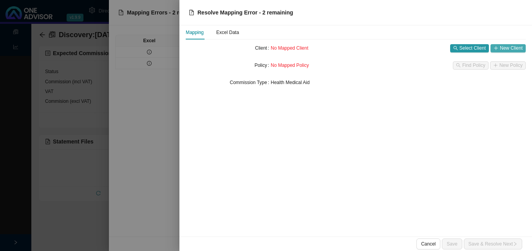
click at [508, 48] on span "New Client" at bounding box center [511, 48] width 23 height 8
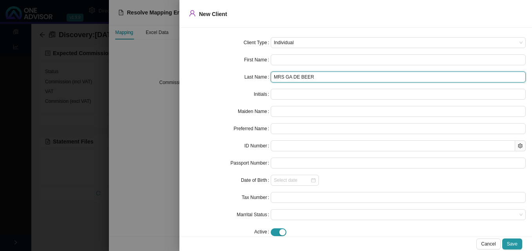
drag, startPoint x: 290, startPoint y: 76, endPoint x: 256, endPoint y: 80, distance: 34.6
click at [257, 79] on div "Last Name MRS GA DE BEER" at bounding box center [356, 77] width 340 height 11
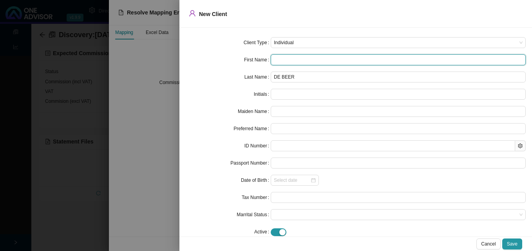
click at [285, 62] on input "text" at bounding box center [398, 59] width 255 height 11
paste input "[PERSON_NAME]"
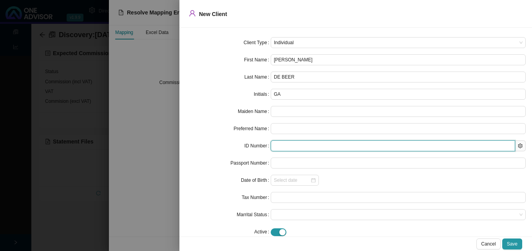
click at [282, 147] on input "text" at bounding box center [393, 146] width 244 height 11
paste input "[CREDIT_CARD_NUMBER]"
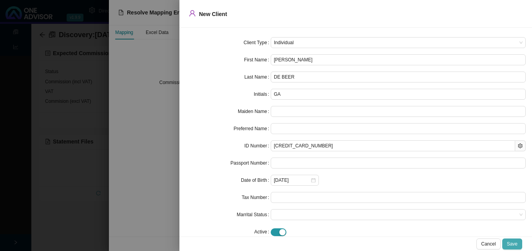
click at [513, 245] on span "Save" at bounding box center [512, 244] width 11 height 8
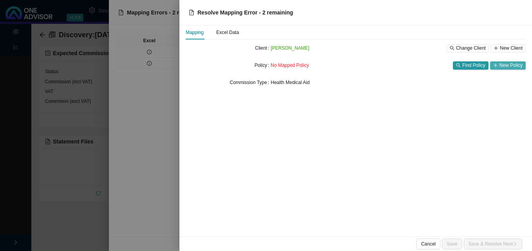
click at [502, 68] on span "New Policy" at bounding box center [510, 65] width 23 height 8
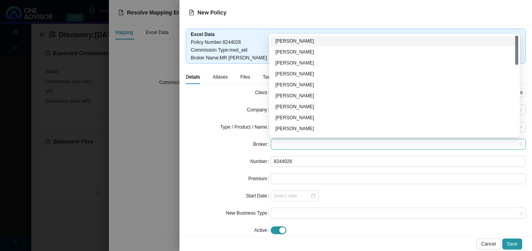
click at [275, 146] on span at bounding box center [398, 144] width 249 height 10
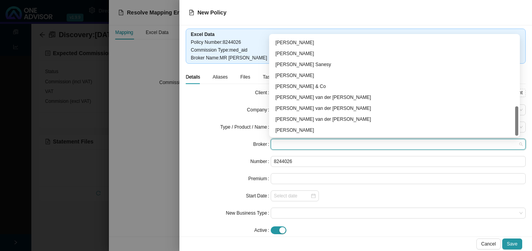
drag, startPoint x: 516, startPoint y: 68, endPoint x: 448, endPoint y: 140, distance: 99.2
click at [501, 136] on div "c482a0ac-a38b-4b7c-a6a9-08dbb8ee32b2 bc5d8aca-7d37-49b9-a6aa-08dbb8ee32b2 59cd8…" at bounding box center [394, 85] width 251 height 103
click at [332, 121] on div "[PERSON_NAME] van der [PERSON_NAME]" at bounding box center [394, 120] width 238 height 8
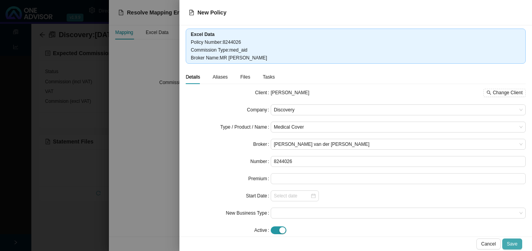
click at [513, 240] on button "Save" at bounding box center [512, 244] width 20 height 11
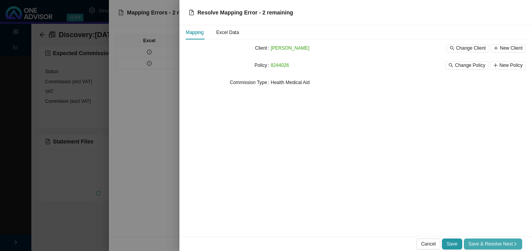
click at [490, 245] on span "Save & Resolve Next" at bounding box center [492, 244] width 49 height 8
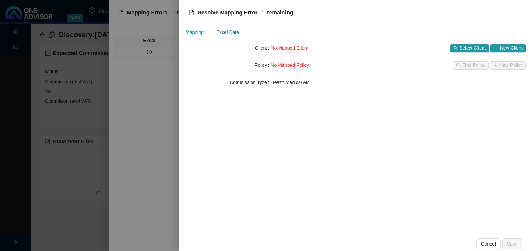
click at [227, 33] on div "Excel Data" at bounding box center [227, 33] width 23 height 8
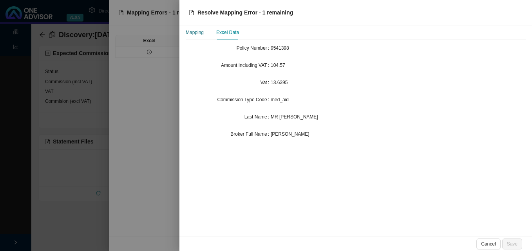
click at [203, 34] on div "Mapping" at bounding box center [195, 33] width 18 height 8
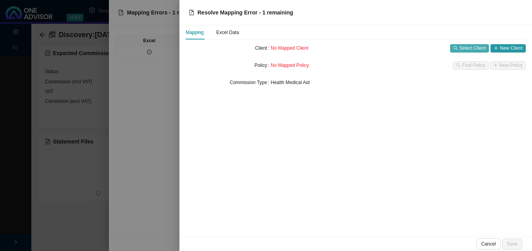
click at [463, 47] on span "Select Client" at bounding box center [472, 48] width 26 height 8
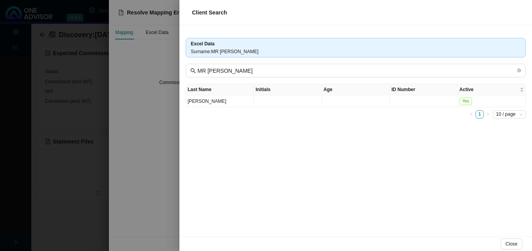
click at [163, 127] on div at bounding box center [266, 125] width 532 height 251
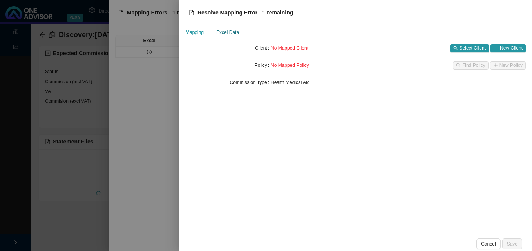
click at [230, 33] on div "Excel Data" at bounding box center [227, 33] width 23 height 8
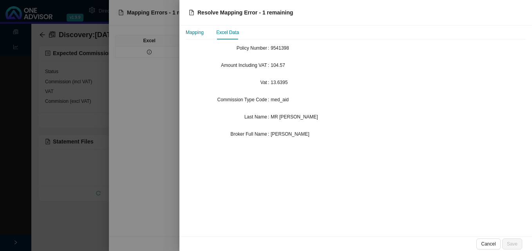
click at [201, 34] on div "Mapping" at bounding box center [195, 33] width 18 height 8
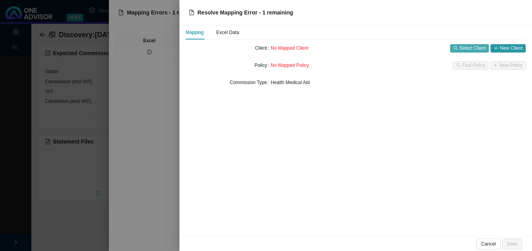
click at [476, 49] on span "Select Client" at bounding box center [472, 48] width 26 height 8
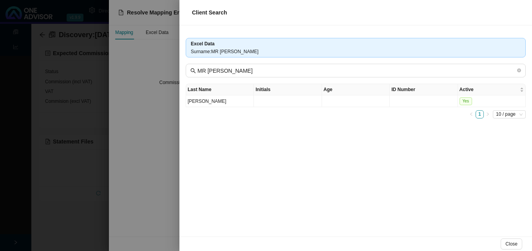
click at [143, 102] on div at bounding box center [266, 125] width 532 height 251
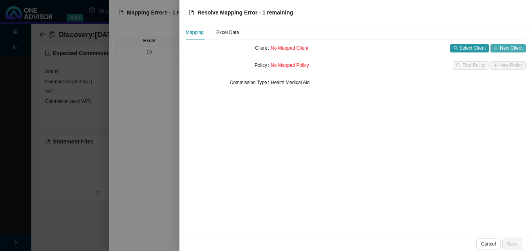
click at [496, 45] on button "New Client" at bounding box center [507, 48] width 35 height 8
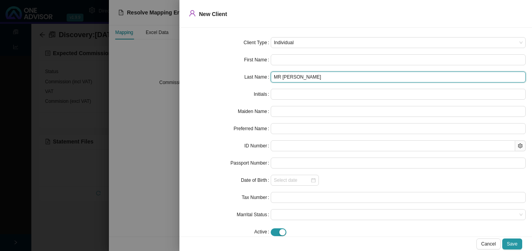
drag, startPoint x: 285, startPoint y: 78, endPoint x: 208, endPoint y: 76, distance: 77.2
click at [220, 76] on div "Last Name MR [PERSON_NAME]" at bounding box center [356, 77] width 340 height 11
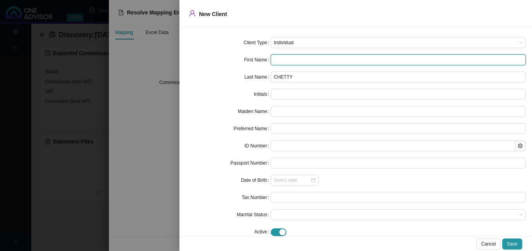
click at [292, 62] on input "text" at bounding box center [398, 59] width 255 height 11
paste input "[PERSON_NAME]"
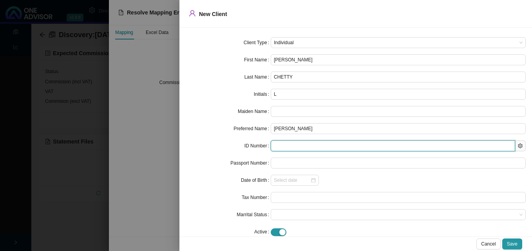
click at [283, 146] on input "text" at bounding box center [393, 146] width 244 height 11
paste input "7004075132089"
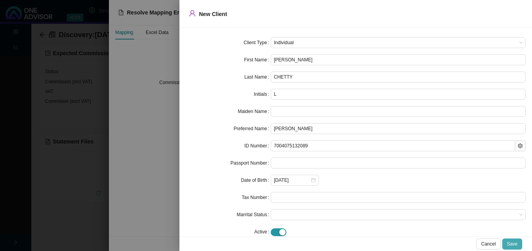
click at [511, 244] on span "Save" at bounding box center [512, 244] width 11 height 8
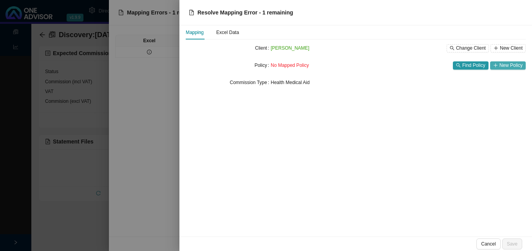
click at [503, 68] on span "New Policy" at bounding box center [510, 65] width 23 height 8
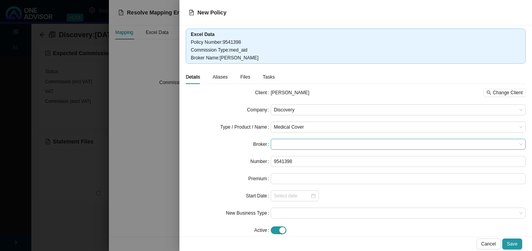
click at [305, 147] on span at bounding box center [398, 144] width 249 height 10
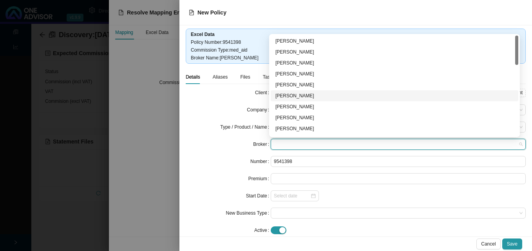
click at [301, 94] on div "[PERSON_NAME]" at bounding box center [394, 96] width 238 height 8
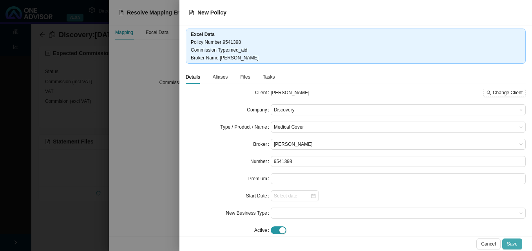
click at [511, 242] on span "Save" at bounding box center [512, 244] width 11 height 8
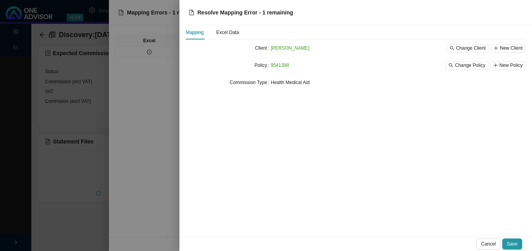
click at [511, 242] on span "Save" at bounding box center [512, 244] width 11 height 8
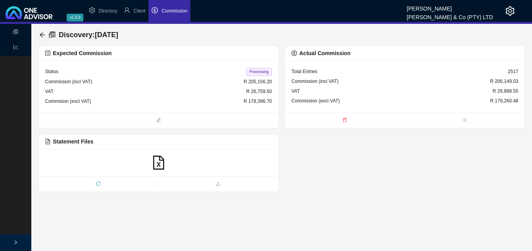
click at [344, 119] on icon "delete" at bounding box center [345, 120] width 4 height 4
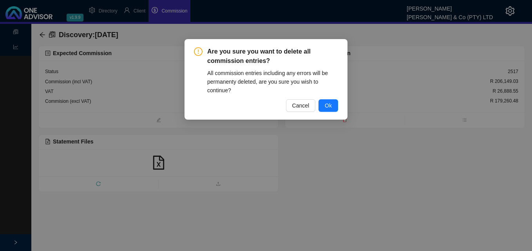
click at [330, 105] on span "Ok" at bounding box center [328, 105] width 7 height 9
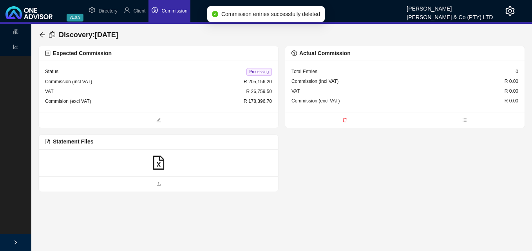
click at [157, 164] on icon "file-excel" at bounding box center [159, 163] width 14 height 14
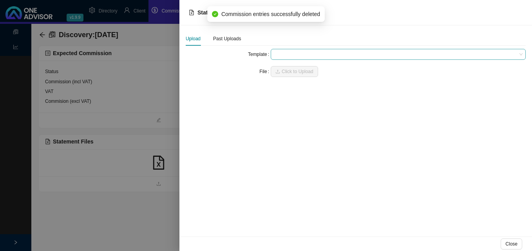
click at [275, 52] on span at bounding box center [398, 54] width 249 height 10
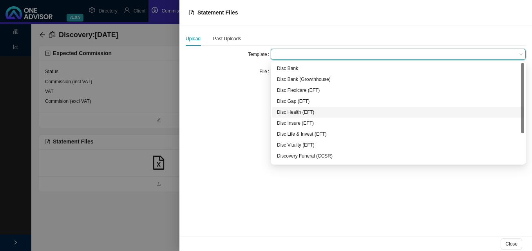
click at [300, 110] on div "Disc Health (EFT)" at bounding box center [398, 112] width 242 height 8
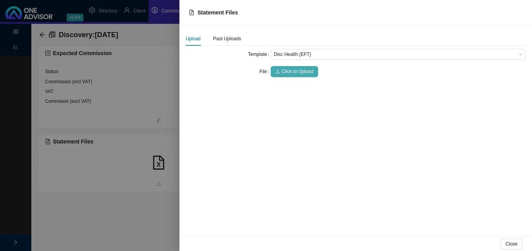
click at [295, 74] on span "Click to Upload" at bounding box center [298, 72] width 32 height 8
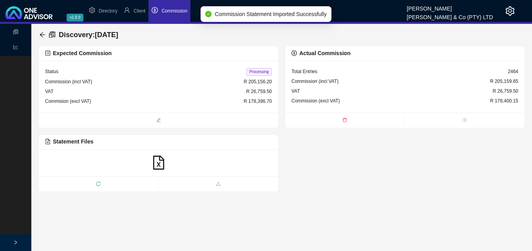
click at [262, 71] on span "Processing" at bounding box center [258, 72] width 25 height 8
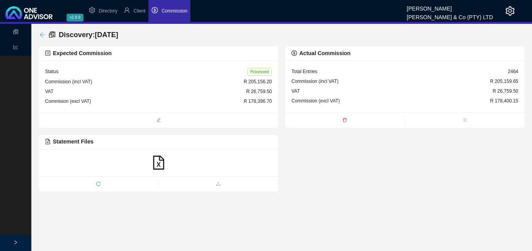
click at [43, 33] on icon "arrow-left" at bounding box center [42, 35] width 6 height 6
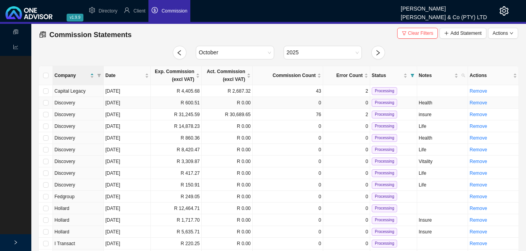
click at [177, 106] on td "R 600.51" at bounding box center [176, 103] width 51 height 12
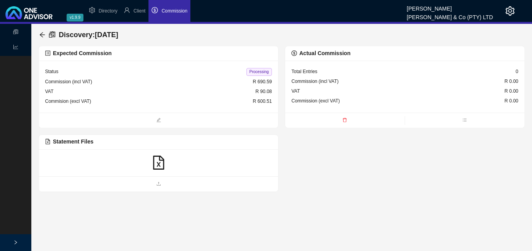
click at [161, 161] on icon "file-excel" at bounding box center [158, 163] width 11 height 14
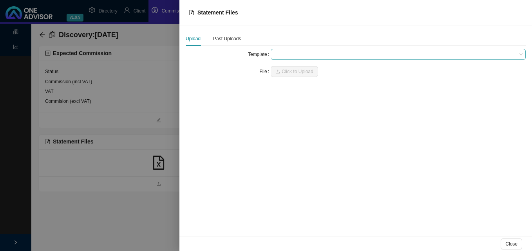
click at [287, 56] on span at bounding box center [398, 54] width 249 height 10
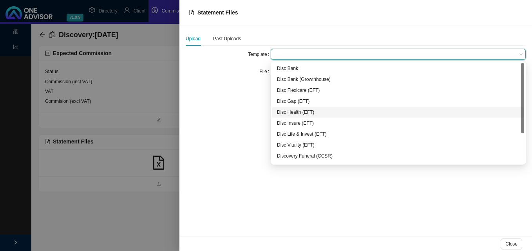
click at [292, 112] on div "Disc Health (EFT)" at bounding box center [398, 112] width 242 height 8
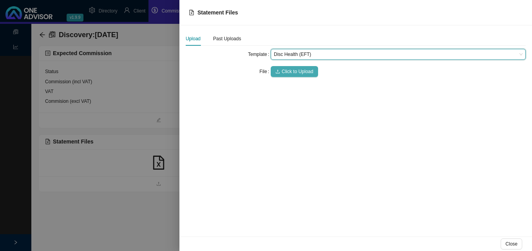
click at [286, 74] on span "Click to Upload" at bounding box center [298, 72] width 32 height 8
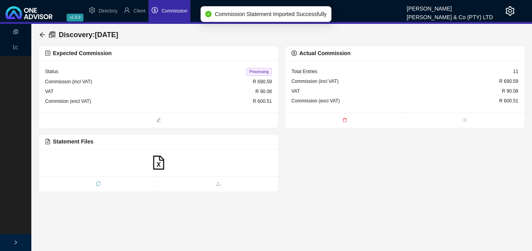
click at [256, 74] on span "Processing" at bounding box center [258, 72] width 25 height 8
click at [40, 34] on icon "arrow-left" at bounding box center [42, 35] width 6 height 6
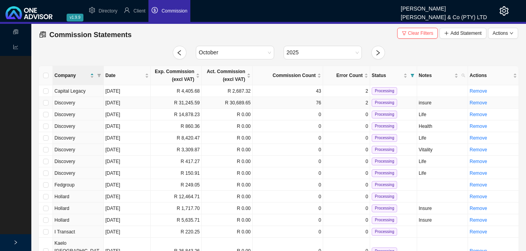
click at [228, 103] on td "R 30,689.65" at bounding box center [227, 103] width 51 height 12
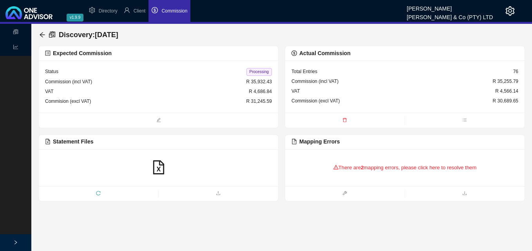
drag, startPoint x: 157, startPoint y: 165, endPoint x: 166, endPoint y: 185, distance: 21.8
click at [166, 185] on div at bounding box center [158, 168] width 239 height 37
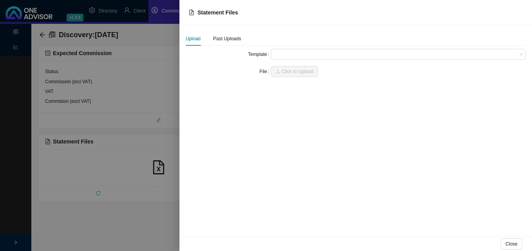
click at [40, 34] on div at bounding box center [266, 125] width 532 height 251
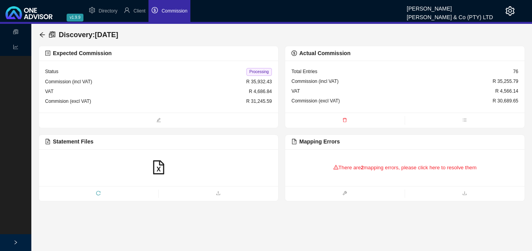
click at [37, 33] on div "Discovery : [DATE] Expected Commission Status Processing Commission (incl VAT) …" at bounding box center [281, 113] width 501 height 178
click at [41, 34] on icon "arrow-left" at bounding box center [42, 34] width 5 height 5
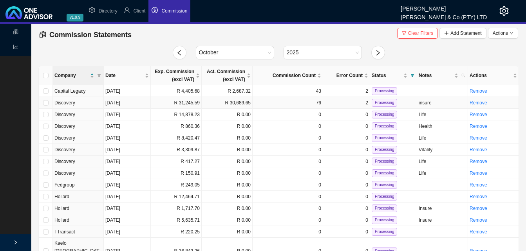
click at [181, 103] on td "R 31,245.59" at bounding box center [176, 103] width 51 height 12
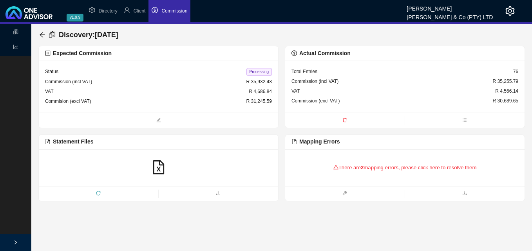
click at [374, 166] on div "There are 2 mapping errors, please click here to resolve them" at bounding box center [404, 168] width 227 height 24
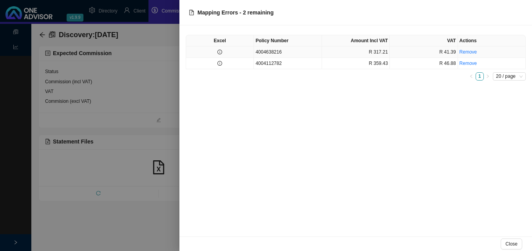
click at [261, 56] on td "4004638216" at bounding box center [288, 52] width 68 height 11
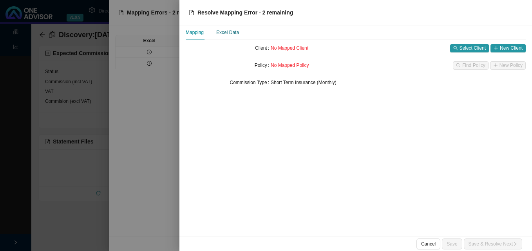
click at [234, 34] on div "Excel Data" at bounding box center [227, 33] width 23 height 8
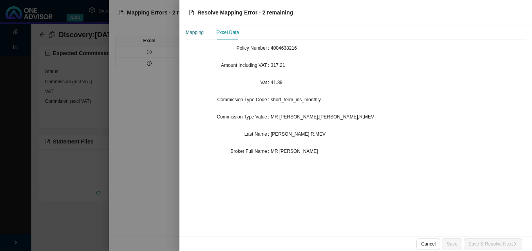
click at [201, 32] on div "Mapping" at bounding box center [195, 33] width 18 height 8
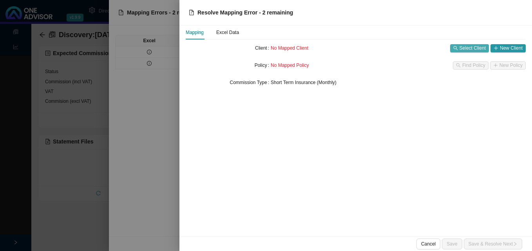
click at [465, 49] on span "Select Client" at bounding box center [472, 48] width 26 height 8
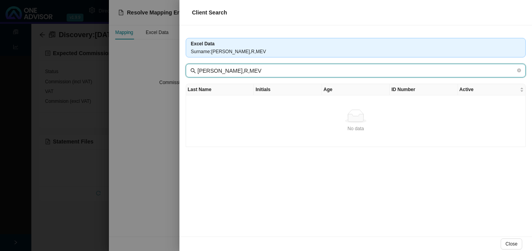
drag, startPoint x: 209, startPoint y: 72, endPoint x: 254, endPoint y: 83, distance: 46.4
click at [248, 76] on span "[PERSON_NAME],R,MEV" at bounding box center [356, 71] width 340 height 14
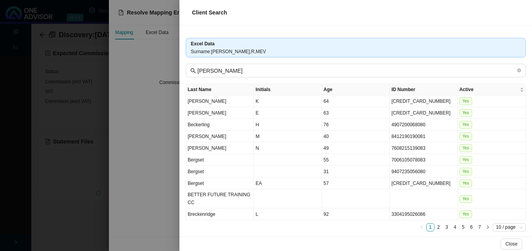
click at [152, 153] on div at bounding box center [266, 125] width 532 height 251
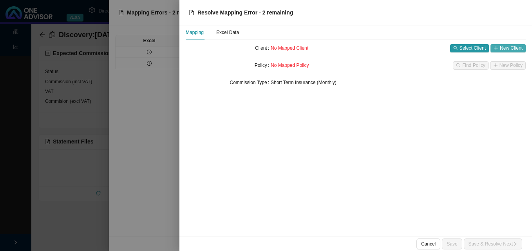
click at [502, 47] on span "New Client" at bounding box center [511, 48] width 23 height 8
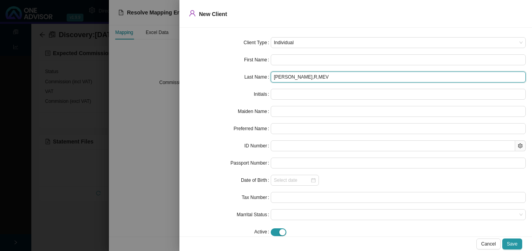
drag, startPoint x: 283, startPoint y: 77, endPoint x: 331, endPoint y: 84, distance: 47.9
click at [331, 84] on form "Client Type Individual First Name Last Name [PERSON_NAME],MEV Initials Maiden N…" at bounding box center [356, 137] width 340 height 201
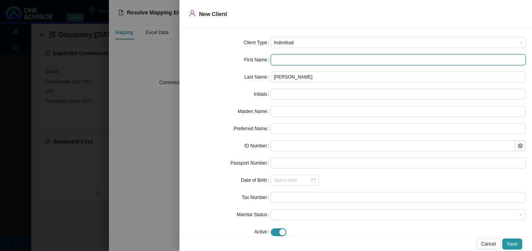
paste input "Reinette"
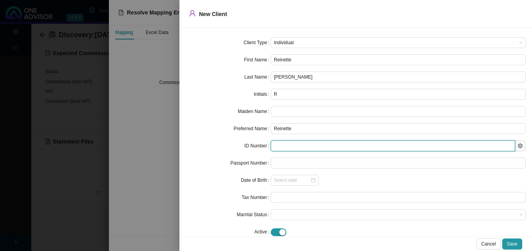
paste input "5408220130082"
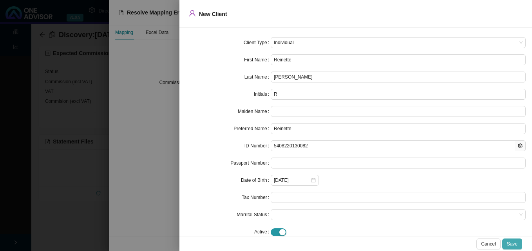
click at [513, 240] on span "Save" at bounding box center [512, 244] width 11 height 8
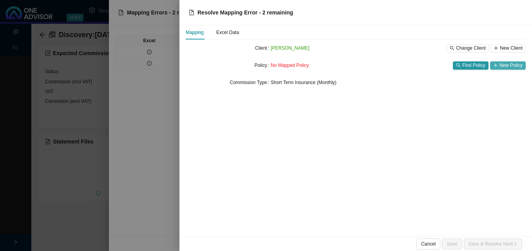
click at [506, 66] on span "New Policy" at bounding box center [510, 65] width 23 height 8
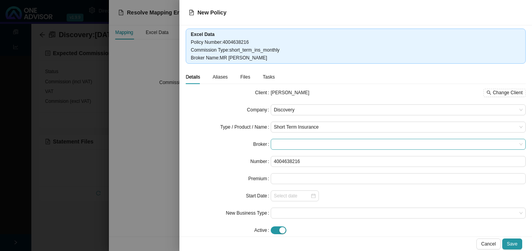
click at [310, 143] on span at bounding box center [398, 144] width 249 height 10
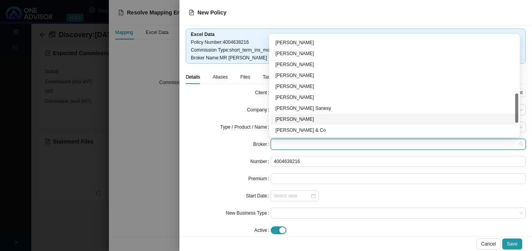
scroll to position [240, 0]
click at [331, 121] on div "[PERSON_NAME] van der [PERSON_NAME]" at bounding box center [394, 120] width 238 height 8
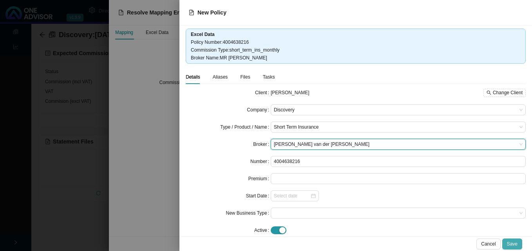
click at [512, 243] on span "Save" at bounding box center [512, 244] width 11 height 8
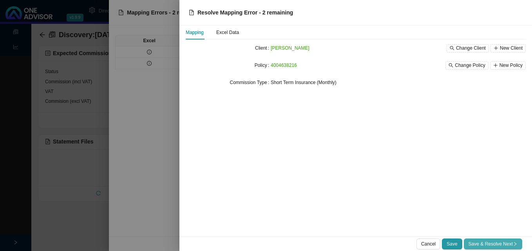
click at [512, 245] on span "Save & Resolve Next" at bounding box center [492, 244] width 49 height 8
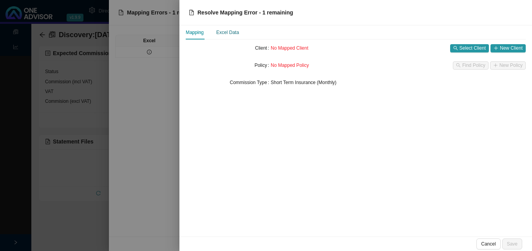
click at [230, 33] on div "Excel Data" at bounding box center [227, 33] width 23 height 8
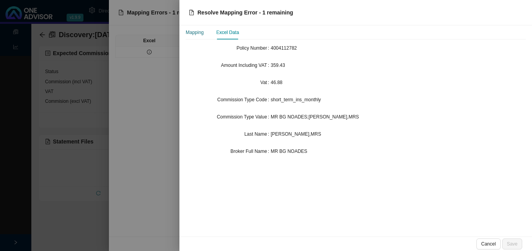
click at [195, 32] on div "Mapping" at bounding box center [195, 33] width 18 height 8
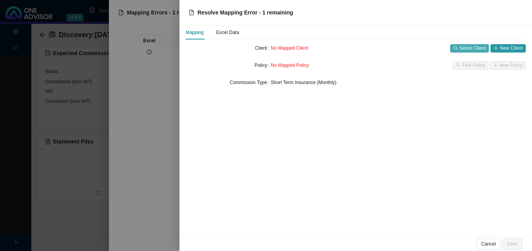
click at [476, 49] on span "Select Client" at bounding box center [472, 48] width 26 height 8
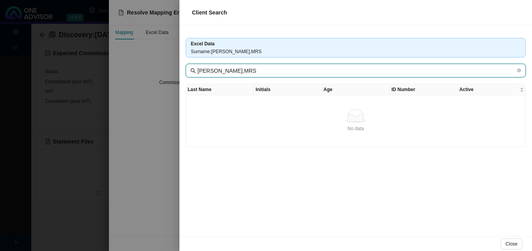
drag, startPoint x: 249, startPoint y: 70, endPoint x: 373, endPoint y: 89, distance: 124.7
click at [373, 89] on div "Excel Data Surname : [PERSON_NAME],[PERSON_NAME],MRS Last Name Initials Age ID …" at bounding box center [355, 130] width 352 height 211
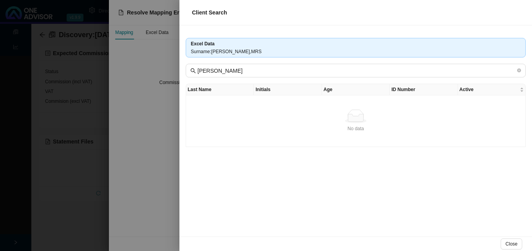
click at [148, 149] on div at bounding box center [266, 125] width 532 height 251
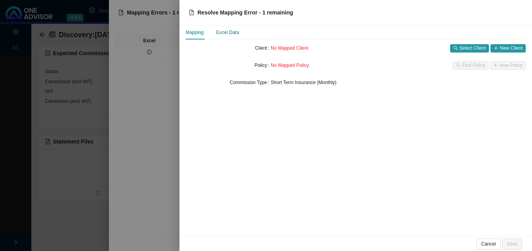
click at [232, 29] on div "Excel Data" at bounding box center [227, 33] width 23 height 8
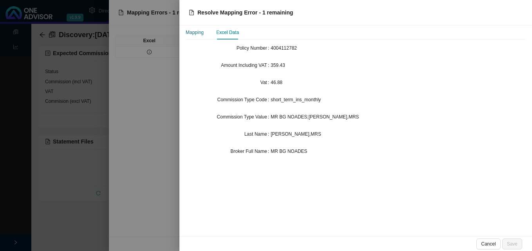
drag, startPoint x: 188, startPoint y: 30, endPoint x: 222, endPoint y: 40, distance: 35.9
click at [188, 31] on div "Mapping" at bounding box center [195, 33] width 18 height 8
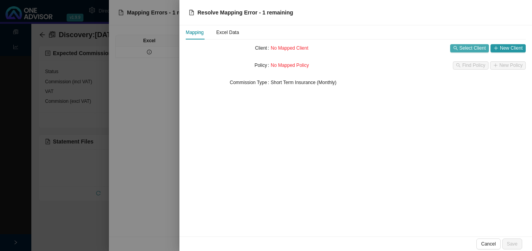
click at [466, 48] on span "Select Client" at bounding box center [472, 48] width 26 height 8
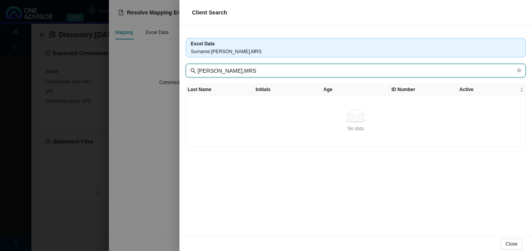
drag, startPoint x: 228, startPoint y: 70, endPoint x: 312, endPoint y: 73, distance: 84.7
click at [312, 73] on input "[PERSON_NAME],MRS" at bounding box center [356, 71] width 318 height 9
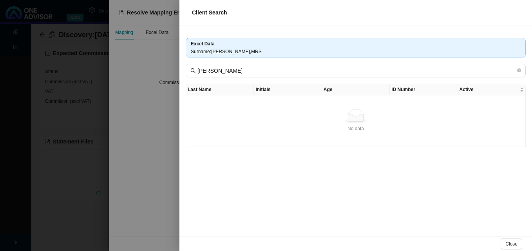
click at [311, 129] on div "No data" at bounding box center [355, 129] width 333 height 8
click at [151, 132] on div at bounding box center [266, 125] width 532 height 251
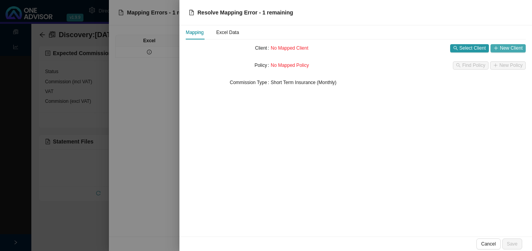
click at [508, 48] on span "New Client" at bounding box center [511, 48] width 23 height 8
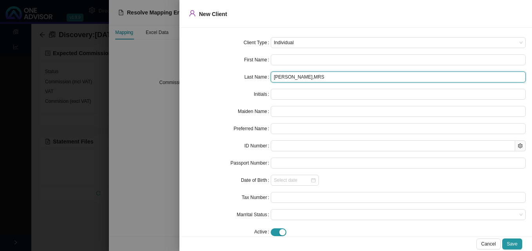
drag, startPoint x: 318, startPoint y: 78, endPoint x: 369, endPoint y: 81, distance: 51.0
click at [369, 81] on input "[PERSON_NAME],MRS" at bounding box center [398, 77] width 255 height 11
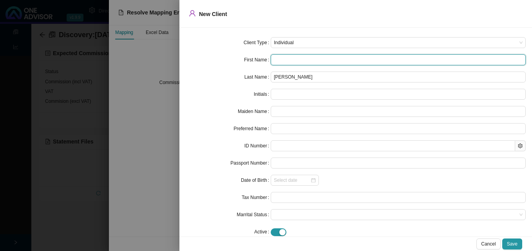
click at [304, 60] on input "text" at bounding box center [398, 59] width 255 height 11
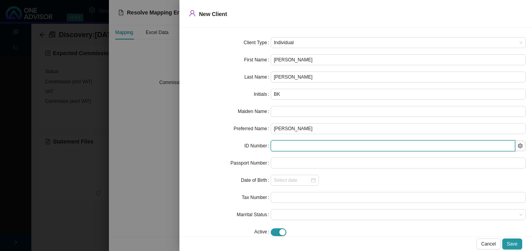
paste input "9201080197085"
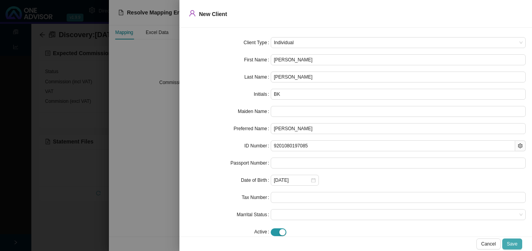
click at [513, 243] on span "Save" at bounding box center [512, 244] width 11 height 8
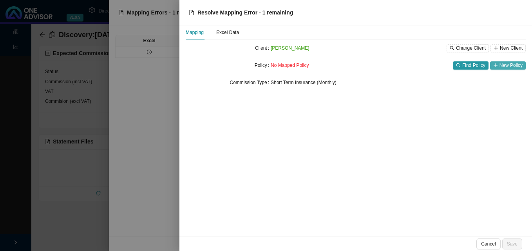
click at [499, 67] on button "New Policy" at bounding box center [508, 65] width 36 height 8
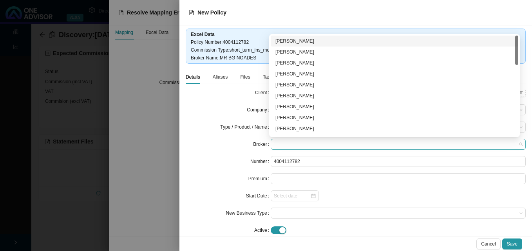
click at [289, 147] on span at bounding box center [398, 144] width 249 height 10
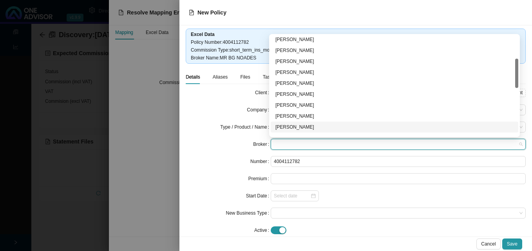
scroll to position [117, 0]
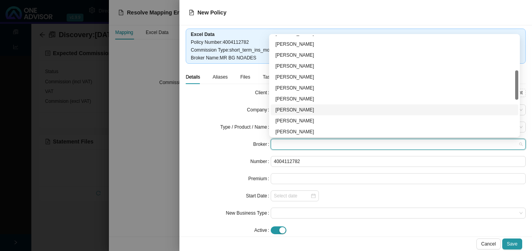
click at [318, 111] on div "[PERSON_NAME]" at bounding box center [394, 110] width 238 height 8
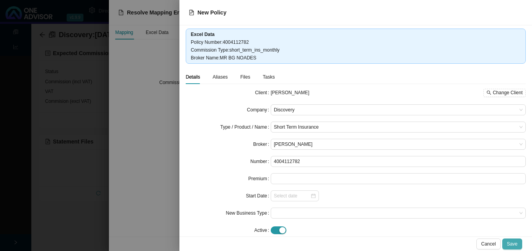
click at [511, 242] on span "Save" at bounding box center [512, 244] width 11 height 8
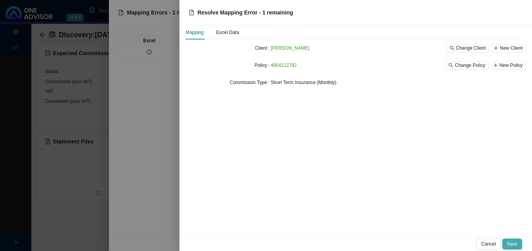
click at [515, 239] on button "Save" at bounding box center [512, 244] width 20 height 11
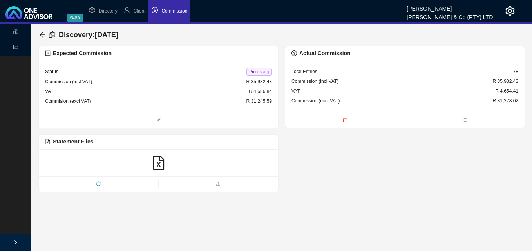
click at [258, 68] on div "Processing" at bounding box center [258, 72] width 25 height 8
click at [257, 70] on span "Processing" at bounding box center [258, 72] width 25 height 8
click at [41, 33] on icon "arrow-left" at bounding box center [42, 35] width 6 height 6
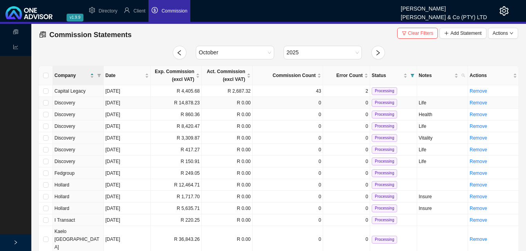
click at [187, 104] on td "R 14,878.23" at bounding box center [176, 103] width 51 height 12
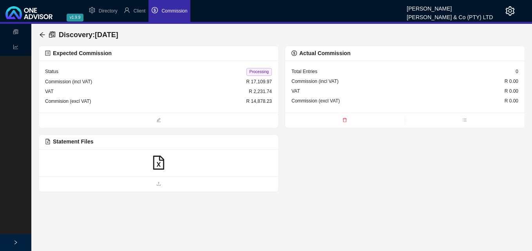
click at [160, 162] on icon "file-excel" at bounding box center [158, 163] width 11 height 14
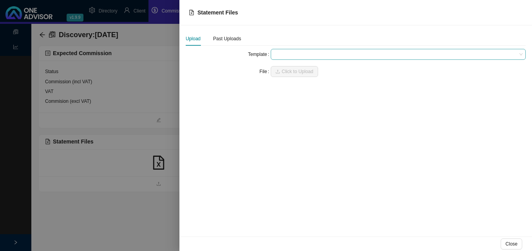
click at [291, 55] on span at bounding box center [398, 54] width 249 height 10
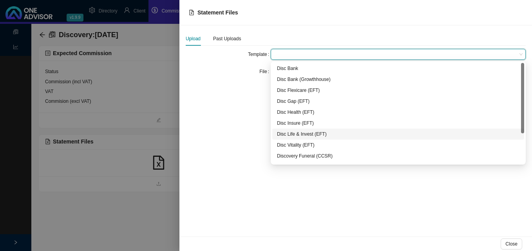
click at [301, 132] on div "Disc Life & Invest (EFT)" at bounding box center [398, 134] width 242 height 8
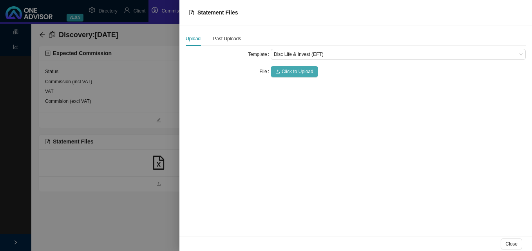
click at [296, 71] on span "Click to Upload" at bounding box center [298, 72] width 32 height 8
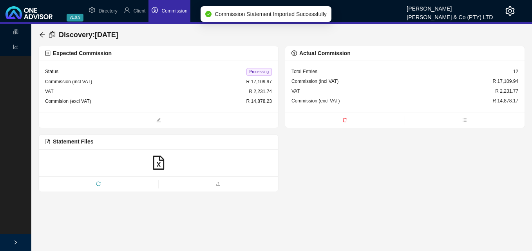
click at [259, 73] on span "Processing" at bounding box center [258, 72] width 25 height 8
click at [40, 36] on icon "arrow-left" at bounding box center [42, 35] width 6 height 6
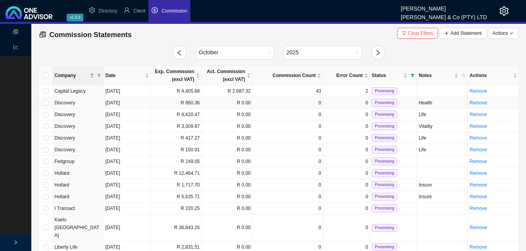
click at [170, 105] on td "R 860.36" at bounding box center [176, 103] width 51 height 12
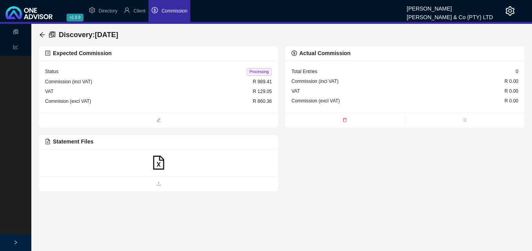
click at [162, 165] on icon "file-excel" at bounding box center [159, 163] width 14 height 14
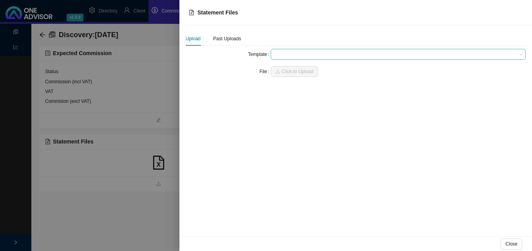
click at [294, 57] on span at bounding box center [398, 54] width 249 height 10
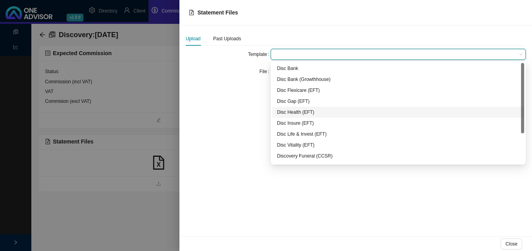
click at [295, 112] on div "Disc Health (EFT)" at bounding box center [398, 112] width 242 height 8
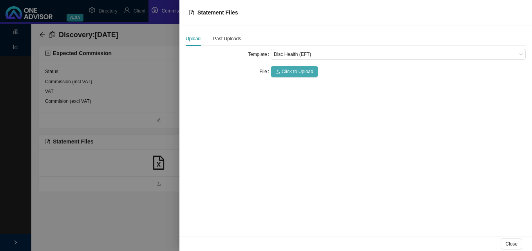
click at [293, 71] on span "Click to Upload" at bounding box center [298, 72] width 32 height 8
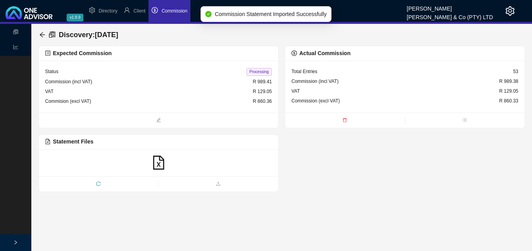
click at [260, 74] on span "Processing" at bounding box center [258, 72] width 25 height 8
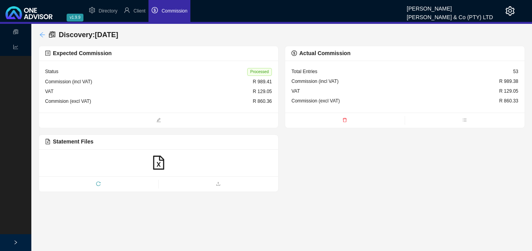
click at [42, 33] on icon "arrow-left" at bounding box center [42, 35] width 6 height 6
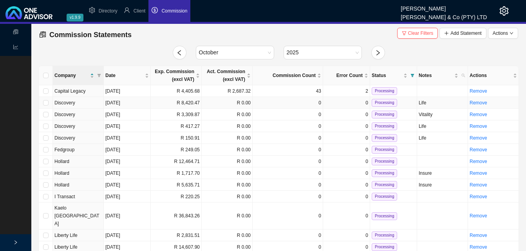
click at [163, 105] on td "R 8,420.47" at bounding box center [176, 103] width 51 height 12
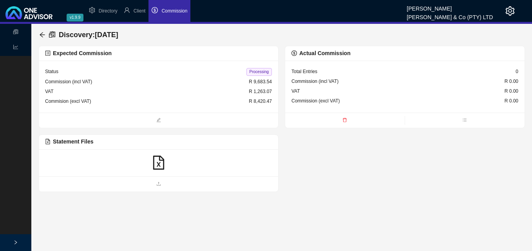
click at [157, 162] on icon "file-excel" at bounding box center [159, 163] width 14 height 14
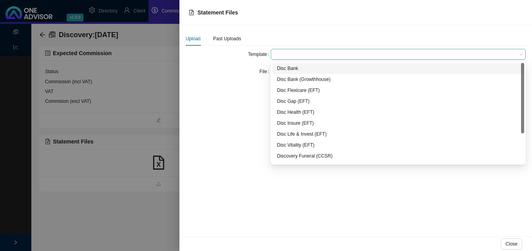
click at [286, 53] on span at bounding box center [398, 54] width 249 height 10
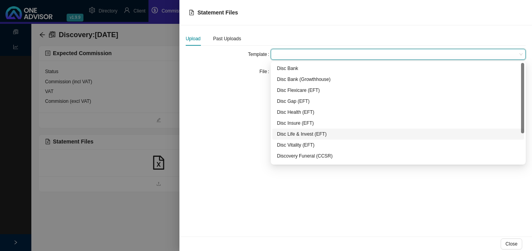
click at [297, 134] on div "Disc Life & Invest (EFT)" at bounding box center [398, 134] width 242 height 8
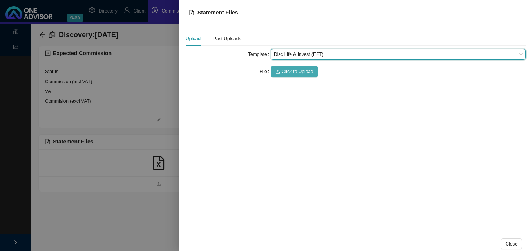
click at [285, 70] on span "Click to Upload" at bounding box center [298, 72] width 32 height 8
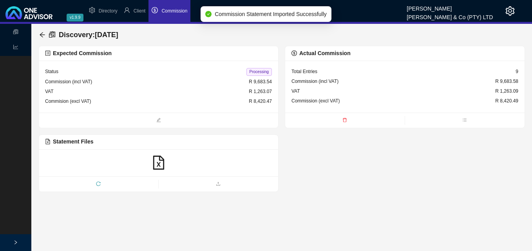
click at [260, 70] on span "Processing" at bounding box center [258, 72] width 25 height 8
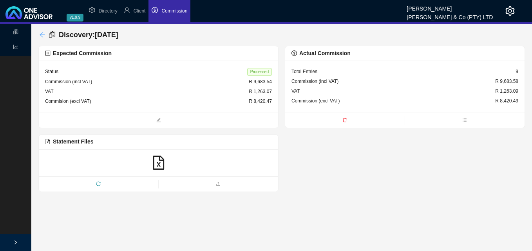
click at [40, 35] on icon "arrow-left" at bounding box center [42, 34] width 5 height 5
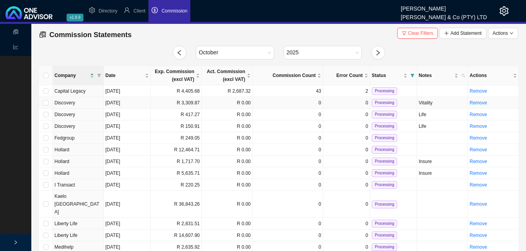
click at [179, 107] on td "R 3,309.87" at bounding box center [176, 103] width 51 height 12
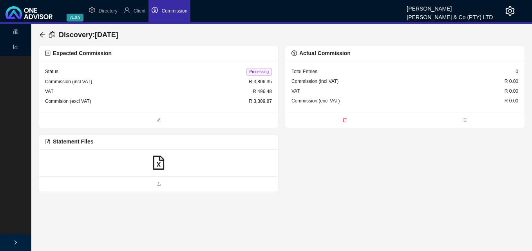
click at [161, 159] on icon "file-excel" at bounding box center [159, 163] width 14 height 14
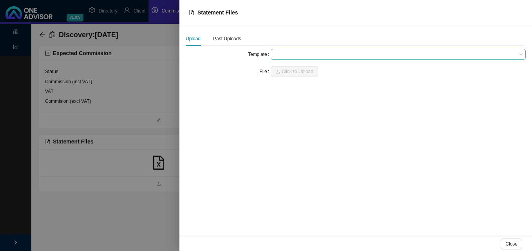
click at [305, 56] on span at bounding box center [398, 54] width 249 height 10
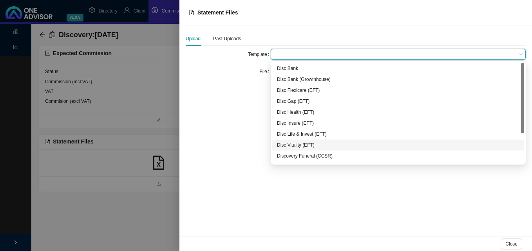
click at [300, 146] on div "Disc Vitality (EFT)" at bounding box center [398, 145] width 242 height 8
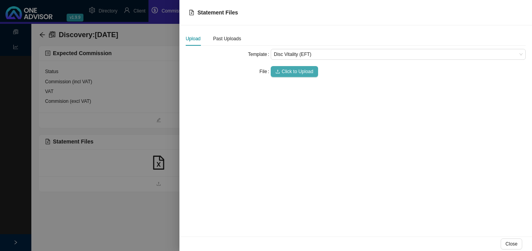
click at [292, 72] on span "Click to Upload" at bounding box center [298, 72] width 32 height 8
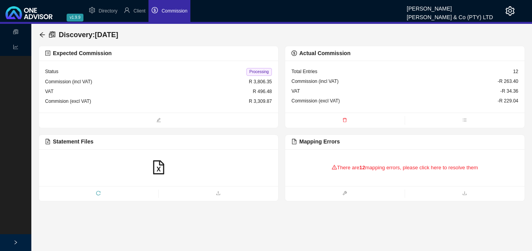
click at [413, 169] on div "There are 12 mapping errors, please click here to resolve them" at bounding box center [404, 168] width 227 height 24
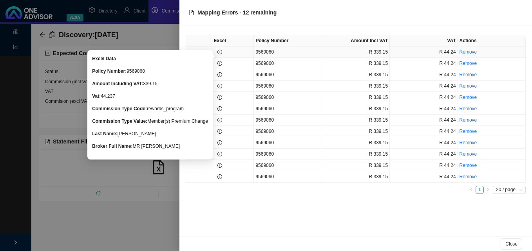
click at [218, 51] on icon "info-circle" at bounding box center [219, 52] width 5 height 5
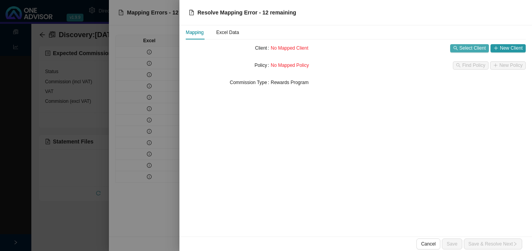
click at [466, 47] on span "Select Client" at bounding box center [472, 48] width 26 height 8
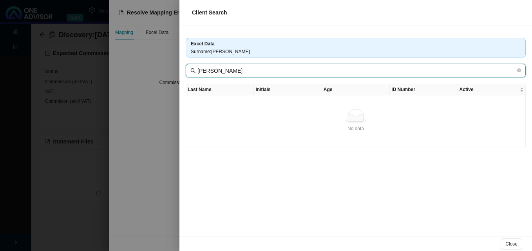
drag, startPoint x: 216, startPoint y: 71, endPoint x: 181, endPoint y: 68, distance: 34.6
click at [183, 68] on div "Excel Data Surname : [PERSON_NAME] [PERSON_NAME] Last Name Initials Age ID Numb…" at bounding box center [355, 130] width 352 height 211
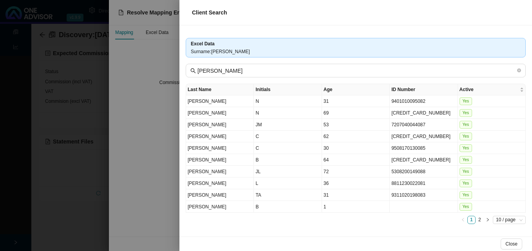
click at [159, 181] on div at bounding box center [266, 125] width 532 height 251
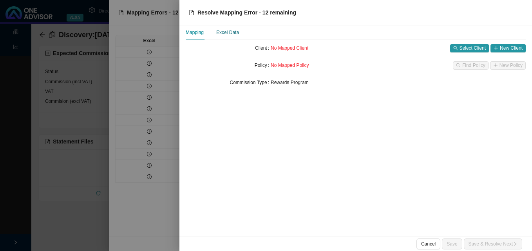
click at [218, 31] on div "Excel Data" at bounding box center [227, 33] width 23 height 8
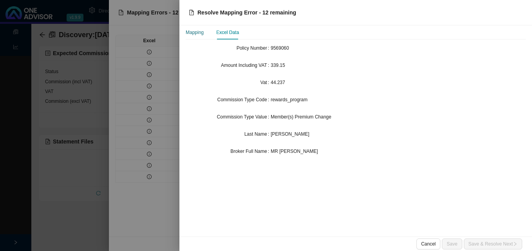
click at [192, 32] on div "Mapping" at bounding box center [195, 33] width 18 height 8
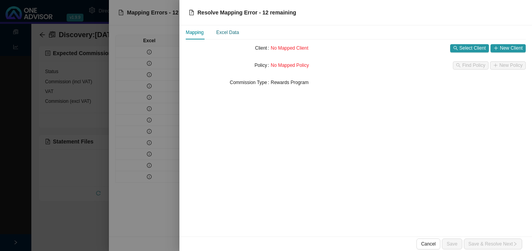
click at [225, 31] on div "Excel Data" at bounding box center [227, 33] width 23 height 8
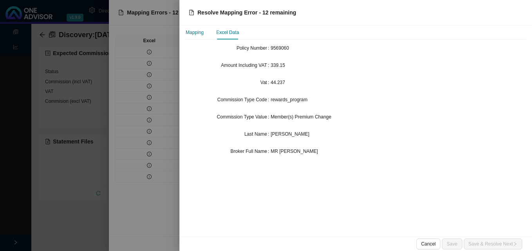
click at [189, 33] on div "Mapping" at bounding box center [195, 33] width 18 height 8
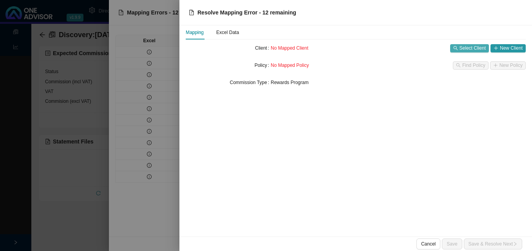
click at [460, 48] on span "Select Client" at bounding box center [472, 48] width 26 height 8
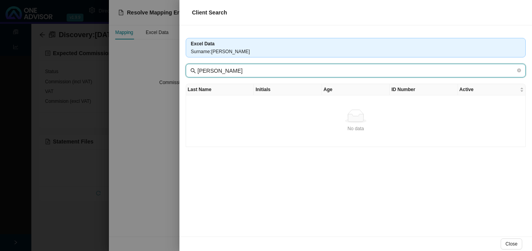
drag, startPoint x: 215, startPoint y: 69, endPoint x: 168, endPoint y: 65, distance: 47.2
click at [181, 67] on div "Excel Data Surname : [PERSON_NAME] [PERSON_NAME] Last Name Initials Age ID Numb…" at bounding box center [355, 130] width 352 height 211
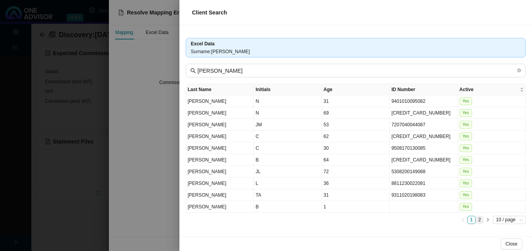
click at [478, 220] on link "2" at bounding box center [479, 220] width 7 height 7
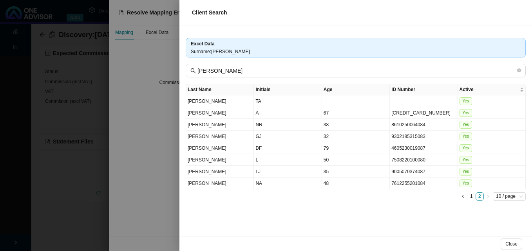
click at [155, 207] on div at bounding box center [266, 125] width 532 height 251
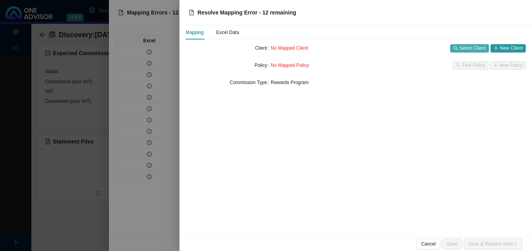
click at [466, 47] on span "Select Client" at bounding box center [472, 48] width 26 height 8
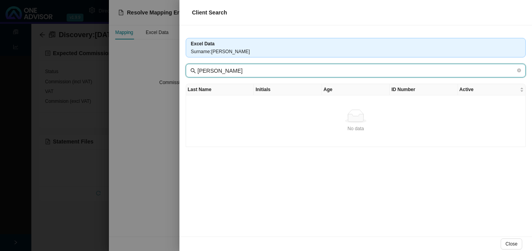
drag, startPoint x: 214, startPoint y: 72, endPoint x: 189, endPoint y: 70, distance: 25.6
click at [193, 70] on span "[PERSON_NAME]" at bounding box center [356, 71] width 340 height 14
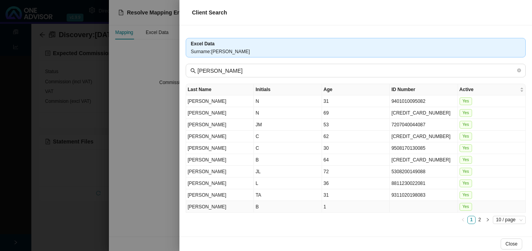
click at [320, 210] on td "B" at bounding box center [288, 207] width 68 height 12
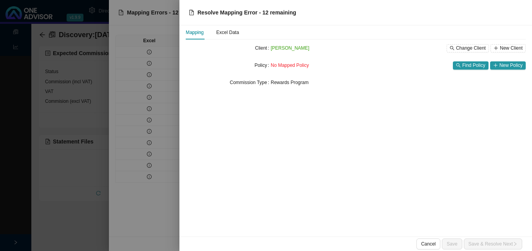
click at [147, 175] on div at bounding box center [266, 125] width 532 height 251
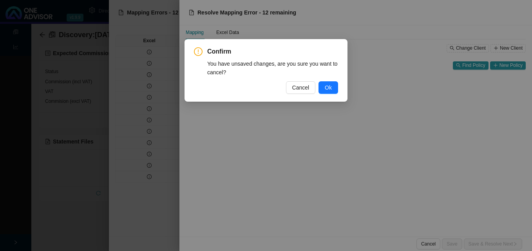
drag, startPoint x: 323, startPoint y: 89, endPoint x: 363, endPoint y: 88, distance: 39.6
click at [324, 89] on button "Ok" at bounding box center [328, 87] width 20 height 13
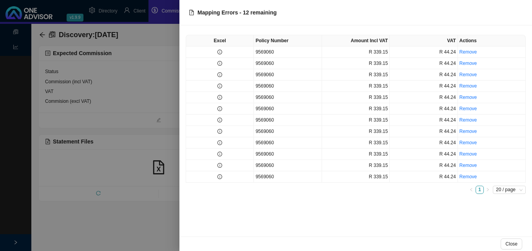
click at [163, 60] on div at bounding box center [266, 125] width 532 height 251
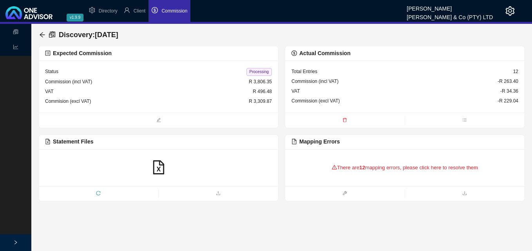
click at [378, 169] on div "There are 12 mapping errors, please click here to resolve them" at bounding box center [404, 168] width 227 height 24
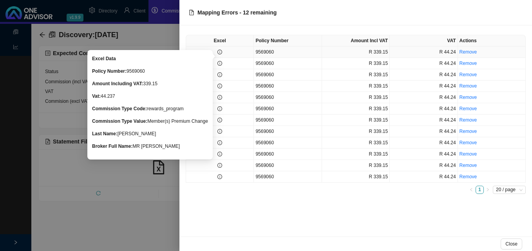
click at [218, 51] on icon "info-circle" at bounding box center [219, 52] width 5 height 5
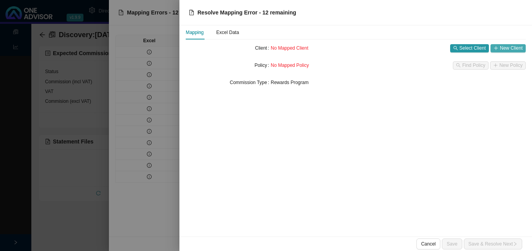
click at [499, 49] on button "New Client" at bounding box center [507, 48] width 35 height 8
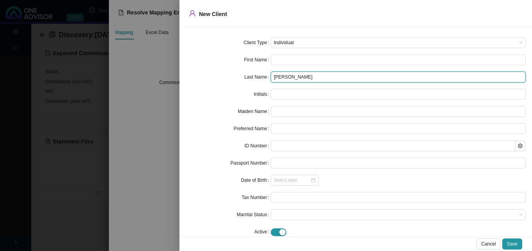
drag, startPoint x: 287, startPoint y: 77, endPoint x: 220, endPoint y: 74, distance: 66.2
click at [230, 74] on div "Last Name [PERSON_NAME]" at bounding box center [356, 77] width 340 height 11
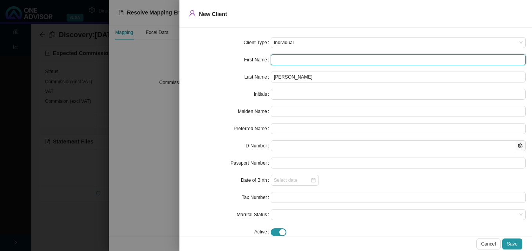
click at [275, 56] on input "text" at bounding box center [398, 59] width 255 height 11
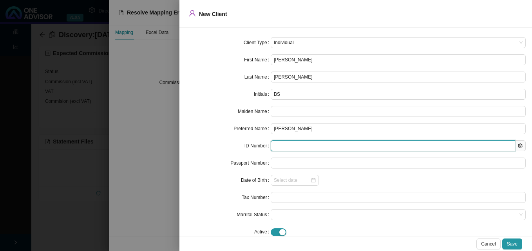
paste input "9103125275084"
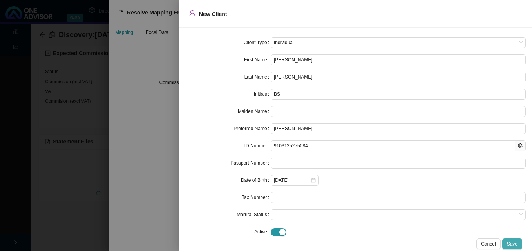
click at [513, 244] on span "Save" at bounding box center [512, 244] width 11 height 8
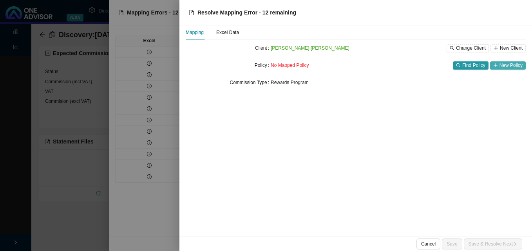
click at [498, 65] on icon "plus" at bounding box center [495, 65] width 5 height 5
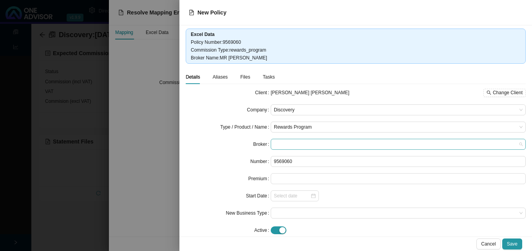
click at [324, 142] on span at bounding box center [398, 144] width 249 height 10
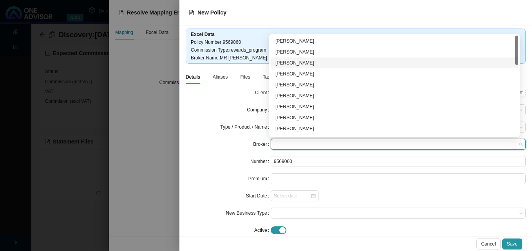
click at [316, 63] on div "[PERSON_NAME]" at bounding box center [394, 63] width 238 height 8
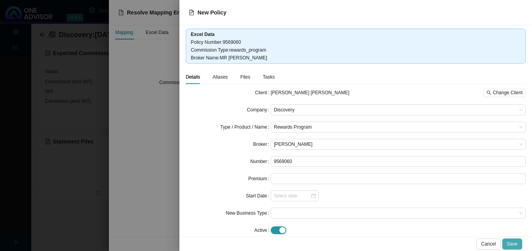
click at [513, 240] on button "Save" at bounding box center [512, 244] width 20 height 11
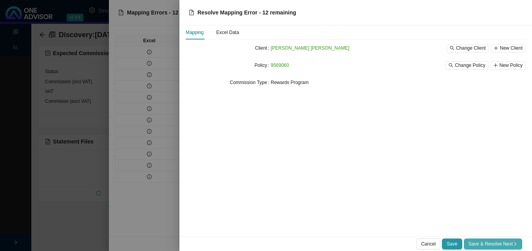
click at [510, 246] on span "Save & Resolve Next" at bounding box center [492, 244] width 49 height 8
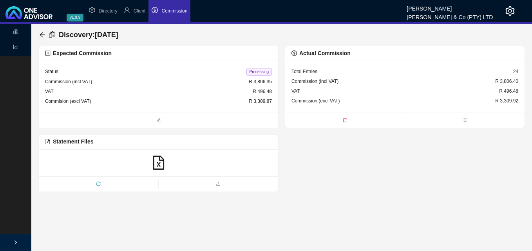
click at [260, 71] on span "Processing" at bounding box center [258, 72] width 25 height 8
click at [39, 33] on div "Discovery : [DATE]" at bounding box center [281, 35] width 486 height 22
click at [43, 34] on icon "arrow-left" at bounding box center [42, 35] width 6 height 6
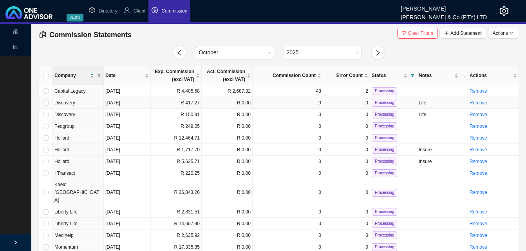
click at [181, 106] on td "R 417.27" at bounding box center [176, 103] width 51 height 12
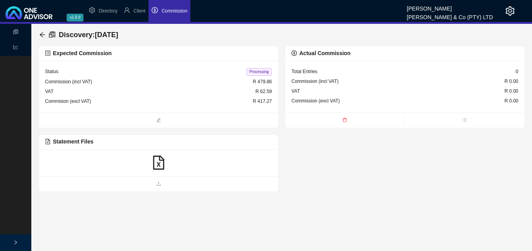
click at [159, 162] on icon "file-excel" at bounding box center [159, 163] width 14 height 14
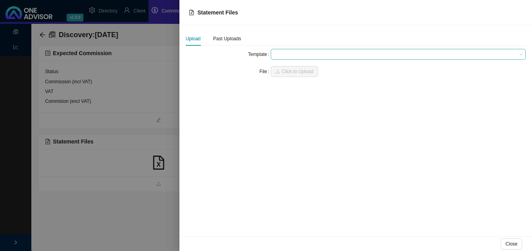
click at [289, 54] on span at bounding box center [398, 54] width 249 height 10
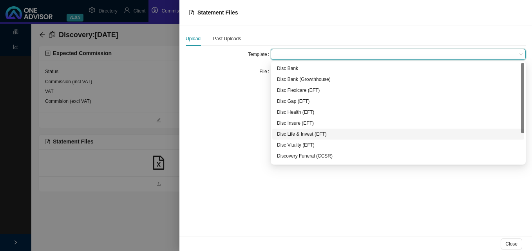
click at [296, 135] on div "Disc Life & Invest (EFT)" at bounding box center [398, 134] width 242 height 8
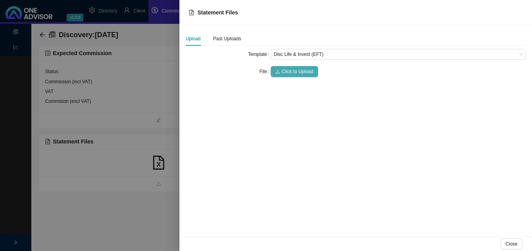
click at [295, 73] on span "Click to Upload" at bounding box center [298, 72] width 32 height 8
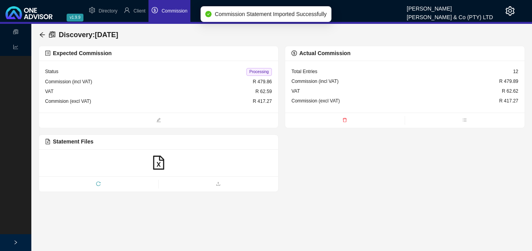
click at [260, 71] on span "Processing" at bounding box center [258, 72] width 25 height 8
click at [42, 35] on icon "arrow-left" at bounding box center [42, 34] width 5 height 5
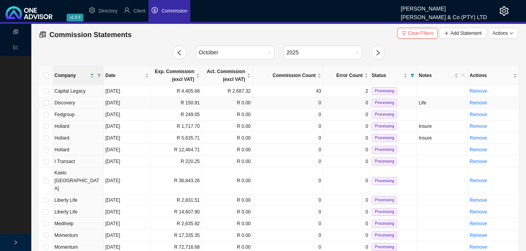
click at [199, 104] on td "R 150.91" at bounding box center [176, 103] width 51 height 12
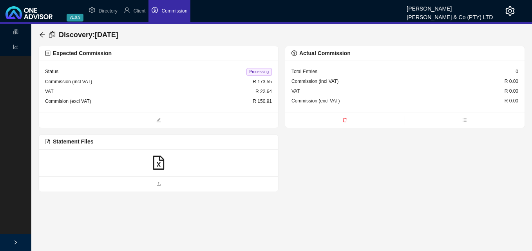
click at [159, 163] on icon "file-excel" at bounding box center [159, 163] width 14 height 14
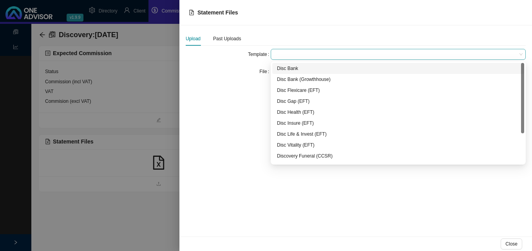
click at [283, 55] on span at bounding box center [398, 54] width 249 height 10
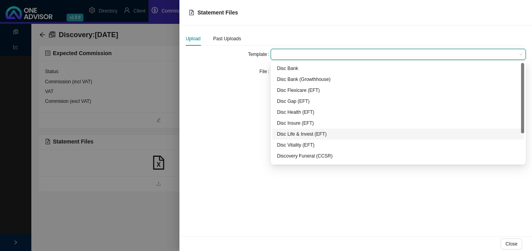
click at [299, 134] on div "Disc Life & Invest (EFT)" at bounding box center [398, 134] width 242 height 8
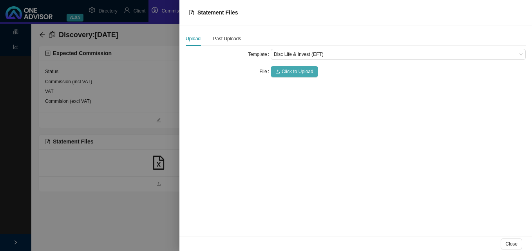
click at [290, 69] on span "Click to Upload" at bounding box center [298, 72] width 32 height 8
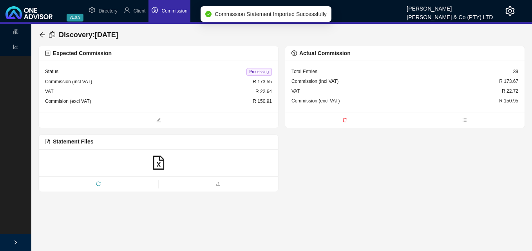
click at [260, 71] on span "Processing" at bounding box center [258, 72] width 25 height 8
click at [43, 33] on icon "arrow-left" at bounding box center [42, 34] width 5 height 5
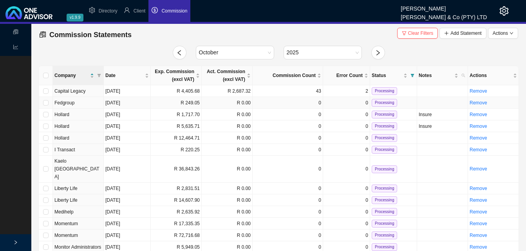
click at [195, 105] on td "R 249.05" at bounding box center [176, 103] width 51 height 12
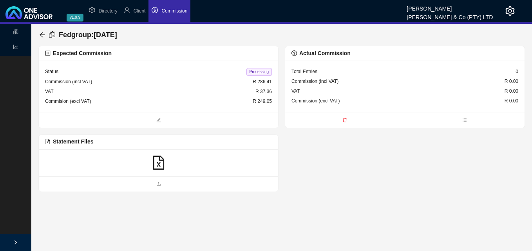
click at [156, 165] on icon "file-excel" at bounding box center [159, 163] width 14 height 14
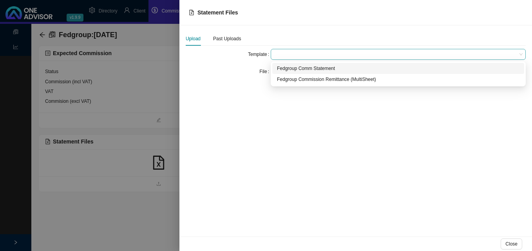
click at [289, 54] on span at bounding box center [398, 54] width 249 height 10
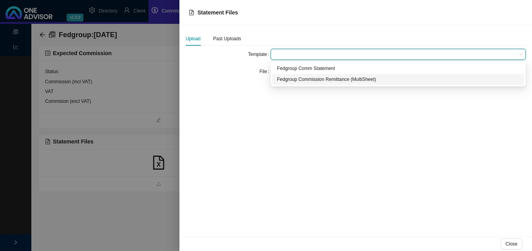
click at [298, 80] on div "Fedgroup Commission Remittance (MultiSheet)" at bounding box center [398, 80] width 242 height 8
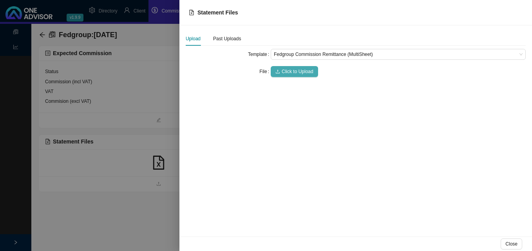
click at [299, 72] on span "Click to Upload" at bounding box center [298, 72] width 32 height 8
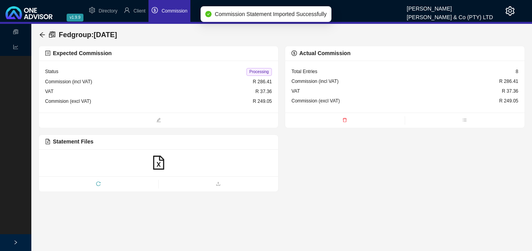
click at [256, 70] on span "Processing" at bounding box center [258, 72] width 25 height 8
click at [42, 34] on icon "arrow-left" at bounding box center [42, 35] width 6 height 6
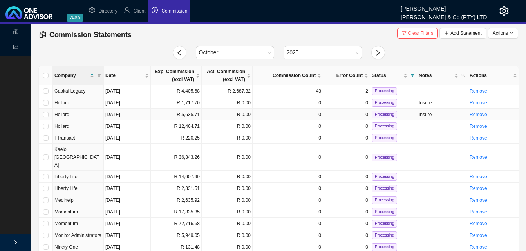
click at [169, 113] on td "R 5,635.71" at bounding box center [176, 115] width 51 height 12
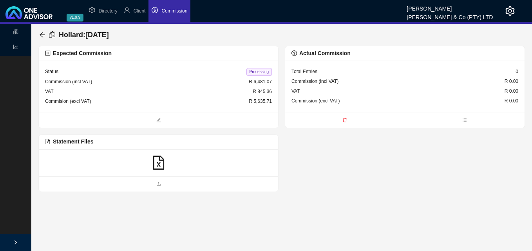
click at [160, 164] on icon "file-excel" at bounding box center [159, 163] width 14 height 14
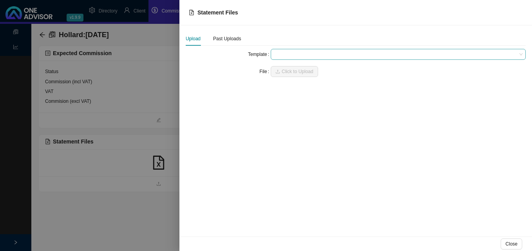
click at [298, 54] on span at bounding box center [398, 54] width 249 height 10
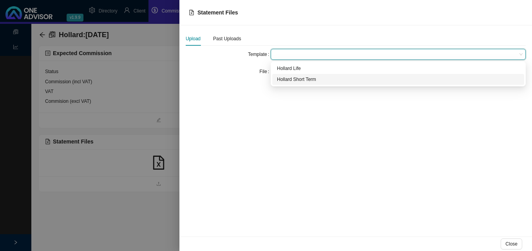
click at [301, 79] on div "Hollard Short Term" at bounding box center [398, 80] width 242 height 8
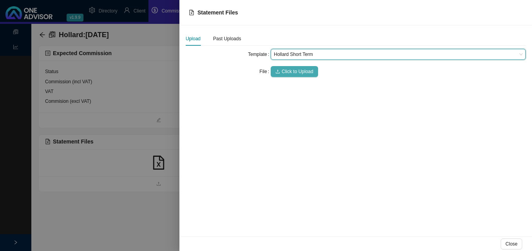
click at [298, 71] on span "Click to Upload" at bounding box center [298, 72] width 32 height 8
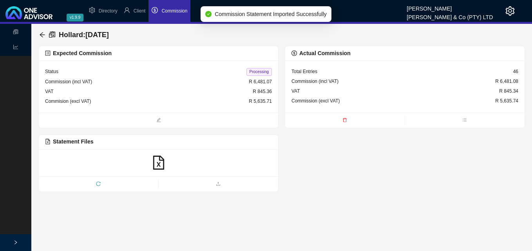
click at [258, 73] on span "Processing" at bounding box center [258, 72] width 25 height 8
click at [42, 35] on icon "arrow-left" at bounding box center [42, 34] width 5 height 5
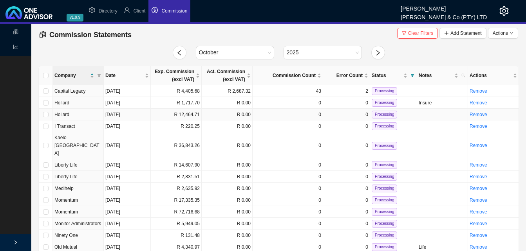
click at [170, 114] on td "R 12,464.71" at bounding box center [176, 115] width 51 height 12
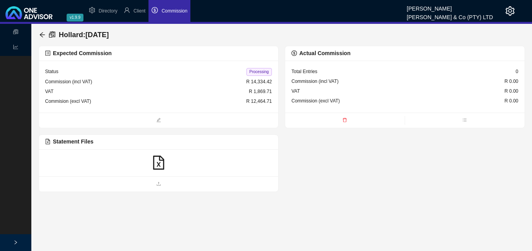
click at [160, 163] on icon "file-excel" at bounding box center [159, 163] width 14 height 14
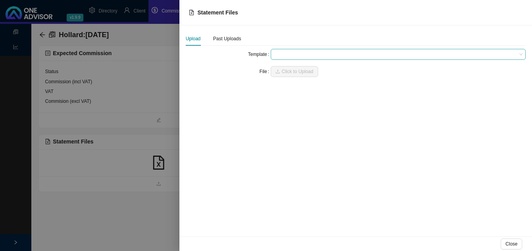
click at [284, 56] on span at bounding box center [398, 54] width 249 height 10
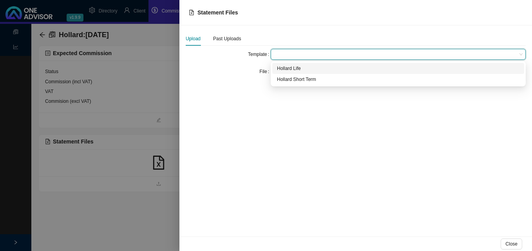
click at [287, 69] on div "Hollard Life" at bounding box center [398, 69] width 242 height 8
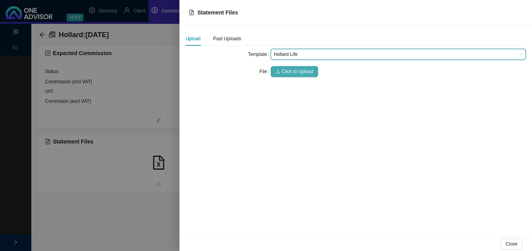
click at [286, 69] on span "Click to Upload" at bounding box center [298, 72] width 32 height 8
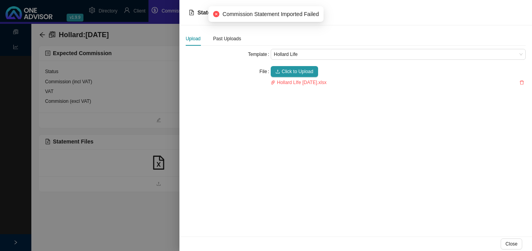
click at [148, 125] on div at bounding box center [266, 125] width 532 height 251
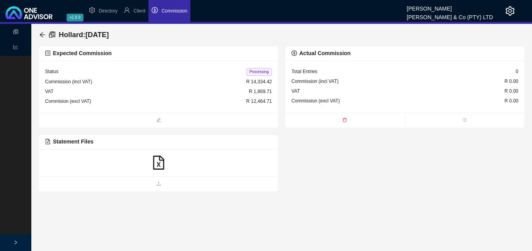
click at [159, 163] on icon "file-excel" at bounding box center [158, 163] width 11 height 14
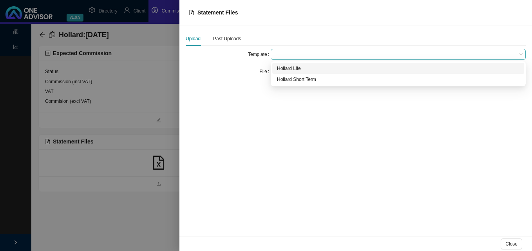
click at [300, 54] on span at bounding box center [398, 54] width 249 height 10
click at [303, 70] on div "Hollard Life" at bounding box center [398, 69] width 242 height 8
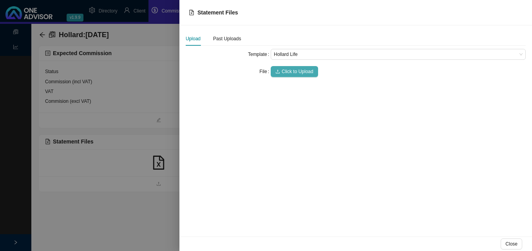
click at [299, 74] on span "Click to Upload" at bounding box center [298, 72] width 32 height 8
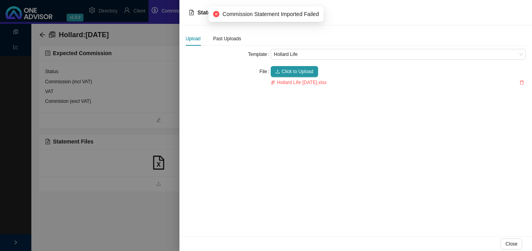
click at [257, 117] on div "Upload Past Uploads Template Hollard Life File Click to Upload Hollard LIfe [DA…" at bounding box center [355, 130] width 352 height 211
click at [113, 105] on div at bounding box center [266, 125] width 532 height 251
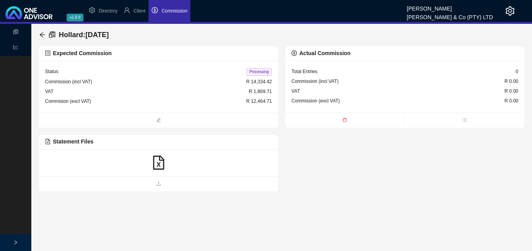
click at [157, 162] on icon "file-excel" at bounding box center [159, 163] width 14 height 14
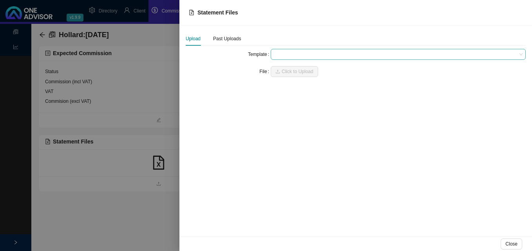
click at [287, 55] on span at bounding box center [398, 54] width 249 height 10
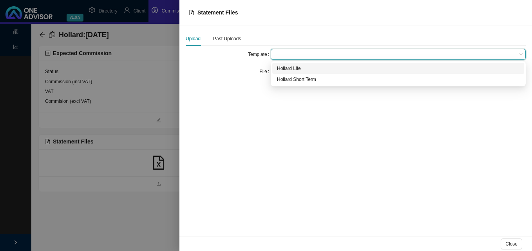
click at [288, 67] on div "Hollard Life" at bounding box center [398, 69] width 242 height 8
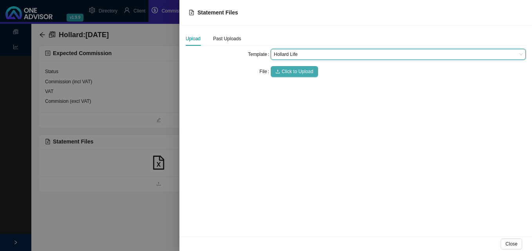
click at [289, 68] on span "Click to Upload" at bounding box center [298, 72] width 32 height 8
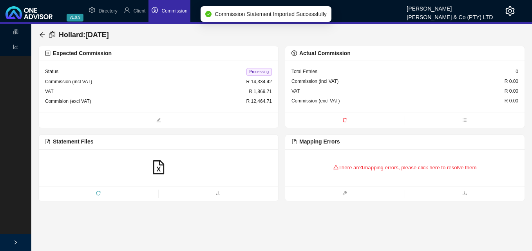
click at [343, 166] on div "There are 1 mapping errors, please click here to resolve them" at bounding box center [404, 168] width 227 height 24
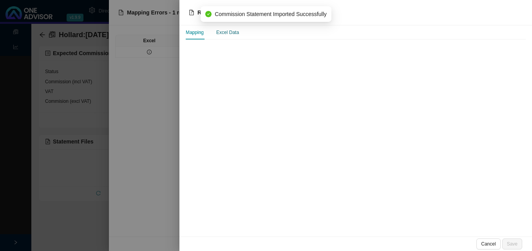
click at [227, 33] on div "Excel Data" at bounding box center [227, 33] width 23 height 8
click at [227, 34] on div "Excel Data" at bounding box center [227, 33] width 23 height 8
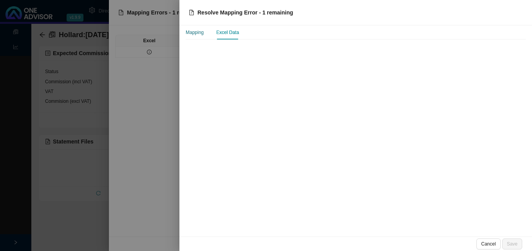
click at [193, 34] on div "Mapping" at bounding box center [195, 33] width 18 height 8
click at [144, 52] on div at bounding box center [266, 125] width 532 height 251
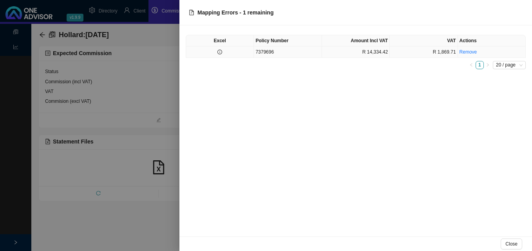
click at [231, 52] on td at bounding box center [220, 52] width 68 height 11
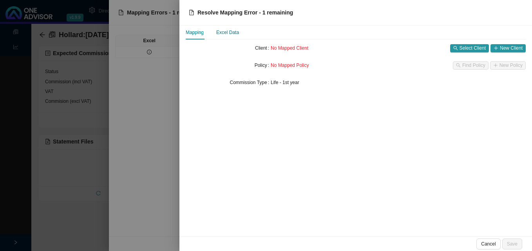
click at [231, 33] on div "Excel Data" at bounding box center [227, 33] width 23 height 8
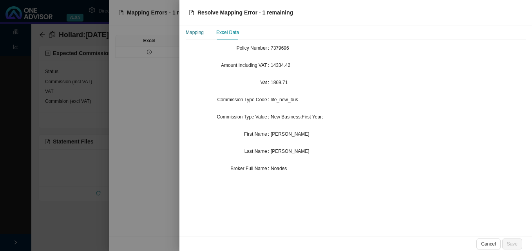
click at [196, 31] on div "Mapping" at bounding box center [195, 33] width 18 height 8
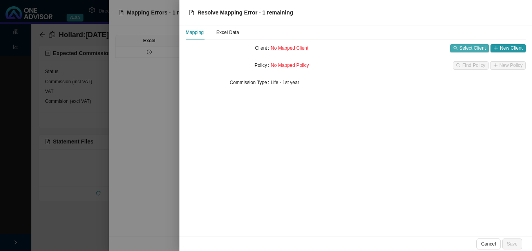
click at [472, 47] on span "Select Client" at bounding box center [472, 48] width 26 height 8
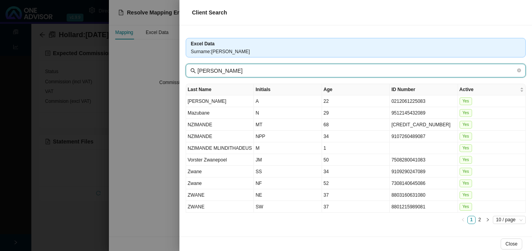
drag, startPoint x: 231, startPoint y: 70, endPoint x: 191, endPoint y: 70, distance: 40.3
click at [192, 70] on span "[PERSON_NAME]" at bounding box center [356, 71] width 340 height 14
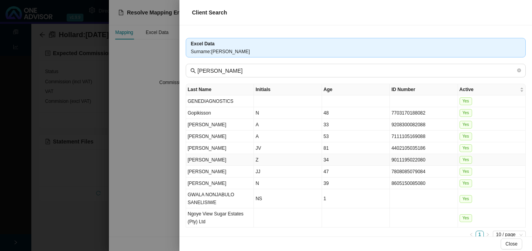
click at [358, 162] on td "34" at bounding box center [356, 160] width 68 height 12
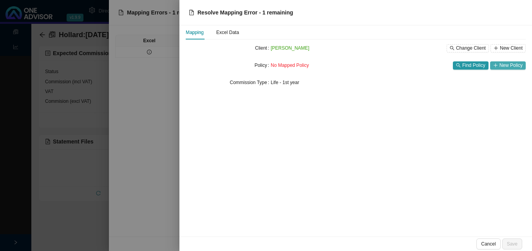
click at [500, 66] on span "New Policy" at bounding box center [510, 65] width 23 height 8
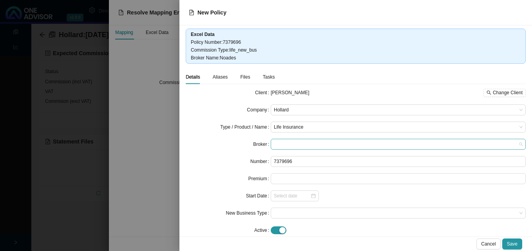
click at [309, 145] on span at bounding box center [398, 144] width 249 height 10
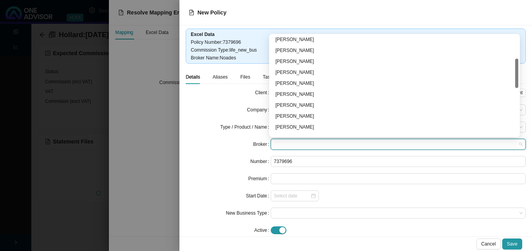
scroll to position [117, 0]
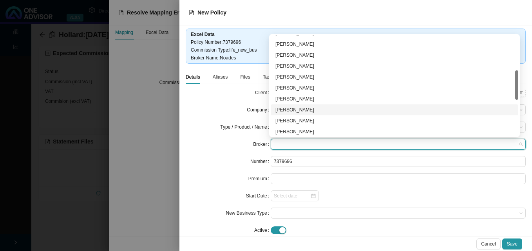
click at [340, 111] on div "[PERSON_NAME]" at bounding box center [394, 110] width 238 height 8
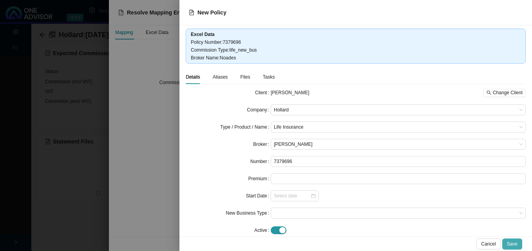
click at [513, 242] on span "Save" at bounding box center [512, 244] width 11 height 8
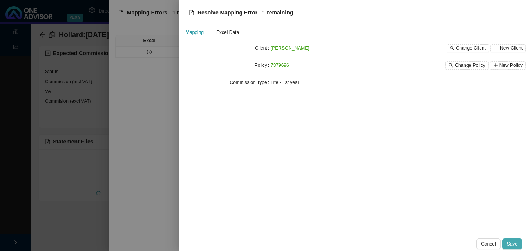
click at [513, 242] on span "Save" at bounding box center [512, 244] width 11 height 8
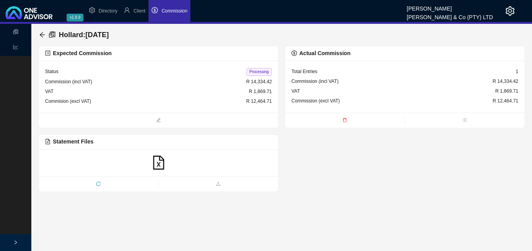
click at [258, 71] on span "Processing" at bounding box center [258, 72] width 25 height 8
click at [44, 35] on icon "arrow-left" at bounding box center [42, 34] width 5 height 5
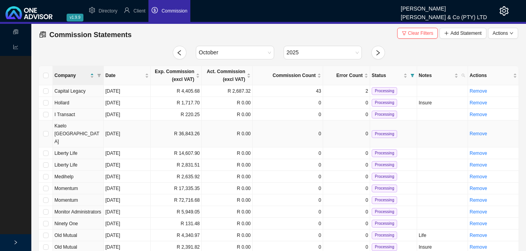
click at [190, 127] on td "R 36,843.26" at bounding box center [176, 134] width 51 height 27
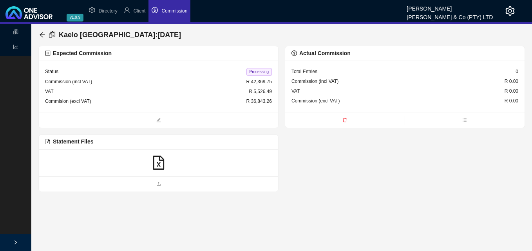
click at [154, 160] on icon "file-excel" at bounding box center [159, 163] width 14 height 14
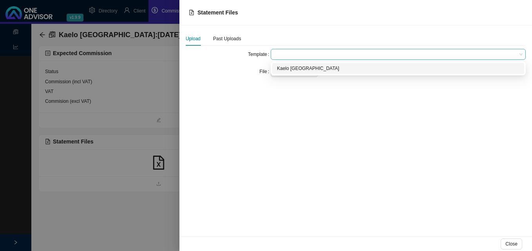
click at [292, 56] on span at bounding box center [398, 54] width 249 height 10
click at [289, 69] on div "Kaelo [GEOGRAPHIC_DATA]" at bounding box center [398, 69] width 242 height 8
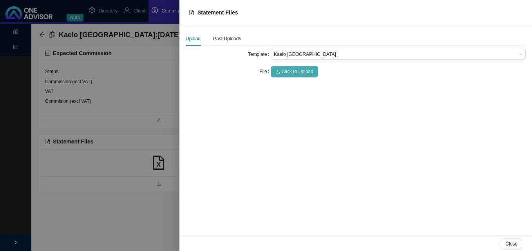
click at [290, 69] on span "Click to Upload" at bounding box center [298, 72] width 32 height 8
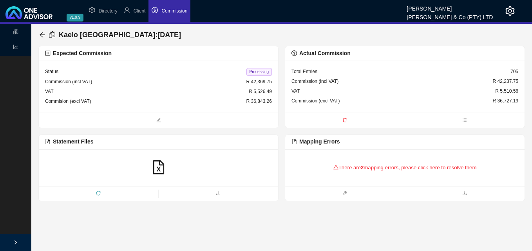
click at [363, 166] on b "2" at bounding box center [362, 168] width 3 height 6
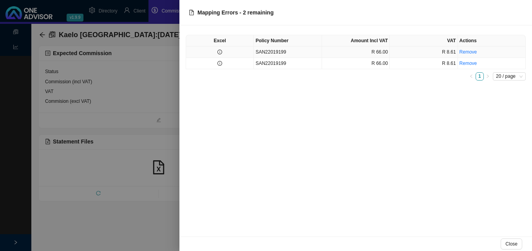
click at [226, 55] on td at bounding box center [220, 52] width 68 height 11
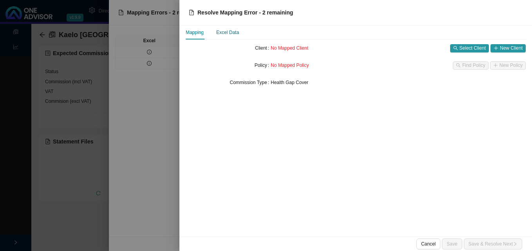
click at [229, 33] on div "Excel Data" at bounding box center [227, 33] width 23 height 8
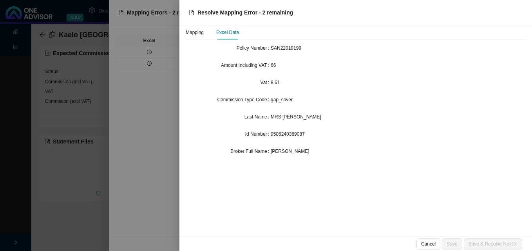
click at [231, 33] on div "Excel Data" at bounding box center [227, 33] width 23 height 8
drag, startPoint x: 304, startPoint y: 134, endPoint x: 271, endPoint y: 135, distance: 32.2
click at [271, 135] on span "9506240389087" at bounding box center [288, 134] width 34 height 5
copy span "9506240389087"
drag, startPoint x: 174, startPoint y: 136, endPoint x: 159, endPoint y: 126, distance: 17.7
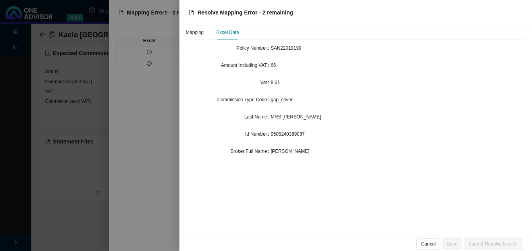
click at [172, 133] on div at bounding box center [266, 125] width 532 height 251
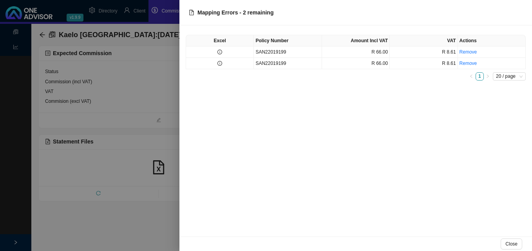
drag, startPoint x: 136, startPoint y: 112, endPoint x: 138, endPoint y: 105, distance: 7.2
click at [136, 109] on div at bounding box center [266, 125] width 532 height 251
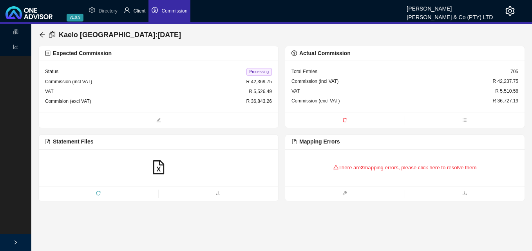
click at [141, 12] on span "Client" at bounding box center [140, 10] width 12 height 5
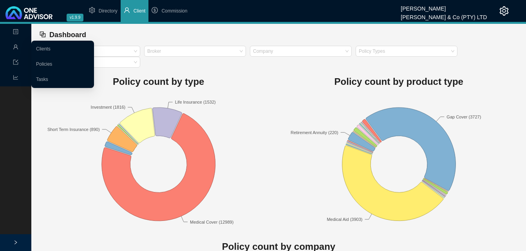
click at [15, 45] on icon "user" at bounding box center [15, 47] width 5 height 5
drag, startPoint x: 41, startPoint y: 47, endPoint x: 47, endPoint y: 47, distance: 6.7
click at [42, 47] on link "Clients" at bounding box center [43, 48] width 14 height 5
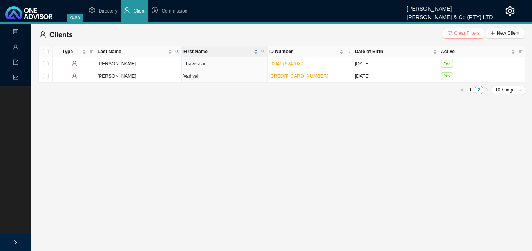
click at [455, 33] on span "Clear Filters" at bounding box center [466, 33] width 25 height 8
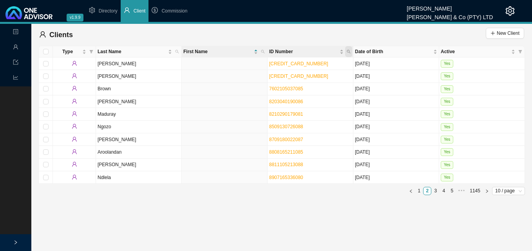
click at [349, 52] on icon "search" at bounding box center [349, 52] width 4 height 4
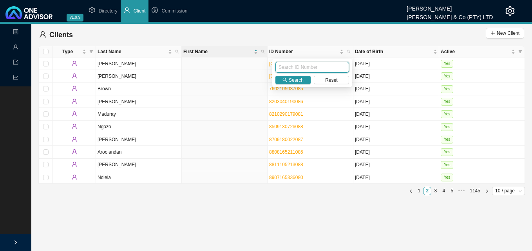
paste input "9506240389087"
click at [290, 79] on span "Search" at bounding box center [296, 80] width 15 height 8
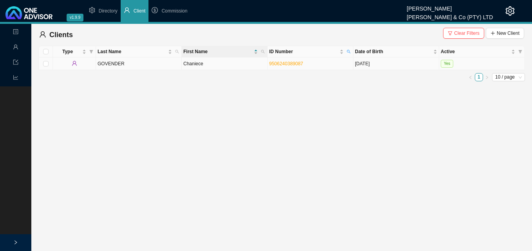
click at [227, 66] on td "Chaniece" at bounding box center [225, 64] width 86 height 13
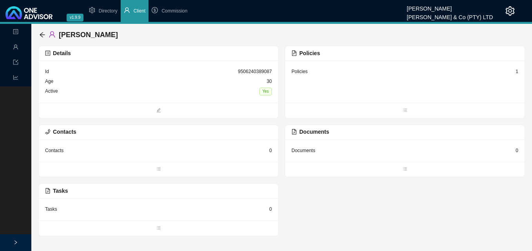
click at [516, 70] on div "1" at bounding box center [516, 72] width 3 height 8
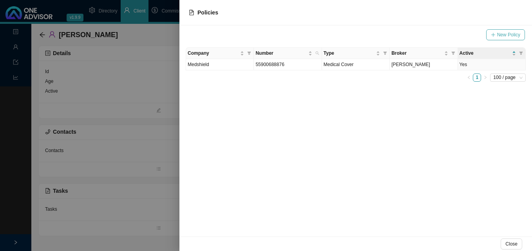
click at [509, 33] on span "New Policy" at bounding box center [508, 35] width 23 height 8
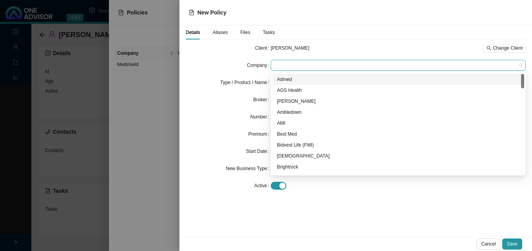
click at [326, 67] on span at bounding box center [398, 65] width 249 height 10
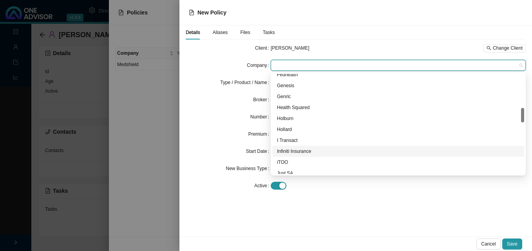
scroll to position [274, 0]
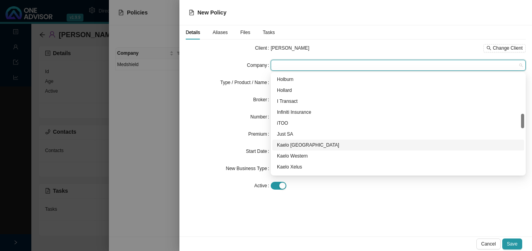
click at [336, 146] on div "Kaelo [GEOGRAPHIC_DATA]" at bounding box center [398, 145] width 242 height 8
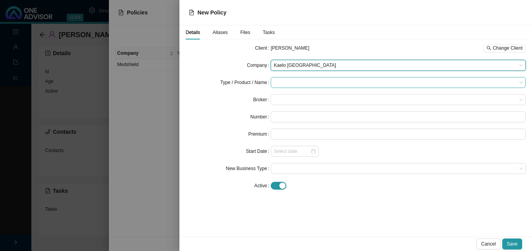
click at [289, 83] on input "search" at bounding box center [395, 83] width 243 height 10
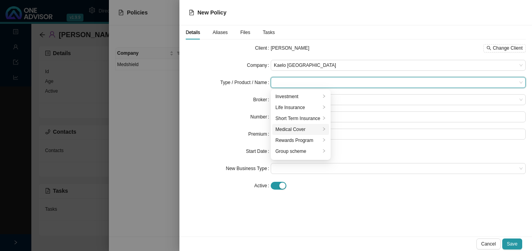
click at [317, 129] on div "Medical Cover" at bounding box center [297, 130] width 45 height 8
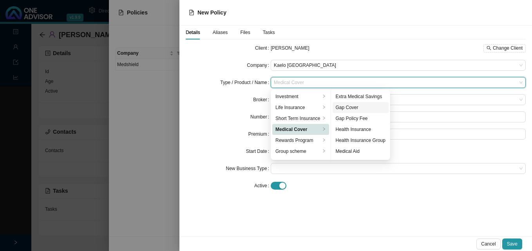
click at [355, 107] on div "Gap Cover" at bounding box center [361, 108] width 50 height 8
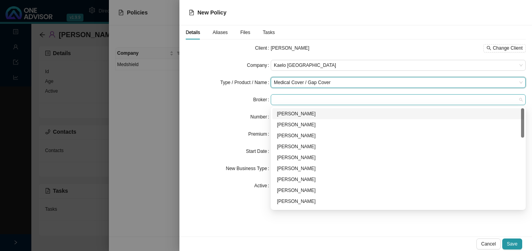
click at [320, 98] on span at bounding box center [398, 100] width 249 height 10
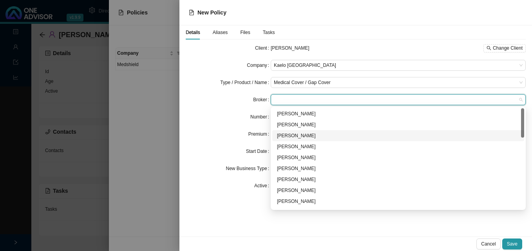
click at [319, 136] on div "[PERSON_NAME]" at bounding box center [398, 136] width 242 height 8
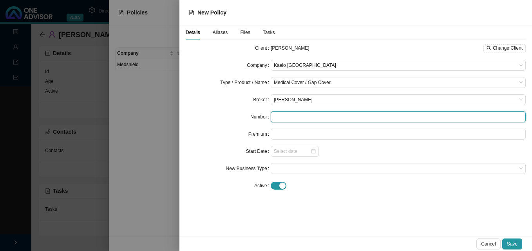
paste input "SAN22019199"
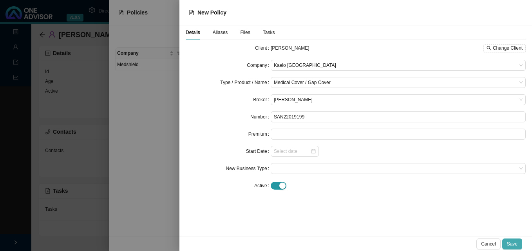
click at [510, 244] on span "Save" at bounding box center [512, 244] width 11 height 8
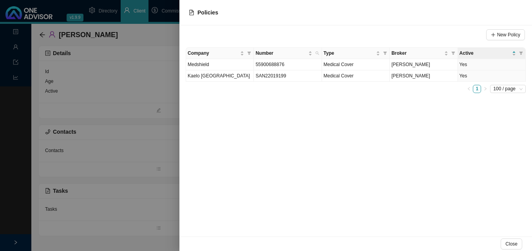
click at [151, 195] on div at bounding box center [266, 125] width 532 height 251
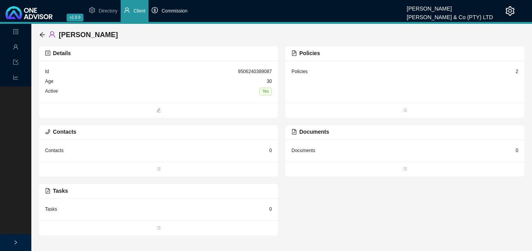
click at [177, 9] on span "Commission" at bounding box center [174, 10] width 26 height 5
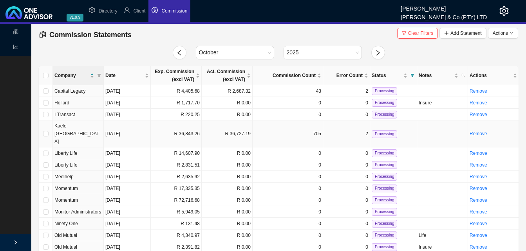
click at [138, 130] on td "[DATE]" at bounding box center [127, 134] width 47 height 27
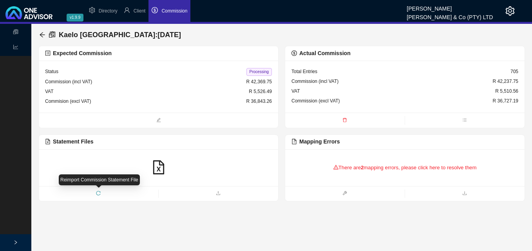
click at [97, 193] on icon "reload" at bounding box center [98, 193] width 4 height 4
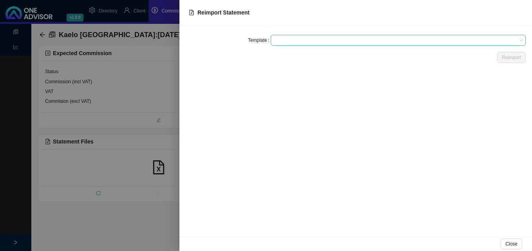
click at [283, 40] on span at bounding box center [398, 40] width 249 height 10
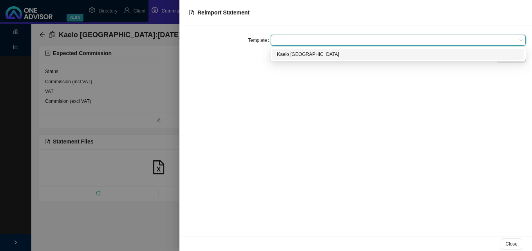
click at [286, 54] on div "Kaelo [GEOGRAPHIC_DATA]" at bounding box center [398, 55] width 242 height 8
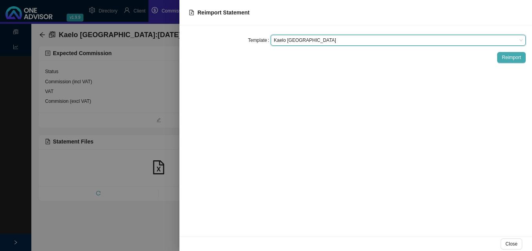
click at [510, 56] on span "Reimport" at bounding box center [511, 58] width 19 height 8
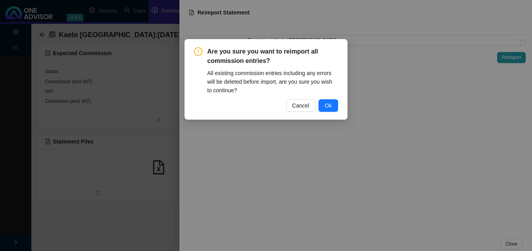
click at [332, 105] on button "Ok" at bounding box center [328, 105] width 20 height 13
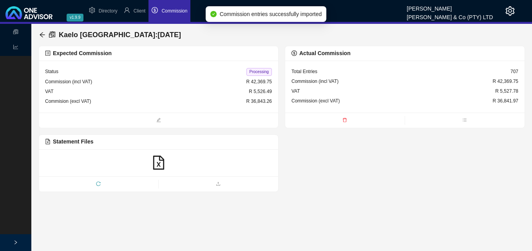
click at [260, 72] on span "Processing" at bounding box center [258, 72] width 25 height 8
click at [40, 33] on icon "arrow-left" at bounding box center [42, 35] width 6 height 6
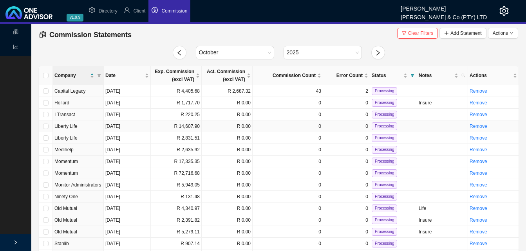
click at [176, 130] on td "R 14,607.90" at bounding box center [176, 127] width 51 height 12
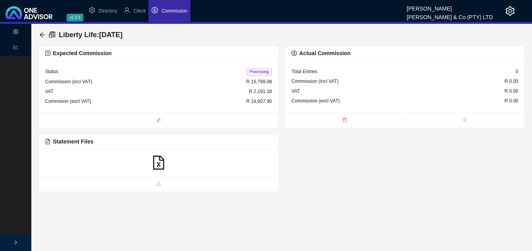
click at [157, 165] on icon "file-excel" at bounding box center [159, 163] width 14 height 14
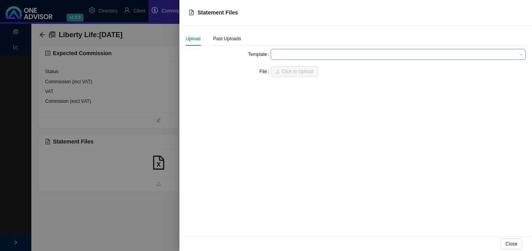
click at [289, 54] on span at bounding box center [398, 54] width 249 height 10
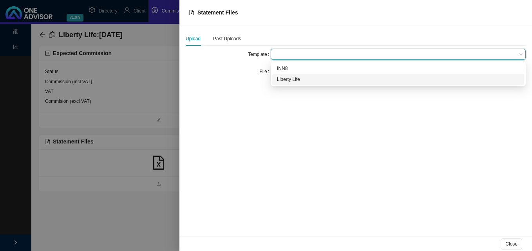
click at [292, 80] on div "Liberty Life" at bounding box center [398, 80] width 242 height 8
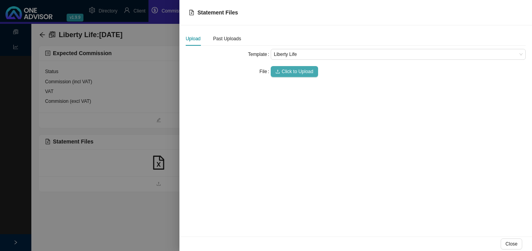
click at [292, 70] on span "Click to Upload" at bounding box center [298, 72] width 32 height 8
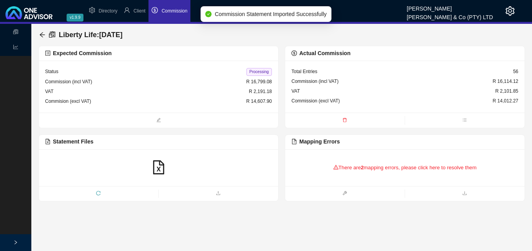
click at [355, 170] on div "There are 2 mapping errors, please click here to resolve them" at bounding box center [404, 168] width 227 height 24
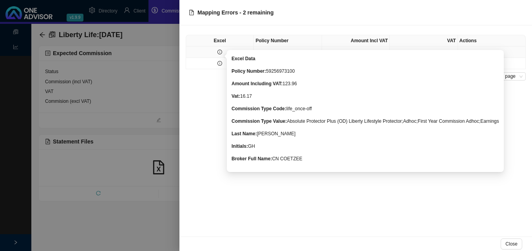
click at [220, 52] on icon "info-circle" at bounding box center [219, 52] width 5 height 5
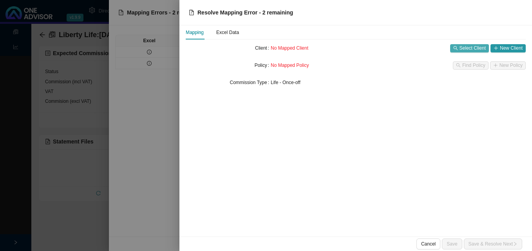
click at [467, 49] on span "Select Client" at bounding box center [472, 48] width 26 height 8
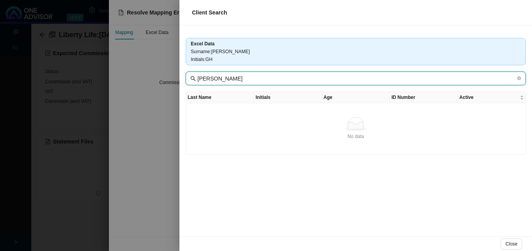
drag, startPoint x: 208, startPoint y: 79, endPoint x: 151, endPoint y: 78, distance: 56.4
click at [151, 78] on div "Client Search Excel Data Surname : [PERSON_NAME] Initials : GH [PERSON_NAME] La…" at bounding box center [266, 125] width 532 height 251
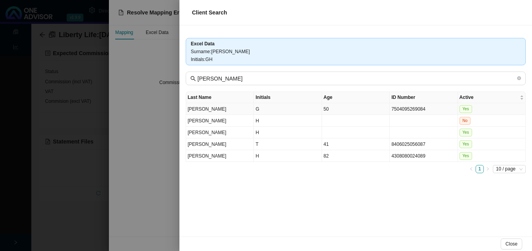
click at [370, 112] on td "50" at bounding box center [356, 109] width 68 height 12
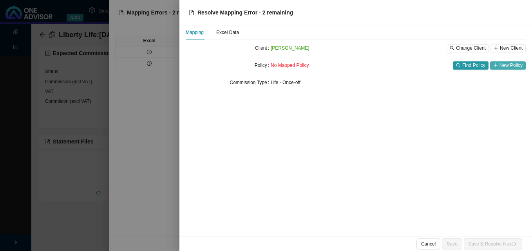
click at [509, 65] on span "New Policy" at bounding box center [510, 65] width 23 height 8
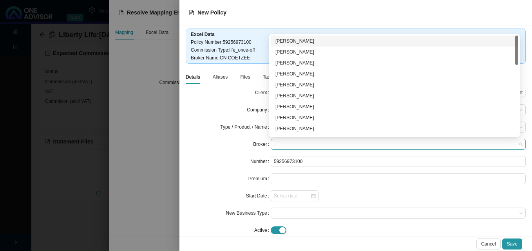
click at [312, 145] on span at bounding box center [398, 144] width 249 height 10
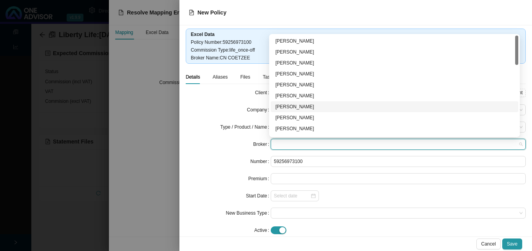
click at [310, 107] on div "[PERSON_NAME]" at bounding box center [394, 107] width 238 height 8
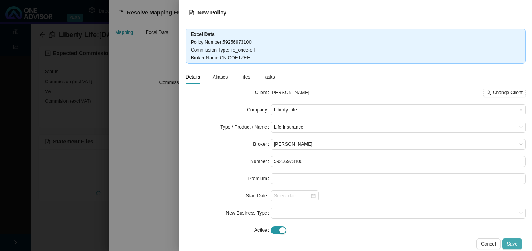
click at [514, 243] on span "Save" at bounding box center [512, 244] width 11 height 8
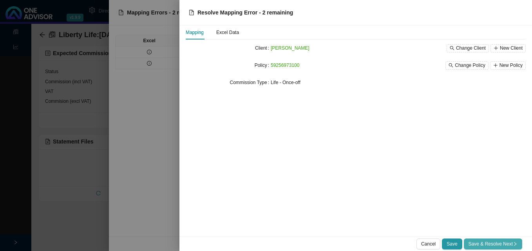
click at [508, 244] on span "Save & Resolve Next" at bounding box center [492, 244] width 49 height 8
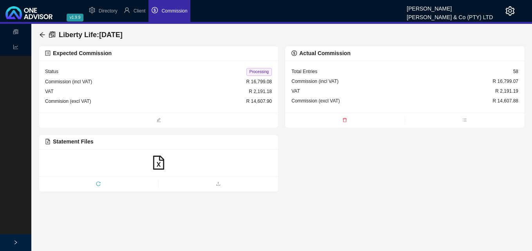
click at [259, 72] on span "Processing" at bounding box center [258, 72] width 25 height 8
click at [141, 13] on span "Client" at bounding box center [140, 10] width 12 height 5
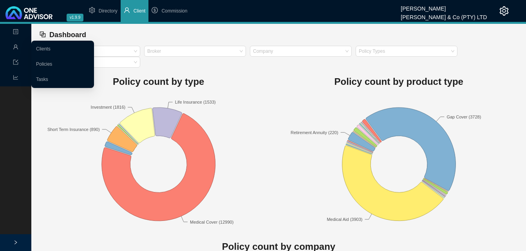
click at [20, 45] on span "Management" at bounding box center [31, 47] width 36 height 5
click at [51, 47] on link "Clients" at bounding box center [43, 48] width 14 height 5
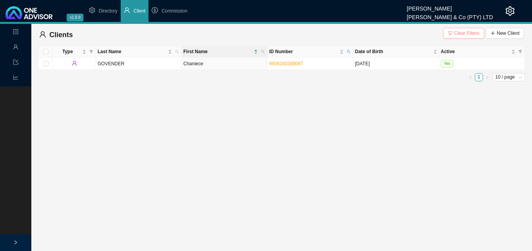
click at [457, 34] on span "Clear Filters" at bounding box center [466, 33] width 25 height 8
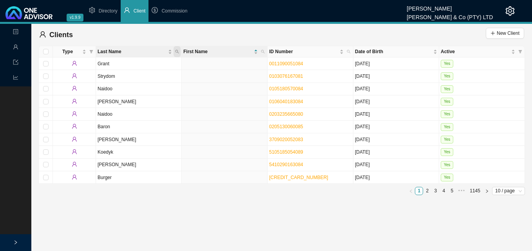
click at [175, 51] on icon "search" at bounding box center [177, 52] width 4 height 4
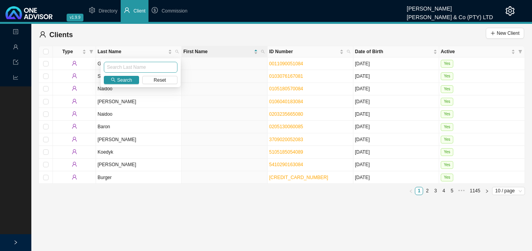
click at [163, 66] on input "text" at bounding box center [141, 67] width 74 height 11
click at [127, 82] on span "Search" at bounding box center [124, 80] width 15 height 8
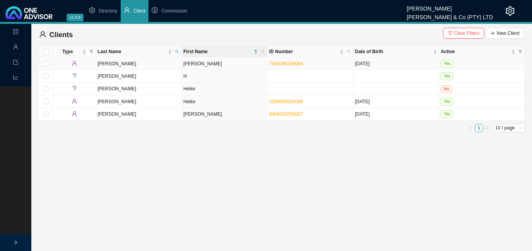
click at [249, 68] on td "[PERSON_NAME]" at bounding box center [225, 64] width 86 height 13
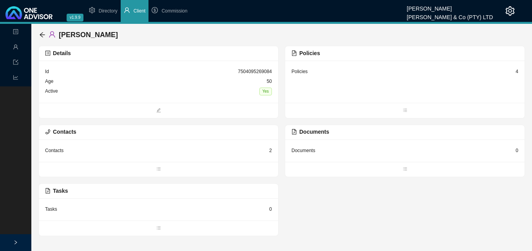
click at [518, 73] on div "4" at bounding box center [516, 72] width 3 height 8
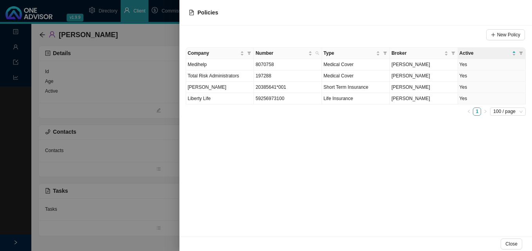
click at [163, 129] on div at bounding box center [266, 125] width 532 height 251
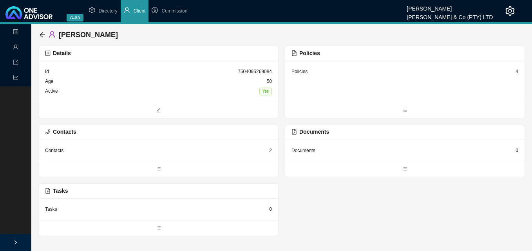
click at [39, 36] on div "[PERSON_NAME]" at bounding box center [281, 35] width 486 height 22
click at [41, 33] on icon "arrow-left" at bounding box center [42, 35] width 6 height 6
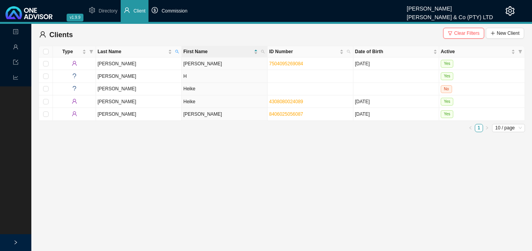
click at [182, 13] on span "Commission" at bounding box center [174, 10] width 26 height 5
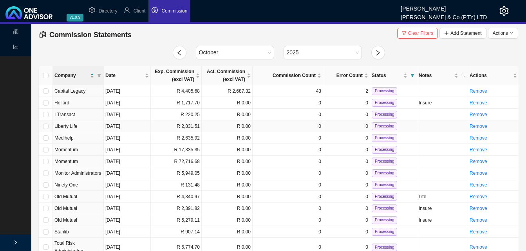
click at [184, 128] on td "R 2,831.51" at bounding box center [176, 127] width 51 height 12
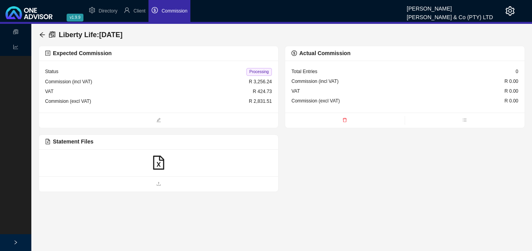
click at [157, 163] on icon "file-excel" at bounding box center [158, 163] width 11 height 14
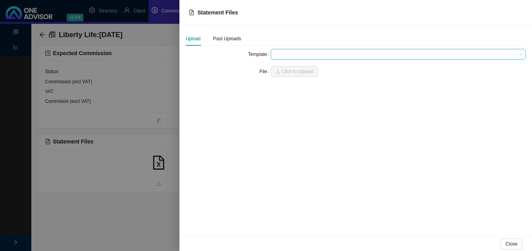
click at [300, 54] on span at bounding box center [398, 54] width 249 height 10
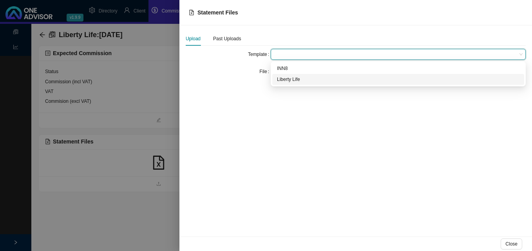
click at [304, 80] on div "Liberty Life" at bounding box center [398, 80] width 242 height 8
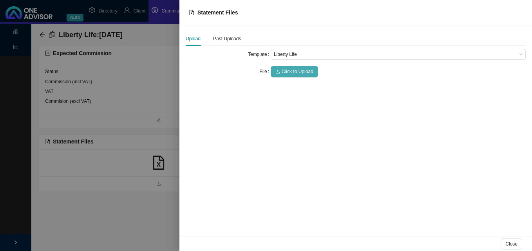
click at [298, 72] on span "Click to Upload" at bounding box center [298, 72] width 32 height 8
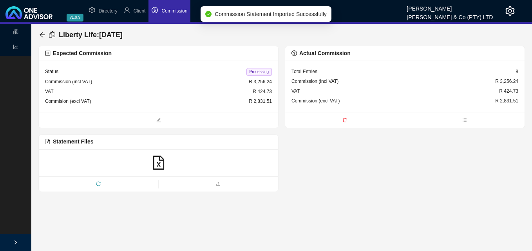
click at [264, 74] on span "Processing" at bounding box center [258, 72] width 25 height 8
click at [41, 35] on icon "arrow-left" at bounding box center [42, 34] width 5 height 5
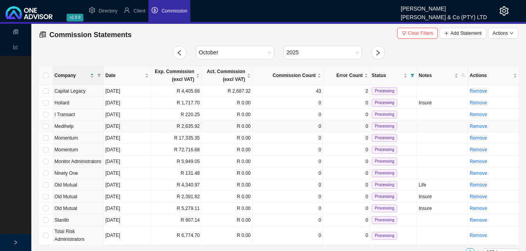
click at [189, 131] on td "R 2,635.92" at bounding box center [176, 127] width 51 height 12
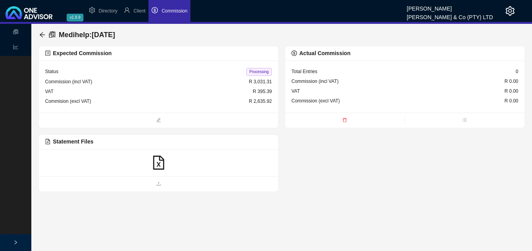
click at [160, 165] on icon "file-excel" at bounding box center [159, 163] width 14 height 14
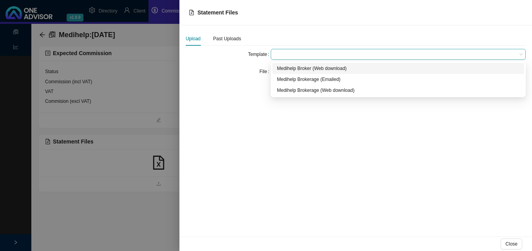
click at [284, 55] on span at bounding box center [398, 54] width 249 height 10
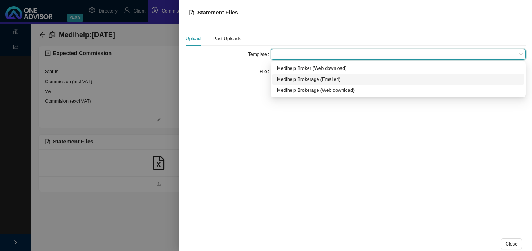
click at [289, 79] on div "Medihelp Brokerage (Emailed)" at bounding box center [398, 80] width 242 height 8
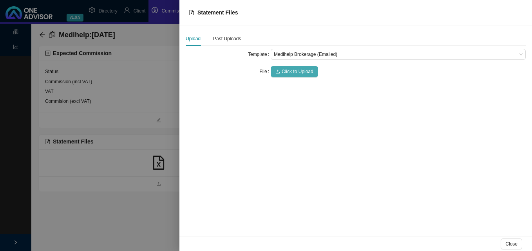
click at [292, 66] on button "Click to Upload" at bounding box center [294, 71] width 47 height 11
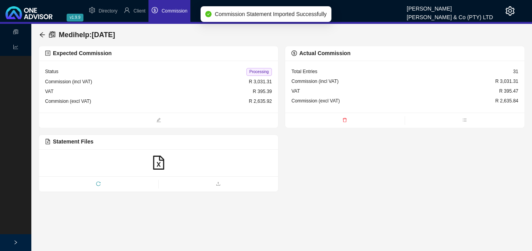
click at [259, 74] on span "Processing" at bounding box center [258, 72] width 25 height 8
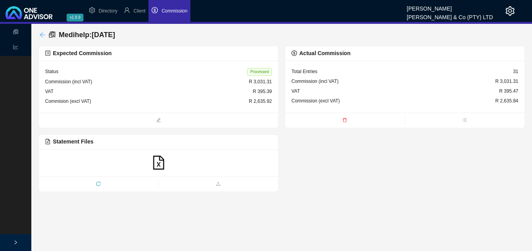
click at [43, 35] on icon "arrow-left" at bounding box center [42, 35] width 6 height 6
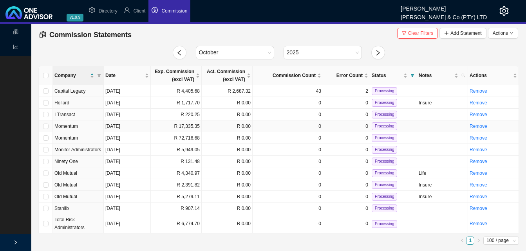
click at [199, 126] on td "R 17,335.35" at bounding box center [176, 127] width 51 height 12
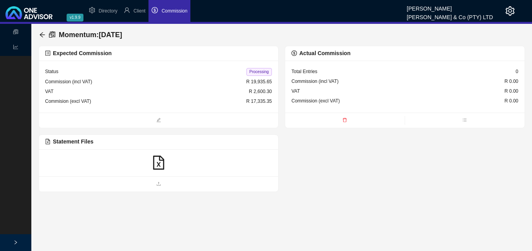
click at [157, 165] on icon "file-excel" at bounding box center [159, 163] width 14 height 14
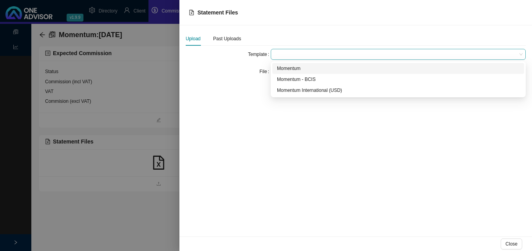
click at [300, 54] on span at bounding box center [398, 54] width 249 height 10
click at [301, 67] on div "Momentum" at bounding box center [398, 69] width 242 height 8
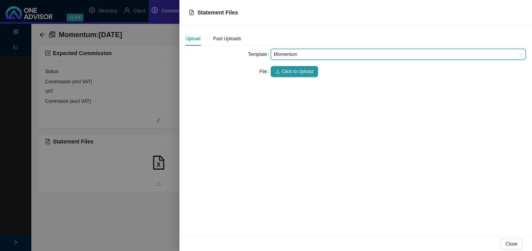
click at [301, 64] on form "Template Momentum Momentum File Click to Upload" at bounding box center [356, 63] width 340 height 28
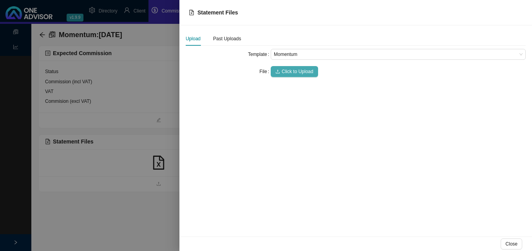
click at [299, 70] on span "Click to Upload" at bounding box center [298, 72] width 32 height 8
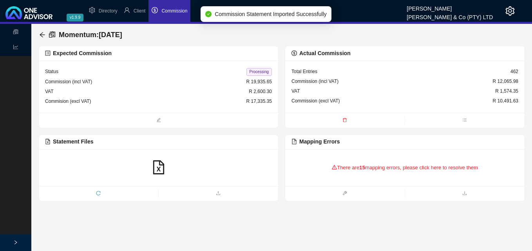
click at [378, 167] on div "There are 15 mapping errors, please click here to resolve them" at bounding box center [404, 168] width 227 height 24
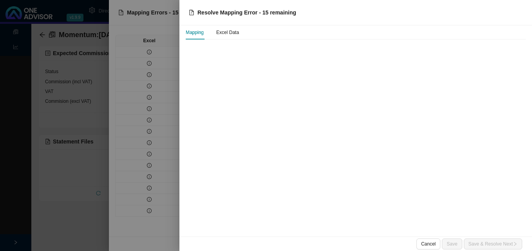
click at [157, 139] on div at bounding box center [266, 125] width 532 height 251
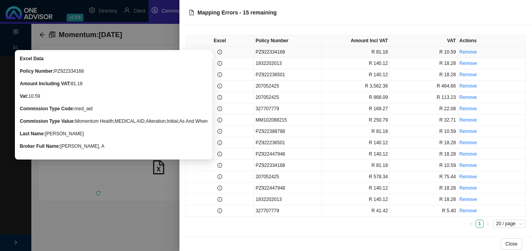
click at [220, 53] on icon "info-circle" at bounding box center [219, 52] width 5 height 5
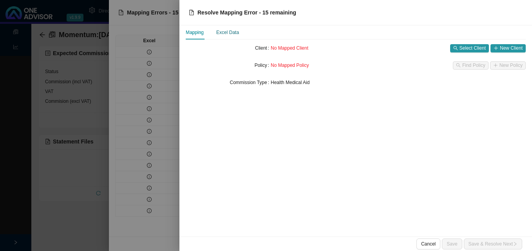
click at [229, 31] on div "Excel Data" at bounding box center [227, 33] width 23 height 8
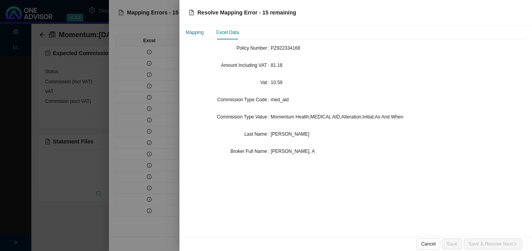
click at [199, 35] on div "Mapping" at bounding box center [195, 33] width 18 height 8
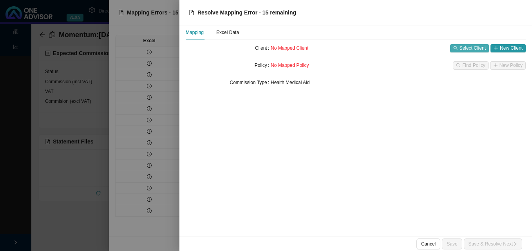
click at [473, 48] on span "Select Client" at bounding box center [472, 48] width 26 height 8
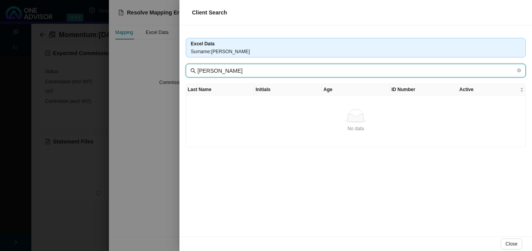
drag, startPoint x: 224, startPoint y: 71, endPoint x: 252, endPoint y: 75, distance: 28.1
click at [251, 73] on input "[PERSON_NAME]" at bounding box center [356, 71] width 318 height 9
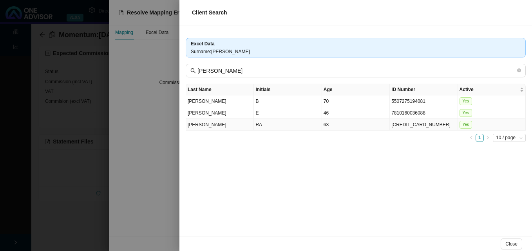
click at [289, 128] on td "RA" at bounding box center [288, 125] width 68 height 12
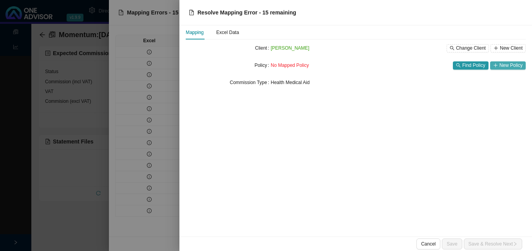
click at [512, 63] on span "New Policy" at bounding box center [510, 65] width 23 height 8
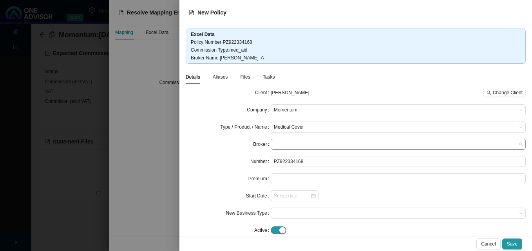
click at [302, 141] on span at bounding box center [398, 144] width 249 height 10
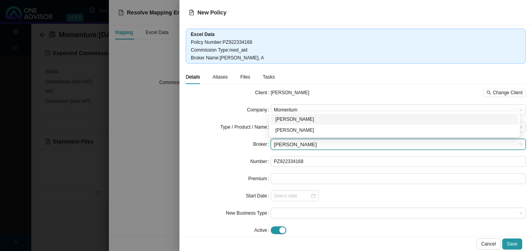
click at [301, 119] on div "[PERSON_NAME]" at bounding box center [394, 120] width 238 height 8
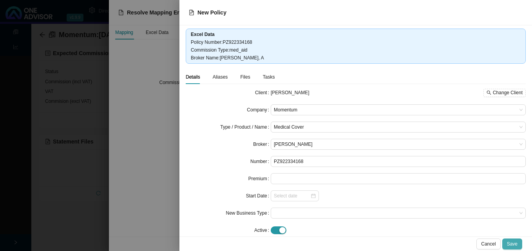
click at [514, 243] on span "Save" at bounding box center [512, 244] width 11 height 8
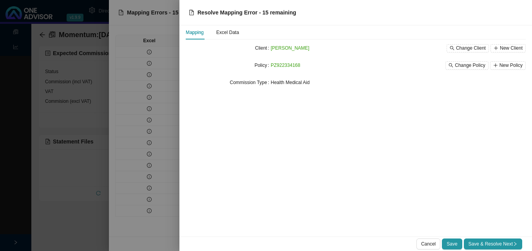
click at [514, 243] on icon "right" at bounding box center [515, 244] width 2 height 4
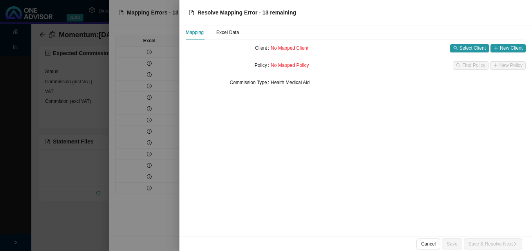
click at [101, 78] on div at bounding box center [266, 125] width 532 height 251
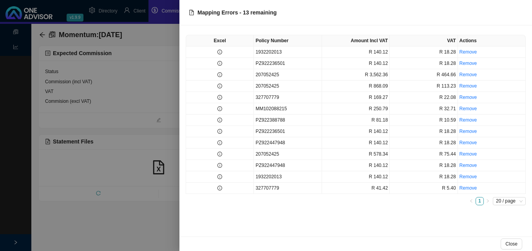
click at [152, 32] on div at bounding box center [266, 125] width 532 height 251
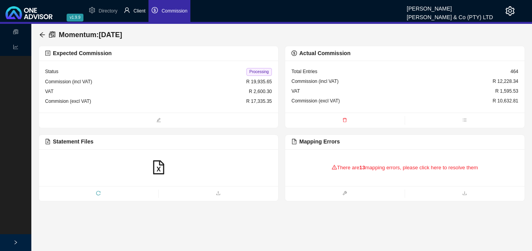
drag, startPoint x: 140, startPoint y: 12, endPoint x: 132, endPoint y: 14, distance: 8.5
click at [139, 12] on span "Client" at bounding box center [140, 10] width 12 height 5
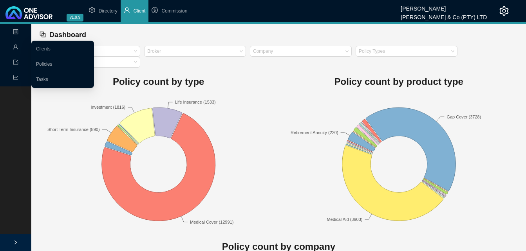
click at [16, 47] on icon "user" at bounding box center [15, 46] width 5 height 5
click at [51, 49] on link "Clients" at bounding box center [43, 48] width 14 height 5
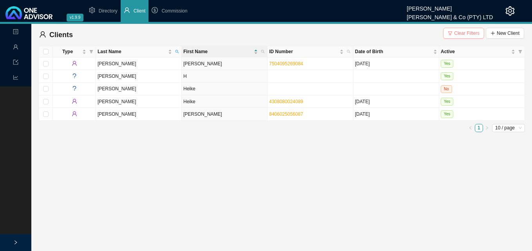
click at [459, 31] on span "Clear Filters" at bounding box center [466, 33] width 25 height 8
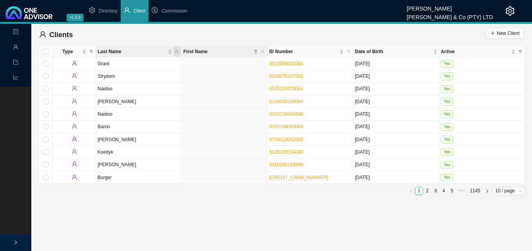
click at [177, 50] on icon "search" at bounding box center [177, 52] width 4 height 4
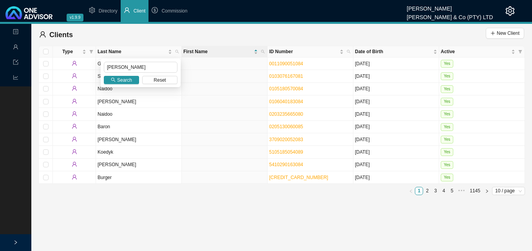
click at [117, 86] on div "[PERSON_NAME] Search Reset" at bounding box center [141, 73] width 80 height 29
click at [120, 80] on span "Search" at bounding box center [124, 80] width 15 height 8
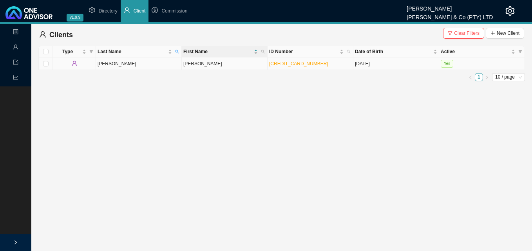
click at [305, 65] on td "[CREDIT_CARD_NUMBER]" at bounding box center [310, 64] width 86 height 13
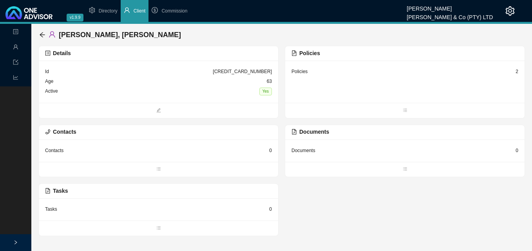
click at [516, 72] on div "2" at bounding box center [516, 72] width 3 height 8
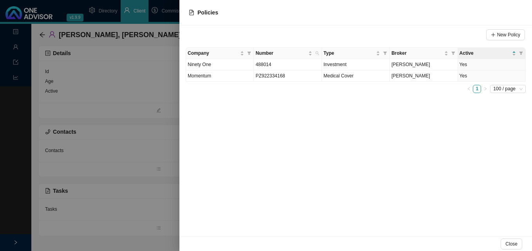
click at [146, 146] on div at bounding box center [266, 125] width 532 height 251
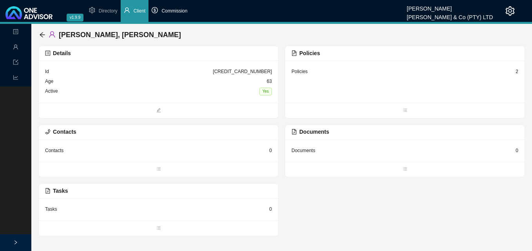
click at [185, 12] on span "Commission" at bounding box center [174, 10] width 26 height 5
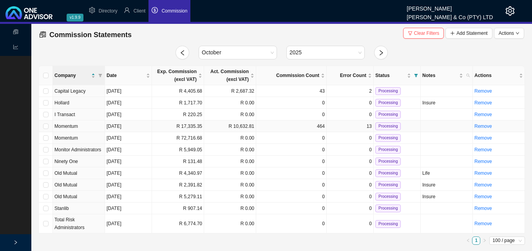
click at [166, 126] on td "R 17,335.35" at bounding box center [178, 127] width 52 height 12
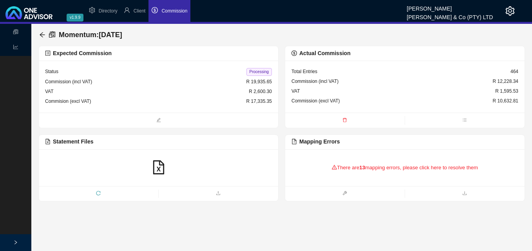
click at [357, 170] on div "There are 13 mapping errors, please click here to resolve them" at bounding box center [404, 168] width 227 height 24
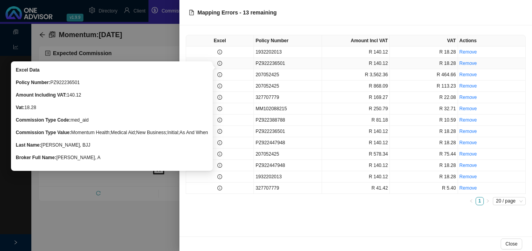
click at [220, 64] on icon "info-circle" at bounding box center [219, 63] width 5 height 5
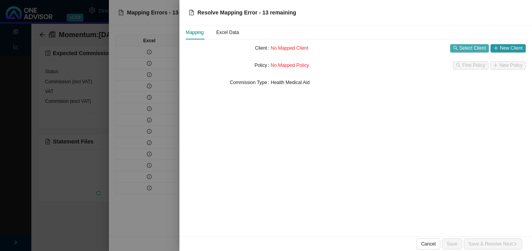
click at [464, 51] on span "Select Client" at bounding box center [472, 48] width 26 height 8
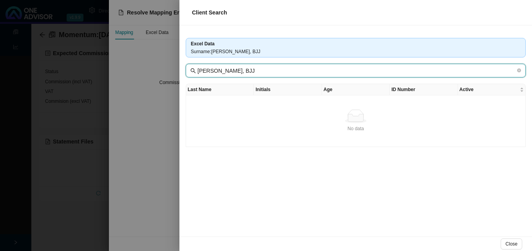
click at [219, 70] on input "KRUGER, BJJ" at bounding box center [356, 71] width 318 height 9
drag, startPoint x: 217, startPoint y: 70, endPoint x: 251, endPoint y: 74, distance: 34.3
click at [251, 74] on input "KRUGER, BJJ" at bounding box center [356, 71] width 318 height 9
type input "KRUGER"
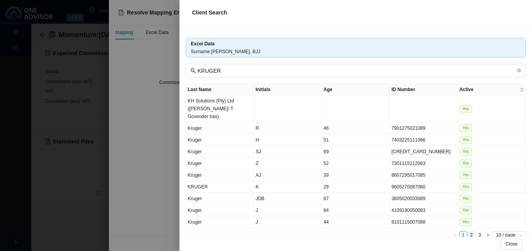
click at [468, 235] on link "2" at bounding box center [471, 235] width 7 height 7
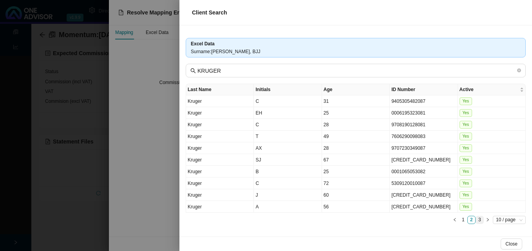
click at [480, 219] on link "3" at bounding box center [479, 220] width 7 height 7
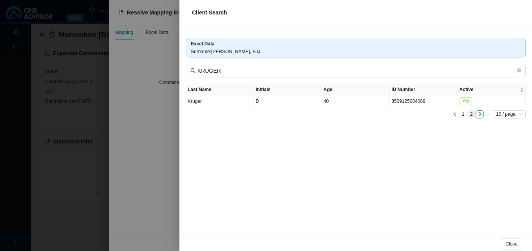
click at [471, 113] on link "2" at bounding box center [471, 114] width 7 height 7
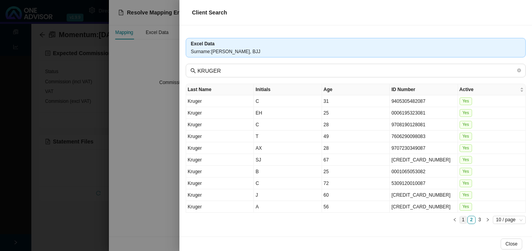
click at [463, 220] on link "1" at bounding box center [462, 220] width 7 height 7
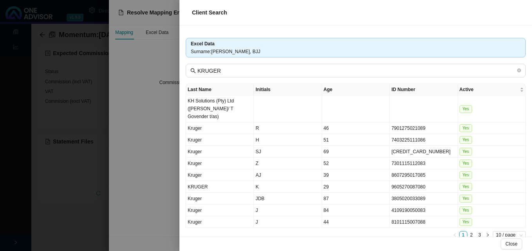
click at [137, 137] on div at bounding box center [266, 125] width 532 height 251
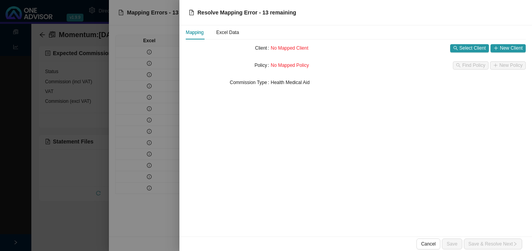
click at [139, 138] on div at bounding box center [266, 125] width 532 height 251
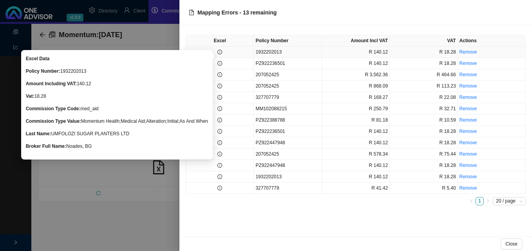
click at [218, 52] on icon "info-circle" at bounding box center [219, 52] width 5 height 5
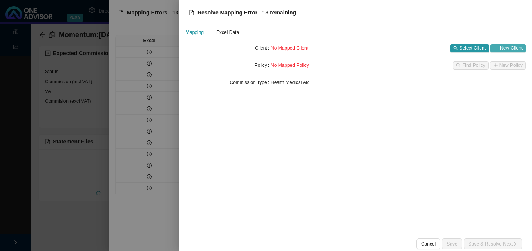
click at [509, 46] on span "New Client" at bounding box center [511, 48] width 23 height 8
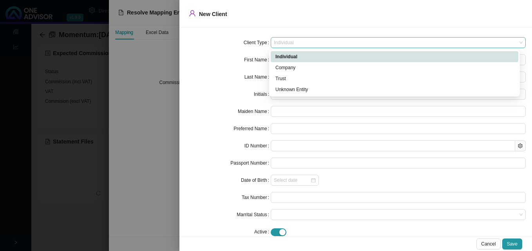
click at [303, 41] on span "Individual" at bounding box center [398, 43] width 249 height 10
click at [296, 67] on div "Company" at bounding box center [394, 68] width 238 height 8
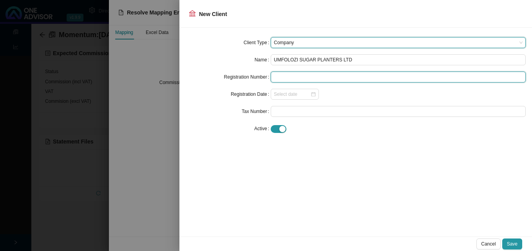
click at [306, 80] on input "text" at bounding box center [398, 77] width 255 height 11
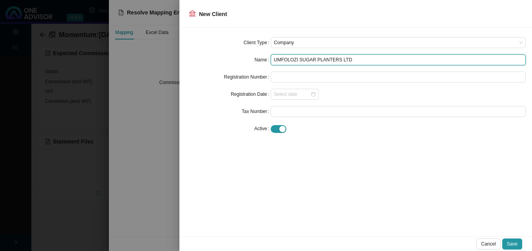
drag, startPoint x: 349, startPoint y: 60, endPoint x: 264, endPoint y: 58, distance: 84.6
click at [261, 58] on div "Name UMFOLOZI SUGAR PLANTERS LTD" at bounding box center [356, 59] width 340 height 11
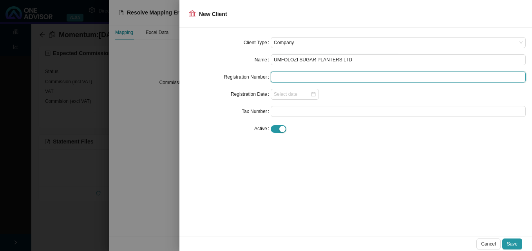
click at [291, 76] on input "text" at bounding box center [398, 77] width 255 height 11
paste input "UMFOLOZI SUGAR PLANTERS LTD"
type input "UMFOLOZI SUGAR PLANTERS LTD"
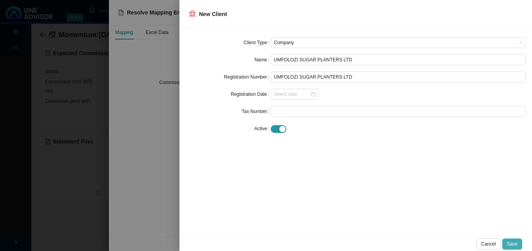
click at [514, 244] on span "Save" at bounding box center [512, 244] width 11 height 8
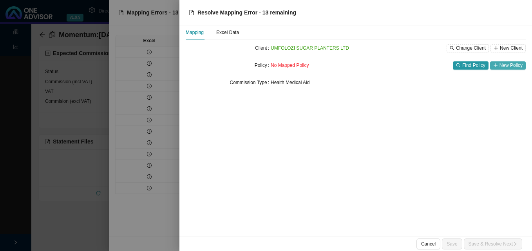
click at [506, 67] on span "New Policy" at bounding box center [510, 65] width 23 height 8
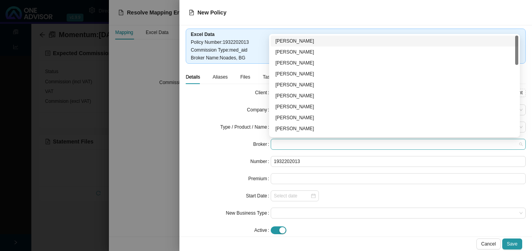
click at [320, 145] on span at bounding box center [398, 144] width 249 height 10
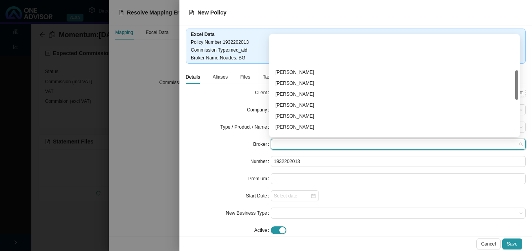
scroll to position [117, 0]
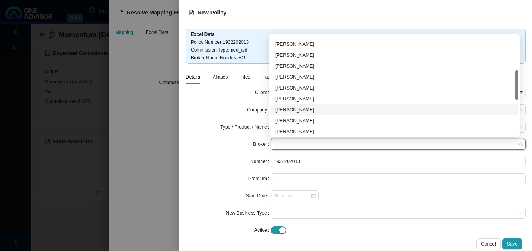
click at [307, 109] on div "[PERSON_NAME]" at bounding box center [394, 110] width 238 height 8
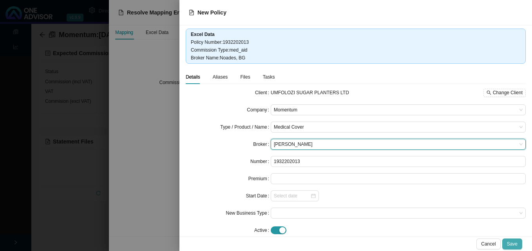
click at [516, 244] on span "Save" at bounding box center [512, 244] width 11 height 8
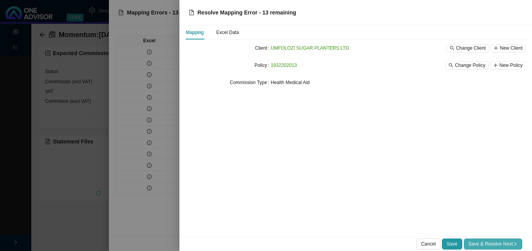
click at [509, 245] on span "Save & Resolve Next" at bounding box center [492, 244] width 49 height 8
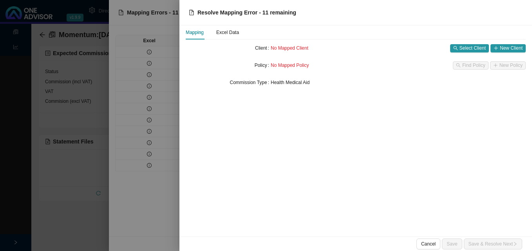
click at [160, 57] on div at bounding box center [266, 125] width 532 height 251
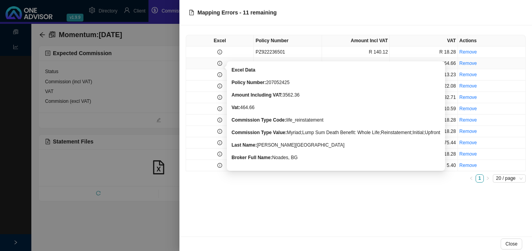
click at [220, 65] on icon "info-circle" at bounding box center [219, 63] width 5 height 5
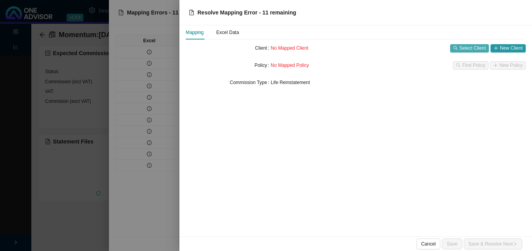
click at [470, 51] on span "Select Client" at bounding box center [472, 48] width 26 height 8
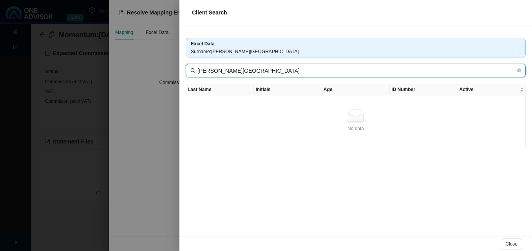
drag, startPoint x: 213, startPoint y: 71, endPoint x: 256, endPoint y: 76, distance: 43.3
click at [254, 76] on span "JONES, NB" at bounding box center [356, 71] width 340 height 14
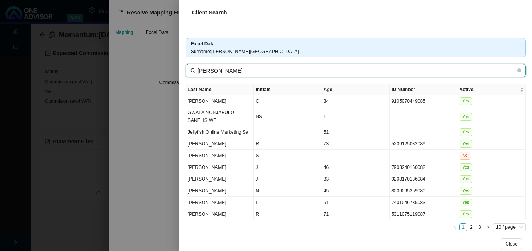
type input "JONES"
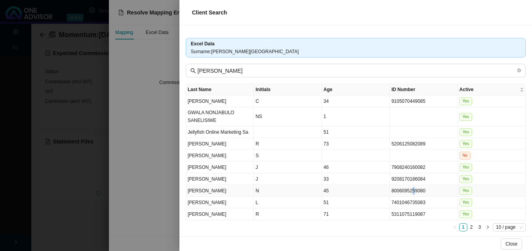
click at [410, 193] on td "8006095259080" at bounding box center [424, 191] width 68 height 12
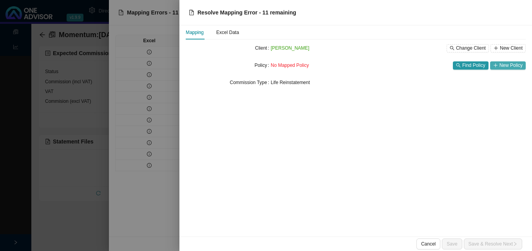
click at [509, 64] on span "New Policy" at bounding box center [510, 65] width 23 height 8
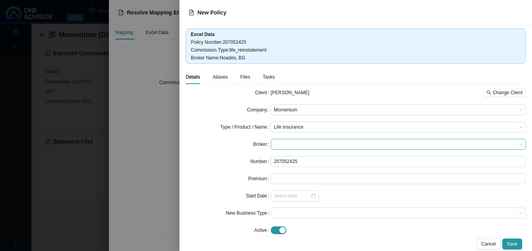
click at [319, 143] on span at bounding box center [398, 144] width 249 height 10
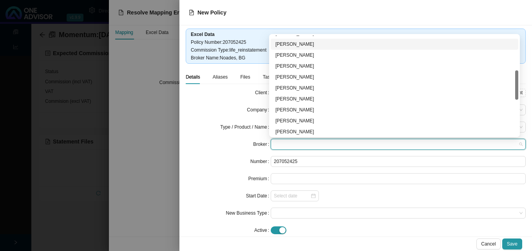
scroll to position [157, 0]
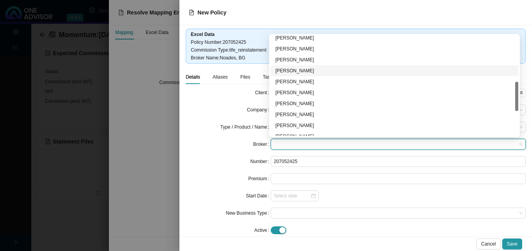
click at [307, 72] on div "[PERSON_NAME]" at bounding box center [394, 71] width 238 height 8
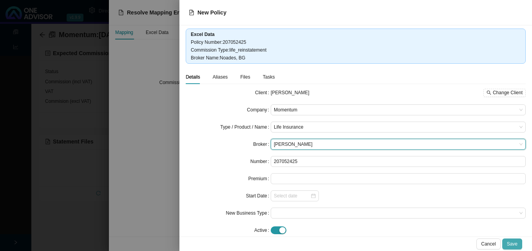
click at [517, 243] on span "Save" at bounding box center [512, 244] width 11 height 8
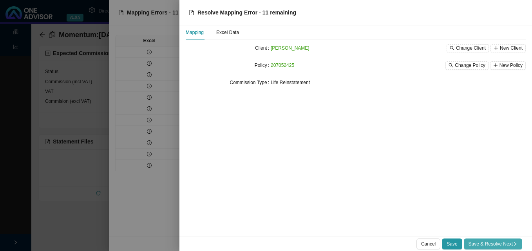
click at [483, 244] on span "Save & Resolve Next" at bounding box center [492, 244] width 49 height 8
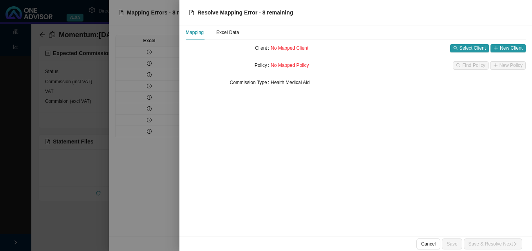
click at [158, 108] on div at bounding box center [266, 125] width 532 height 251
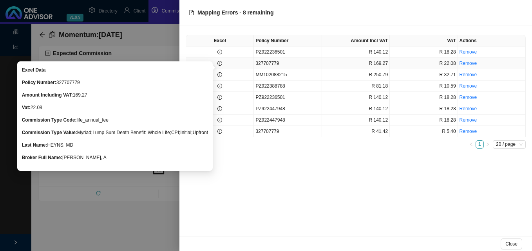
click at [218, 63] on icon "info-circle" at bounding box center [219, 63] width 5 height 5
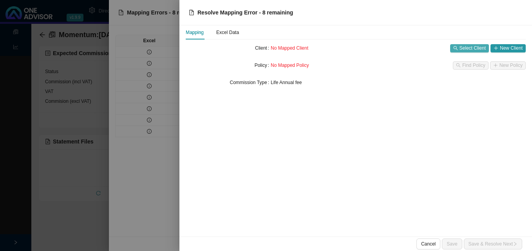
click at [473, 50] on span "Select Client" at bounding box center [472, 48] width 26 height 8
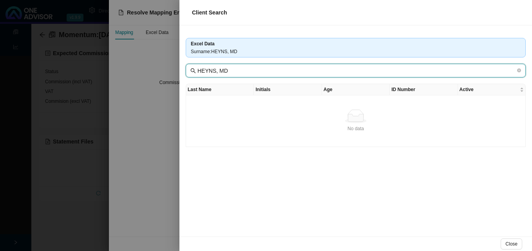
drag, startPoint x: 213, startPoint y: 71, endPoint x: 244, endPoint y: 75, distance: 31.2
click at [244, 75] on span "HEYNS, MD" at bounding box center [356, 71] width 340 height 14
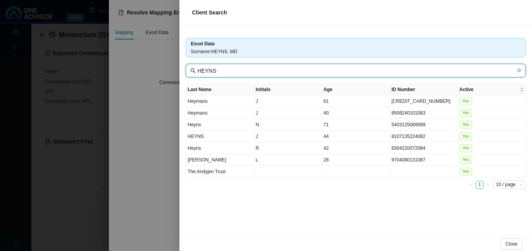
type input "HEYNS"
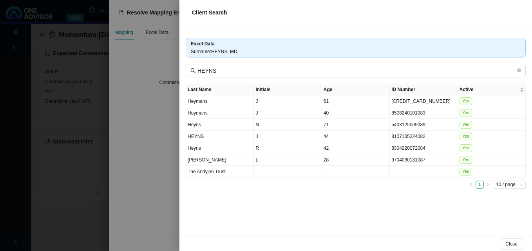
click at [164, 164] on div at bounding box center [266, 125] width 532 height 251
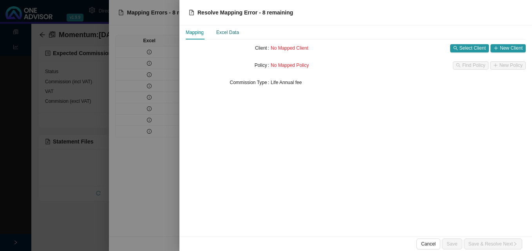
click at [232, 32] on div "Excel Data" at bounding box center [227, 33] width 23 height 8
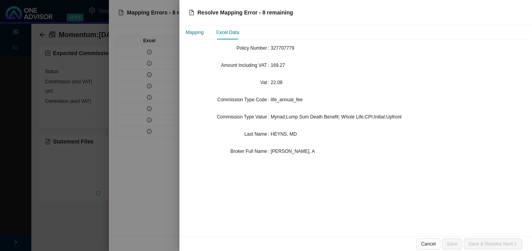
click at [194, 33] on div "Mapping" at bounding box center [195, 33] width 18 height 8
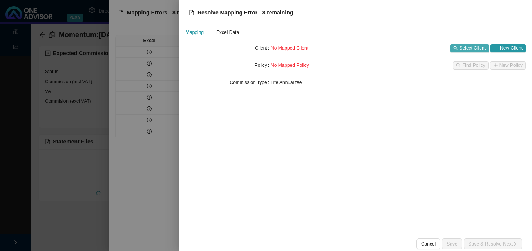
click at [473, 47] on span "Select Client" at bounding box center [472, 48] width 26 height 8
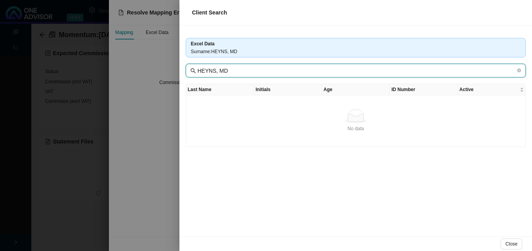
drag, startPoint x: 213, startPoint y: 70, endPoint x: 238, endPoint y: 74, distance: 25.0
click at [238, 73] on input "HEYNS, MD" at bounding box center [356, 71] width 318 height 9
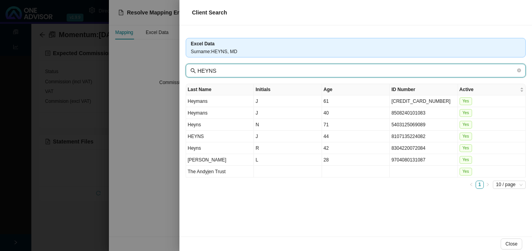
type input "HEYNS"
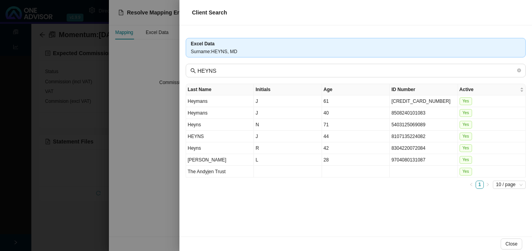
click at [161, 177] on div at bounding box center [266, 125] width 532 height 251
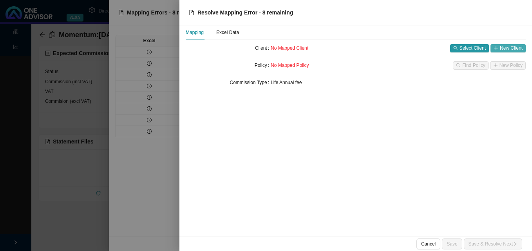
click at [509, 51] on span "New Client" at bounding box center [511, 48] width 23 height 8
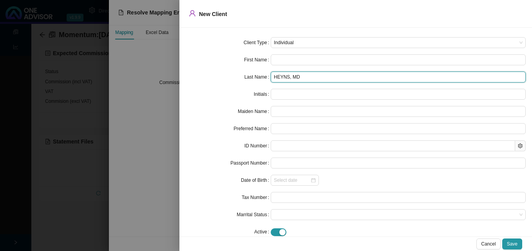
drag, startPoint x: 286, startPoint y: 78, endPoint x: 323, endPoint y: 80, distance: 36.9
click at [323, 80] on input "HEYNS, MD" at bounding box center [398, 77] width 255 height 11
type input "HEYNS"
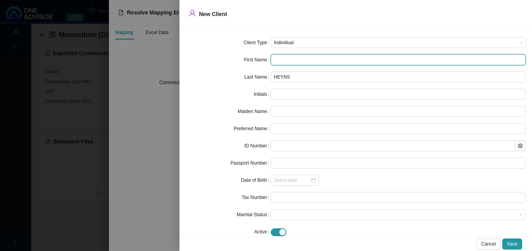
click at [279, 59] on input "text" at bounding box center [398, 59] width 255 height 11
type input "M"
type input "Ma"
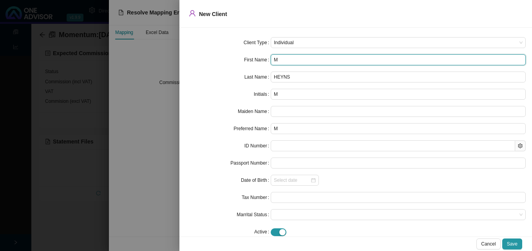
type input "Ma"
type input "Man"
type input "Mand"
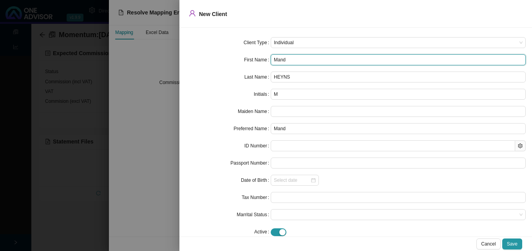
type input "Mandy"
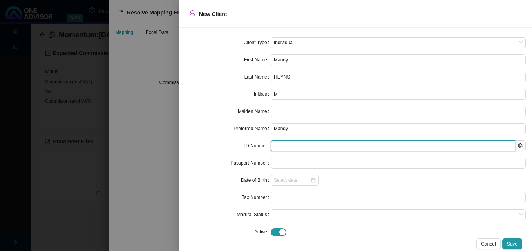
click at [278, 146] on input "text" at bounding box center [393, 146] width 244 height 11
paste input "8412210074083"
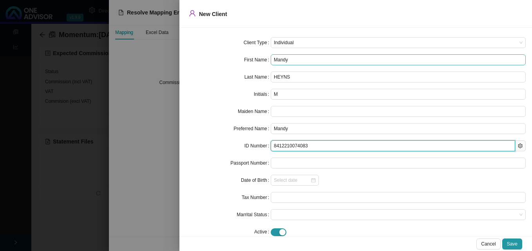
type input "8412210074083"
type input "1984-12-21"
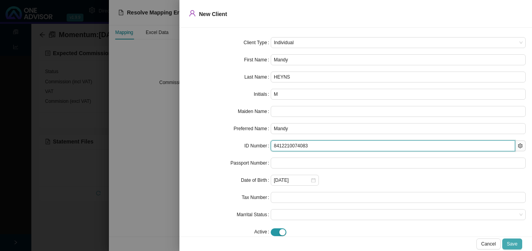
type input "8412210074083"
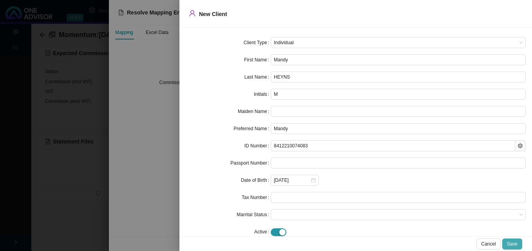
click at [516, 244] on span "Save" at bounding box center [512, 244] width 11 height 8
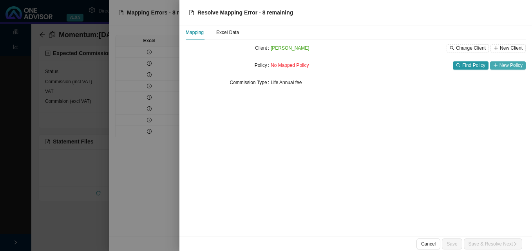
click at [510, 62] on span "New Policy" at bounding box center [510, 65] width 23 height 8
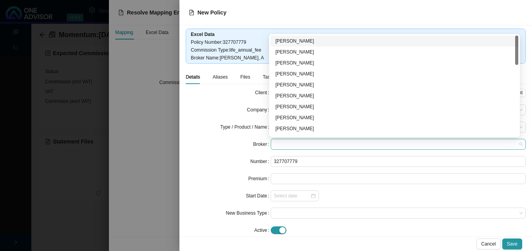
click at [302, 147] on span at bounding box center [398, 144] width 249 height 10
type input "an"
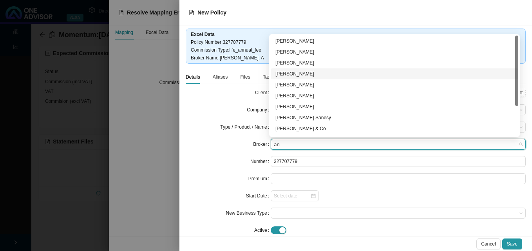
click at [318, 73] on div "[PERSON_NAME]" at bounding box center [394, 74] width 238 height 8
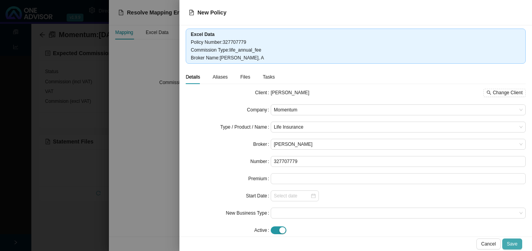
click at [517, 244] on span "Save" at bounding box center [512, 244] width 11 height 8
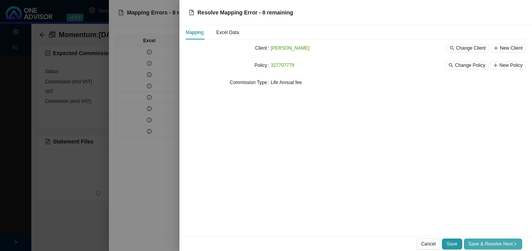
click at [511, 244] on span "Save & Resolve Next" at bounding box center [492, 244] width 49 height 8
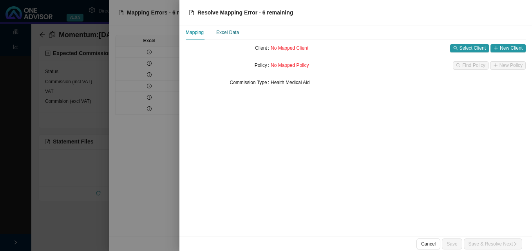
click at [237, 35] on div "Excel Data" at bounding box center [227, 33] width 23 height 8
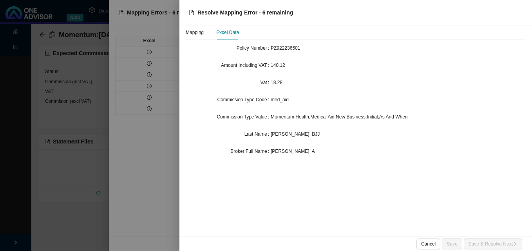
click at [135, 122] on div at bounding box center [266, 125] width 532 height 251
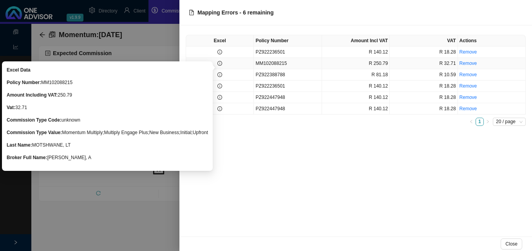
click at [221, 63] on icon "info-circle" at bounding box center [219, 63] width 5 height 5
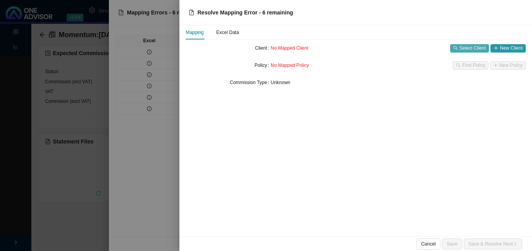
click at [472, 49] on span "Select Client" at bounding box center [472, 48] width 26 height 8
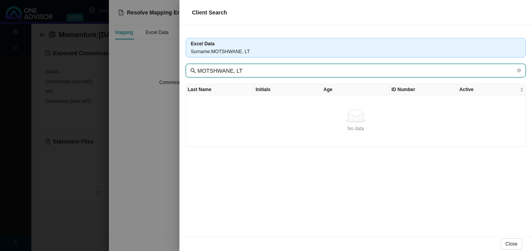
drag, startPoint x: 231, startPoint y: 72, endPoint x: 276, endPoint y: 74, distance: 45.9
click at [276, 73] on input "MOTSHWANE, LT" at bounding box center [356, 71] width 318 height 9
type input "MOTSHWANE"
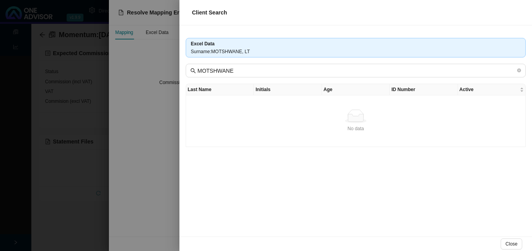
click at [327, 154] on div "Excel Data Surname : MOTSHWANE, LT MOTSHWANE Last Name Initials Age ID Number A…" at bounding box center [355, 130] width 352 height 211
click at [162, 146] on div at bounding box center [266, 125] width 532 height 251
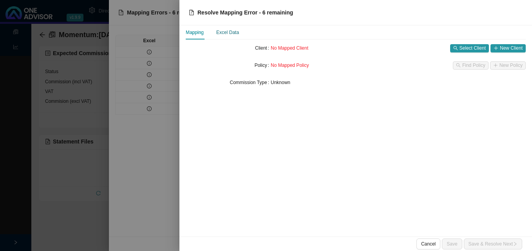
click at [234, 33] on div "Excel Data" at bounding box center [227, 33] width 23 height 8
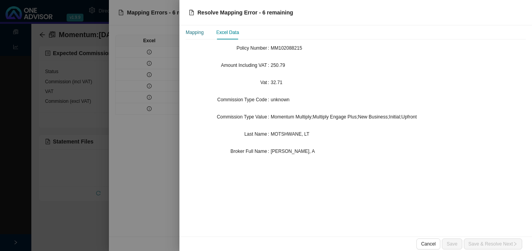
click at [200, 35] on div "Mapping" at bounding box center [195, 33] width 18 height 8
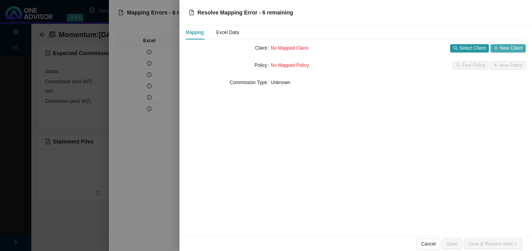
click at [508, 47] on span "New Client" at bounding box center [511, 48] width 23 height 8
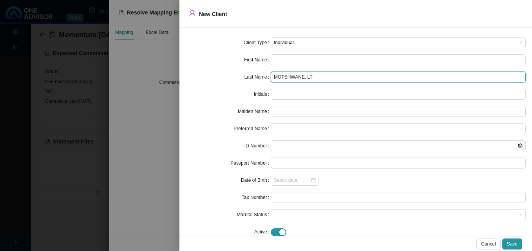
drag, startPoint x: 301, startPoint y: 78, endPoint x: 372, endPoint y: 82, distance: 71.0
click at [371, 81] on input "MOTSHWANE, LT" at bounding box center [398, 77] width 255 height 11
type input "MOTSHWANE"
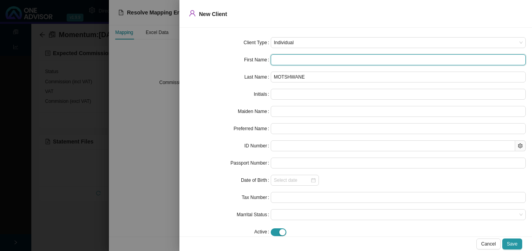
paste input "Timothy"
type input "Timothy"
type input "T"
type input "Timothy"
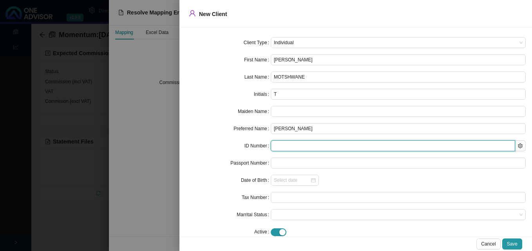
paste input "8201305693083"
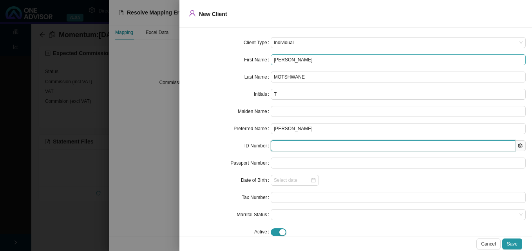
type input "8201305693083"
type input "1982-01-30"
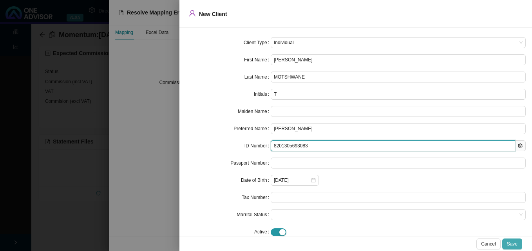
type input "8201305693083"
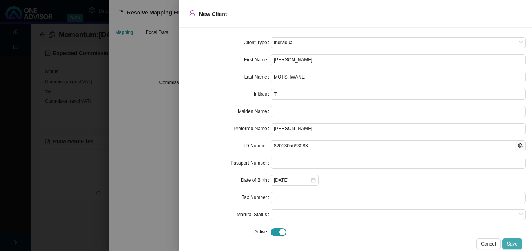
click at [515, 242] on span "Save" at bounding box center [512, 244] width 11 height 8
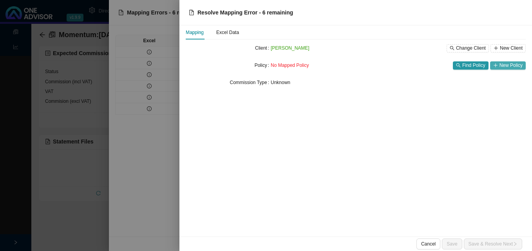
click at [508, 63] on span "New Policy" at bounding box center [510, 65] width 23 height 8
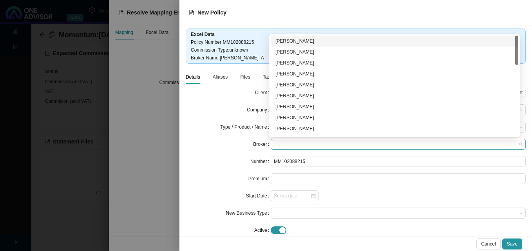
click at [308, 143] on span at bounding box center [398, 144] width 249 height 10
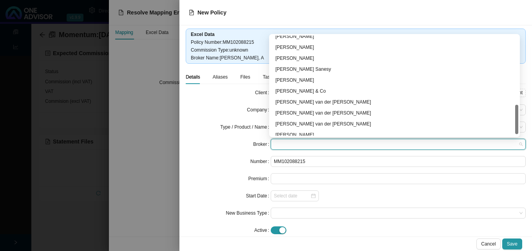
scroll to position [240, 0]
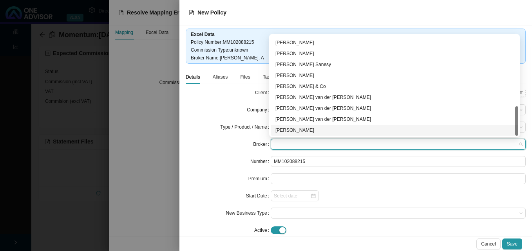
click at [366, 130] on div "[PERSON_NAME]" at bounding box center [394, 130] width 238 height 8
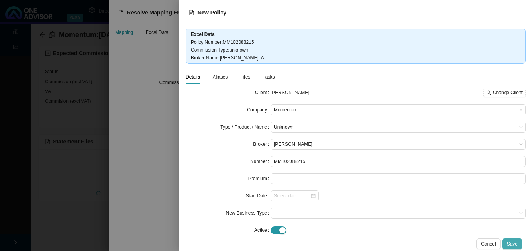
click at [512, 245] on span "Save" at bounding box center [512, 244] width 11 height 8
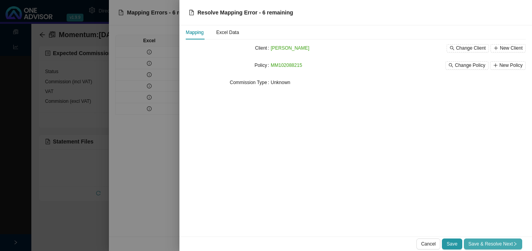
click at [506, 244] on span "Save & Resolve Next" at bounding box center [492, 244] width 49 height 8
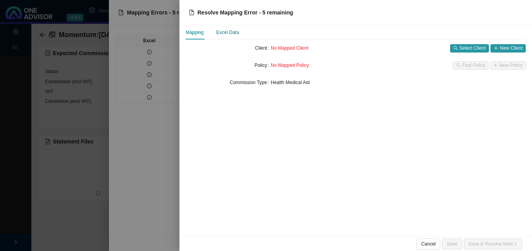
click at [233, 34] on div "Excel Data" at bounding box center [227, 33] width 23 height 8
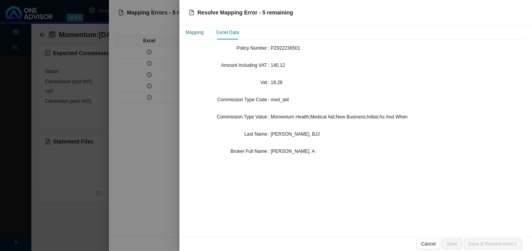
click at [196, 33] on div "Mapping" at bounding box center [195, 33] width 18 height 8
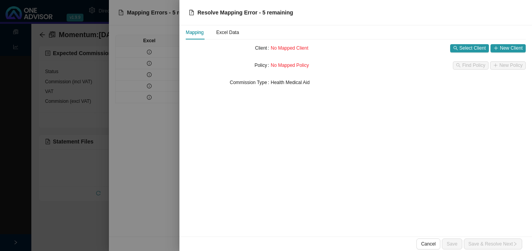
click at [152, 49] on div at bounding box center [266, 125] width 532 height 251
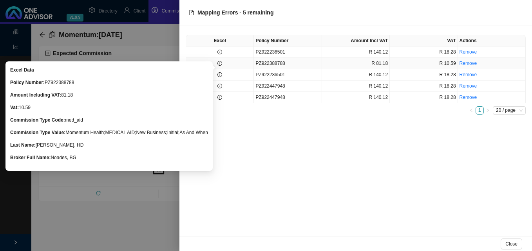
click at [222, 64] on icon "info-circle" at bounding box center [219, 63] width 5 height 5
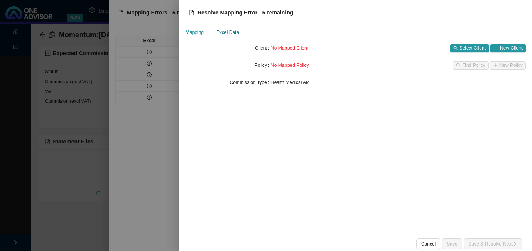
click at [226, 33] on div "Excel Data" at bounding box center [227, 33] width 23 height 8
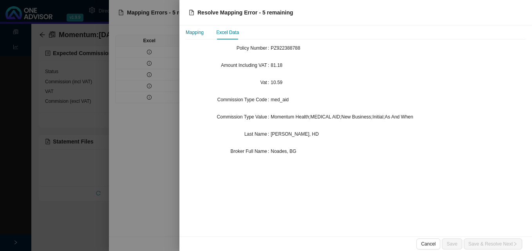
click at [192, 34] on div "Mapping" at bounding box center [195, 33] width 18 height 8
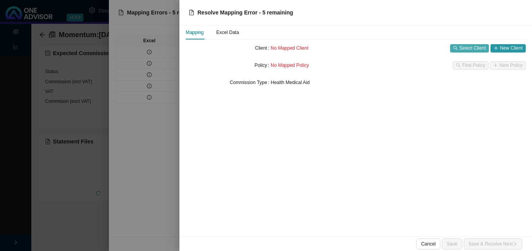
click at [464, 49] on span "Select Client" at bounding box center [472, 48] width 26 height 8
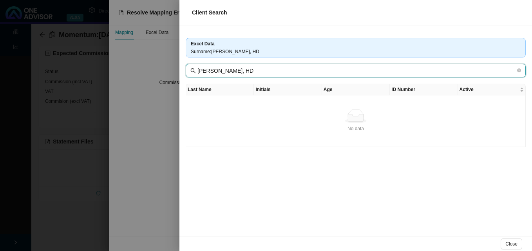
drag, startPoint x: 226, startPoint y: 70, endPoint x: 279, endPoint y: 79, distance: 53.3
click at [279, 79] on div "Excel Data Surname : ANDERSON, HD ANDERSON, HD Last Name Initials Age ID Number…" at bounding box center [355, 130] width 352 height 211
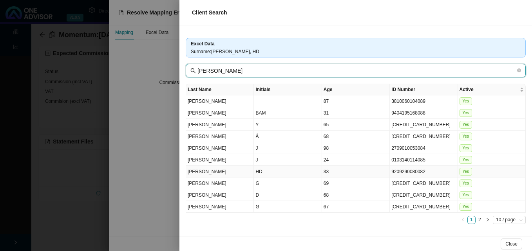
type input "ANDERSON"
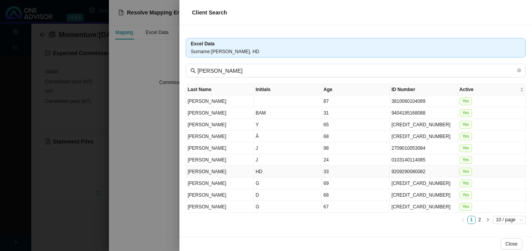
click at [297, 172] on td "HD" at bounding box center [288, 172] width 68 height 12
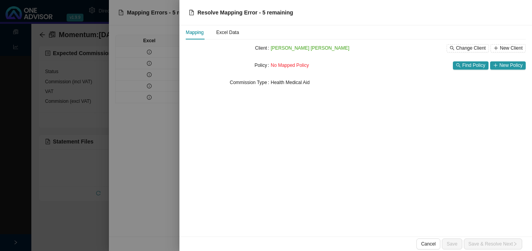
click at [156, 87] on div at bounding box center [266, 125] width 532 height 251
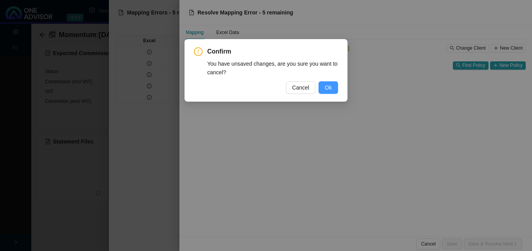
click at [330, 89] on span "Ok" at bounding box center [328, 87] width 7 height 9
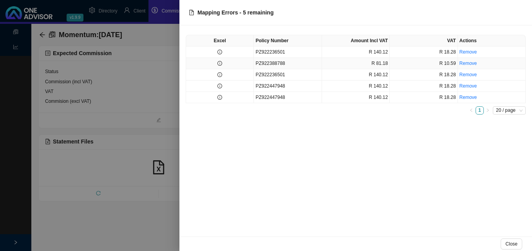
click at [246, 62] on td at bounding box center [220, 63] width 68 height 11
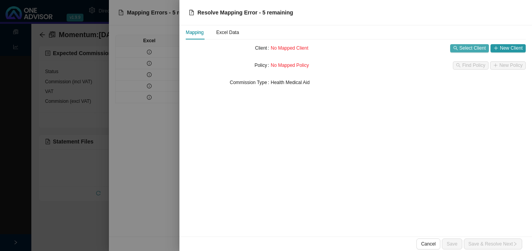
click at [455, 47] on icon "search" at bounding box center [455, 48] width 5 height 5
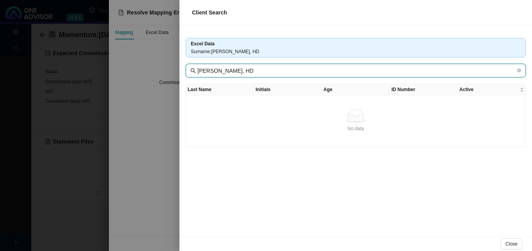
drag, startPoint x: 226, startPoint y: 72, endPoint x: 249, endPoint y: 72, distance: 22.7
click at [249, 72] on input "ANDERSON, HD" at bounding box center [356, 71] width 318 height 9
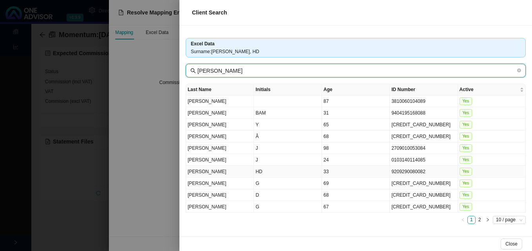
type input "ANDERSON"
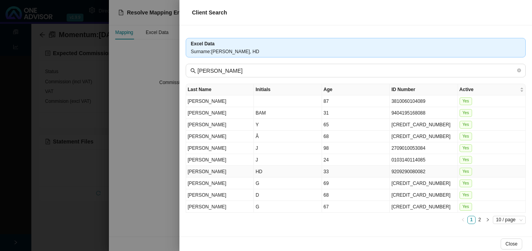
click at [271, 169] on td "HD" at bounding box center [288, 172] width 68 height 12
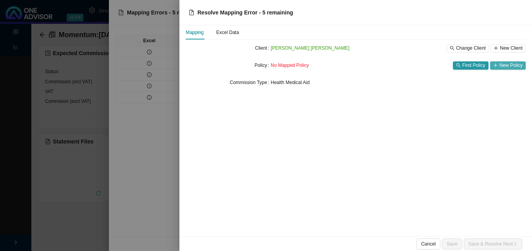
click at [506, 63] on span "New Policy" at bounding box center [510, 65] width 23 height 8
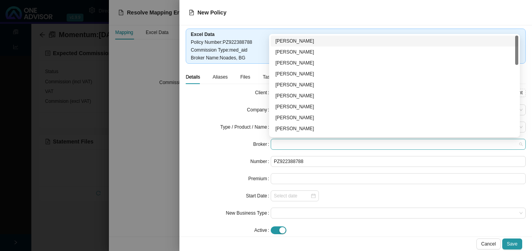
click at [289, 148] on span at bounding box center [398, 144] width 249 height 10
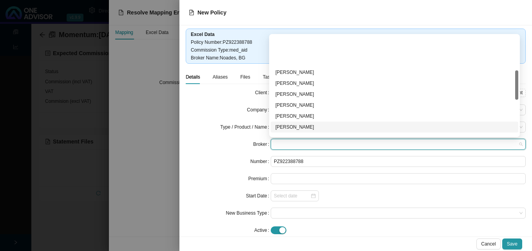
scroll to position [117, 0]
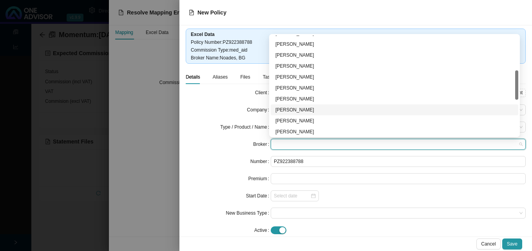
click at [305, 111] on div "[PERSON_NAME]" at bounding box center [394, 110] width 238 height 8
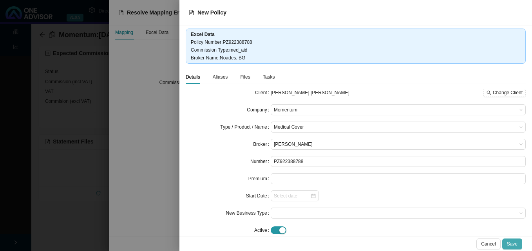
click at [515, 241] on span "Save" at bounding box center [512, 244] width 11 height 8
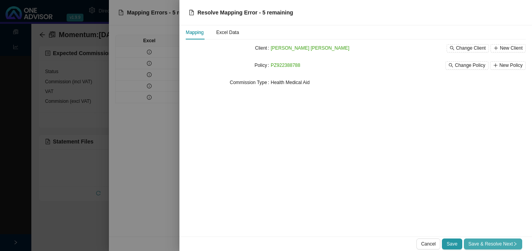
click at [506, 245] on span "Save & Resolve Next" at bounding box center [492, 244] width 49 height 8
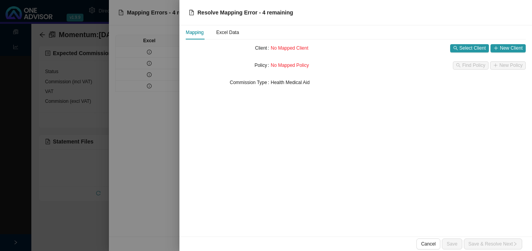
click at [141, 98] on div at bounding box center [266, 125] width 532 height 251
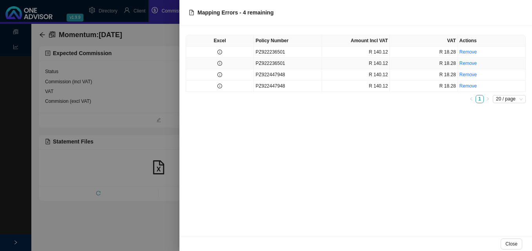
click at [221, 66] on td at bounding box center [220, 63] width 68 height 11
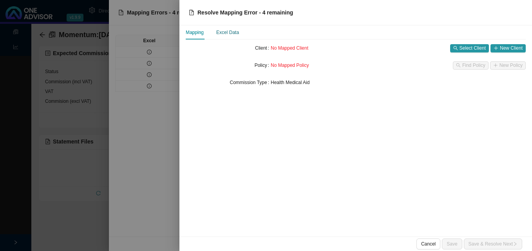
click at [230, 35] on div "Excel Data" at bounding box center [227, 33] width 23 height 8
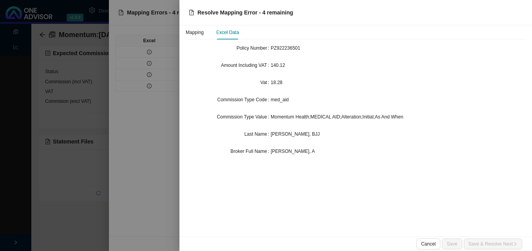
click at [161, 47] on div at bounding box center [266, 125] width 532 height 251
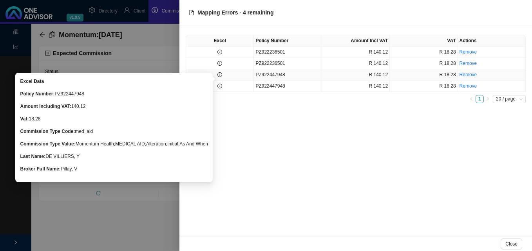
click at [222, 75] on icon "info-circle" at bounding box center [219, 74] width 5 height 5
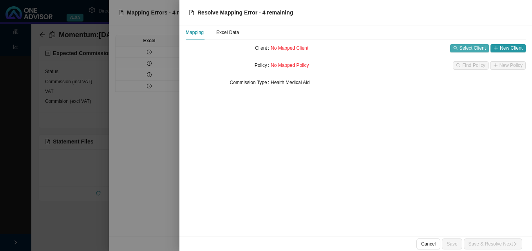
click at [466, 50] on span "Select Client" at bounding box center [472, 48] width 26 height 8
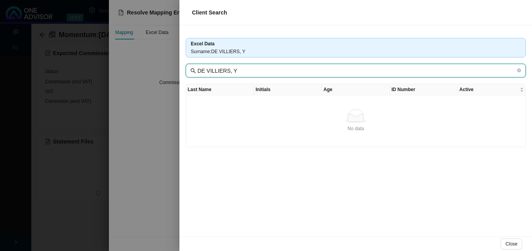
drag, startPoint x: 226, startPoint y: 71, endPoint x: 265, endPoint y: 73, distance: 39.6
click at [265, 73] on input "DE VILLIERS, Y" at bounding box center [356, 71] width 318 height 9
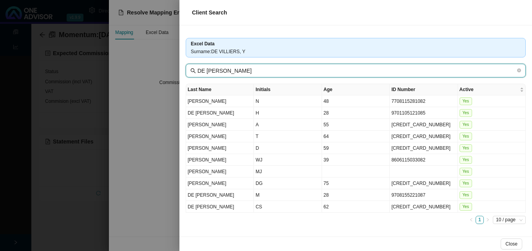
type input "DE VILLIERS"
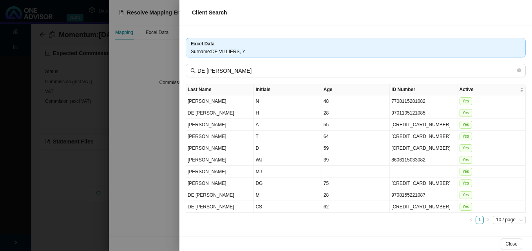
click at [150, 108] on div at bounding box center [266, 125] width 532 height 251
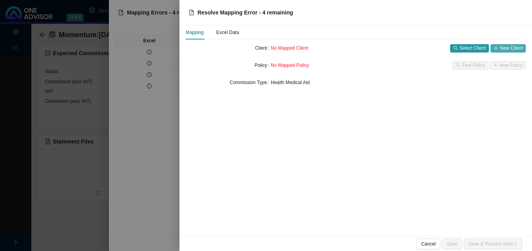
click at [511, 46] on span "New Client" at bounding box center [511, 48] width 23 height 8
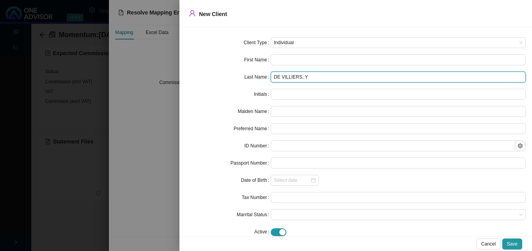
drag, startPoint x: 296, startPoint y: 79, endPoint x: 333, endPoint y: 81, distance: 37.6
click at [333, 81] on input "DE VILLIERS, Y" at bounding box center [398, 77] width 255 height 11
type input "DE VILLIERS"
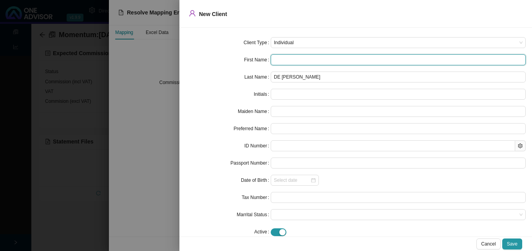
click at [283, 58] on input "text" at bounding box center [398, 59] width 255 height 11
type input "Y"
type input "Yo"
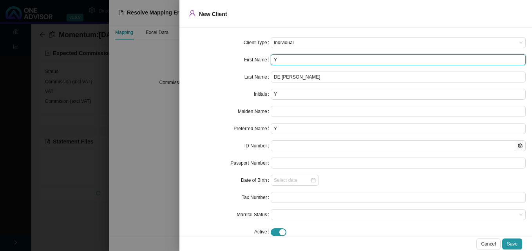
type input "Yo"
type input "Yol"
type input "Yola"
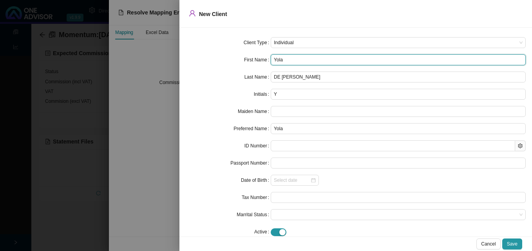
type input "Yolan"
type input "Yoland"
type input "Yolandi"
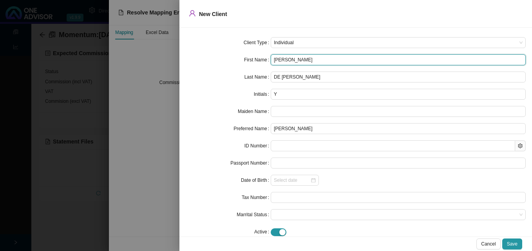
type input "Yolandi"
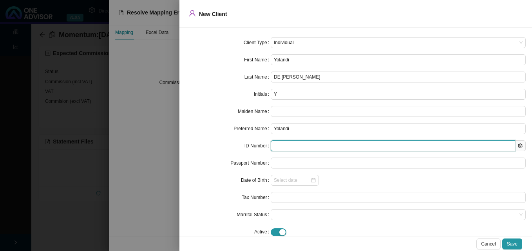
click at [287, 145] on input "text" at bounding box center [393, 146] width 244 height 11
paste input "8308090014084"
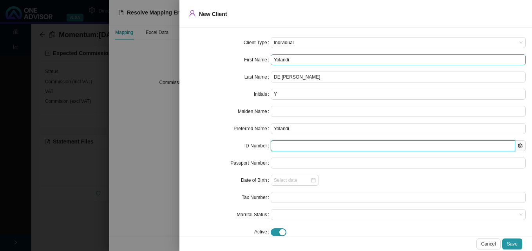
type input "8308090014084"
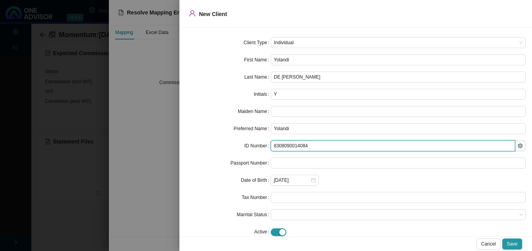
type input "1983-08-09"
type input "8308090014084"
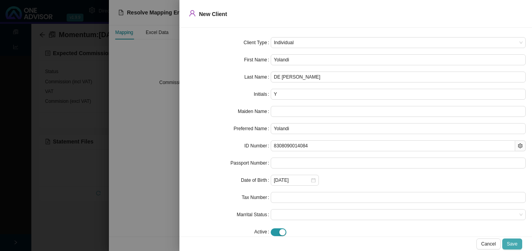
click at [515, 246] on span "Save" at bounding box center [512, 244] width 11 height 8
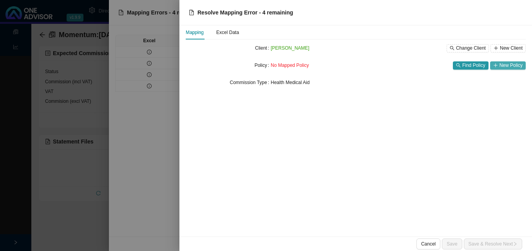
click at [508, 66] on span "New Policy" at bounding box center [510, 65] width 23 height 8
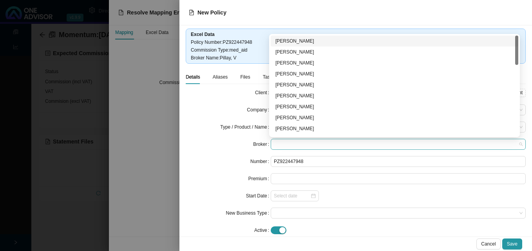
click at [282, 143] on span at bounding box center [398, 144] width 249 height 10
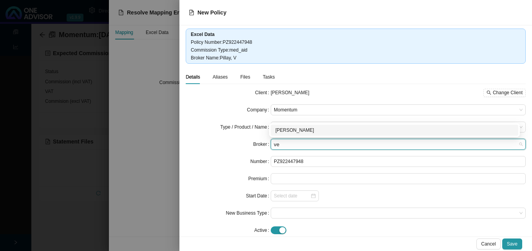
type input "vee"
click at [292, 128] on div "[PERSON_NAME]" at bounding box center [394, 130] width 238 height 8
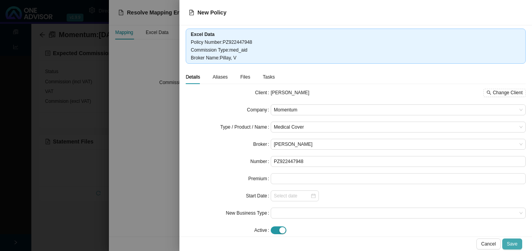
click at [513, 242] on span "Save" at bounding box center [512, 244] width 11 height 8
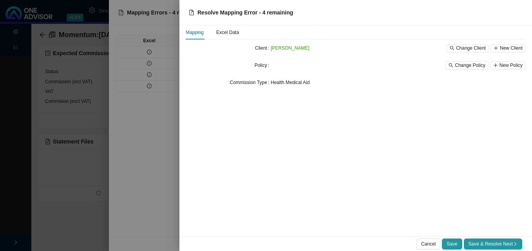
click at [514, 242] on span "Save & Resolve Next" at bounding box center [492, 244] width 49 height 8
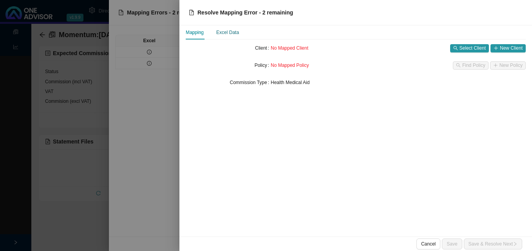
click at [233, 34] on div "Excel Data" at bounding box center [227, 33] width 23 height 8
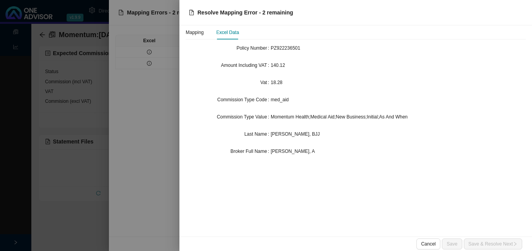
click at [148, 62] on div at bounding box center [266, 125] width 532 height 251
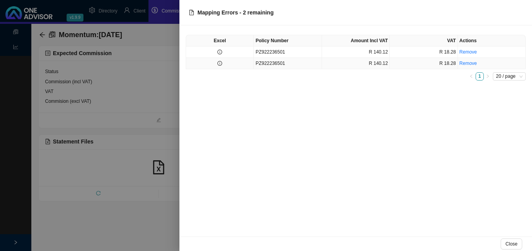
click at [222, 64] on icon "info-circle" at bounding box center [219, 63] width 5 height 5
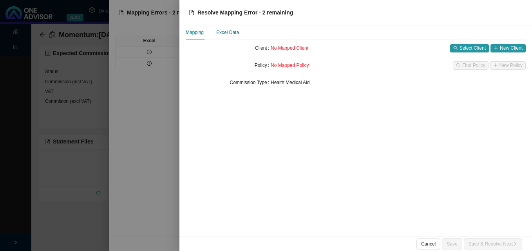
click at [226, 33] on div "Excel Data" at bounding box center [227, 33] width 23 height 8
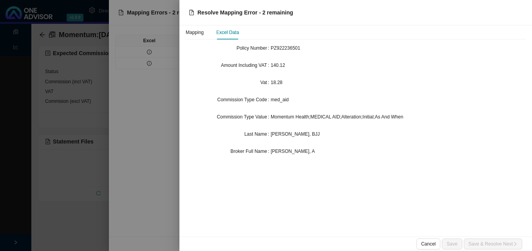
click at [175, 90] on div at bounding box center [266, 125] width 532 height 251
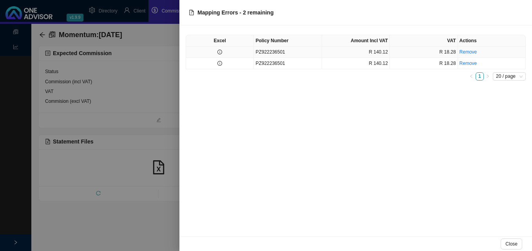
click at [220, 52] on icon "info-circle" at bounding box center [219, 52] width 5 height 5
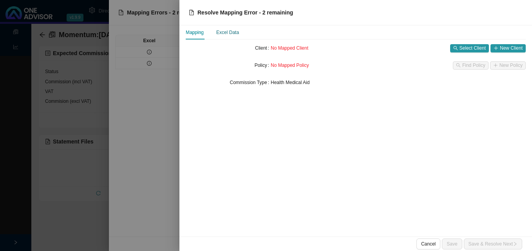
click at [233, 31] on div "Excel Data" at bounding box center [227, 33] width 23 height 8
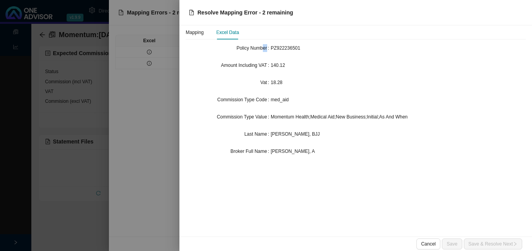
drag, startPoint x: 270, startPoint y: 48, endPoint x: 264, endPoint y: 49, distance: 5.9
click at [264, 49] on label "Policy Number" at bounding box center [254, 48] width 34 height 11
drag, startPoint x: 164, startPoint y: 215, endPoint x: 162, endPoint y: 210, distance: 6.1
click at [163, 214] on div at bounding box center [266, 125] width 532 height 251
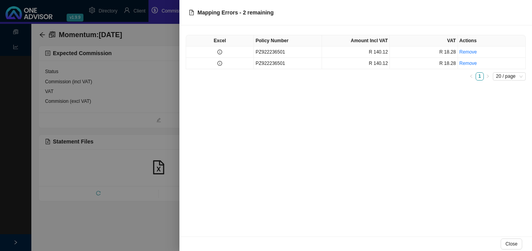
click at [150, 204] on div at bounding box center [266, 125] width 532 height 251
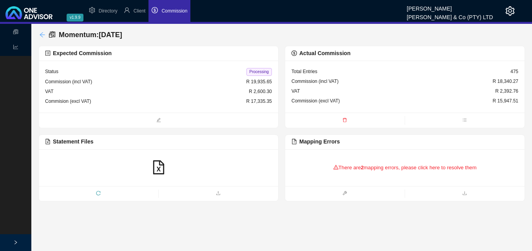
click at [44, 35] on icon "arrow-left" at bounding box center [42, 34] width 5 height 5
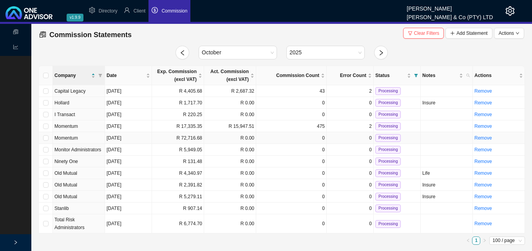
click at [199, 139] on td "R 72,716.68" at bounding box center [178, 138] width 52 height 12
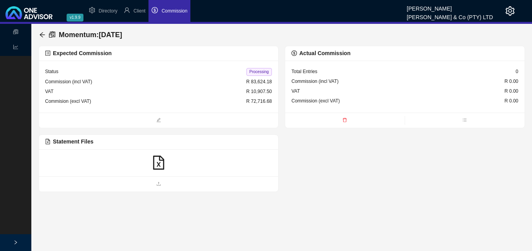
click at [156, 165] on icon "file-excel" at bounding box center [159, 163] width 14 height 14
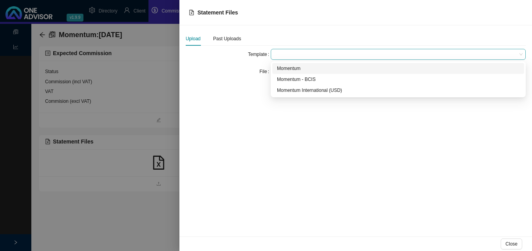
click at [292, 53] on span at bounding box center [398, 54] width 249 height 10
click at [293, 69] on div "Momentum" at bounding box center [398, 69] width 242 height 8
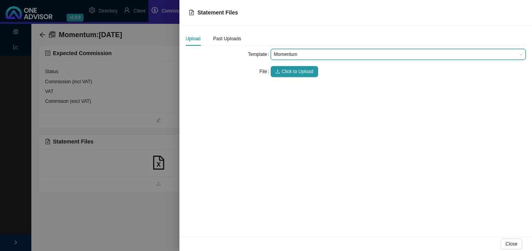
click at [293, 69] on span "Click to Upload" at bounding box center [298, 72] width 32 height 8
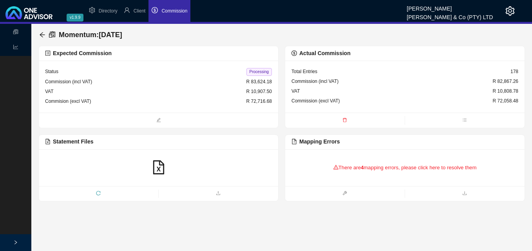
click at [347, 166] on div "There are 4 mapping errors, please click here to resolve them" at bounding box center [404, 168] width 227 height 24
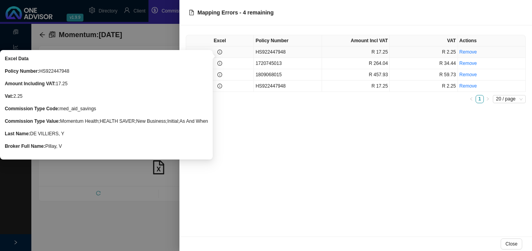
click at [220, 52] on icon "info-circle" at bounding box center [219, 52] width 5 height 5
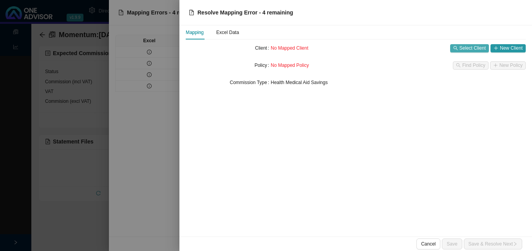
click at [482, 50] on span "Select Client" at bounding box center [472, 48] width 26 height 8
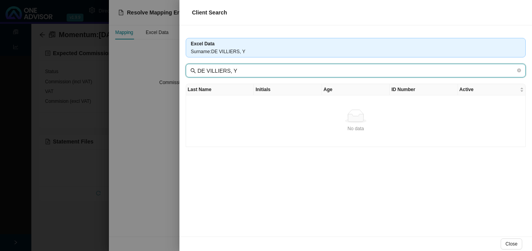
drag, startPoint x: 226, startPoint y: 69, endPoint x: 249, endPoint y: 71, distance: 23.6
click at [249, 71] on input "DE VILLIERS, Y" at bounding box center [356, 71] width 318 height 9
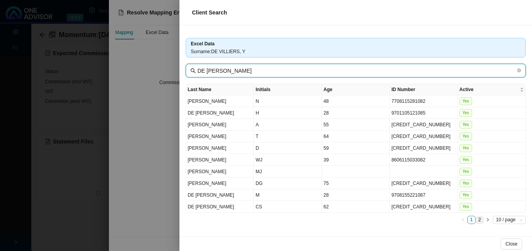
type input "DE VILLIERS"
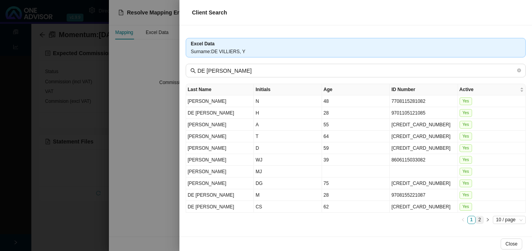
click at [479, 219] on link "2" at bounding box center [479, 220] width 7 height 7
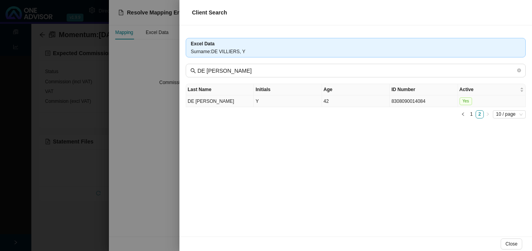
click at [364, 103] on td "42" at bounding box center [356, 102] width 68 height 12
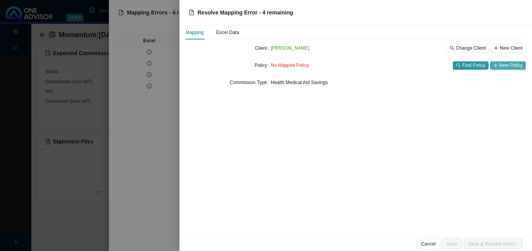
click at [516, 64] on span "New Policy" at bounding box center [510, 65] width 23 height 8
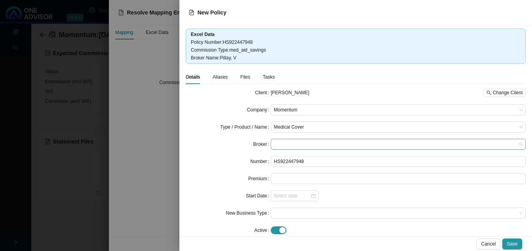
click at [291, 143] on span at bounding box center [398, 144] width 249 height 10
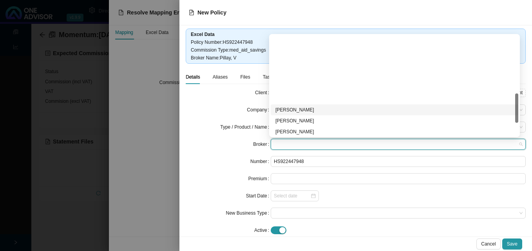
scroll to position [196, 0]
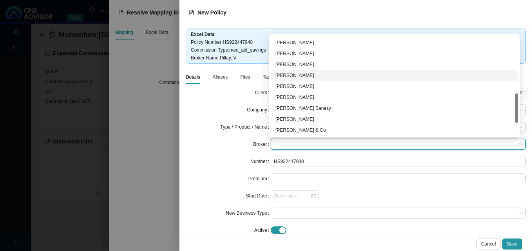
drag, startPoint x: 314, startPoint y: 72, endPoint x: 319, endPoint y: 78, distance: 7.5
click at [314, 72] on div "[PERSON_NAME]" at bounding box center [394, 76] width 238 height 8
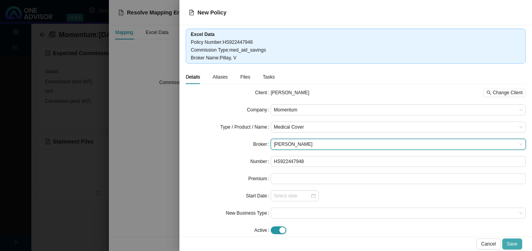
click at [512, 242] on span "Save" at bounding box center [512, 244] width 11 height 8
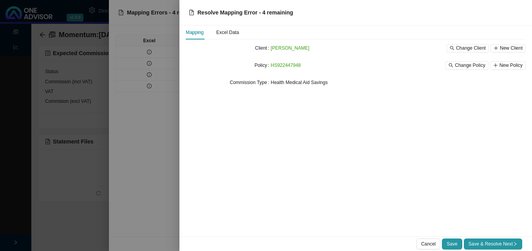
click at [512, 242] on span "Save & Resolve Next" at bounding box center [492, 244] width 49 height 8
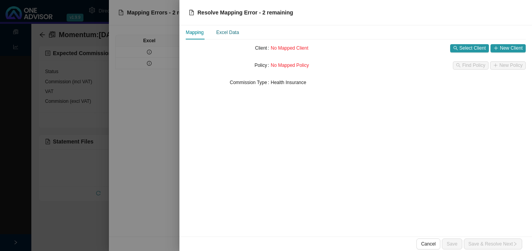
click at [226, 31] on div "Excel Data" at bounding box center [227, 33] width 23 height 8
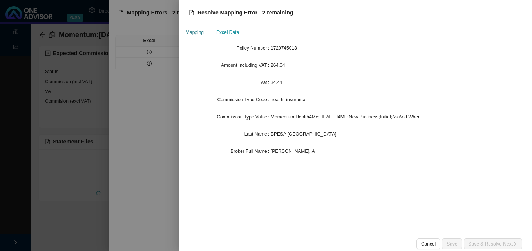
click at [195, 33] on div "Mapping" at bounding box center [195, 33] width 18 height 8
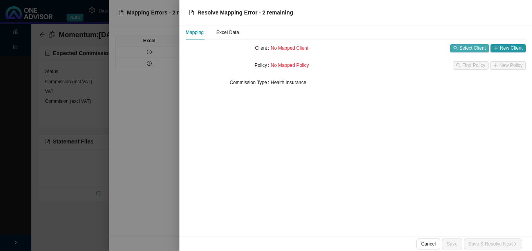
drag, startPoint x: 489, startPoint y: 45, endPoint x: 485, endPoint y: 47, distance: 4.7
click at [489, 46] on div "Select Client New Client" at bounding box center [488, 48] width 76 height 8
click at [473, 48] on span "Select Client" at bounding box center [472, 48] width 26 height 8
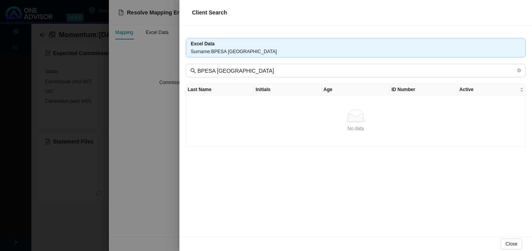
click at [160, 68] on div at bounding box center [266, 125] width 532 height 251
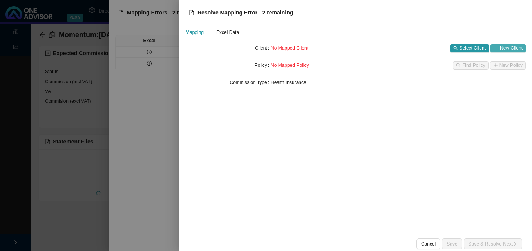
click at [512, 47] on span "New Client" at bounding box center [511, 48] width 23 height 8
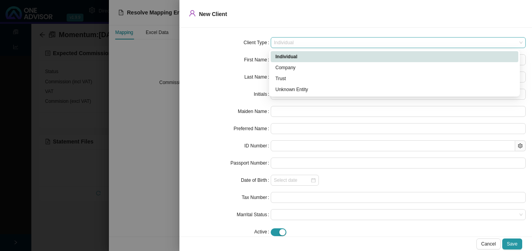
click at [309, 40] on span "Individual" at bounding box center [398, 43] width 249 height 10
click at [307, 66] on div "Company" at bounding box center [394, 68] width 238 height 8
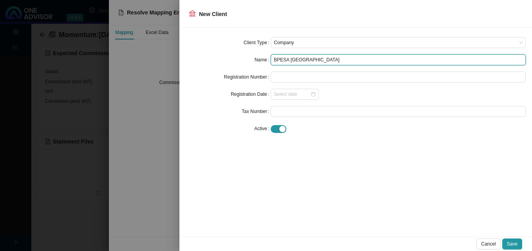
drag, startPoint x: 323, startPoint y: 60, endPoint x: 271, endPoint y: 58, distance: 52.5
click at [271, 58] on input "BPESA WESTERN CAPE" at bounding box center [398, 59] width 255 height 11
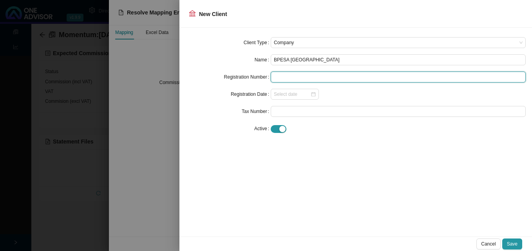
click at [296, 78] on input "text" at bounding box center [398, 77] width 255 height 11
paste input "BPESA WESTERN CAPE"
type input "BPESA WESTERN CAPE"
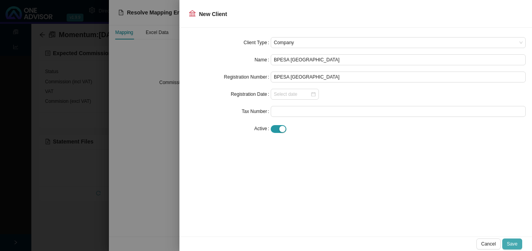
click at [512, 244] on span "Save" at bounding box center [512, 244] width 11 height 8
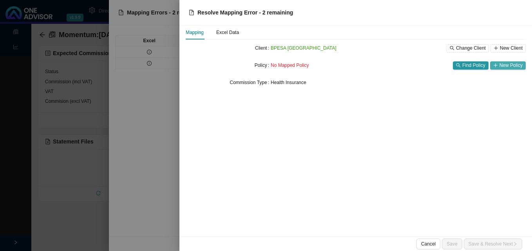
click at [504, 66] on span "New Policy" at bounding box center [510, 65] width 23 height 8
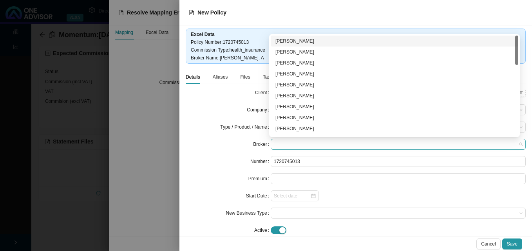
click at [318, 144] on span at bounding box center [398, 144] width 249 height 10
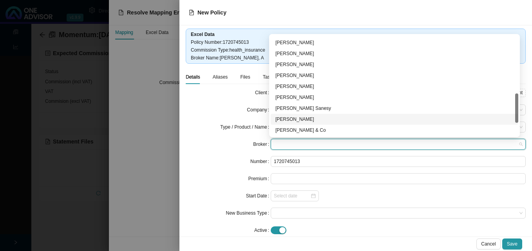
scroll to position [240, 0]
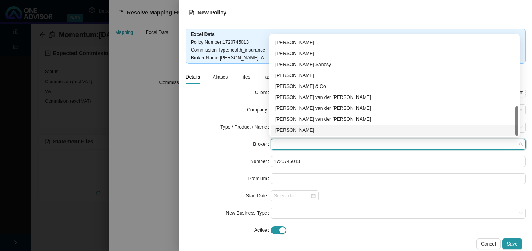
click at [336, 130] on div "[PERSON_NAME]" at bounding box center [394, 130] width 238 height 8
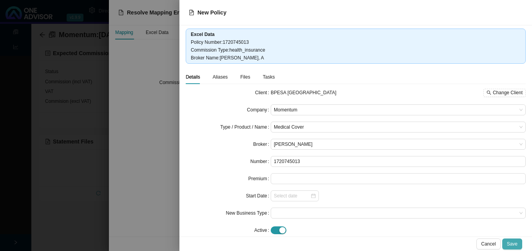
click at [515, 242] on span "Save" at bounding box center [512, 244] width 11 height 8
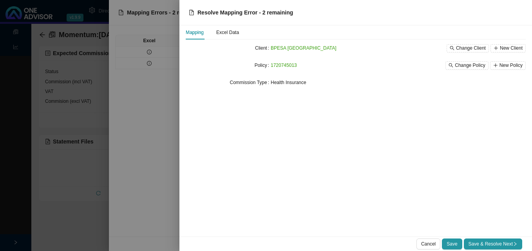
click at [509, 239] on div "Cancel Save Save & Resolve Next" at bounding box center [355, 244] width 352 height 14
click at [486, 242] on span "Save & Resolve Next" at bounding box center [492, 244] width 49 height 8
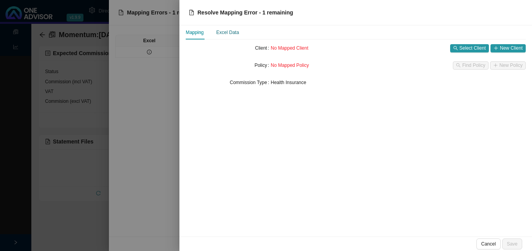
click at [233, 33] on div "Excel Data" at bounding box center [227, 33] width 23 height 8
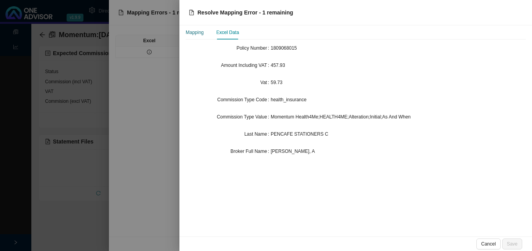
click at [198, 32] on div "Mapping" at bounding box center [195, 33] width 18 height 8
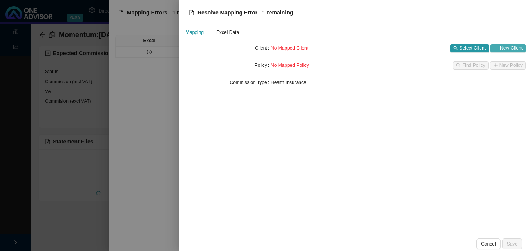
click at [498, 48] on icon "plus" at bounding box center [496, 48] width 4 height 0
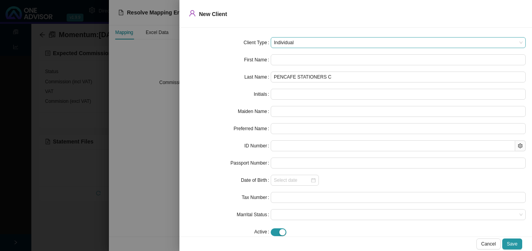
click at [322, 47] on span "Individual" at bounding box center [398, 43] width 249 height 10
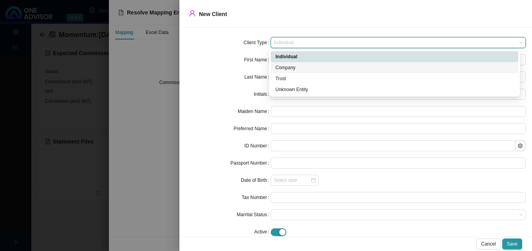
click at [316, 67] on div "Company" at bounding box center [394, 68] width 238 height 8
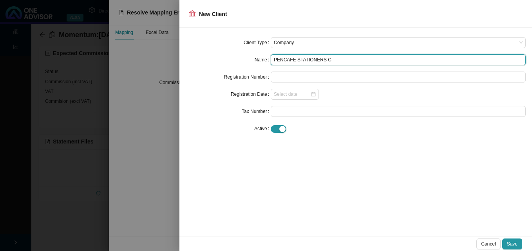
drag, startPoint x: 340, startPoint y: 59, endPoint x: 262, endPoint y: 58, distance: 77.9
click at [262, 58] on div "Name PENCAFE STATIONERS C" at bounding box center [356, 59] width 340 height 11
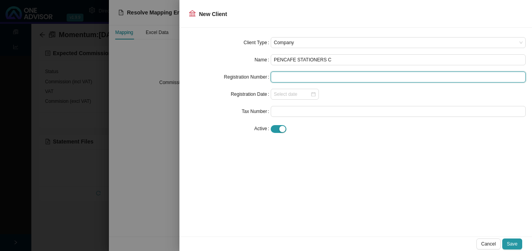
click at [304, 78] on input "text" at bounding box center [398, 77] width 255 height 11
paste input "PENCAFE STATIONERS C"
type input "PENCAFE STATIONERS C"
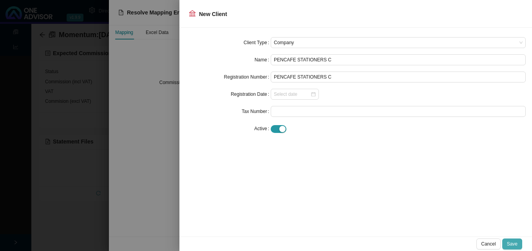
click at [515, 240] on span "Save" at bounding box center [512, 244] width 11 height 8
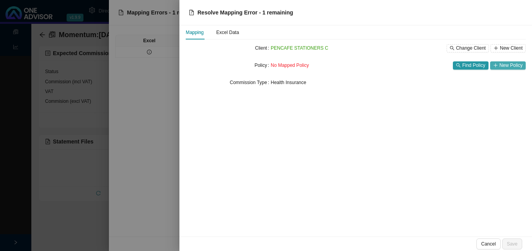
click at [509, 66] on span "New Policy" at bounding box center [510, 65] width 23 height 8
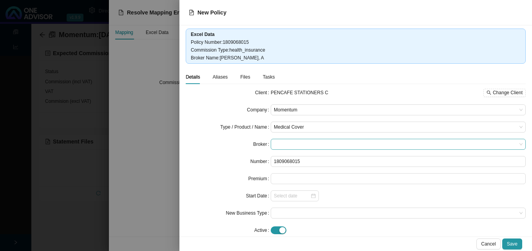
click at [327, 146] on span at bounding box center [398, 144] width 249 height 10
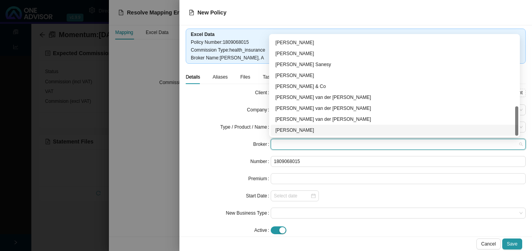
click at [393, 135] on div "[PERSON_NAME]" at bounding box center [395, 130] width 248 height 11
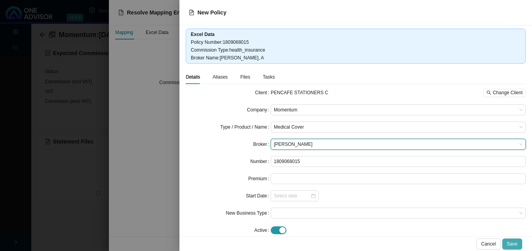
click at [517, 244] on span "Save" at bounding box center [512, 244] width 11 height 8
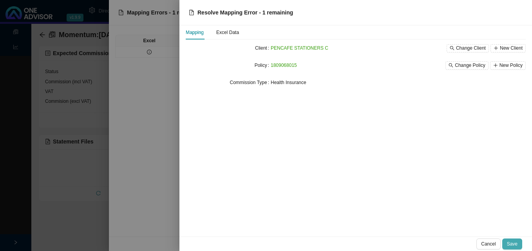
click at [516, 245] on span "Save" at bounding box center [512, 244] width 11 height 8
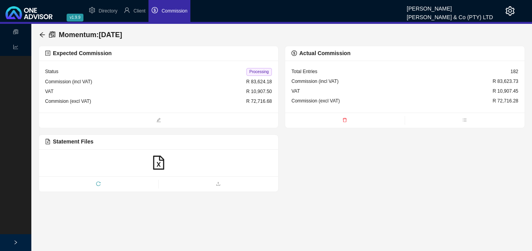
click at [259, 73] on span "Processing" at bounding box center [258, 72] width 25 height 8
click at [41, 34] on icon "arrow-left" at bounding box center [42, 34] width 5 height 5
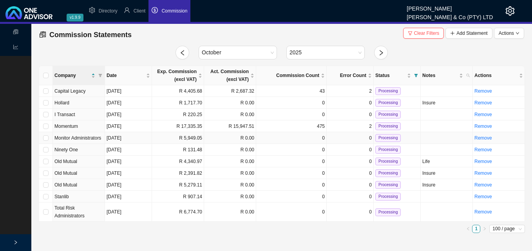
click at [172, 139] on td "R 5,949.05" at bounding box center [178, 138] width 52 height 12
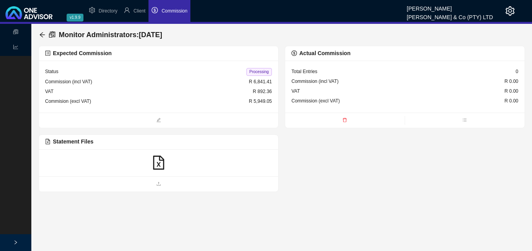
click at [161, 164] on icon "file-excel" at bounding box center [159, 163] width 14 height 14
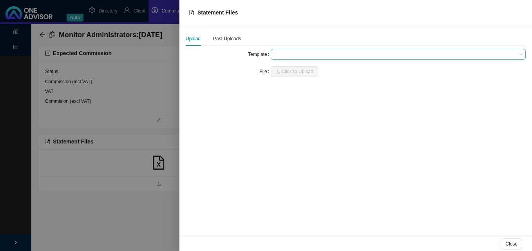
click at [284, 56] on span at bounding box center [398, 54] width 249 height 10
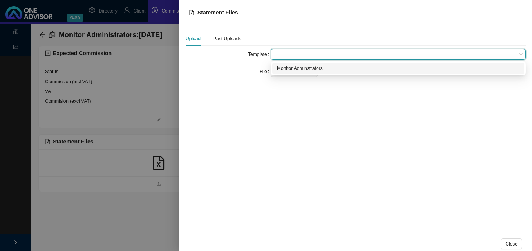
click at [293, 69] on div "Monitor Adminstrators" at bounding box center [398, 69] width 242 height 8
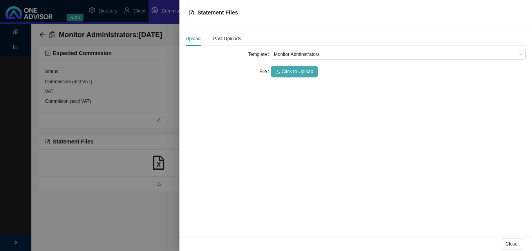
click at [293, 69] on span "Click to Upload" at bounding box center [298, 72] width 32 height 8
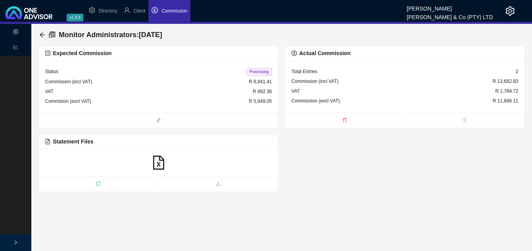
click at [345, 121] on icon "delete" at bounding box center [344, 120] width 5 height 5
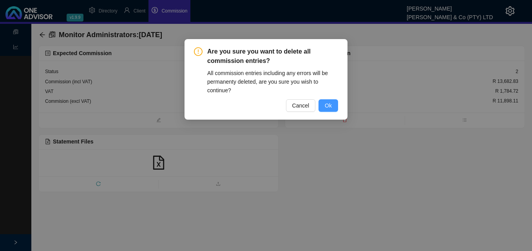
click at [337, 110] on button "Ok" at bounding box center [328, 105] width 20 height 13
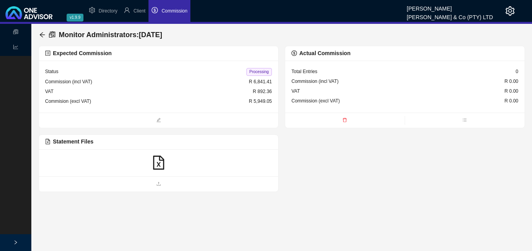
click at [155, 161] on icon "file-excel" at bounding box center [159, 163] width 14 height 14
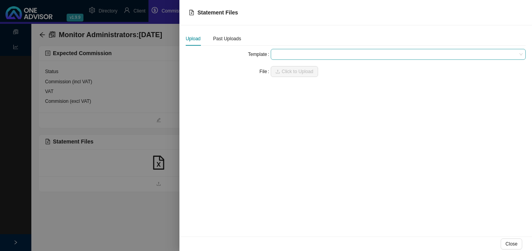
click at [331, 57] on span at bounding box center [398, 54] width 249 height 10
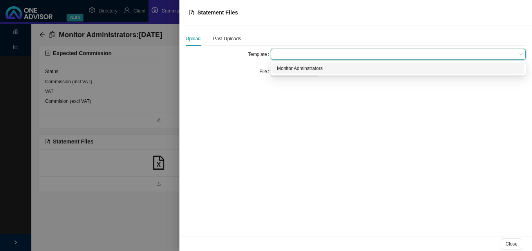
click at [322, 73] on div "Monitor Adminstrators" at bounding box center [398, 68] width 252 height 11
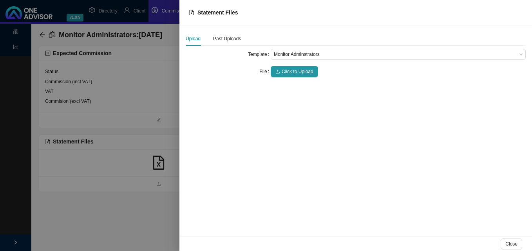
click at [318, 72] on div "Click to Upload" at bounding box center [398, 71] width 255 height 11
click at [295, 70] on span "Click to Upload" at bounding box center [298, 72] width 32 height 8
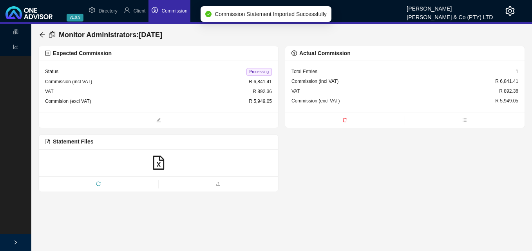
click at [261, 69] on span "Processing" at bounding box center [258, 72] width 25 height 8
click at [42, 34] on icon "arrow-left" at bounding box center [42, 35] width 6 height 6
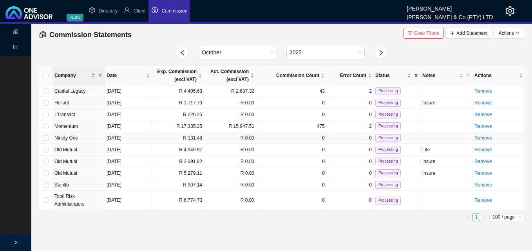
click at [210, 142] on td "R 0.00" at bounding box center [230, 138] width 52 height 12
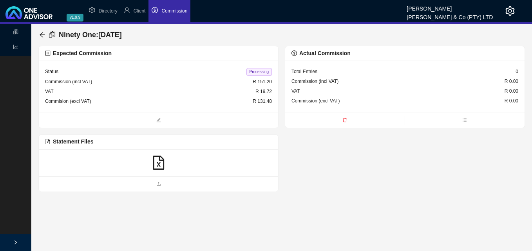
click at [159, 164] on icon "file-excel" at bounding box center [158, 163] width 11 height 14
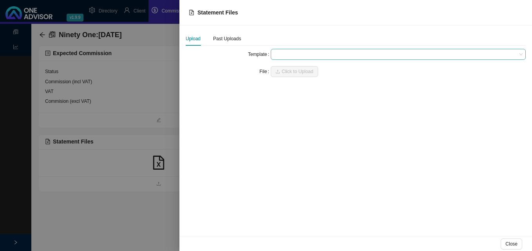
click at [290, 53] on span at bounding box center [398, 54] width 249 height 10
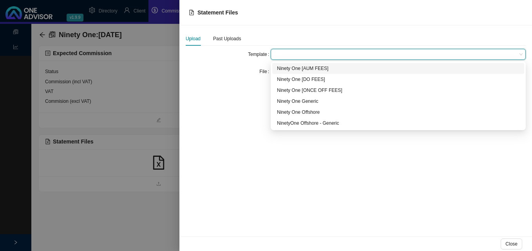
click at [290, 66] on div "Ninety One [AUM FEES]" at bounding box center [398, 69] width 242 height 8
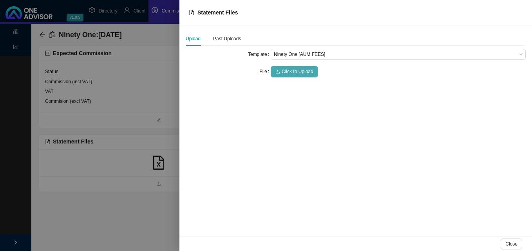
click at [289, 67] on button "Click to Upload" at bounding box center [294, 71] width 47 height 11
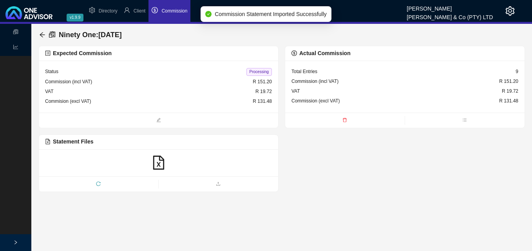
click at [258, 69] on span "Processing" at bounding box center [258, 72] width 25 height 8
click at [42, 34] on icon "arrow-left" at bounding box center [42, 35] width 6 height 6
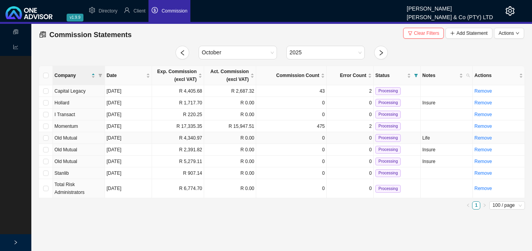
click at [172, 139] on td "R 4,340.97" at bounding box center [178, 138] width 52 height 12
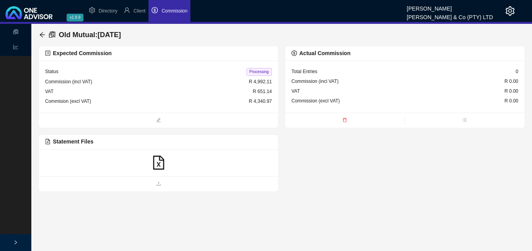
click at [157, 164] on icon "file-excel" at bounding box center [159, 163] width 14 height 14
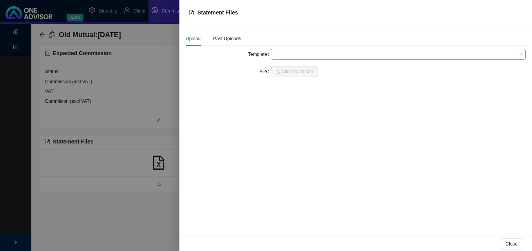
click at [287, 56] on span at bounding box center [398, 54] width 249 height 10
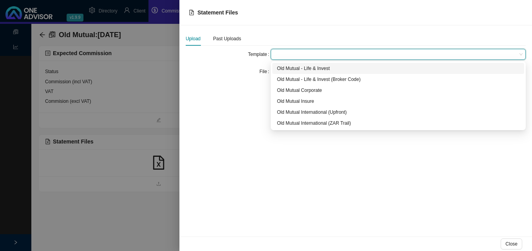
click at [285, 69] on div "Old Mutual - Life & Invest" at bounding box center [398, 69] width 242 height 8
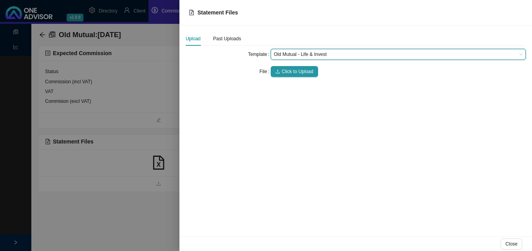
click at [285, 69] on span "Click to Upload" at bounding box center [298, 72] width 32 height 8
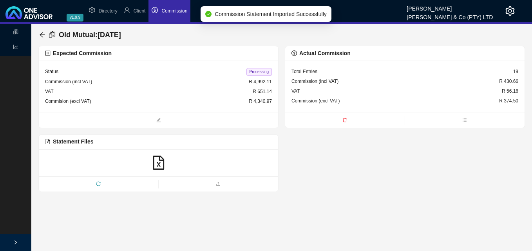
click at [158, 159] on icon "file-excel" at bounding box center [159, 163] width 14 height 14
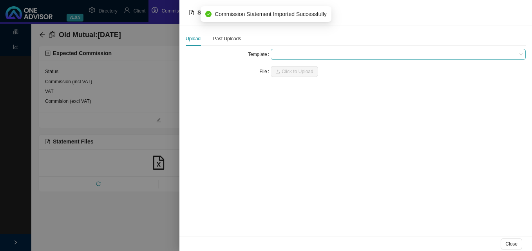
click at [290, 54] on span at bounding box center [398, 54] width 249 height 10
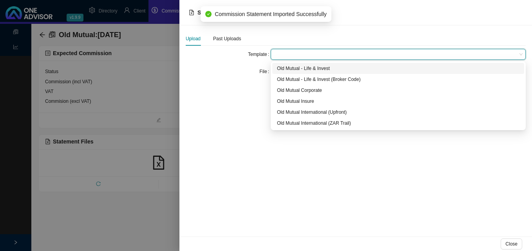
click at [288, 66] on div "Old Mutual - Life & Invest" at bounding box center [398, 69] width 242 height 8
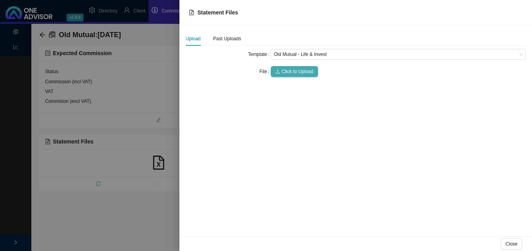
click at [287, 71] on span "Click to Upload" at bounding box center [298, 72] width 32 height 8
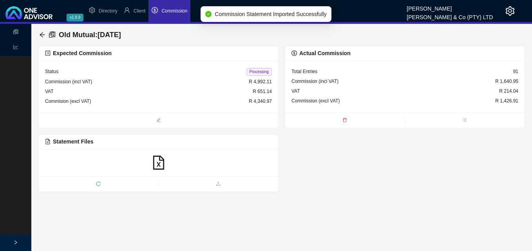
click at [159, 162] on icon "file-excel" at bounding box center [159, 163] width 14 height 14
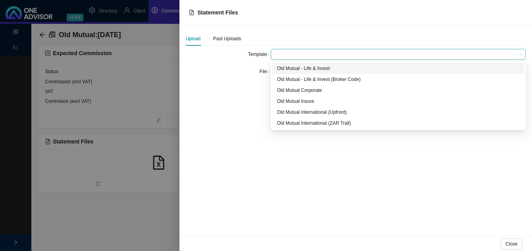
click at [285, 55] on span at bounding box center [398, 54] width 249 height 10
click at [293, 70] on div "Old Mutual - Life & Invest" at bounding box center [398, 69] width 242 height 8
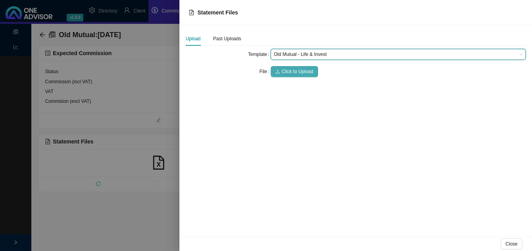
click at [291, 70] on span "Click to Upload" at bounding box center [298, 72] width 32 height 8
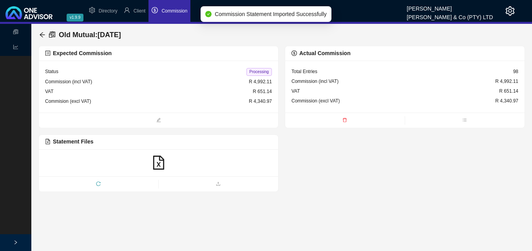
drag, startPoint x: 254, startPoint y: 69, endPoint x: 231, endPoint y: 64, distance: 24.0
click at [254, 69] on span "Processing" at bounding box center [258, 72] width 25 height 8
click at [43, 33] on icon "arrow-left" at bounding box center [42, 35] width 6 height 6
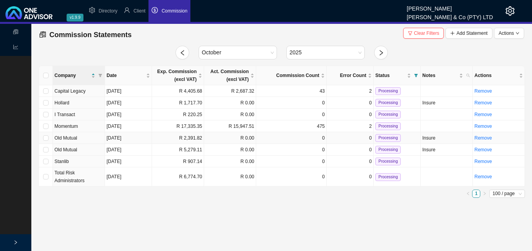
click at [194, 142] on td "R 2,391.82" at bounding box center [178, 138] width 52 height 12
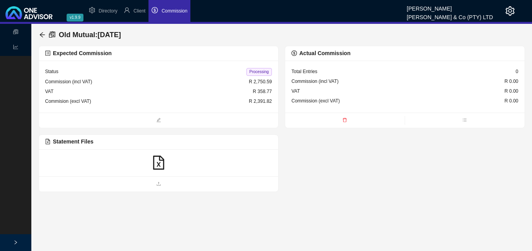
click at [160, 165] on icon "file-excel" at bounding box center [159, 163] width 14 height 14
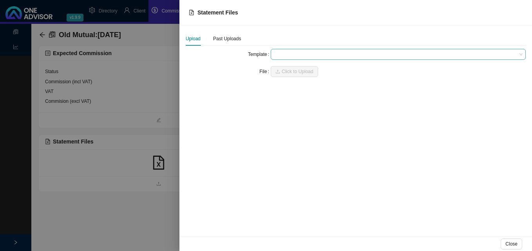
click at [293, 55] on span at bounding box center [398, 54] width 249 height 10
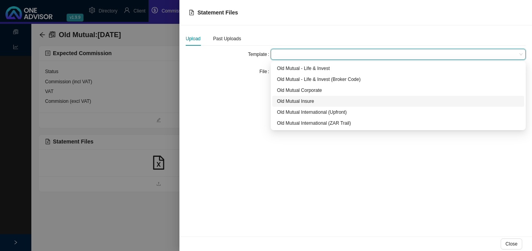
click at [286, 102] on div "Old Mutual Insure" at bounding box center [398, 102] width 242 height 8
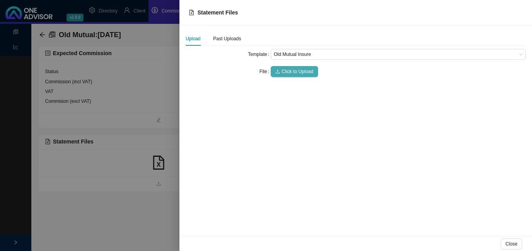
click at [287, 70] on span "Click to Upload" at bounding box center [298, 72] width 32 height 8
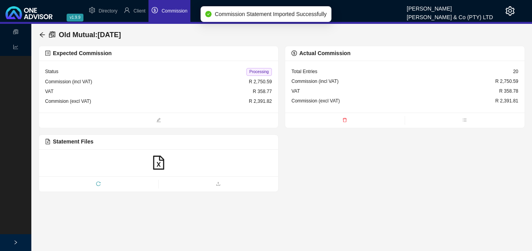
click at [257, 71] on span "Processing" at bounding box center [258, 72] width 25 height 8
click at [43, 34] on icon "arrow-left" at bounding box center [42, 35] width 6 height 6
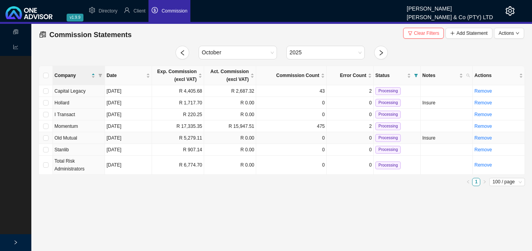
click at [164, 138] on td "R 5,279.11" at bounding box center [178, 138] width 52 height 12
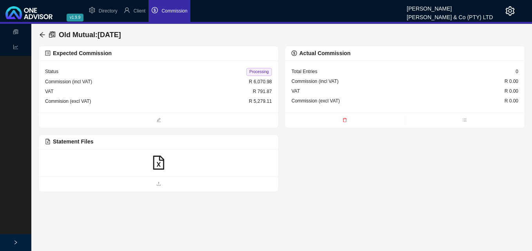
click at [159, 164] on icon "file-excel" at bounding box center [159, 163] width 14 height 14
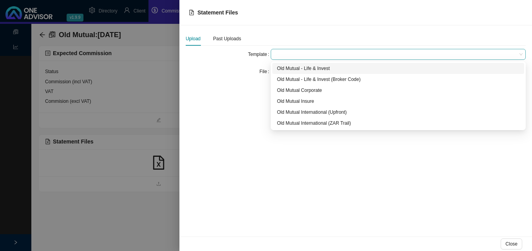
click at [282, 55] on span at bounding box center [398, 54] width 249 height 10
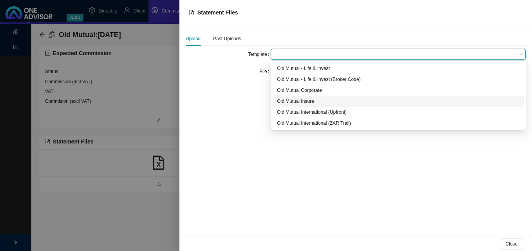
click at [290, 103] on div "Old Mutual Insure" at bounding box center [398, 102] width 242 height 8
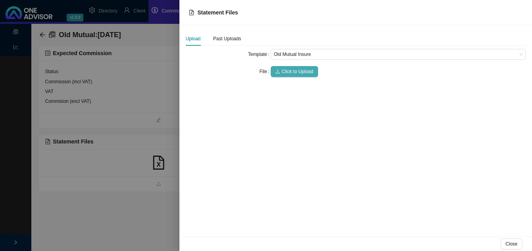
click at [289, 74] on span "Click to Upload" at bounding box center [298, 72] width 32 height 8
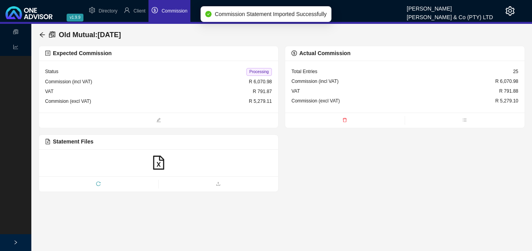
click at [258, 71] on span "Processing" at bounding box center [258, 72] width 25 height 8
click at [45, 35] on div "Old Mutual : 2025-10-02" at bounding box center [81, 35] width 85 height 14
click at [42, 34] on icon "arrow-left" at bounding box center [42, 34] width 5 height 5
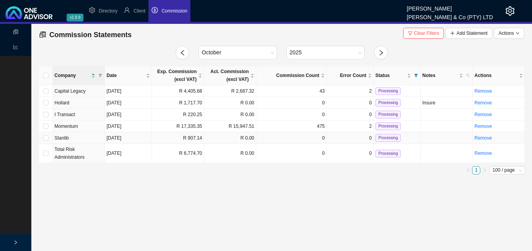
click at [175, 136] on td "R 907.14" at bounding box center [178, 138] width 52 height 12
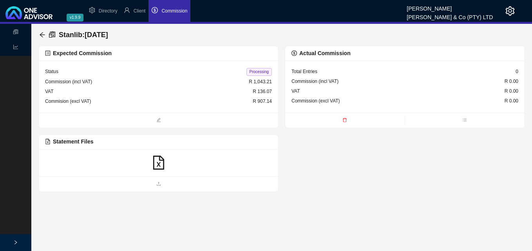
click at [159, 163] on icon "file-excel" at bounding box center [159, 163] width 14 height 14
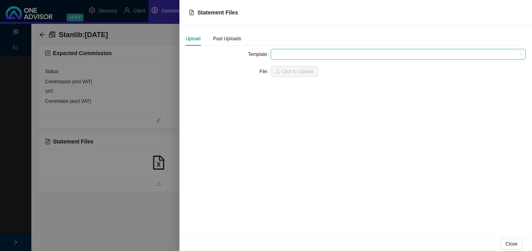
click at [292, 53] on span at bounding box center [398, 54] width 249 height 10
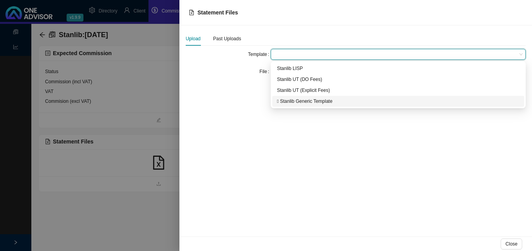
click at [290, 105] on div " Stanlib Generic Template" at bounding box center [398, 102] width 242 height 8
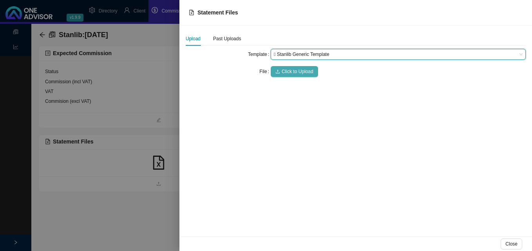
click at [293, 69] on span "Click to Upload" at bounding box center [298, 72] width 32 height 8
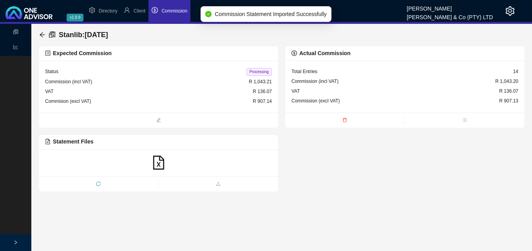
click at [259, 69] on span "Processing" at bounding box center [258, 72] width 25 height 8
click at [42, 34] on icon "arrow-left" at bounding box center [42, 35] width 6 height 6
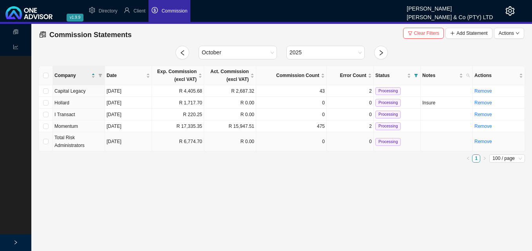
click at [179, 145] on td "R 6,774.70" at bounding box center [178, 141] width 52 height 19
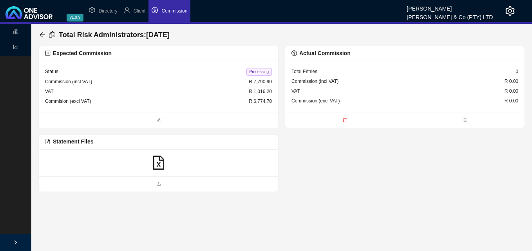
click at [157, 162] on icon "file-excel" at bounding box center [159, 163] width 14 height 14
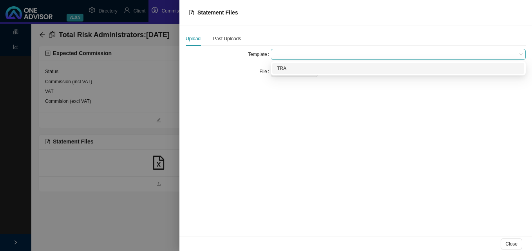
click at [288, 55] on span at bounding box center [398, 54] width 249 height 10
click at [291, 66] on div "TRA" at bounding box center [398, 69] width 242 height 8
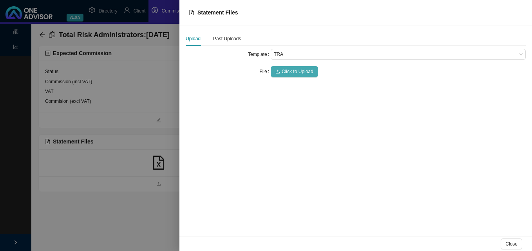
click at [291, 72] on span "Click to Upload" at bounding box center [298, 72] width 32 height 8
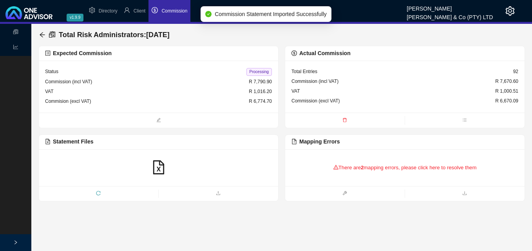
click at [353, 169] on div "There are 2 mapping errors, please click here to resolve them" at bounding box center [404, 168] width 227 height 24
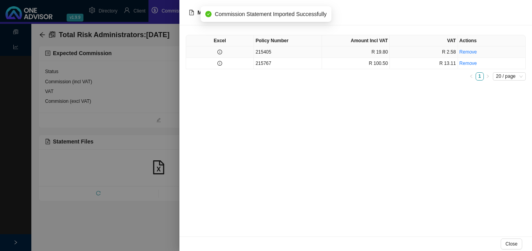
click at [224, 54] on td at bounding box center [220, 52] width 68 height 11
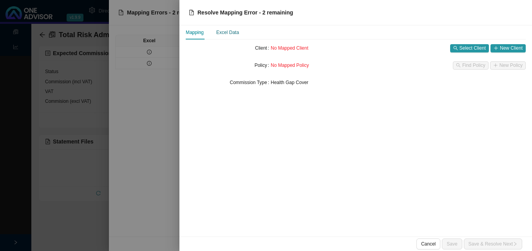
click at [236, 34] on div "Excel Data" at bounding box center [227, 33] width 23 height 8
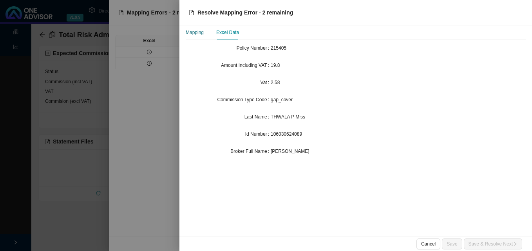
click at [196, 31] on div "Mapping" at bounding box center [195, 33] width 18 height 8
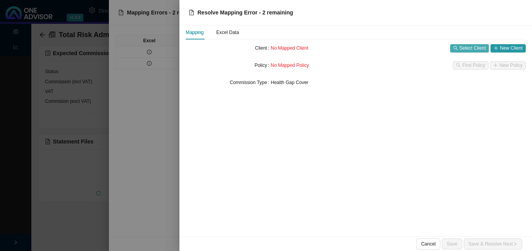
click at [464, 50] on span "Select Client" at bounding box center [472, 48] width 26 height 8
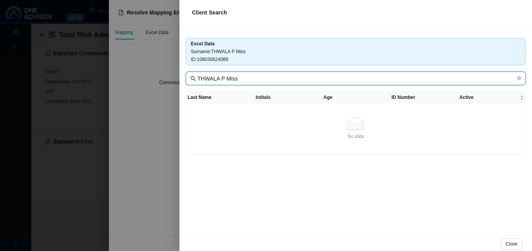
drag, startPoint x: 219, startPoint y: 78, endPoint x: 266, endPoint y: 81, distance: 47.9
click at [267, 81] on input "THWALA P Miss" at bounding box center [356, 78] width 318 height 9
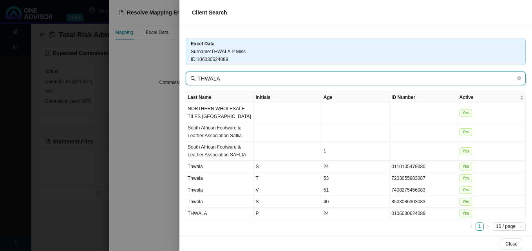
type input "THWALA"
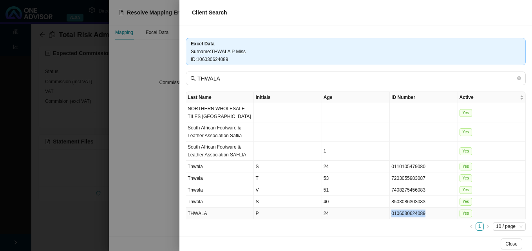
drag, startPoint x: 420, startPoint y: 213, endPoint x: 387, endPoint y: 213, distance: 33.3
click at [390, 213] on td "0106030624089" at bounding box center [424, 214] width 68 height 12
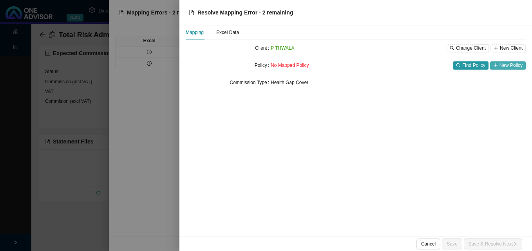
click at [502, 64] on span "New Policy" at bounding box center [510, 65] width 23 height 8
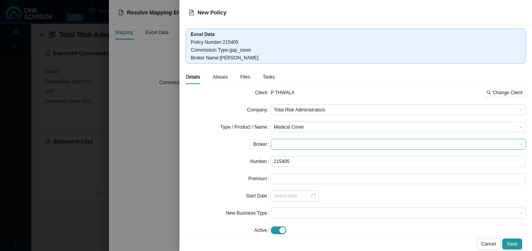
click at [296, 146] on span at bounding box center [398, 144] width 249 height 10
click at [165, 164] on div at bounding box center [266, 125] width 532 height 251
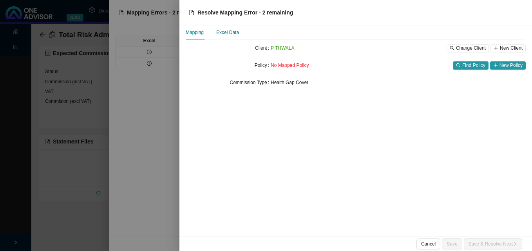
click at [225, 32] on div "Excel Data" at bounding box center [227, 33] width 23 height 8
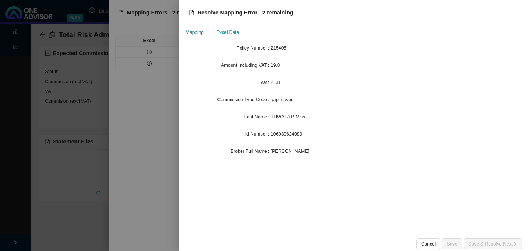
click at [196, 33] on div "Mapping" at bounding box center [195, 33] width 18 height 8
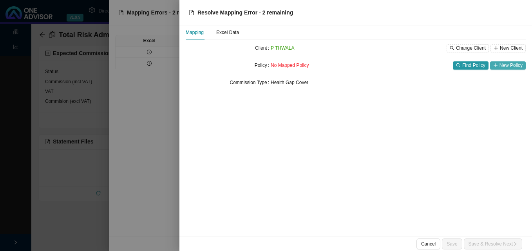
click at [511, 66] on span "New Policy" at bounding box center [510, 65] width 23 height 8
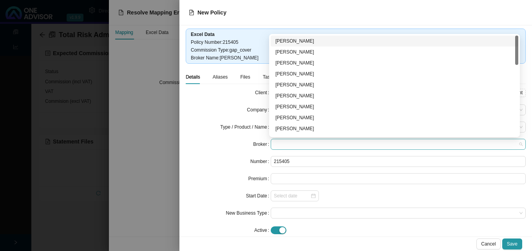
click at [313, 144] on span at bounding box center [398, 144] width 249 height 10
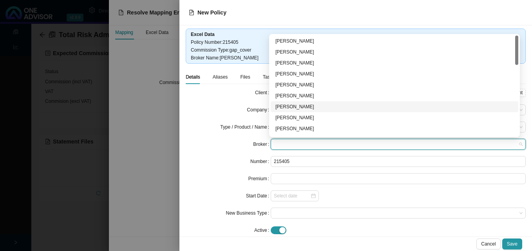
click at [321, 107] on div "[PERSON_NAME]" at bounding box center [394, 107] width 238 height 8
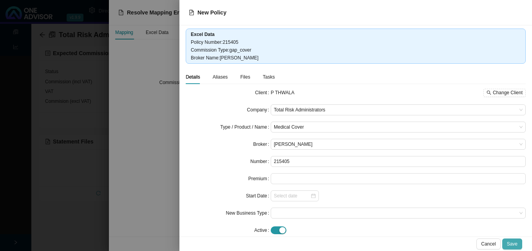
click at [511, 243] on span "Save" at bounding box center [512, 244] width 11 height 8
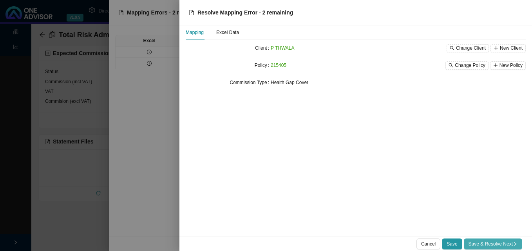
click at [512, 242] on span "Save & Resolve Next" at bounding box center [492, 244] width 49 height 8
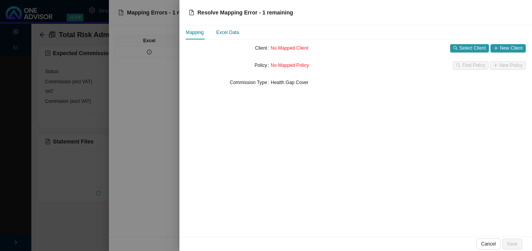
click at [231, 33] on div "Excel Data" at bounding box center [227, 33] width 23 height 8
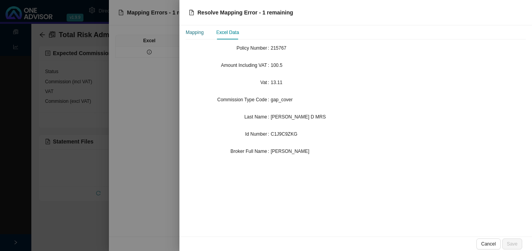
click at [194, 33] on div "Mapping" at bounding box center [195, 33] width 18 height 8
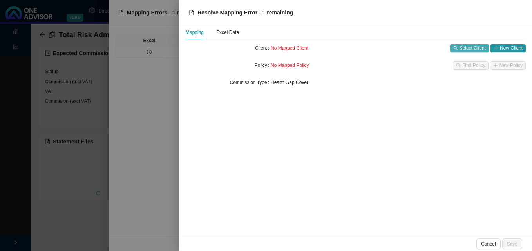
click at [464, 46] on span "Select Client" at bounding box center [472, 48] width 26 height 8
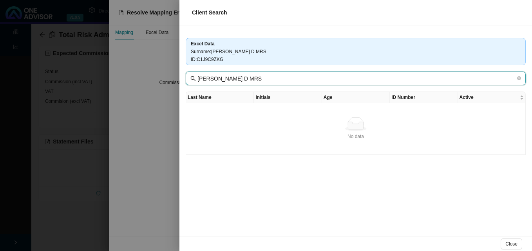
drag, startPoint x: 225, startPoint y: 76, endPoint x: 268, endPoint y: 81, distance: 43.8
click at [267, 81] on input "Stegemann D MRS" at bounding box center [356, 78] width 318 height 9
type input "Stegemann"
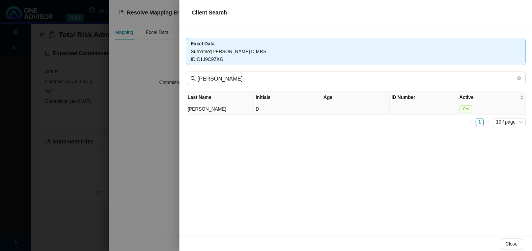
click at [285, 109] on td "D" at bounding box center [288, 109] width 68 height 12
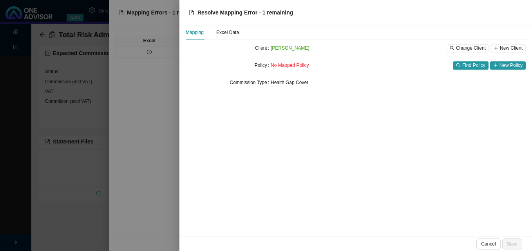
click at [161, 87] on div at bounding box center [266, 125] width 532 height 251
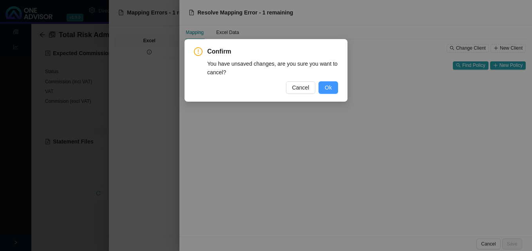
click at [325, 88] on span "Ok" at bounding box center [328, 87] width 7 height 9
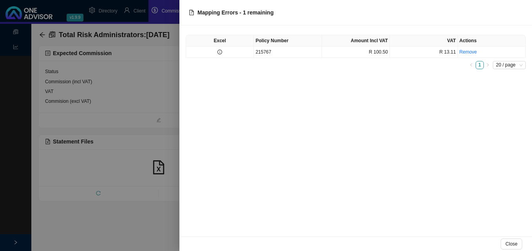
click at [167, 86] on div at bounding box center [266, 125] width 532 height 251
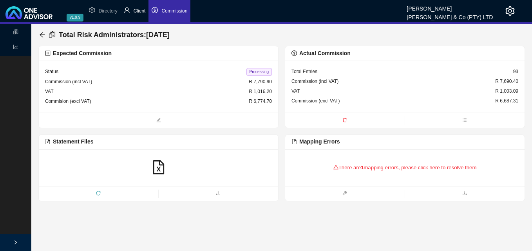
click at [139, 11] on span "Client" at bounding box center [140, 10] width 12 height 5
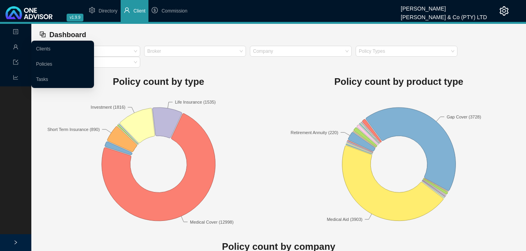
click at [16, 47] on icon "user" at bounding box center [15, 46] width 5 height 5
click at [36, 46] on link "Clients" at bounding box center [43, 48] width 14 height 5
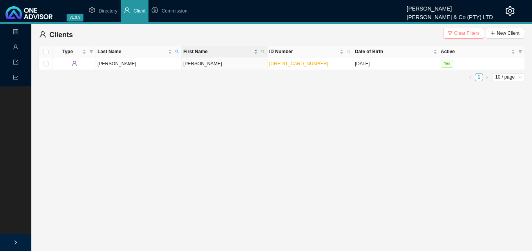
click at [467, 34] on span "Clear Filters" at bounding box center [466, 33] width 25 height 8
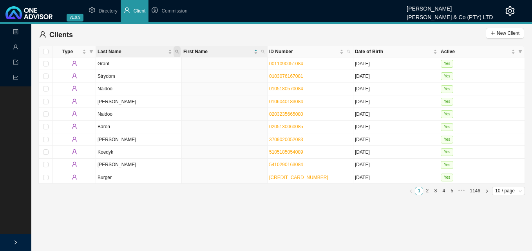
click at [177, 51] on icon "search" at bounding box center [177, 52] width 4 height 4
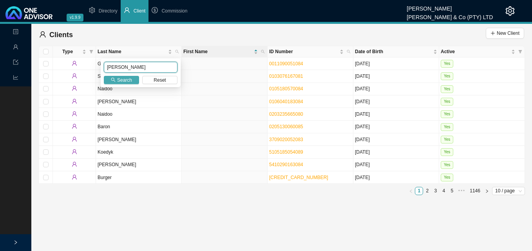
type input "stegeman"
click at [119, 81] on span "Search" at bounding box center [124, 80] width 15 height 8
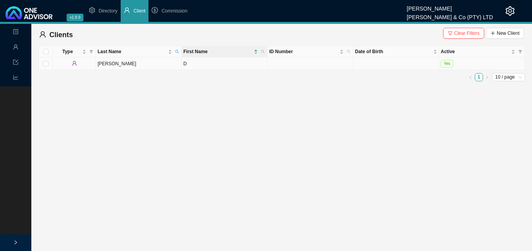
click at [140, 66] on td "STEGEMANN" at bounding box center [139, 64] width 86 height 13
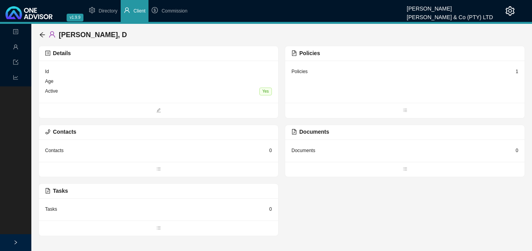
click at [253, 55] on div "Details" at bounding box center [158, 53] width 227 height 9
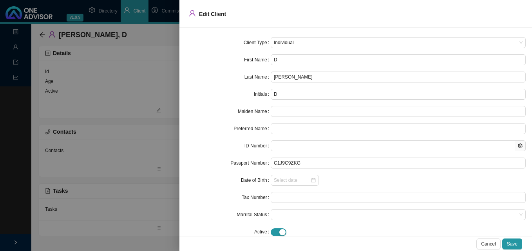
click at [144, 109] on div at bounding box center [266, 125] width 532 height 251
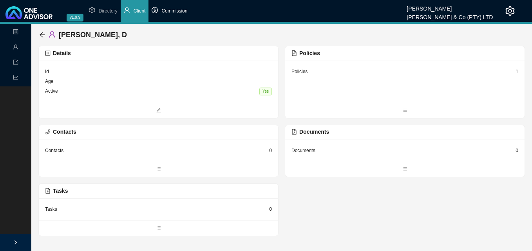
click at [172, 13] on span "Commission" at bounding box center [174, 10] width 26 height 5
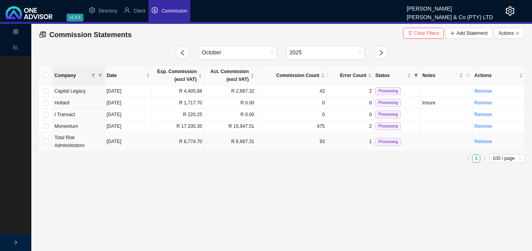
click at [252, 140] on td "R 6,687.31" at bounding box center [230, 141] width 52 height 19
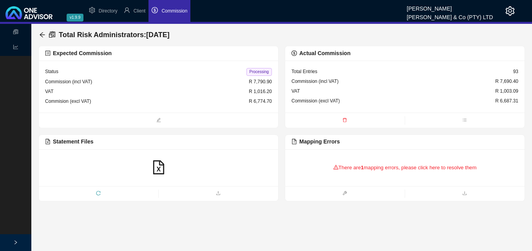
click at [456, 164] on div "There are 1 mapping errors, please click here to resolve them" at bounding box center [404, 168] width 227 height 24
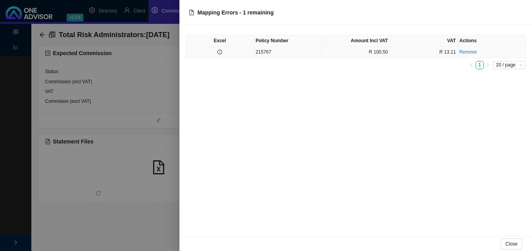
click at [297, 52] on td "215767" at bounding box center [288, 52] width 68 height 11
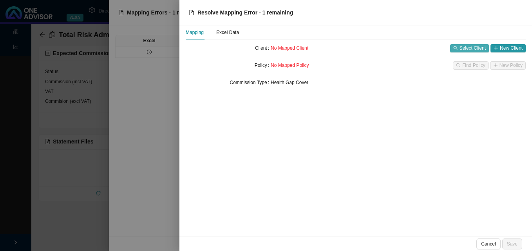
click at [458, 47] on icon "search" at bounding box center [455, 48] width 5 height 5
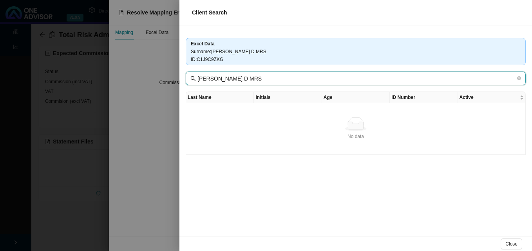
drag, startPoint x: 224, startPoint y: 80, endPoint x: 253, endPoint y: 81, distance: 29.4
click at [247, 79] on input "Stegemann D MRS" at bounding box center [356, 78] width 318 height 9
type input "Stegemann"
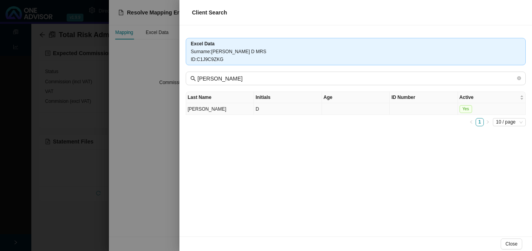
click at [248, 114] on td "STEGEMANN" at bounding box center [220, 109] width 68 height 12
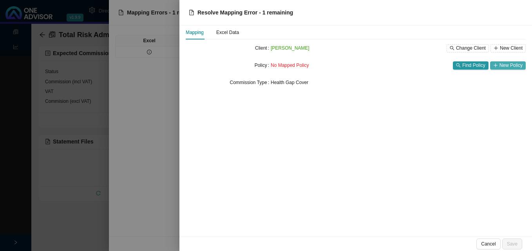
click at [505, 64] on span "New Policy" at bounding box center [510, 65] width 23 height 8
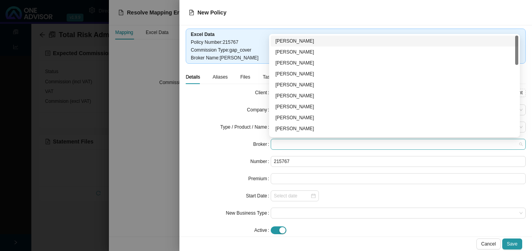
click at [291, 142] on span at bounding box center [398, 144] width 249 height 10
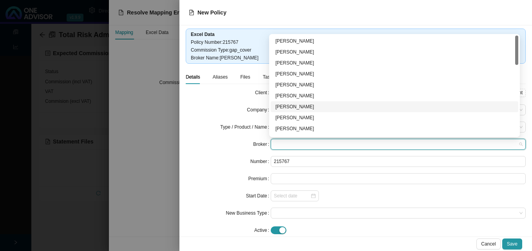
click at [304, 107] on div "[PERSON_NAME]" at bounding box center [394, 107] width 238 height 8
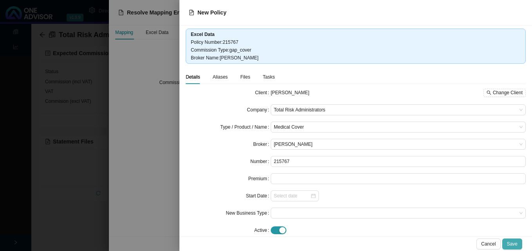
click at [513, 242] on span "Save" at bounding box center [512, 244] width 11 height 8
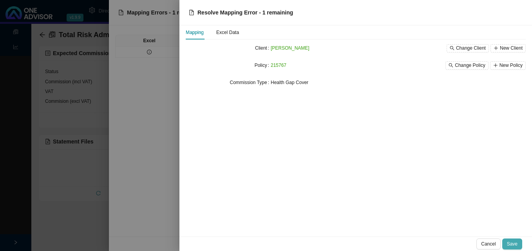
click at [509, 242] on span "Save" at bounding box center [512, 244] width 11 height 8
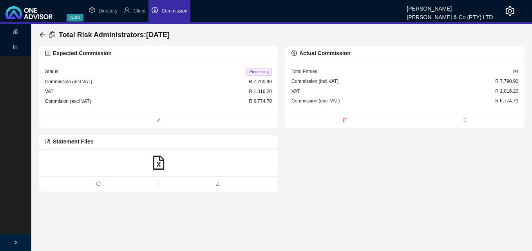
drag, startPoint x: 258, startPoint y: 72, endPoint x: 265, endPoint y: 82, distance: 12.1
click at [258, 72] on span "Processing" at bounding box center [258, 72] width 25 height 8
click at [43, 33] on icon "arrow-left" at bounding box center [42, 35] width 6 height 6
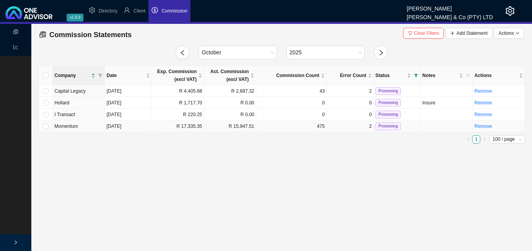
click at [225, 128] on td "R 15,947.51" at bounding box center [230, 127] width 52 height 12
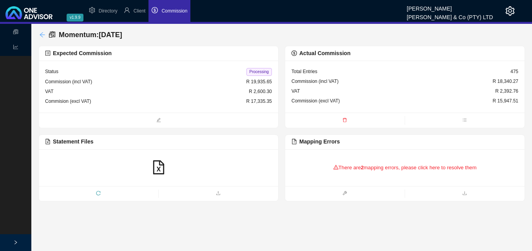
click at [42, 34] on icon "arrow-left" at bounding box center [42, 35] width 6 height 6
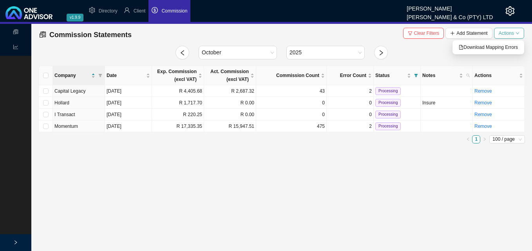
click at [517, 34] on icon "down" at bounding box center [517, 33] width 4 height 4
click at [503, 45] on span "Download Mapping Errors" at bounding box center [488, 47] width 59 height 8
click at [311, 39] on div "Commission Statements Clear Filters Add Statement Actions" at bounding box center [281, 35] width 485 height 16
click at [135, 13] on span "Client" at bounding box center [140, 10] width 12 height 5
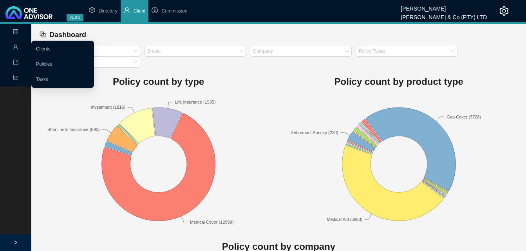
click at [51, 50] on link "Clients" at bounding box center [43, 48] width 14 height 5
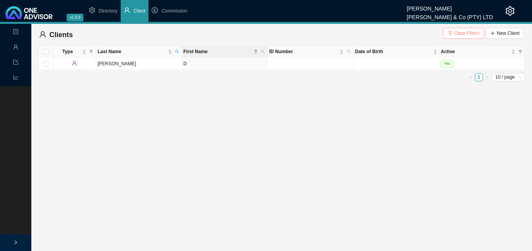
click at [459, 34] on span "Clear Filters" at bounding box center [466, 33] width 25 height 8
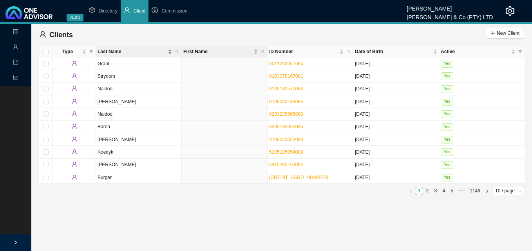
drag, startPoint x: 176, startPoint y: 50, endPoint x: 170, endPoint y: 51, distance: 6.4
click at [175, 50] on icon "search" at bounding box center [177, 52] width 4 height 4
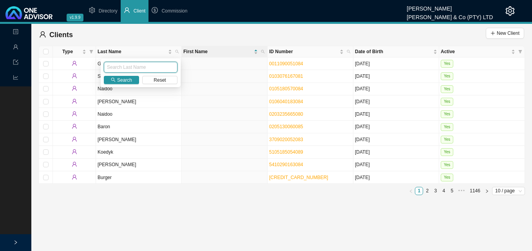
click at [143, 64] on input "text" at bounding box center [141, 67] width 74 height 11
type input "subramoney"
click at [119, 82] on span "Search" at bounding box center [124, 80] width 15 height 8
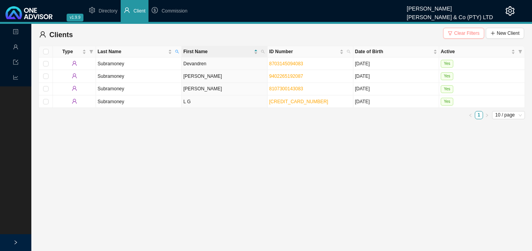
click at [464, 31] on span "Clear Filters" at bounding box center [466, 33] width 25 height 8
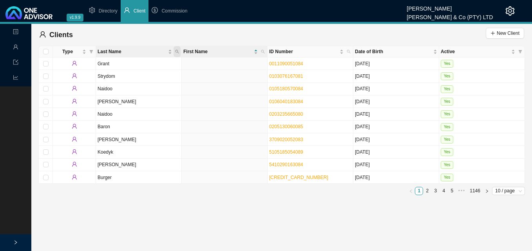
click at [178, 49] on span "Last Name" at bounding box center [176, 51] width 7 height 11
click at [163, 73] on div "Search Reset" at bounding box center [141, 73] width 80 height 29
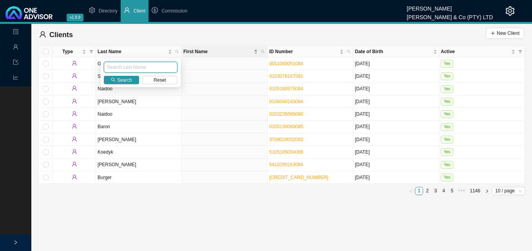
click at [165, 66] on input "text" at bounding box center [141, 67] width 74 height 11
type input "naidoo"
click at [119, 78] on span "Search" at bounding box center [124, 80] width 15 height 8
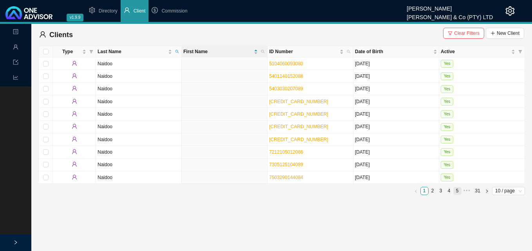
click at [458, 193] on link "5" at bounding box center [457, 191] width 7 height 7
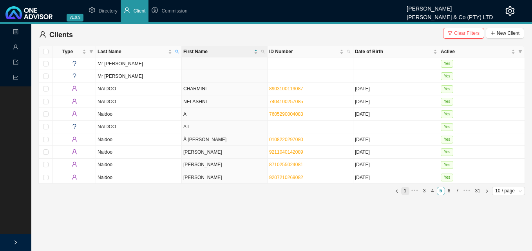
click at [405, 191] on link "1" at bounding box center [404, 191] width 7 height 7
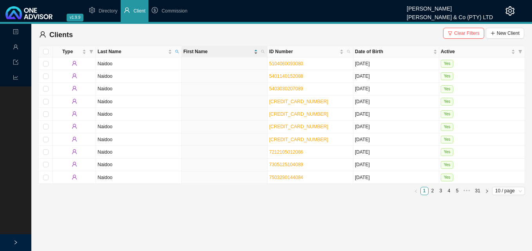
click at [257, 53] on div "First Name" at bounding box center [220, 52] width 74 height 8
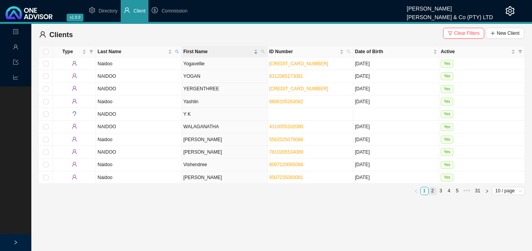
click at [431, 191] on link "2" at bounding box center [432, 191] width 7 height 7
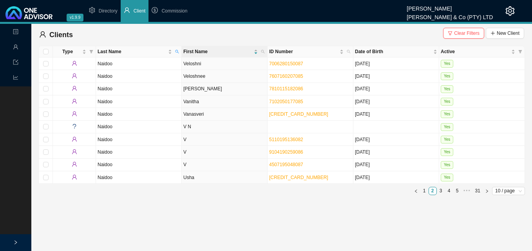
click at [442, 190] on link "3" at bounding box center [440, 191] width 7 height 7
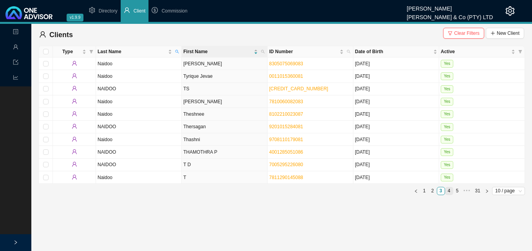
click at [450, 190] on link "4" at bounding box center [448, 191] width 7 height 7
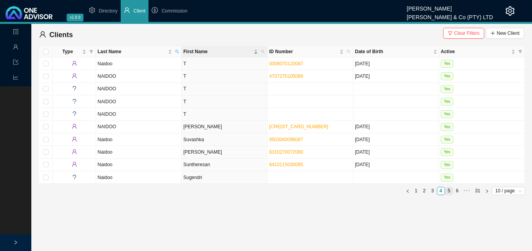
click at [449, 189] on link "5" at bounding box center [448, 191] width 7 height 7
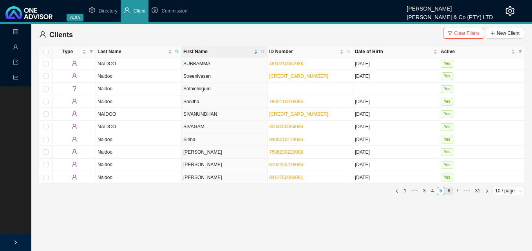
click at [451, 190] on link "6" at bounding box center [448, 191] width 7 height 7
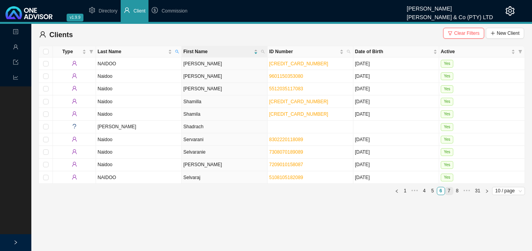
click at [449, 190] on link "7" at bounding box center [448, 191] width 7 height 7
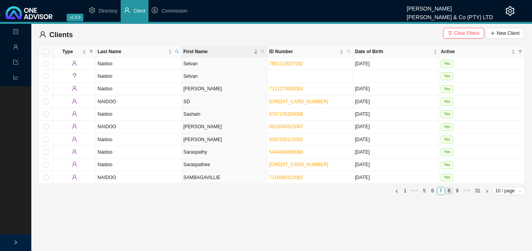
click at [450, 191] on link "8" at bounding box center [448, 191] width 7 height 7
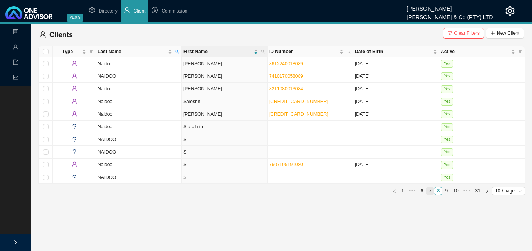
click at [431, 192] on link "7" at bounding box center [429, 191] width 7 height 7
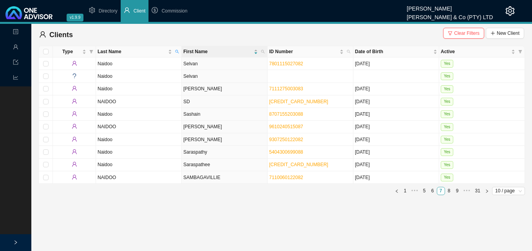
click at [438, 193] on link "7" at bounding box center [440, 191] width 7 height 7
click at [451, 192] on link "8" at bounding box center [448, 191] width 7 height 7
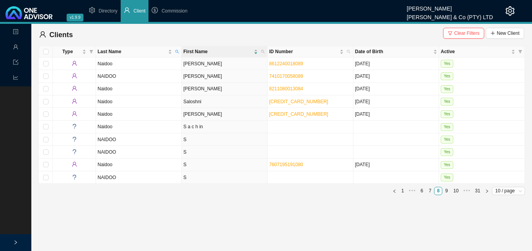
click at [450, 190] on link "9" at bounding box center [446, 191] width 7 height 7
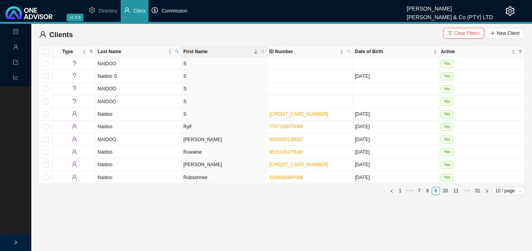
click at [168, 11] on span "Commission" at bounding box center [174, 10] width 26 height 5
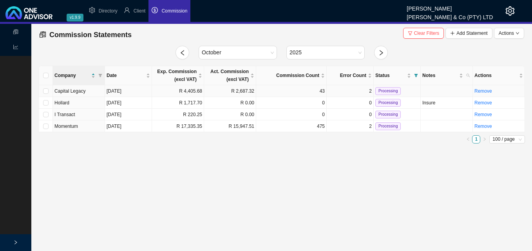
click at [243, 92] on td "R 2,687.32" at bounding box center [230, 91] width 52 height 12
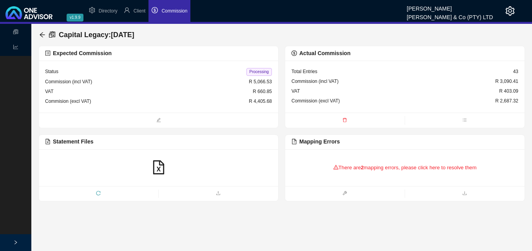
click at [356, 164] on div "There are 2 mapping errors, please click here to resolve them" at bounding box center [404, 168] width 227 height 24
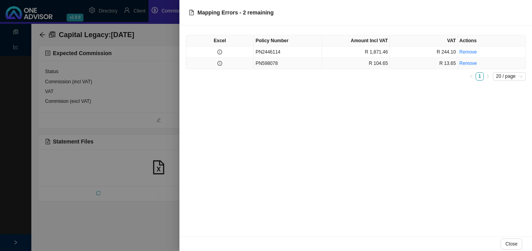
click at [224, 66] on td at bounding box center [220, 63] width 68 height 11
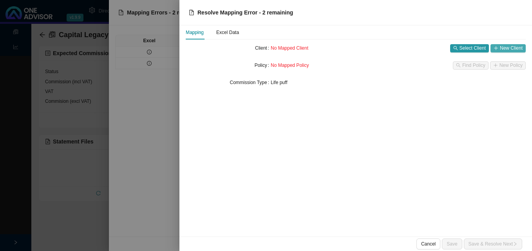
click at [504, 47] on span "New Client" at bounding box center [511, 48] width 23 height 8
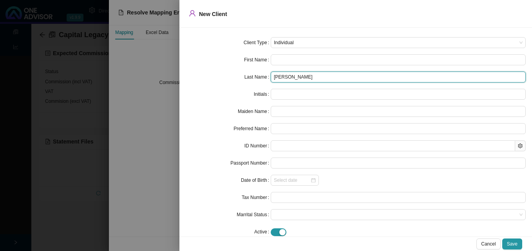
click at [301, 78] on input "[PERSON_NAME]" at bounding box center [398, 77] width 255 height 11
drag, startPoint x: 302, startPoint y: 78, endPoint x: 235, endPoint y: 77, distance: 67.4
click at [235, 77] on div "Last Name Ms Samantha Naidoo" at bounding box center [356, 77] width 340 height 11
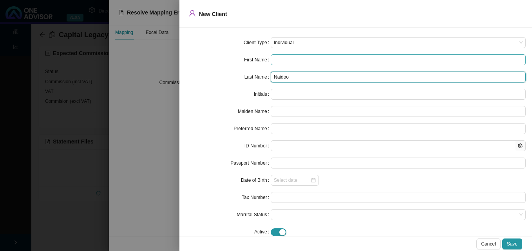
type input "Naidoo"
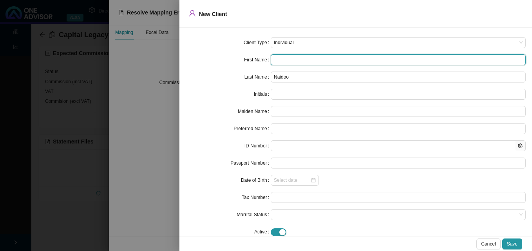
click at [275, 58] on input "text" at bounding box center [398, 59] width 255 height 11
paste input "Ms Samantha"
type input "Ms Samantha"
type input "MS"
type input "Ms"
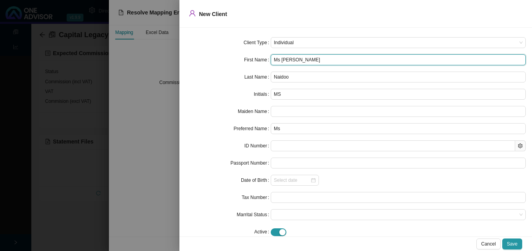
drag, startPoint x: 280, startPoint y: 61, endPoint x: 221, endPoint y: 55, distance: 59.0
click at [221, 55] on div "First Name Ms Samantha" at bounding box center [356, 59] width 340 height 11
type input "[PERSON_NAME]"
type input "S"
type input "[PERSON_NAME]"
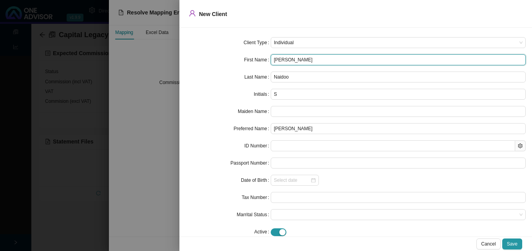
type input "[PERSON_NAME]"
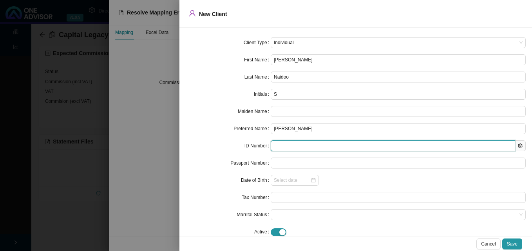
paste input "6808250161080"
type input "6808250161080"
type input "1968-08-25"
type input "6808250161080"
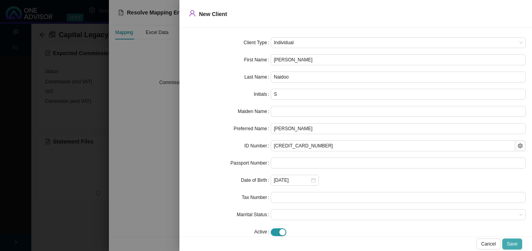
click at [513, 244] on span "Save" at bounding box center [512, 244] width 11 height 8
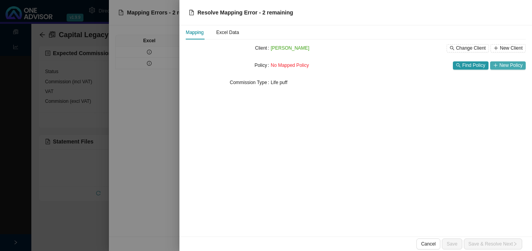
click at [506, 65] on span "New Policy" at bounding box center [510, 65] width 23 height 8
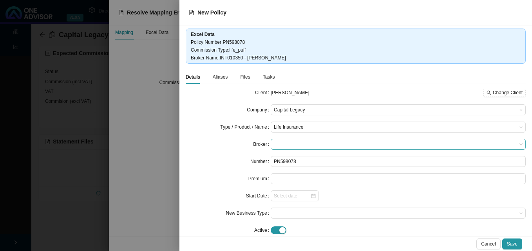
click at [309, 146] on span at bounding box center [398, 144] width 249 height 10
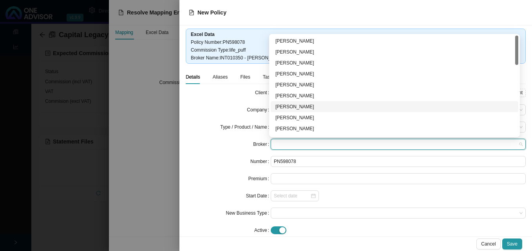
click at [350, 101] on div "[PERSON_NAME]" at bounding box center [395, 106] width 248 height 11
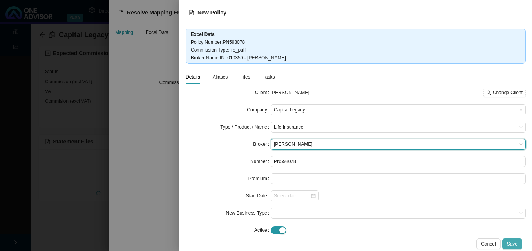
click at [516, 245] on span "Save" at bounding box center [512, 244] width 11 height 8
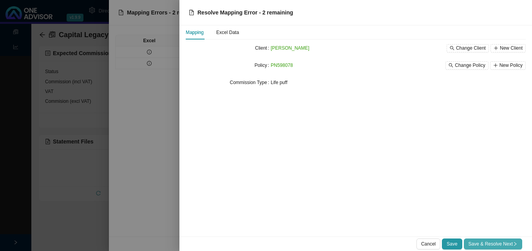
click at [515, 245] on icon "right" at bounding box center [515, 244] width 5 height 5
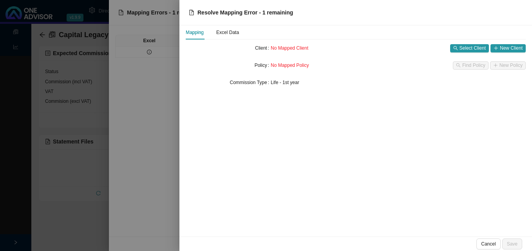
click at [155, 191] on div at bounding box center [266, 125] width 532 height 251
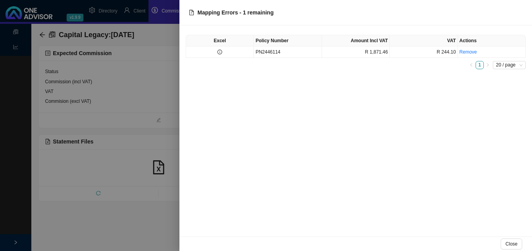
click at [153, 231] on div at bounding box center [266, 125] width 532 height 251
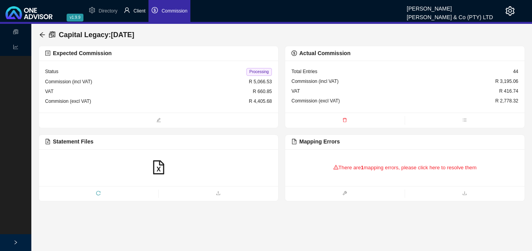
drag, startPoint x: 142, startPoint y: 10, endPoint x: 130, endPoint y: 14, distance: 12.1
click at [141, 10] on span "Client" at bounding box center [140, 10] width 12 height 5
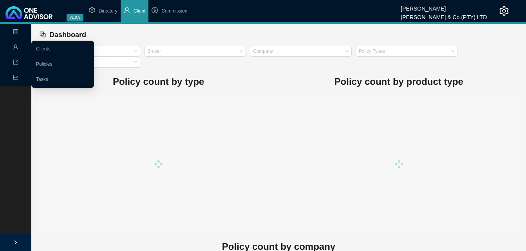
drag, startPoint x: 17, startPoint y: 48, endPoint x: 25, endPoint y: 48, distance: 8.6
click at [17, 48] on icon "user" at bounding box center [15, 46] width 5 height 5
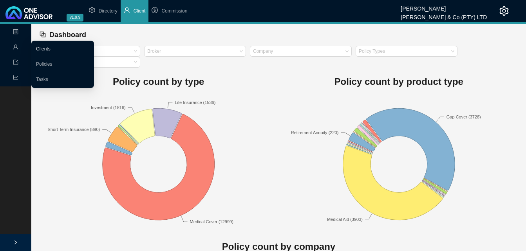
click at [51, 51] on link "Clients" at bounding box center [43, 48] width 14 height 5
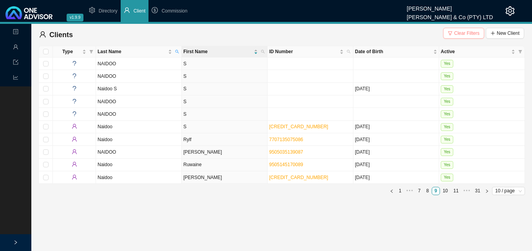
click at [466, 32] on span "Clear Filters" at bounding box center [466, 33] width 25 height 8
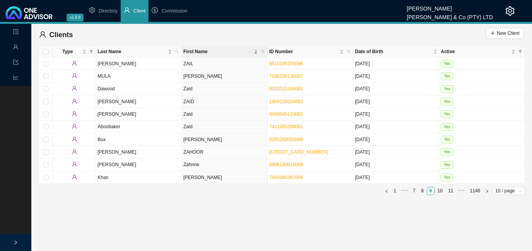
click at [262, 51] on icon "search" at bounding box center [263, 52] width 4 height 4
type input "Savashnee"
click at [211, 79] on span "Search" at bounding box center [210, 80] width 15 height 8
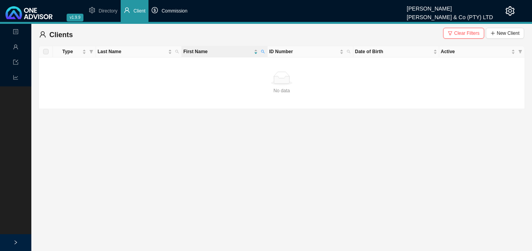
click at [170, 9] on span "Commission" at bounding box center [174, 10] width 26 height 5
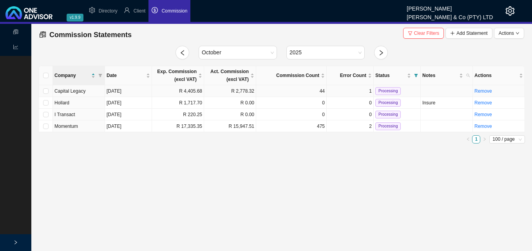
click at [204, 92] on td "R 2,778.32" at bounding box center [230, 91] width 52 height 12
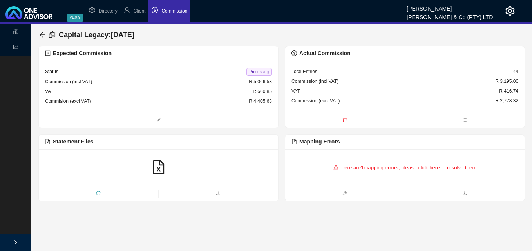
click at [370, 168] on div "There are 1 mapping errors, please click here to resolve them" at bounding box center [404, 168] width 227 height 24
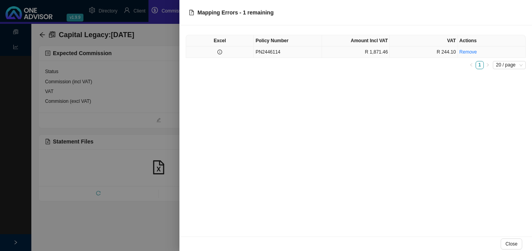
click at [303, 51] on td "PN2446114" at bounding box center [288, 52] width 68 height 11
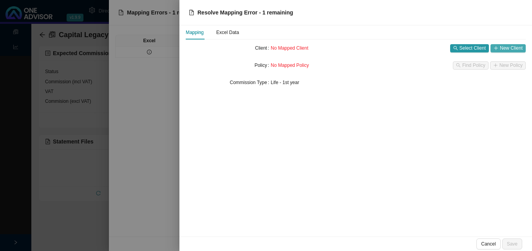
click at [506, 49] on span "New Client" at bounding box center [511, 48] width 23 height 8
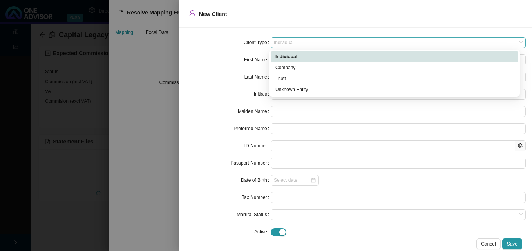
click at [304, 42] on span "Individual" at bounding box center [398, 43] width 249 height 10
click at [302, 90] on div "Unknown Entity" at bounding box center [394, 90] width 238 height 8
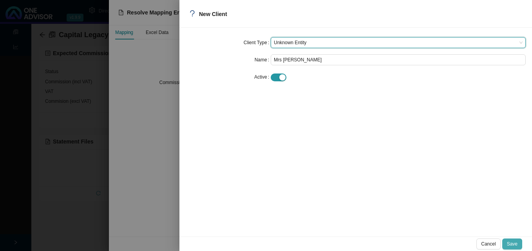
click at [511, 242] on span "Save" at bounding box center [512, 244] width 11 height 8
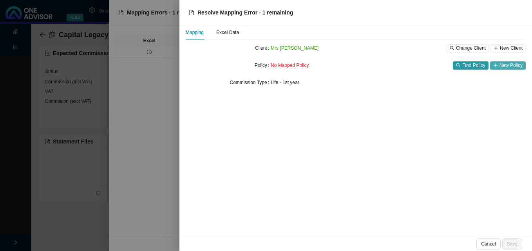
click at [515, 67] on span "New Policy" at bounding box center [510, 65] width 23 height 8
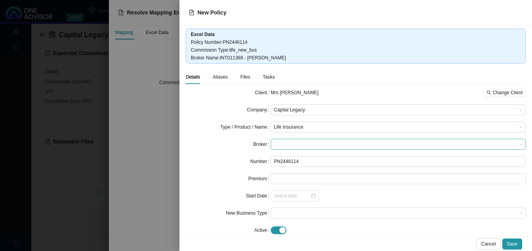
click at [304, 146] on span at bounding box center [398, 144] width 249 height 10
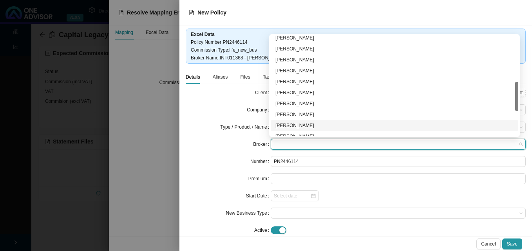
scroll to position [196, 0]
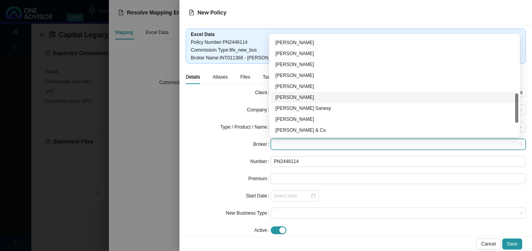
click at [308, 97] on div "[PERSON_NAME]" at bounding box center [394, 98] width 238 height 8
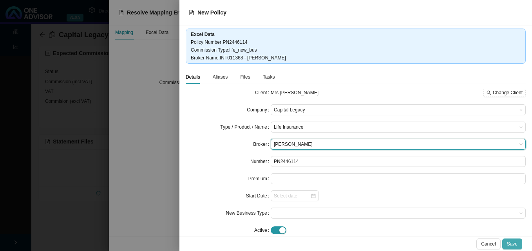
click at [509, 243] on span "Save" at bounding box center [512, 244] width 11 height 8
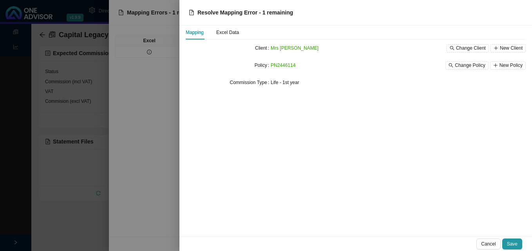
click at [509, 243] on span "Save" at bounding box center [512, 244] width 11 height 8
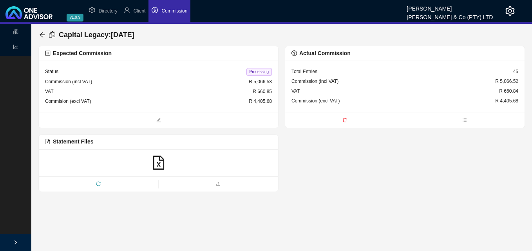
click at [257, 70] on span "Processing" at bounding box center [258, 72] width 25 height 8
click at [43, 33] on icon "arrow-left" at bounding box center [42, 35] width 6 height 6
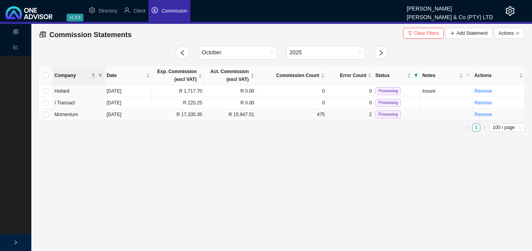
click at [240, 117] on td "R 15,947.51" at bounding box center [230, 115] width 52 height 12
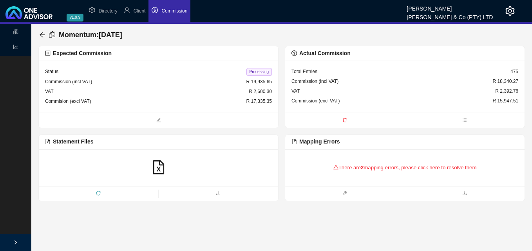
click at [348, 170] on div "There are 2 mapping errors, please click here to resolve them" at bounding box center [404, 168] width 227 height 24
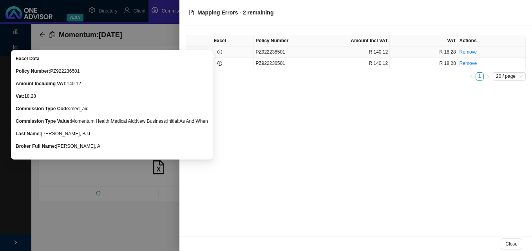
click at [220, 52] on icon "info-circle" at bounding box center [219, 52] width 5 height 5
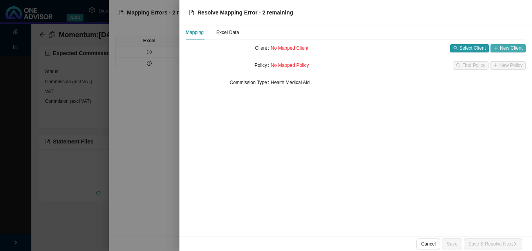
click at [509, 47] on span "New Client" at bounding box center [511, 48] width 23 height 8
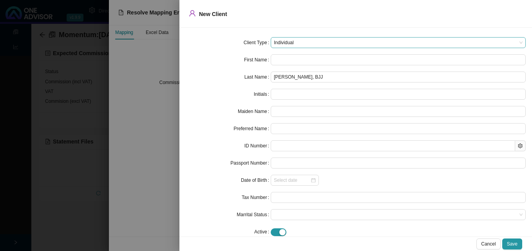
click at [311, 42] on span "Individual" at bounding box center [398, 43] width 249 height 10
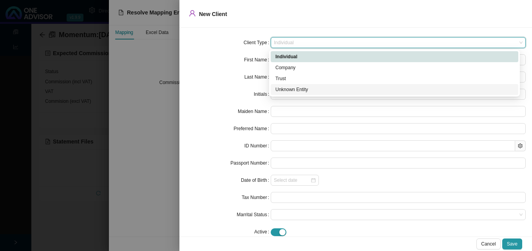
click at [311, 88] on div "Unknown Entity" at bounding box center [394, 90] width 238 height 8
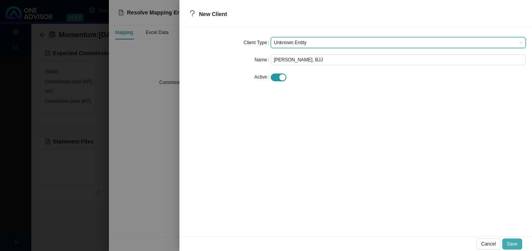
click at [515, 245] on span "Save" at bounding box center [512, 244] width 11 height 8
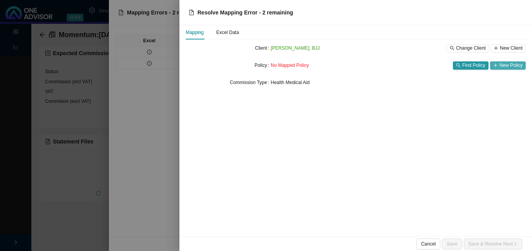
click at [507, 65] on span "New Policy" at bounding box center [510, 65] width 23 height 8
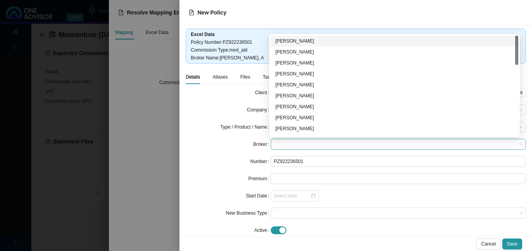
click at [331, 146] on span at bounding box center [398, 144] width 249 height 10
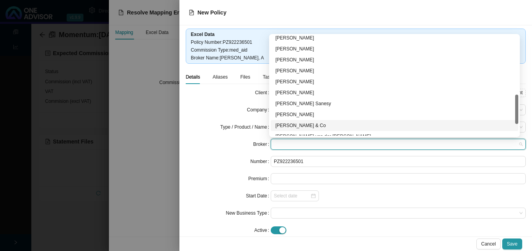
scroll to position [161, 0]
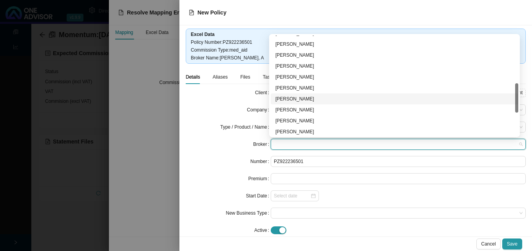
click at [188, 131] on div "Type / Product / Name" at bounding box center [228, 127] width 85 height 11
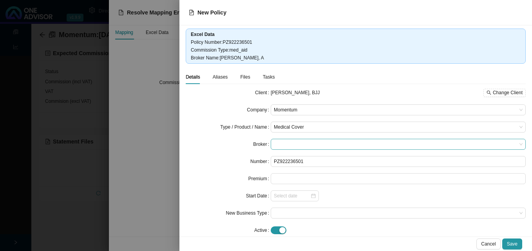
click at [296, 144] on span at bounding box center [398, 144] width 249 height 10
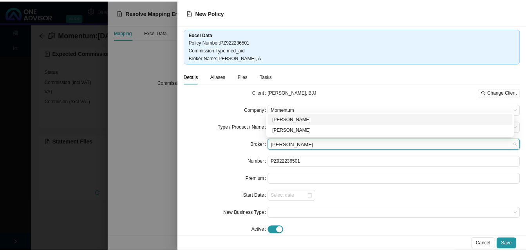
scroll to position [0, 0]
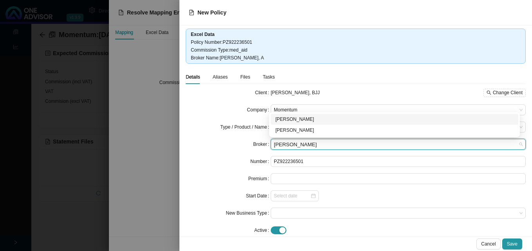
type input "anne"
click at [300, 121] on div "[PERSON_NAME]" at bounding box center [394, 120] width 238 height 8
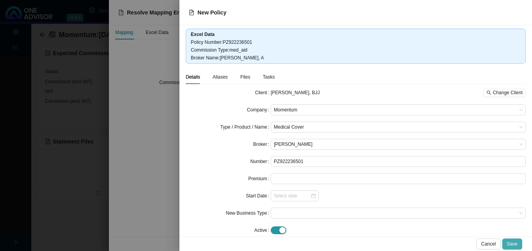
click at [519, 244] on button "Save" at bounding box center [512, 244] width 20 height 11
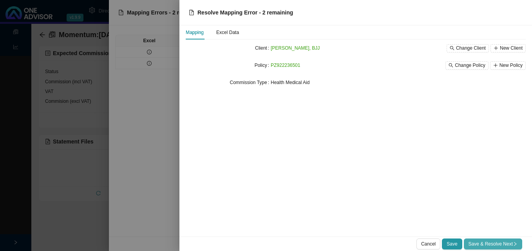
click at [502, 245] on span "Save & Resolve Next" at bounding box center [492, 244] width 49 height 8
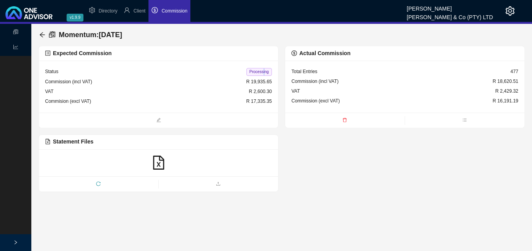
click at [264, 70] on span "Processing" at bounding box center [258, 72] width 25 height 8
click at [43, 34] on icon "arrow-left" at bounding box center [42, 35] width 6 height 6
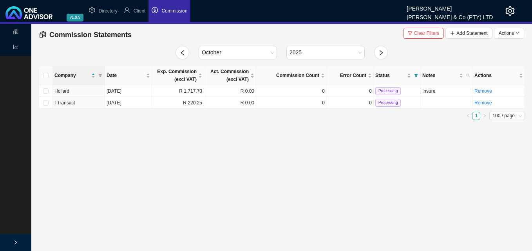
click at [284, 183] on main "Statements Reports Commission Statements Clear Filters Add Statement Actions Oc…" at bounding box center [266, 138] width 532 height 228
click at [170, 13] on span "Commission" at bounding box center [174, 10] width 26 height 5
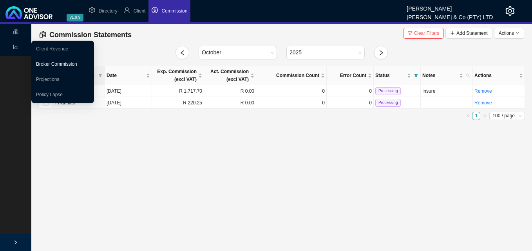
click at [44, 64] on link "Broker Commission" at bounding box center [56, 63] width 41 height 5
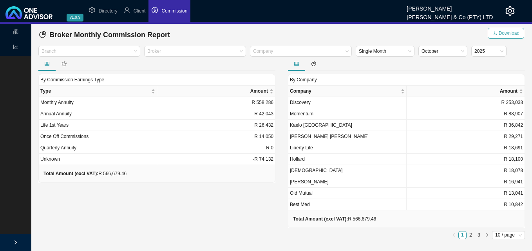
click at [507, 33] on span "Download" at bounding box center [509, 33] width 21 height 8
click at [177, 8] on span "Commission" at bounding box center [174, 10] width 26 height 5
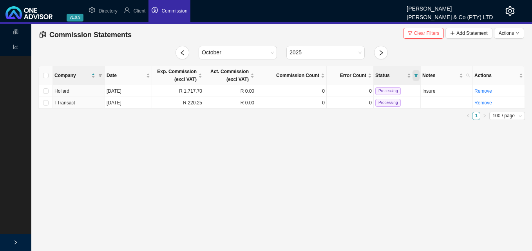
click at [417, 76] on icon "filter" at bounding box center [416, 76] width 4 height 4
click at [382, 90] on input "checkbox" at bounding box center [381, 89] width 5 height 5
checkbox input "true"
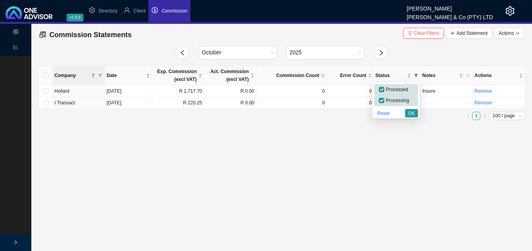
click at [409, 112] on span "OK" at bounding box center [411, 114] width 7 height 8
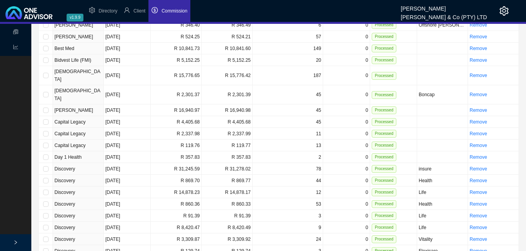
scroll to position [55, 0]
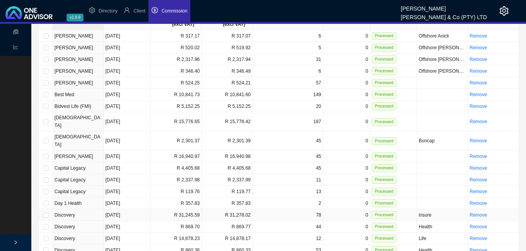
click at [188, 210] on td "R 31,245.59" at bounding box center [176, 216] width 51 height 12
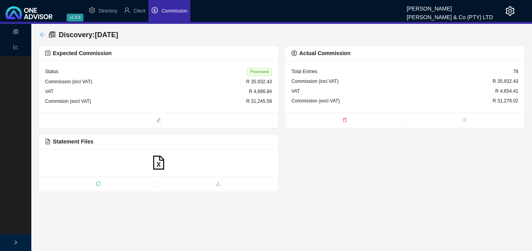
click at [42, 33] on icon "arrow-left" at bounding box center [42, 34] width 5 height 5
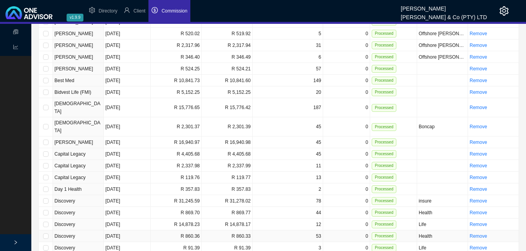
scroll to position [196, 0]
